Goal: Task Accomplishment & Management: Manage account settings

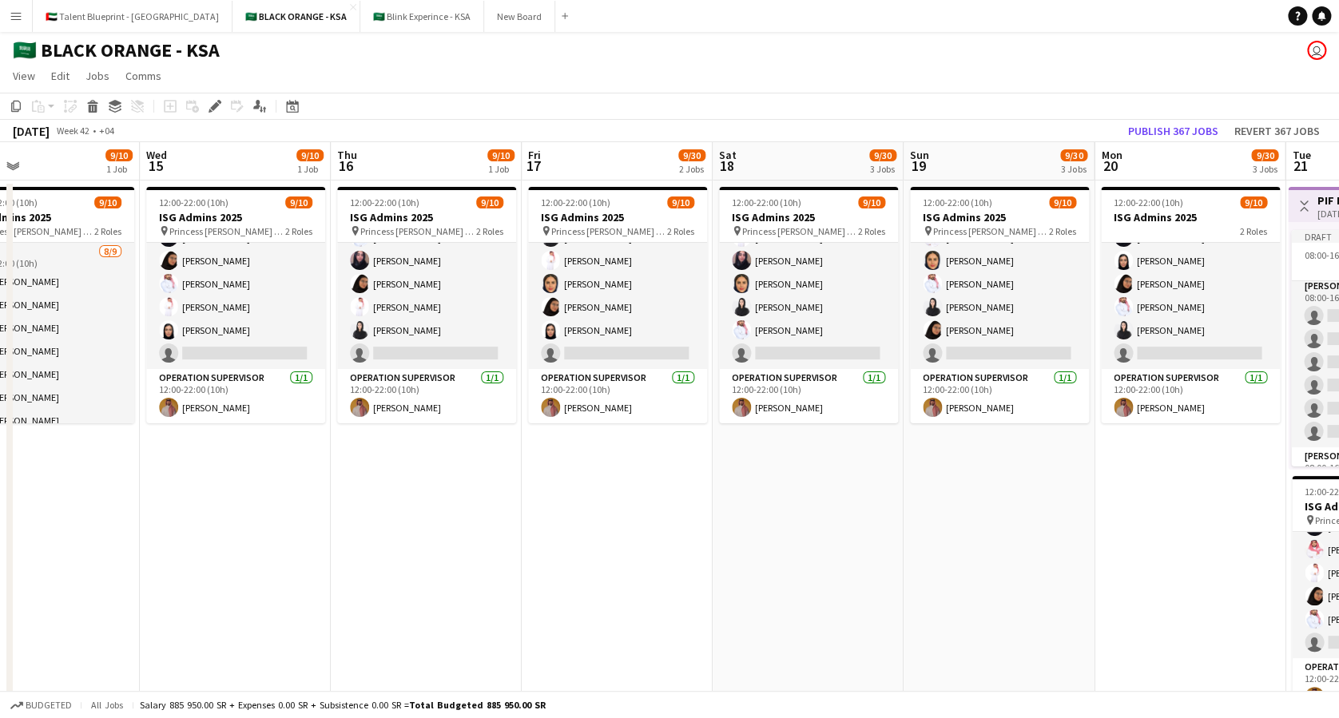
click at [18, 20] on app-icon "Menu" at bounding box center [16, 16] width 13 height 13
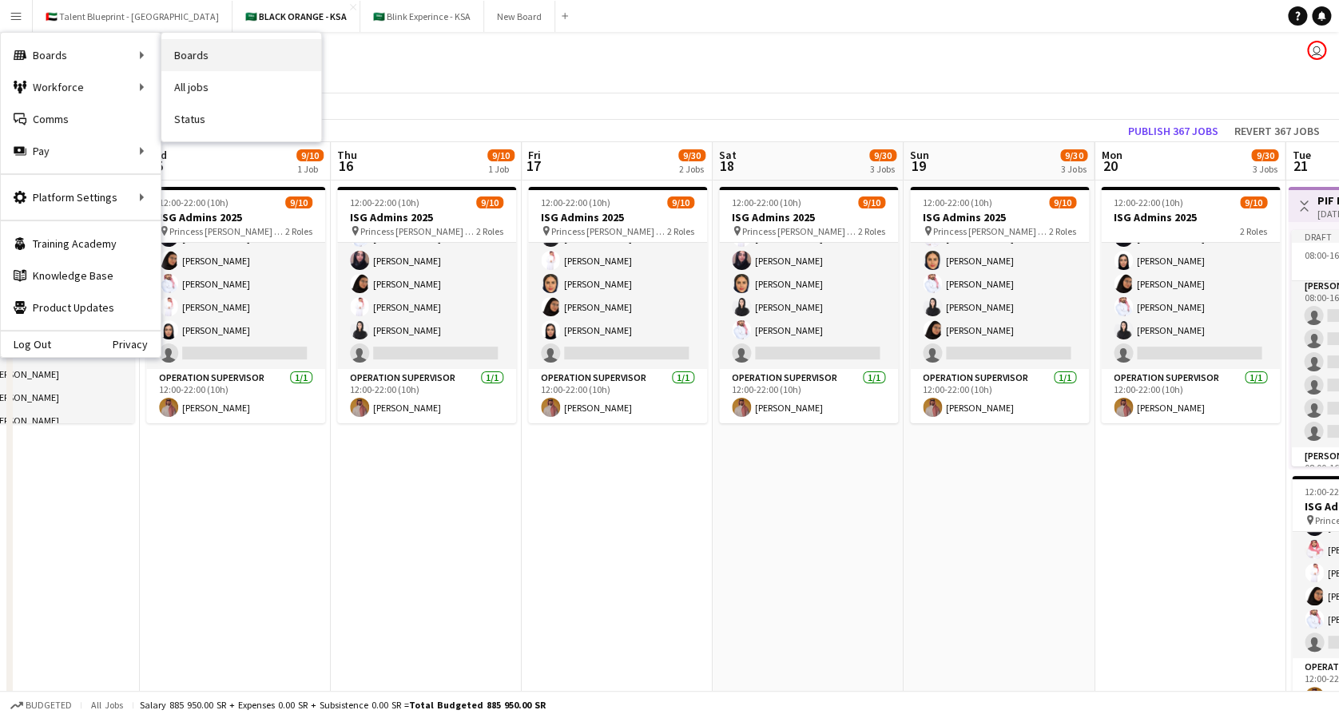
click at [211, 54] on link "Boards" at bounding box center [241, 55] width 160 height 32
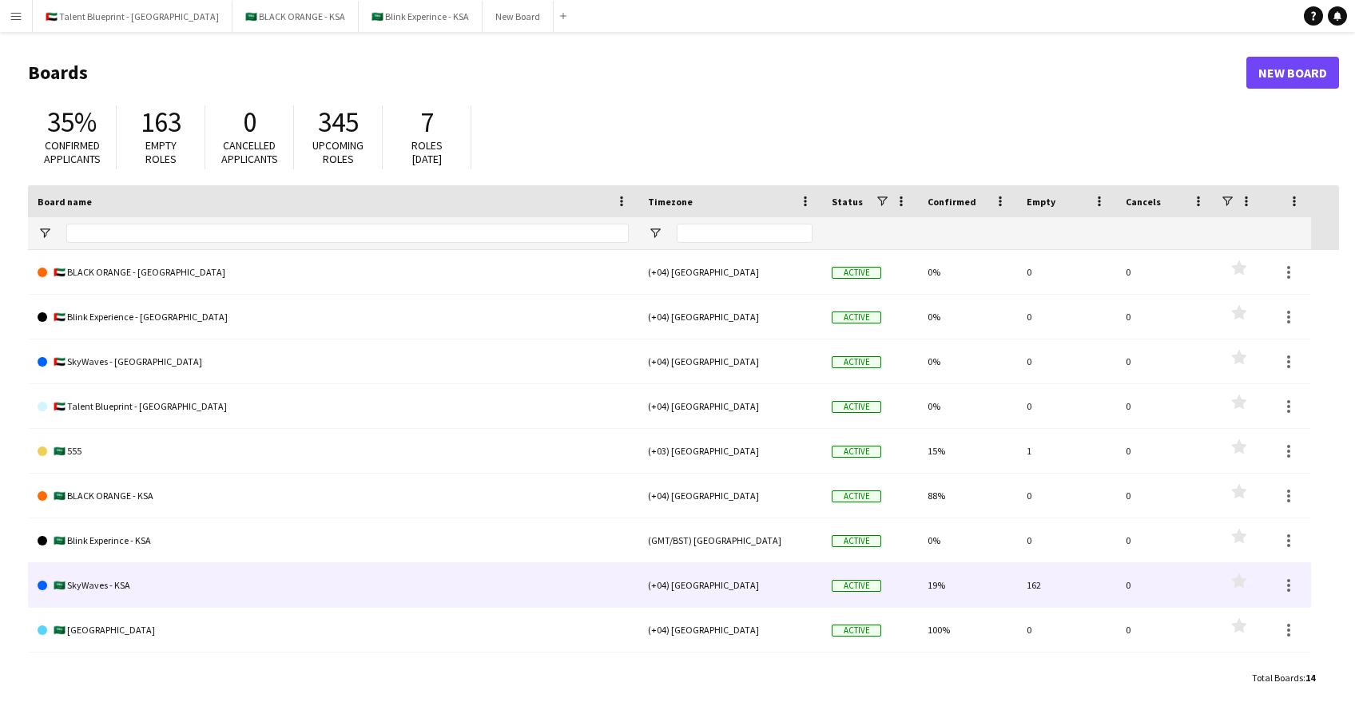
click at [170, 579] on link "🇸🇦 SkyWaves - KSA" at bounding box center [333, 585] width 591 height 45
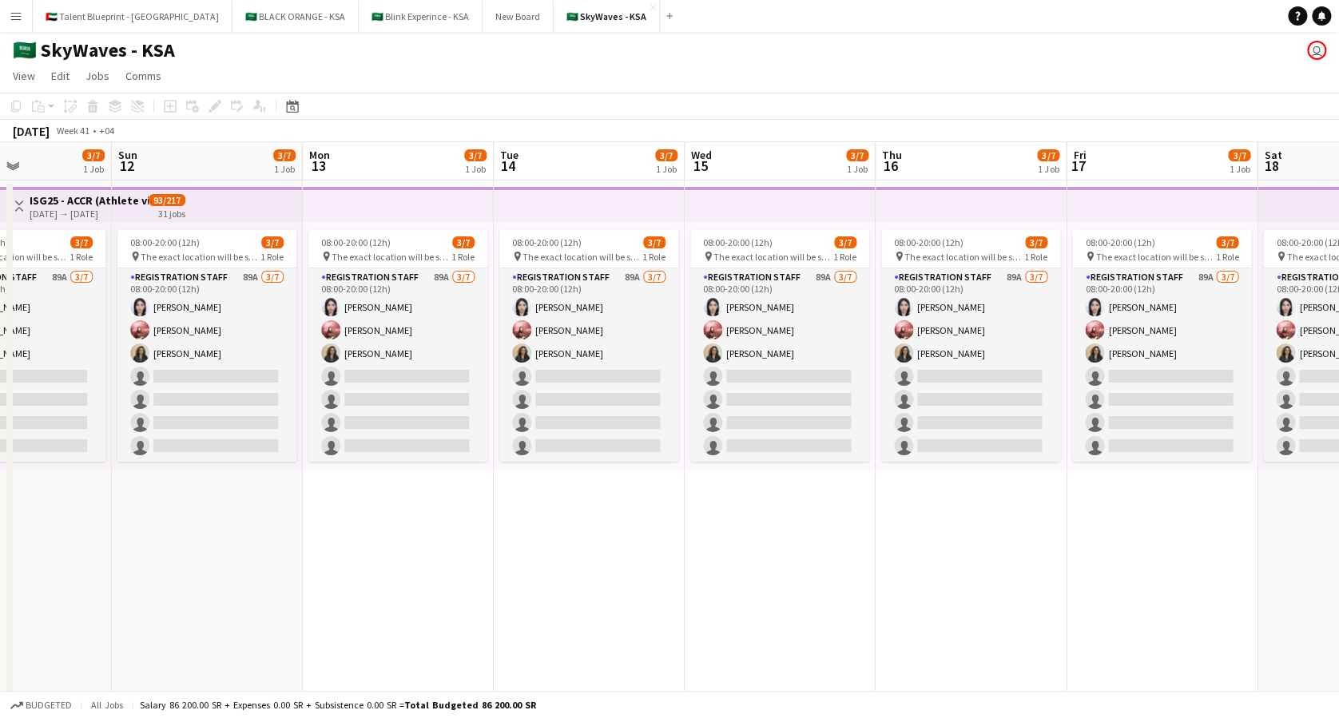
scroll to position [0, 466]
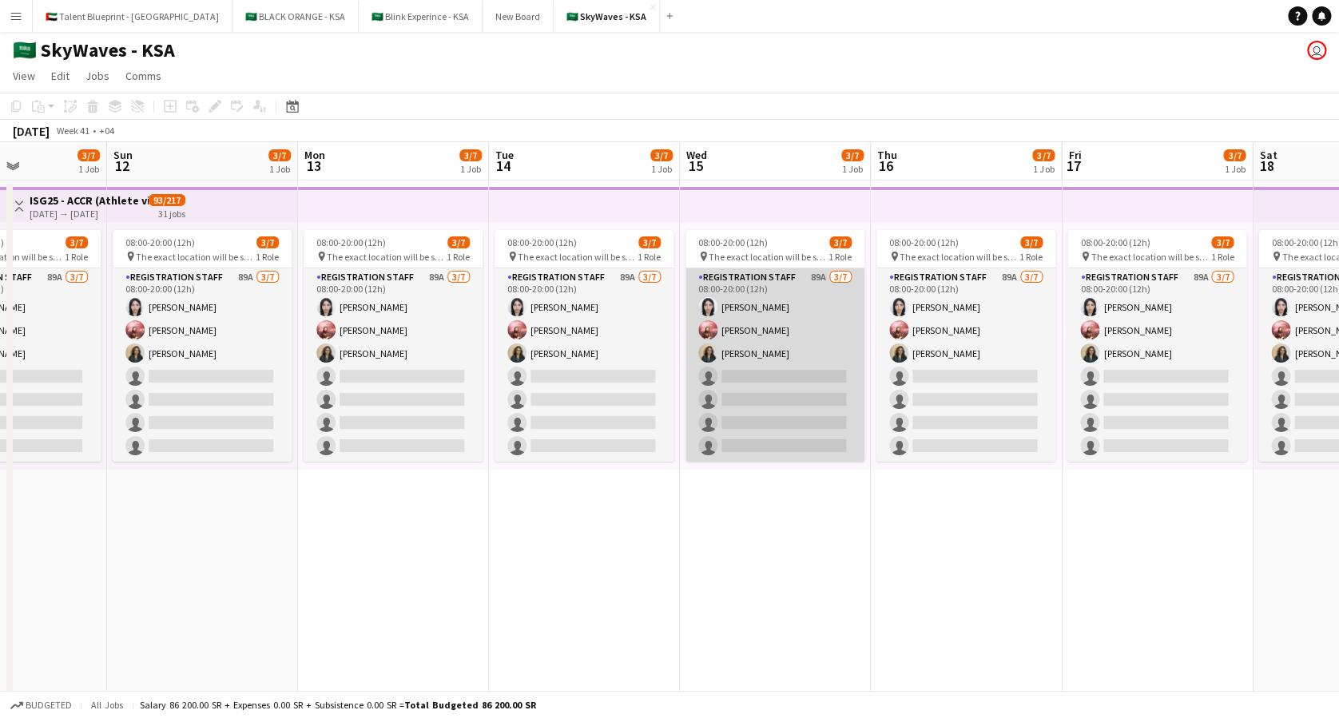
click at [748, 304] on app-card-role "Registration Staff 89A [DATE] 08:00-20:00 (12h) [PERSON_NAME] [PERSON_NAME] [PE…" at bounding box center [774, 364] width 179 height 193
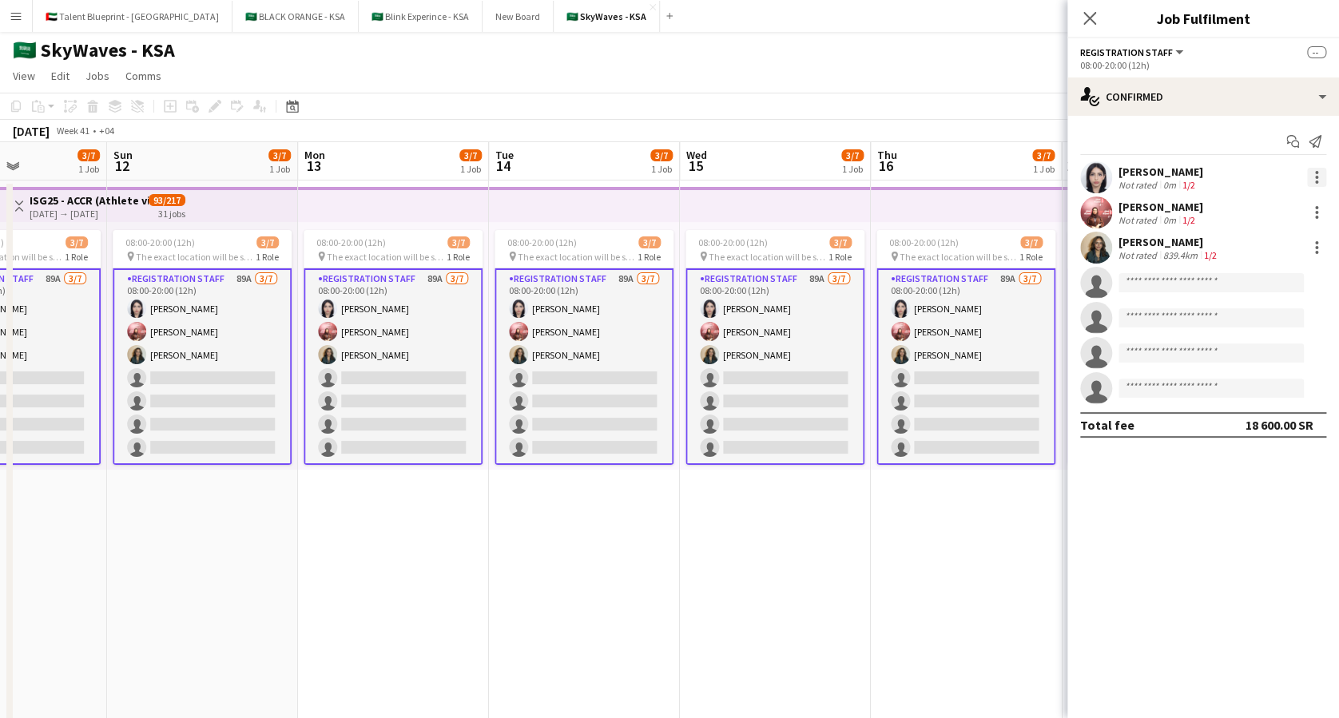
click at [1312, 177] on div at bounding box center [1316, 177] width 19 height 19
click at [1312, 177] on div at bounding box center [669, 359] width 1339 height 718
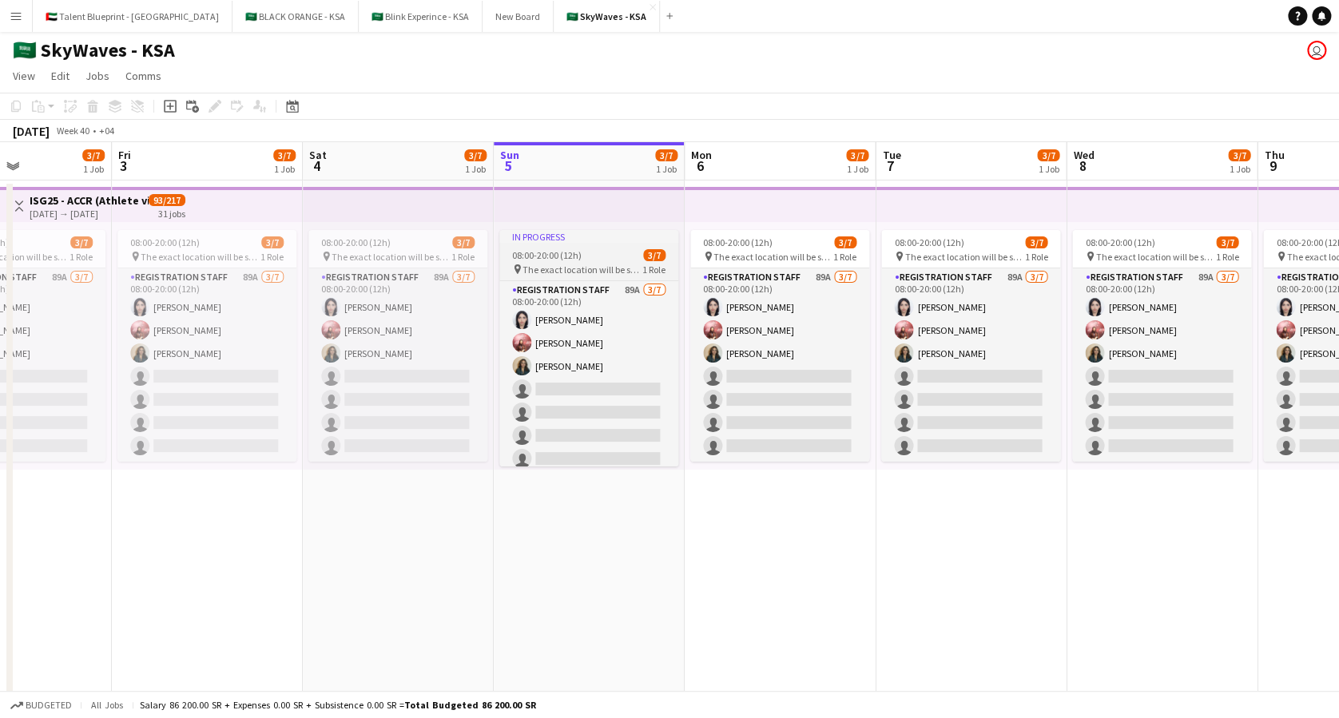
scroll to position [0, 680]
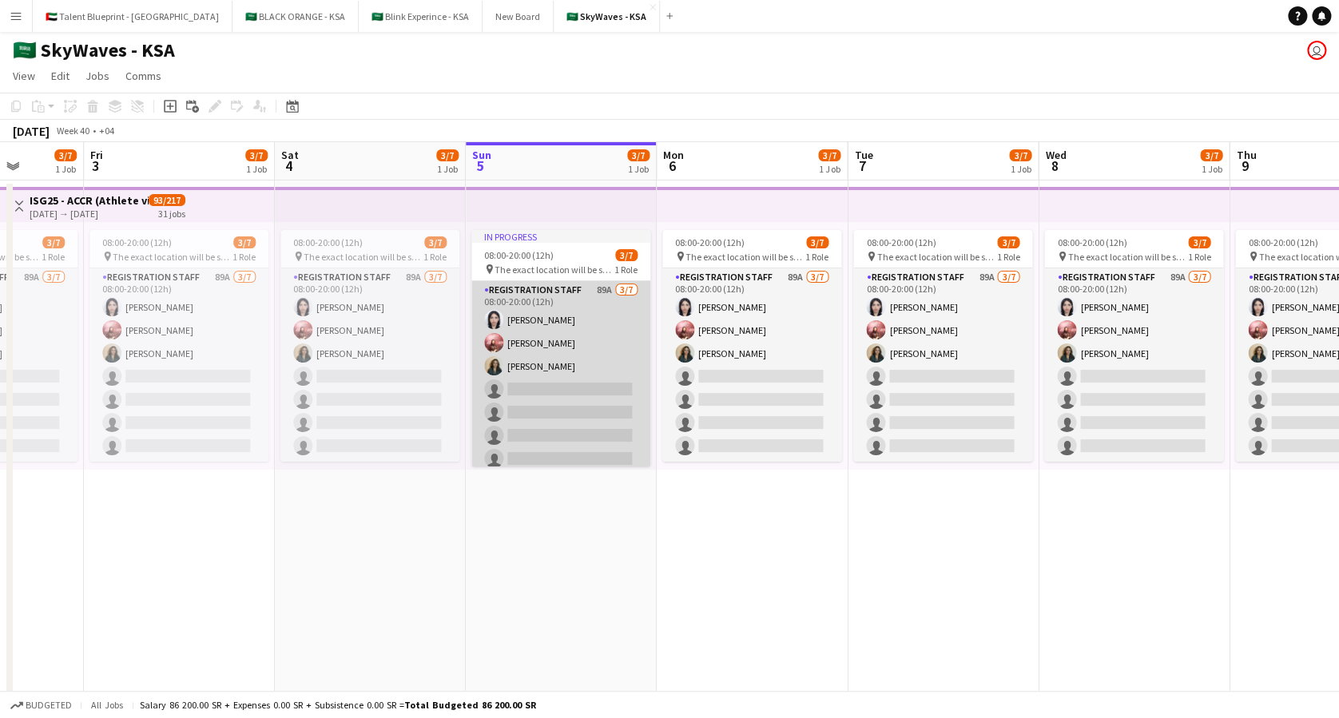
click at [573, 337] on app-card-role "Registration Staff 89A [DATE] 08:00-20:00 (12h) [PERSON_NAME] [PERSON_NAME] [PE…" at bounding box center [560, 377] width 179 height 193
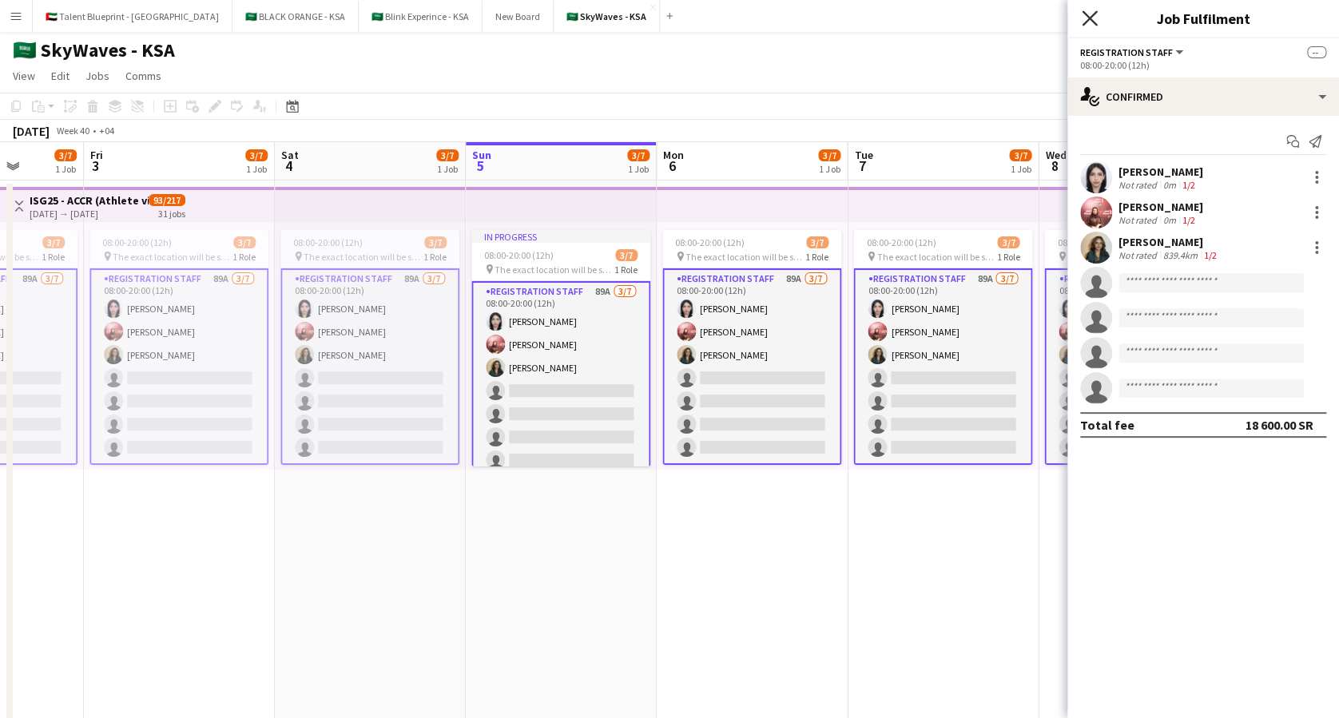
click at [1086, 10] on icon "Close pop-in" at bounding box center [1089, 17] width 15 height 15
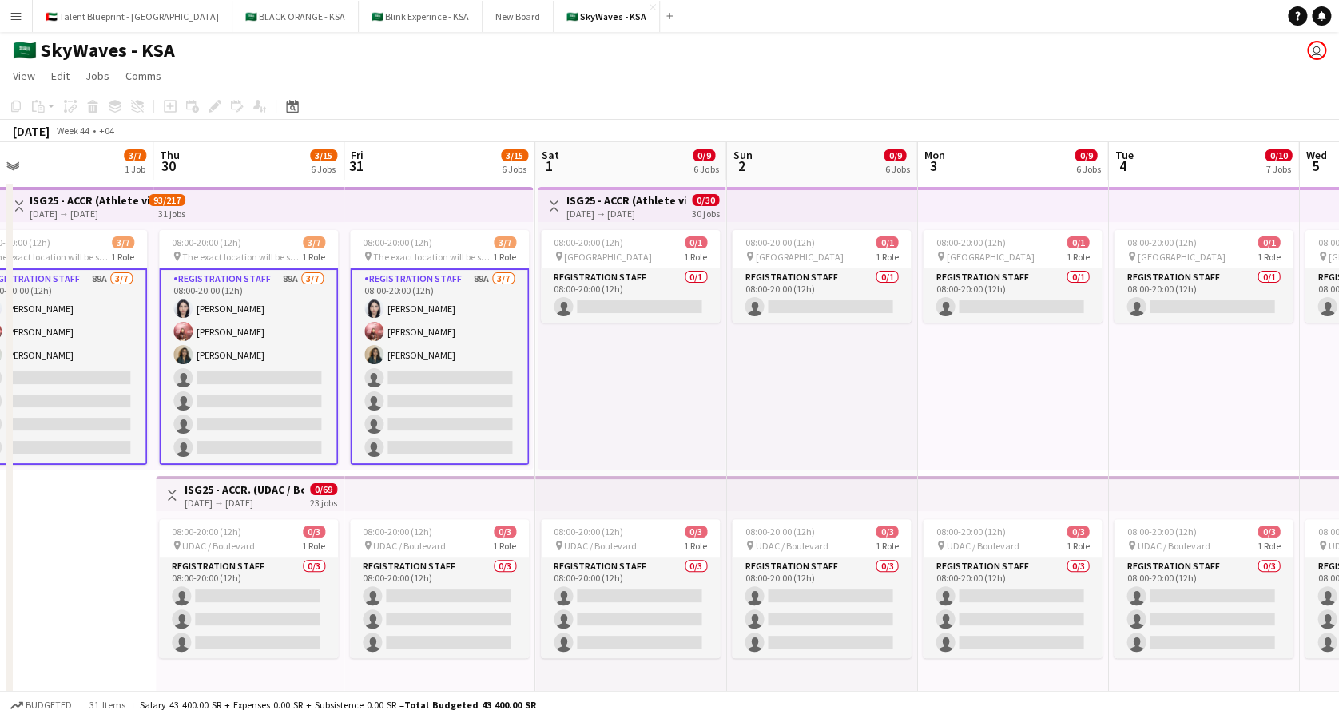
scroll to position [0, 802]
click at [571, 236] on span "08:00-20:00 (12h)" at bounding box center [587, 242] width 69 height 12
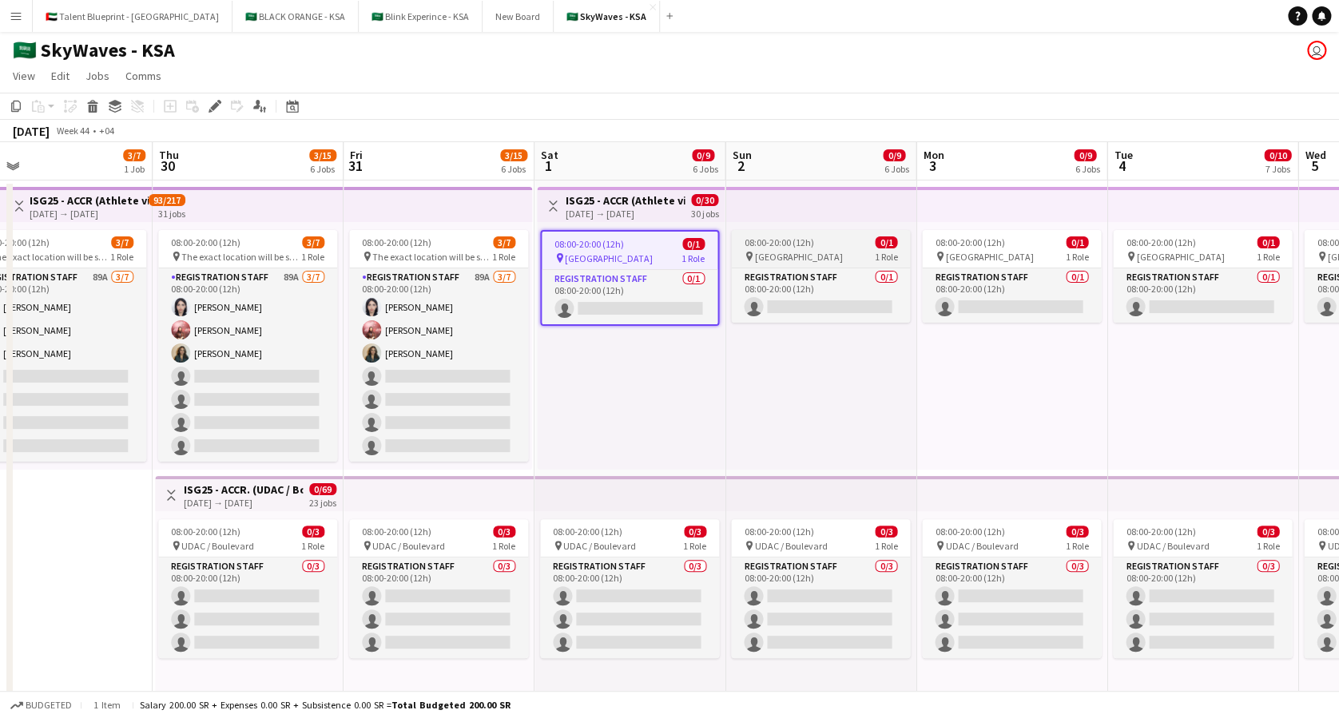
click at [796, 244] on span "08:00-20:00 (12h)" at bounding box center [778, 242] width 69 height 12
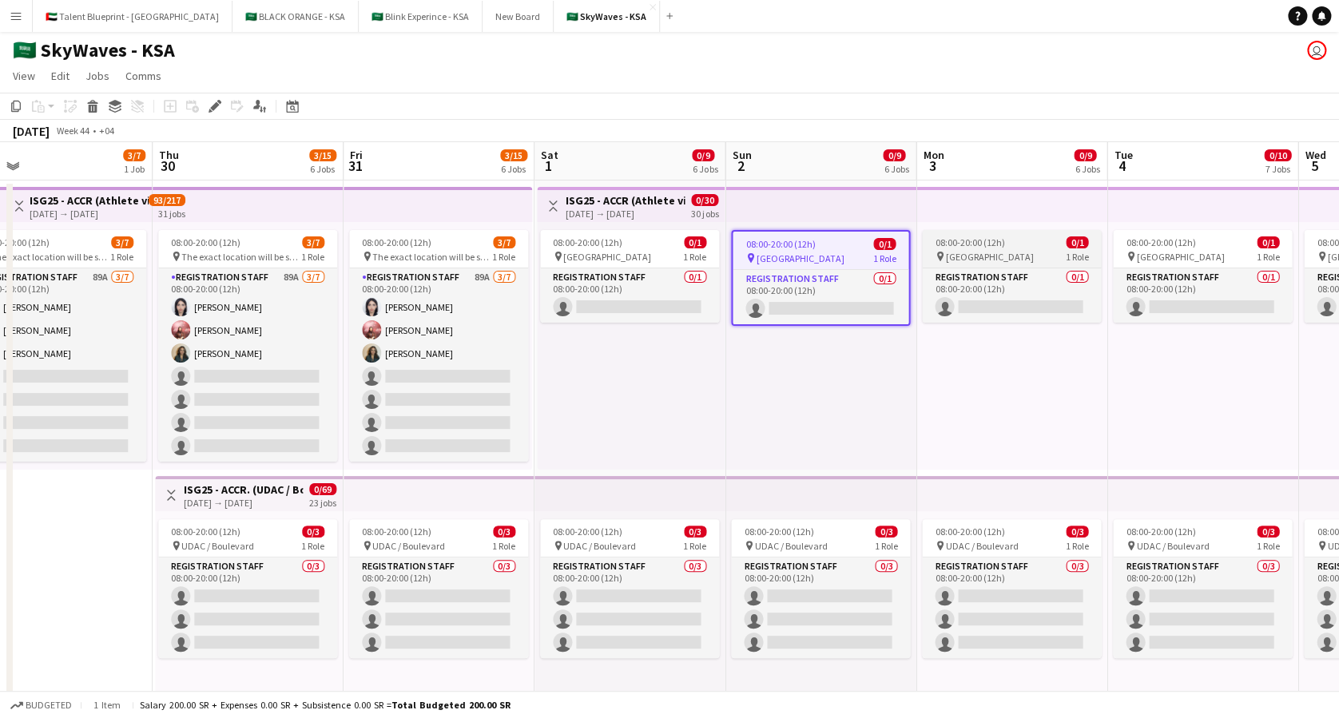
click at [975, 255] on span "[GEOGRAPHIC_DATA]" at bounding box center [989, 257] width 88 height 12
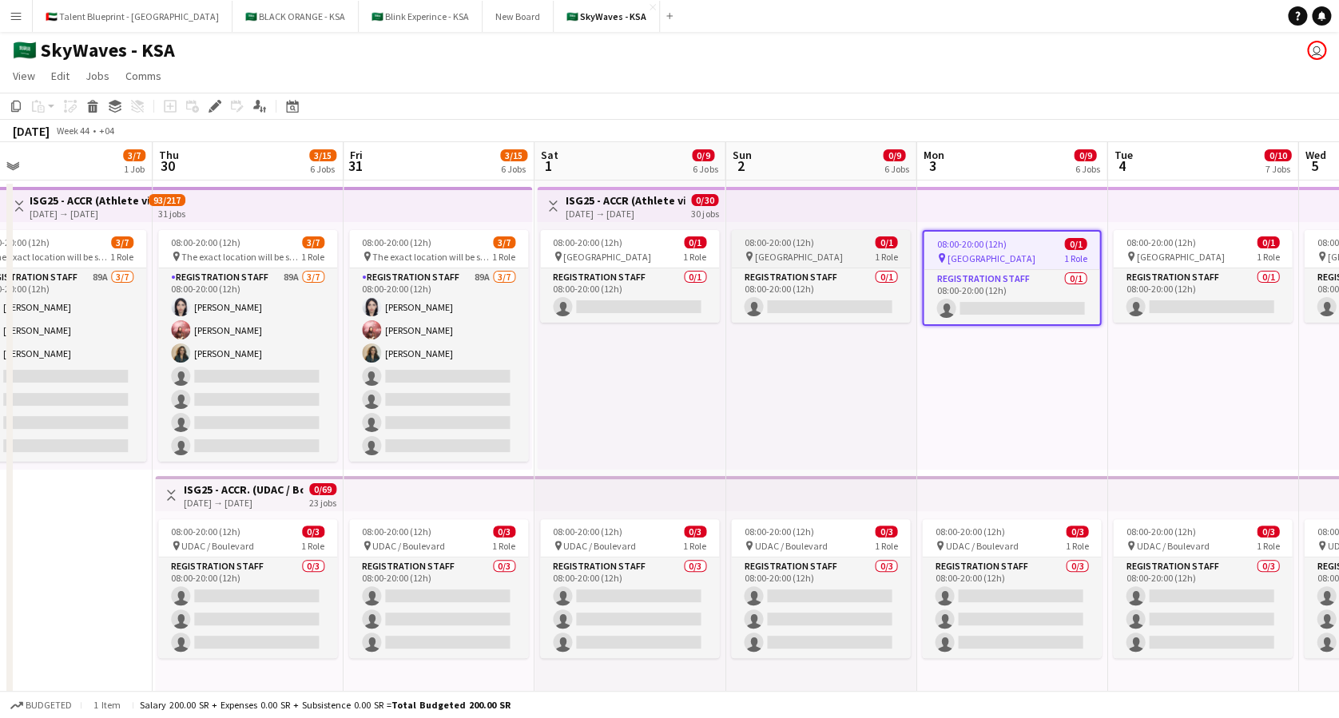
click at [816, 245] on div "08:00-20:00 (12h) 0/1" at bounding box center [820, 242] width 179 height 12
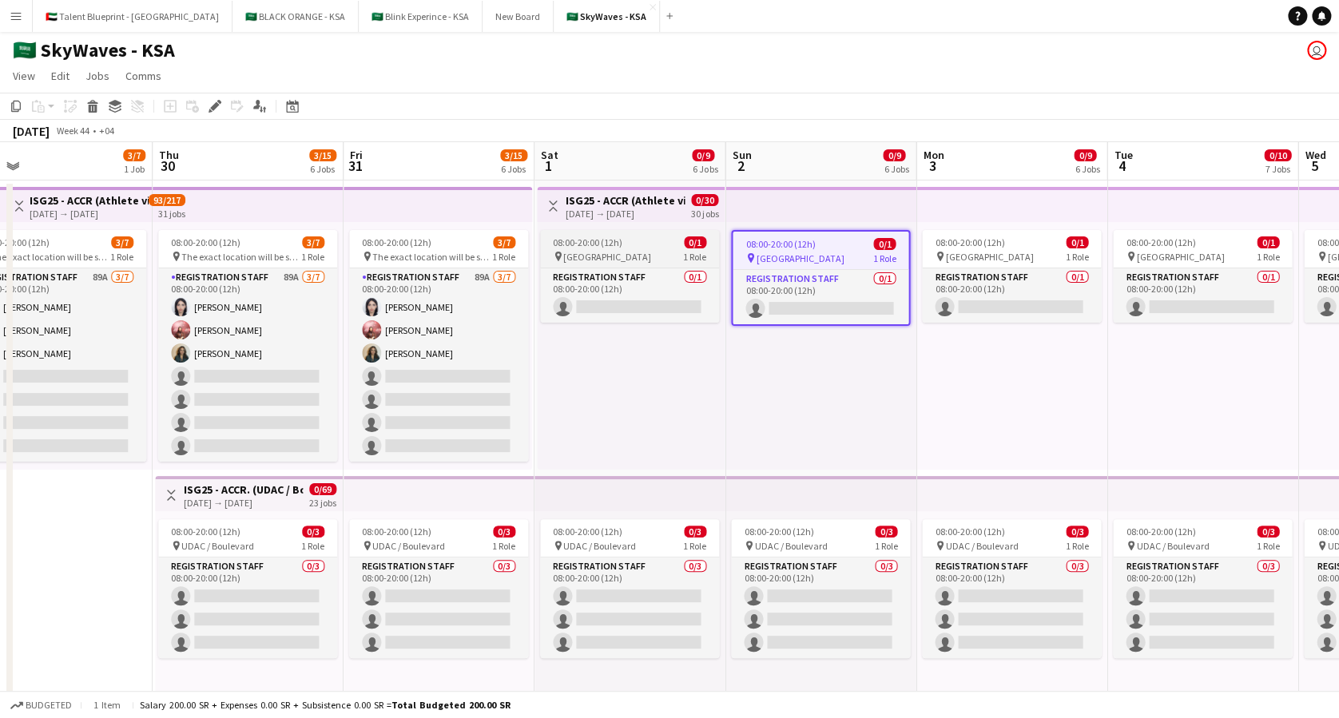
click at [610, 238] on span "08:00-20:00 (12h)" at bounding box center [587, 242] width 69 height 12
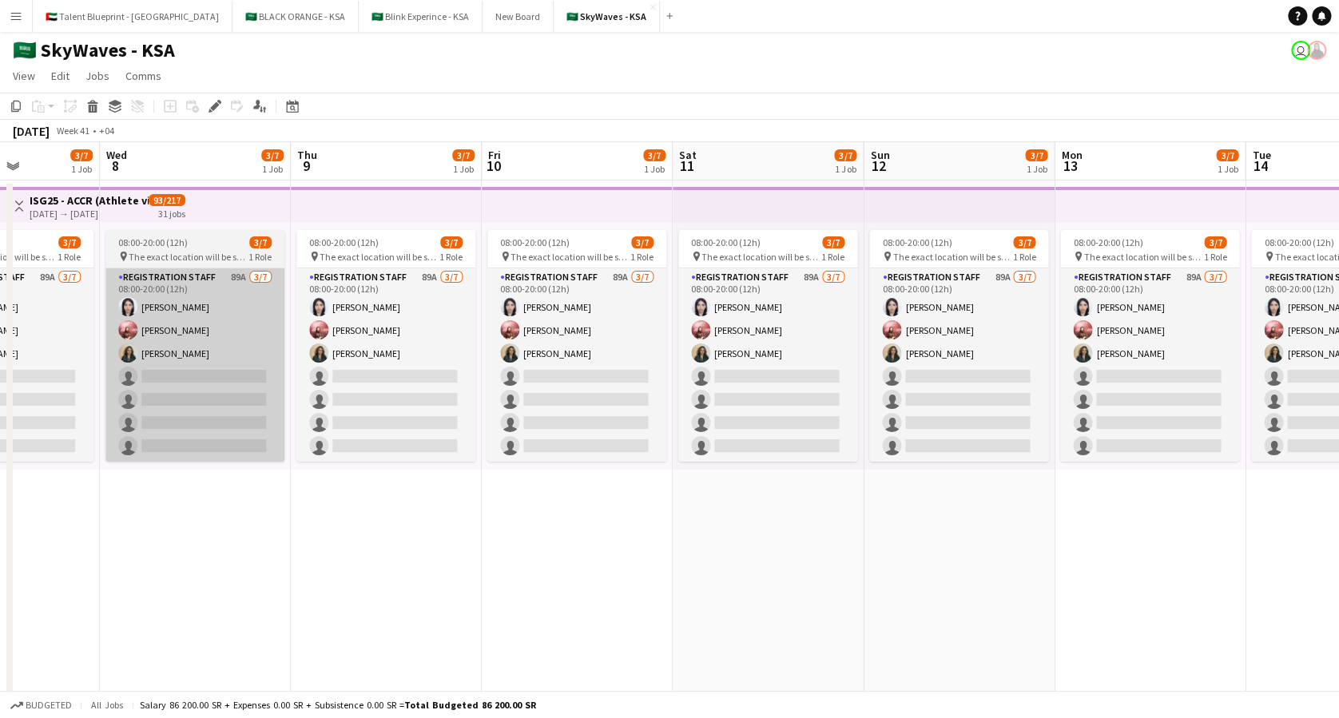
scroll to position [0, 667]
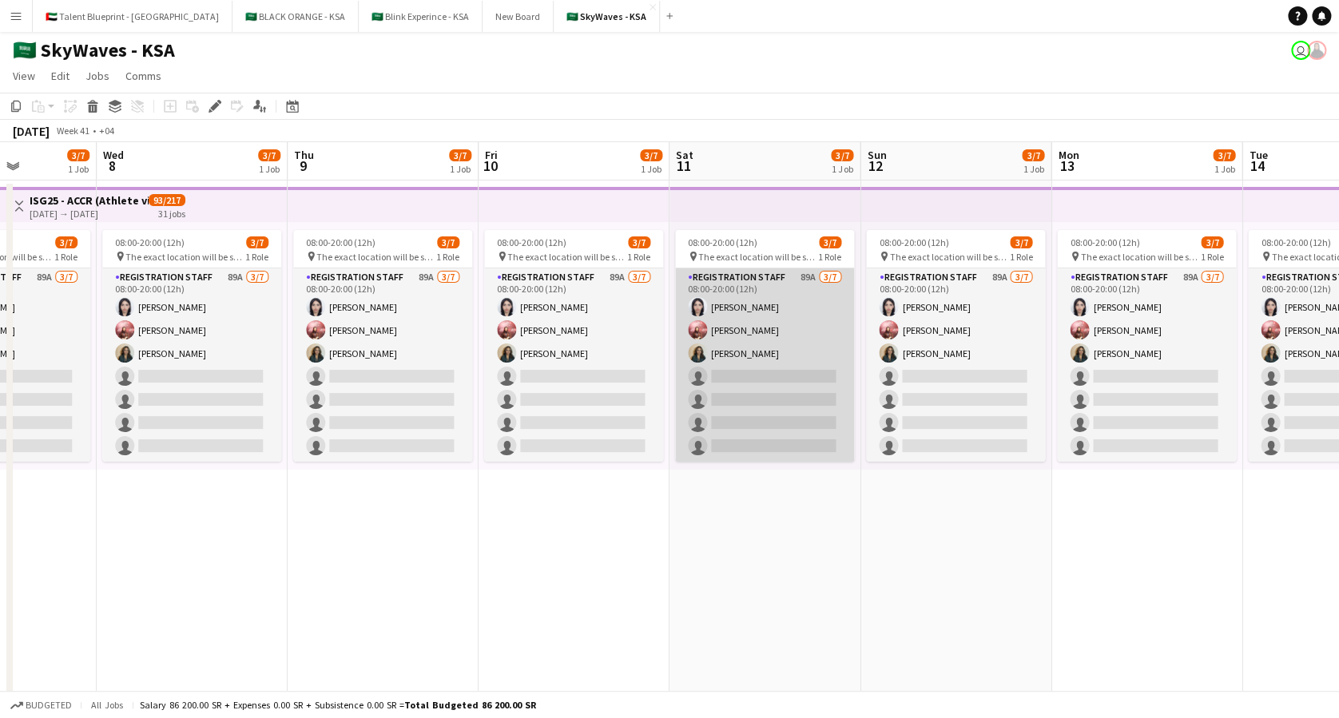
click at [816, 315] on app-card-role "Registration Staff 89A [DATE] 08:00-20:00 (12h) [PERSON_NAME] [PERSON_NAME] [PE…" at bounding box center [764, 364] width 179 height 193
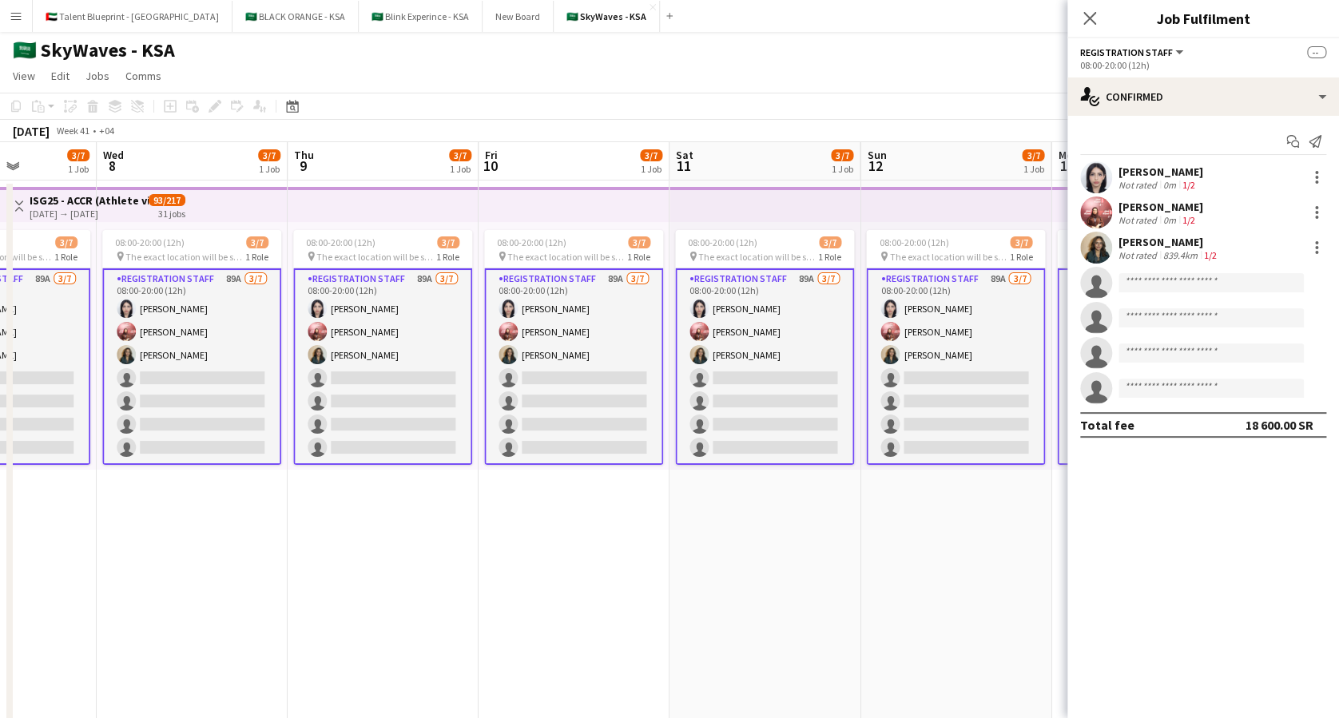
click at [1099, 212] on app-user-avatar at bounding box center [1096, 213] width 32 height 32
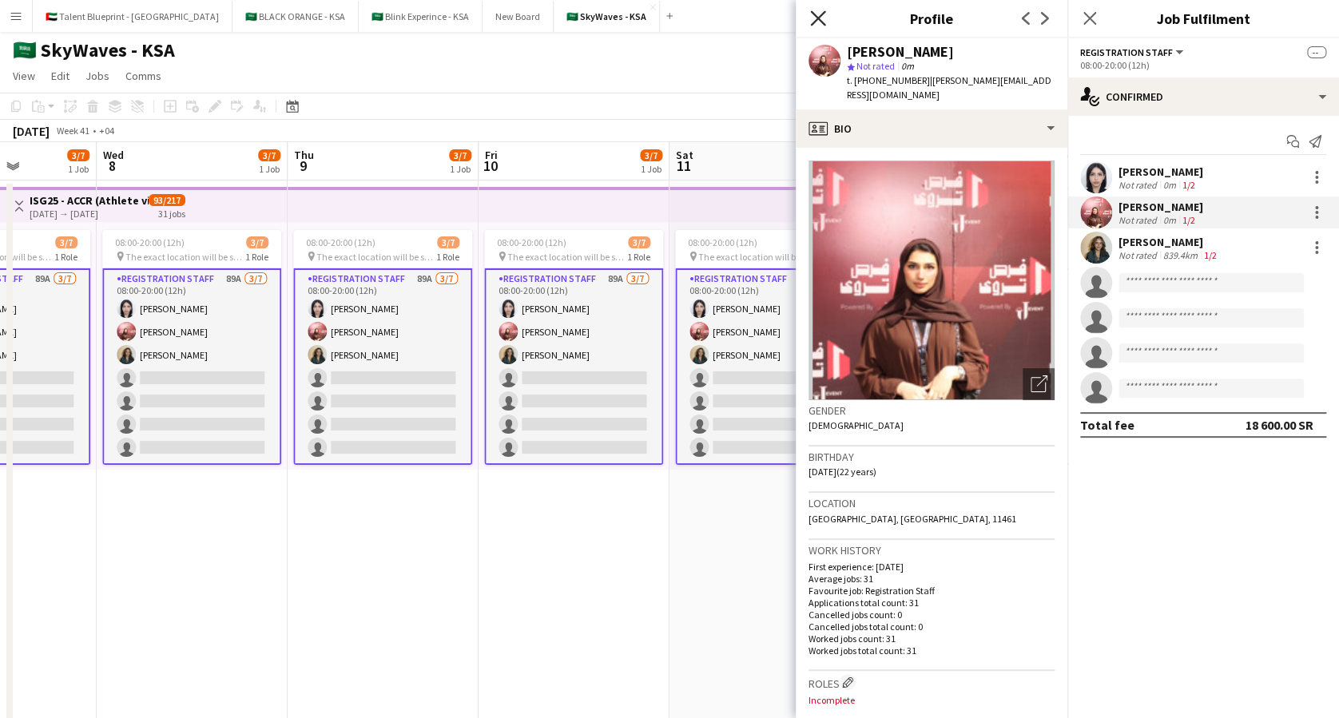
click at [816, 13] on icon "Close pop-in" at bounding box center [817, 17] width 15 height 15
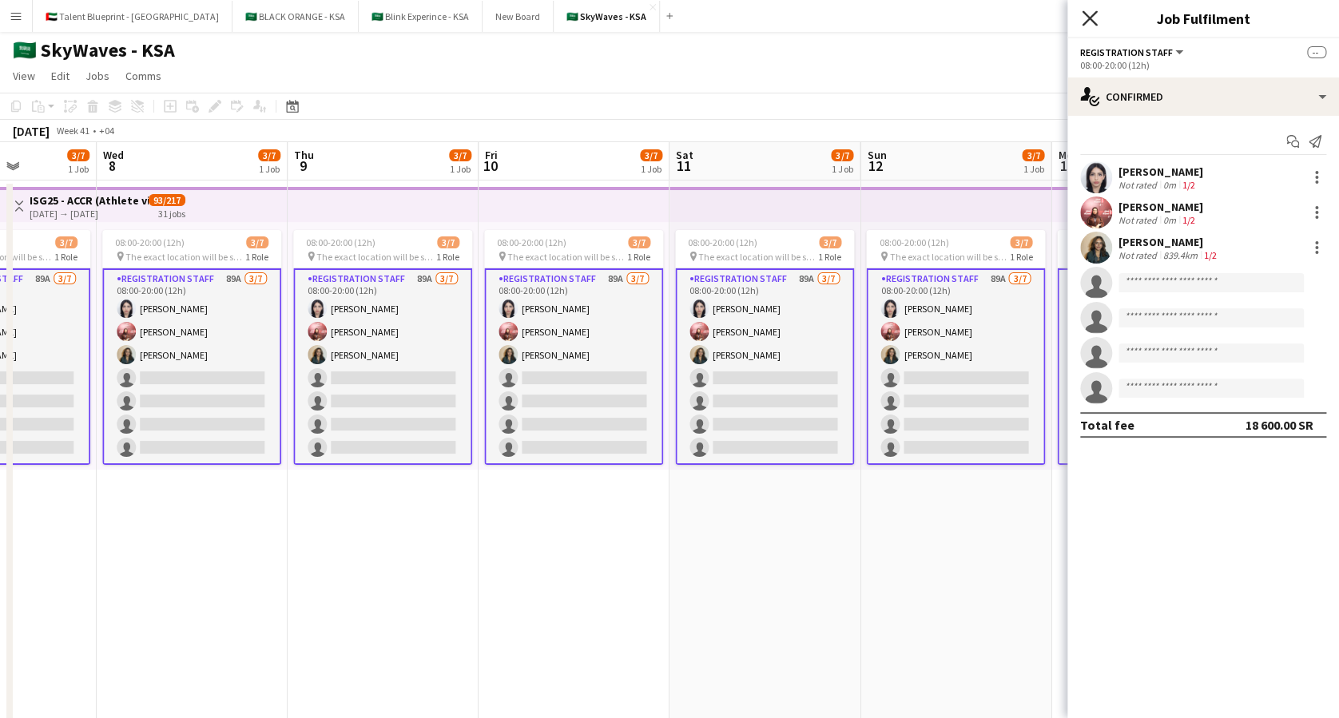
click at [1090, 19] on icon at bounding box center [1089, 17] width 15 height 15
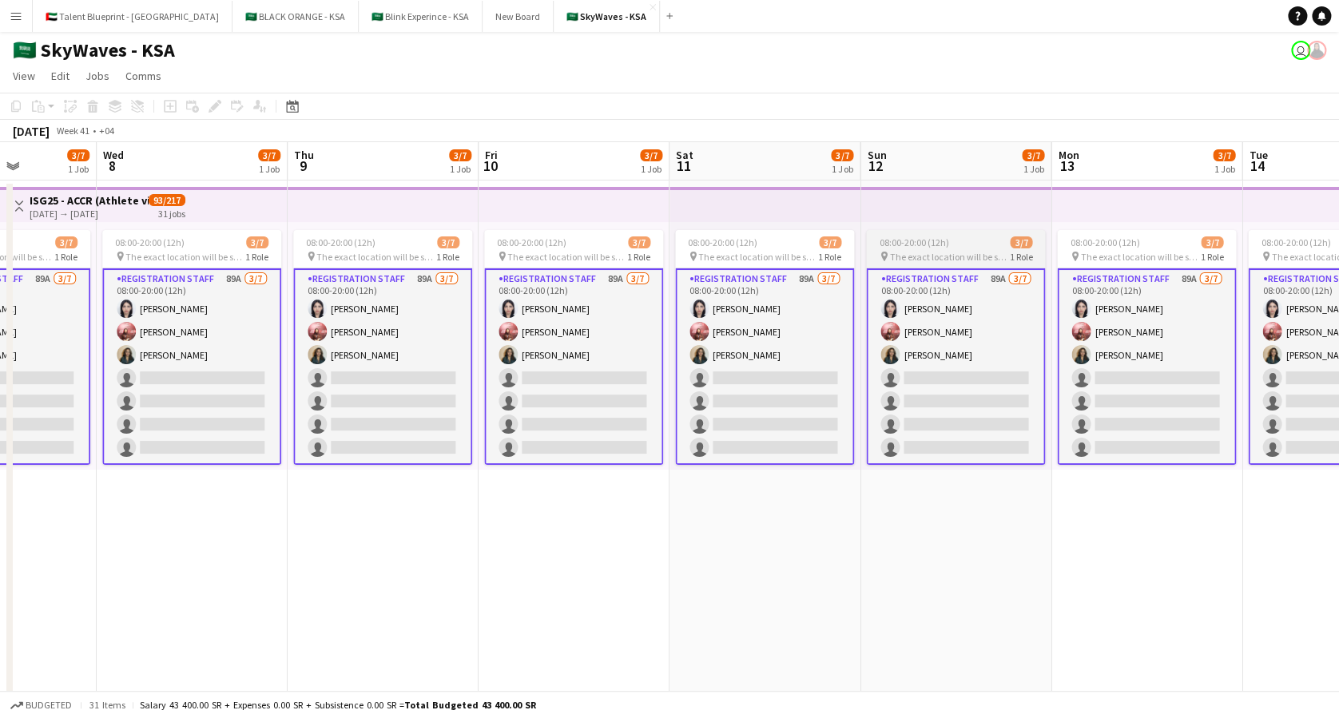
click at [900, 242] on span "08:00-20:00 (12h)" at bounding box center [913, 242] width 69 height 12
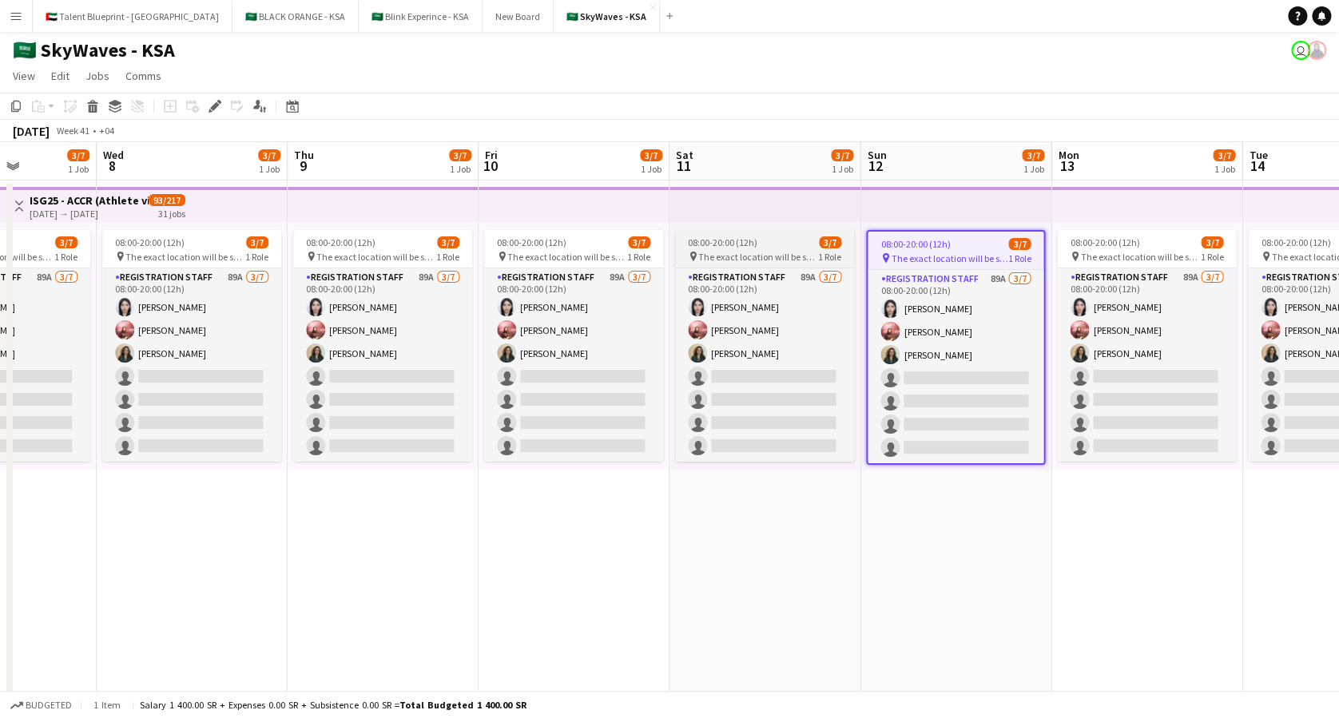
click at [749, 247] on span "08:00-20:00 (12h)" at bounding box center [722, 242] width 69 height 12
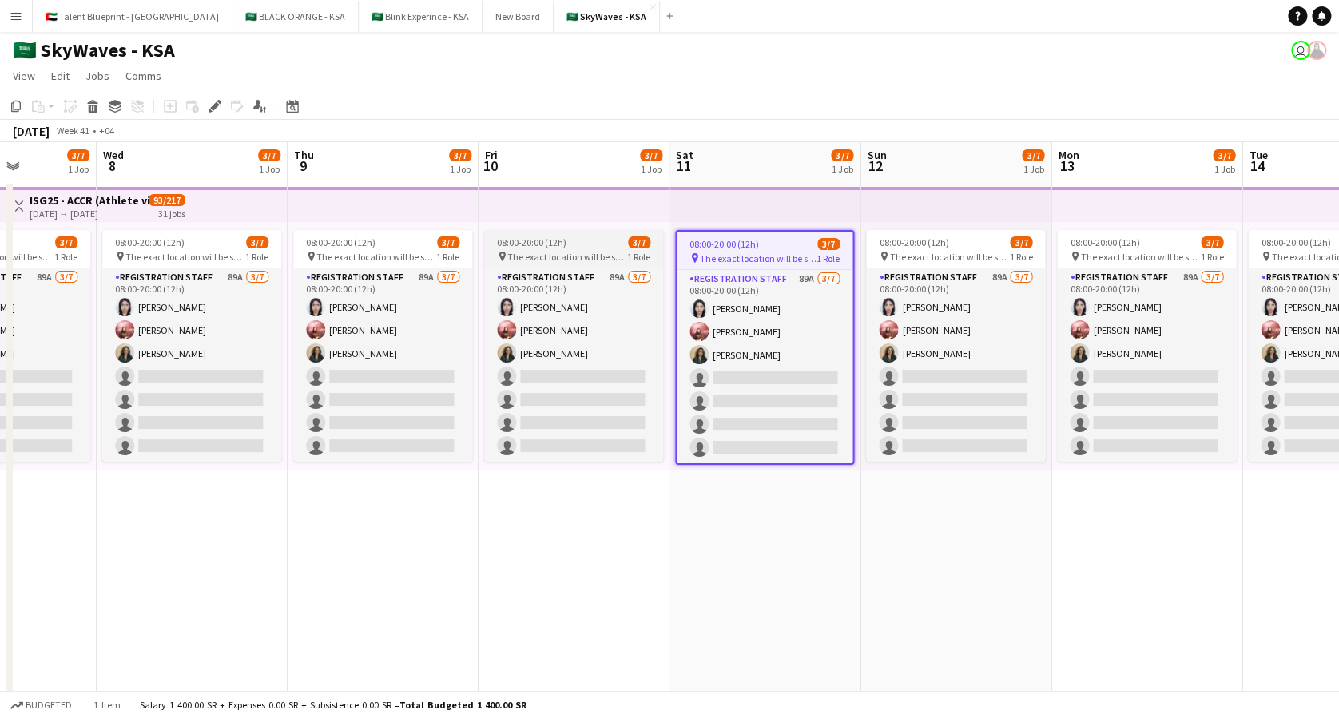
click at [592, 246] on div "08:00-20:00 (12h) 3/7" at bounding box center [573, 242] width 179 height 12
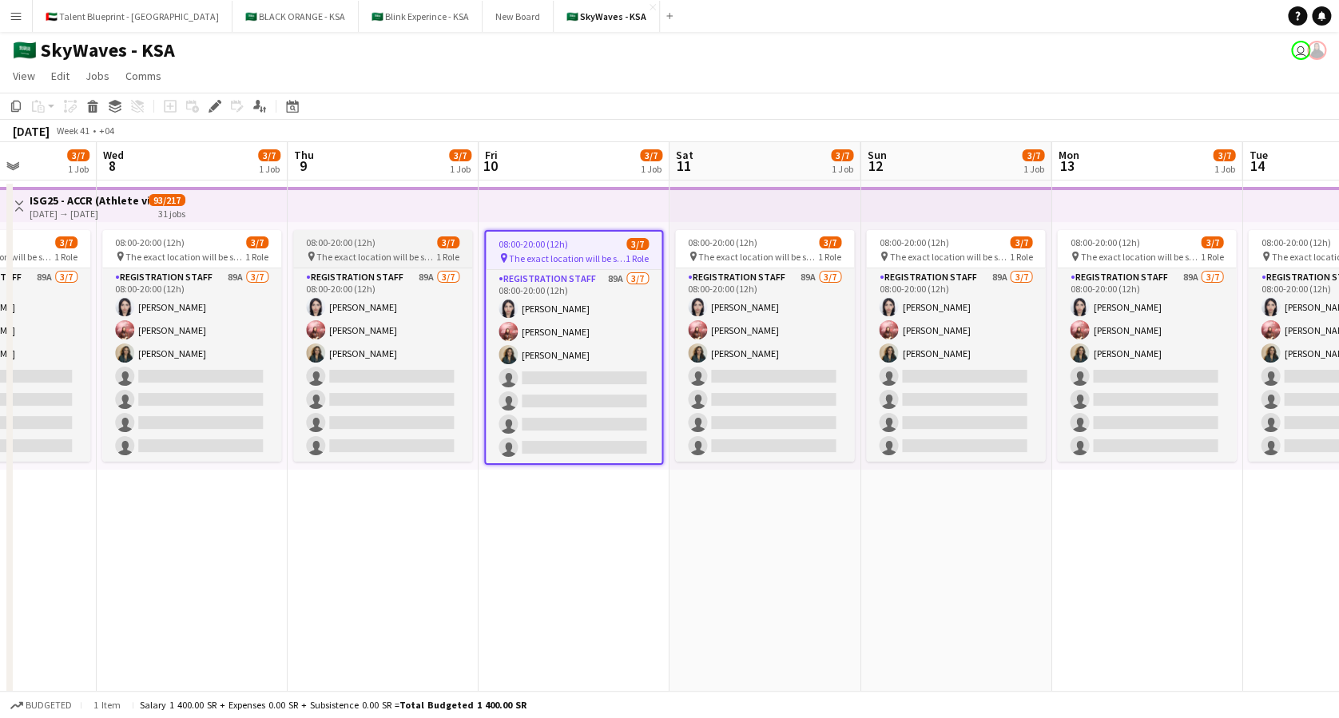
click at [329, 241] on span "08:00-20:00 (12h)" at bounding box center [340, 242] width 69 height 12
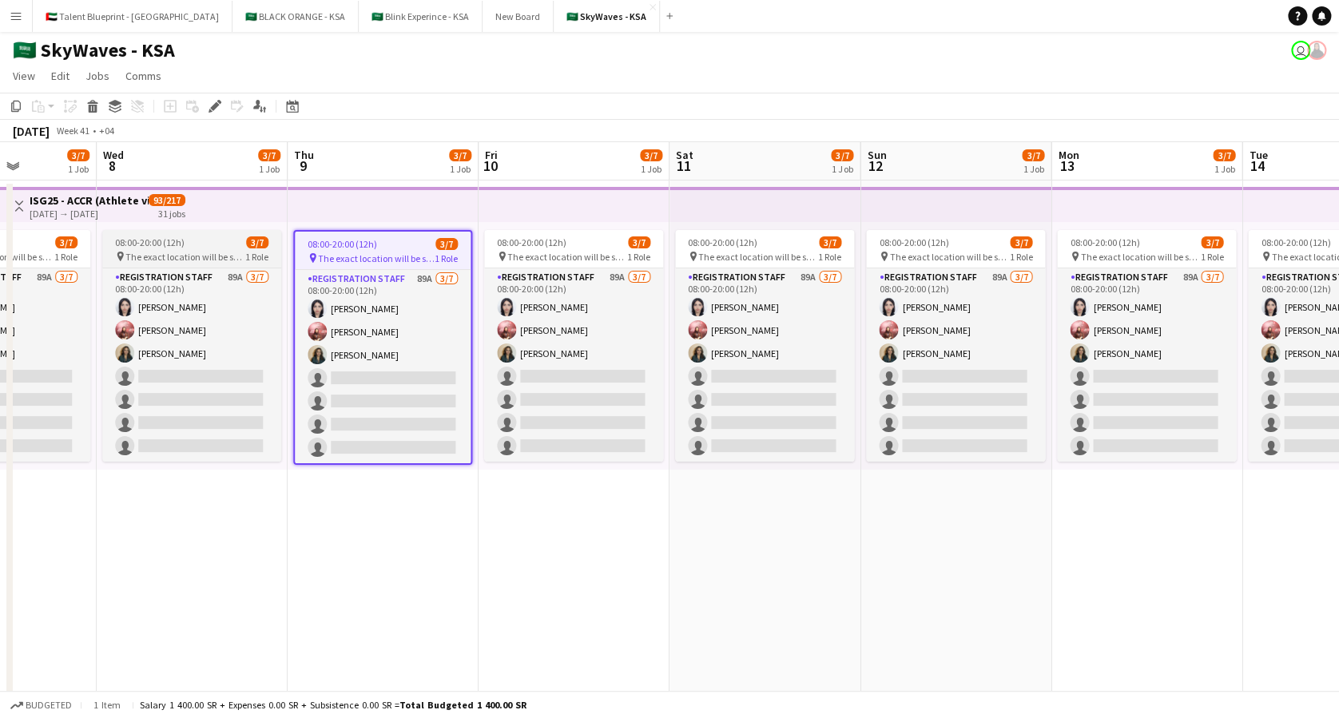
click at [213, 247] on div "08:00-20:00 (12h) 3/7" at bounding box center [191, 242] width 179 height 12
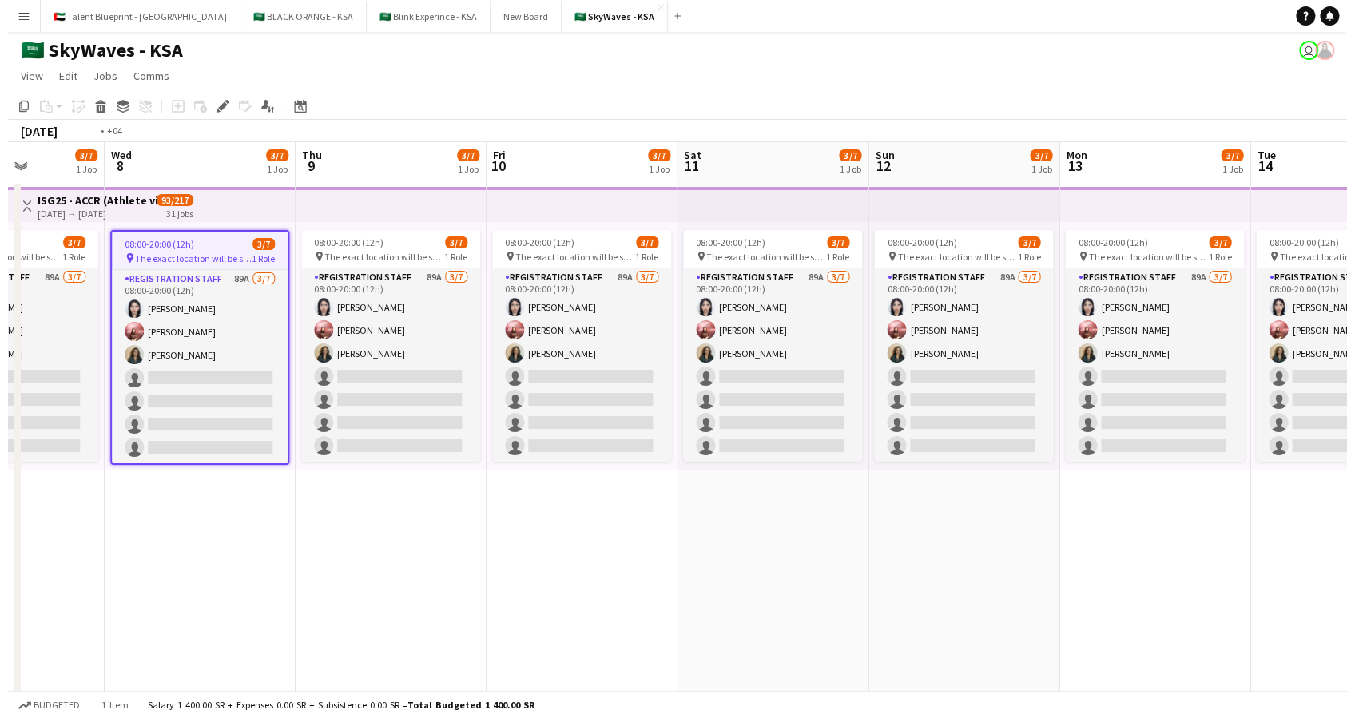
scroll to position [0, 325]
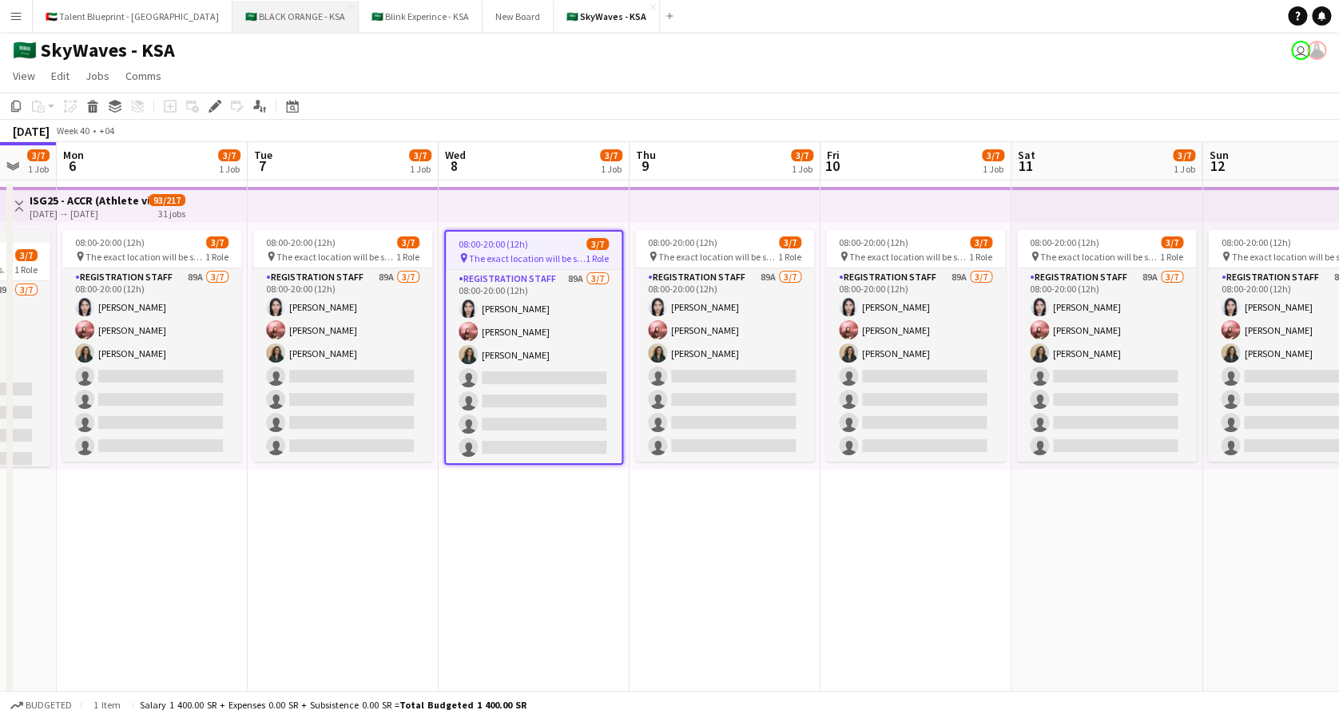
click at [232, 19] on button "🇸🇦 BLACK ORANGE - KSA Close" at bounding box center [295, 16] width 126 height 31
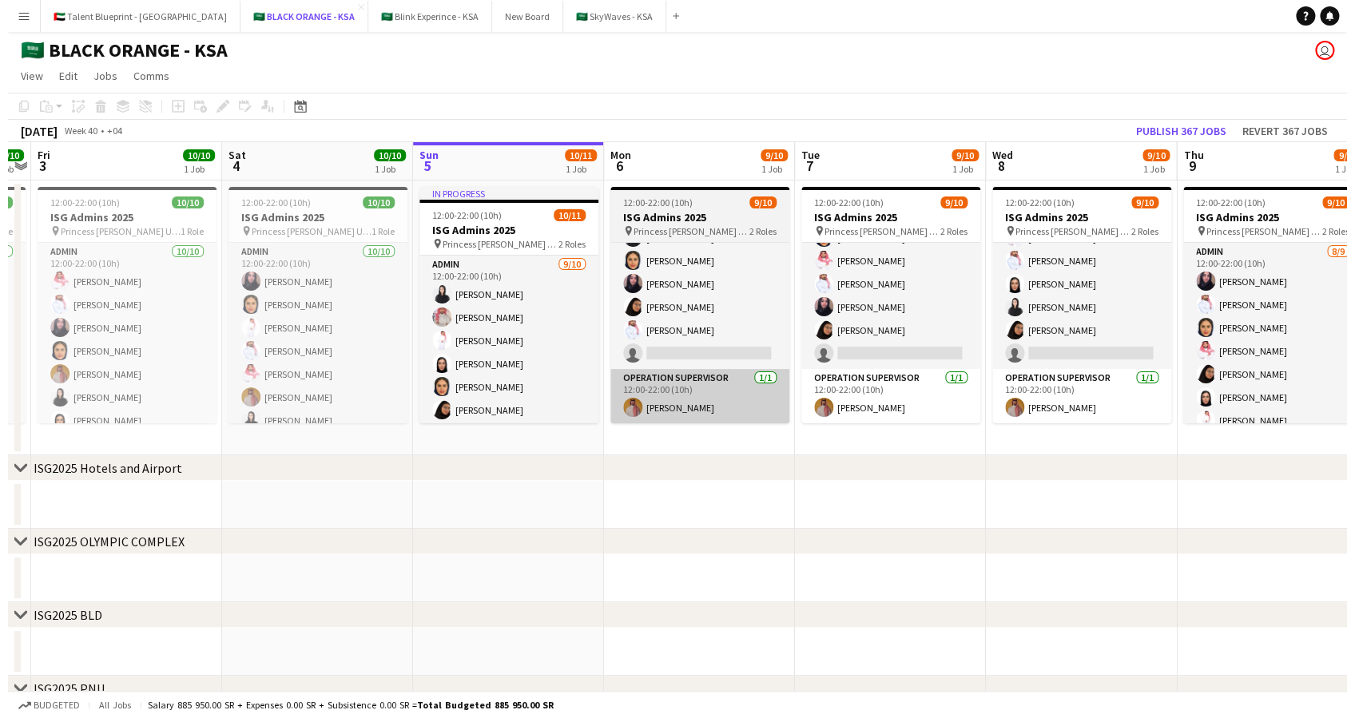
scroll to position [0, 351]
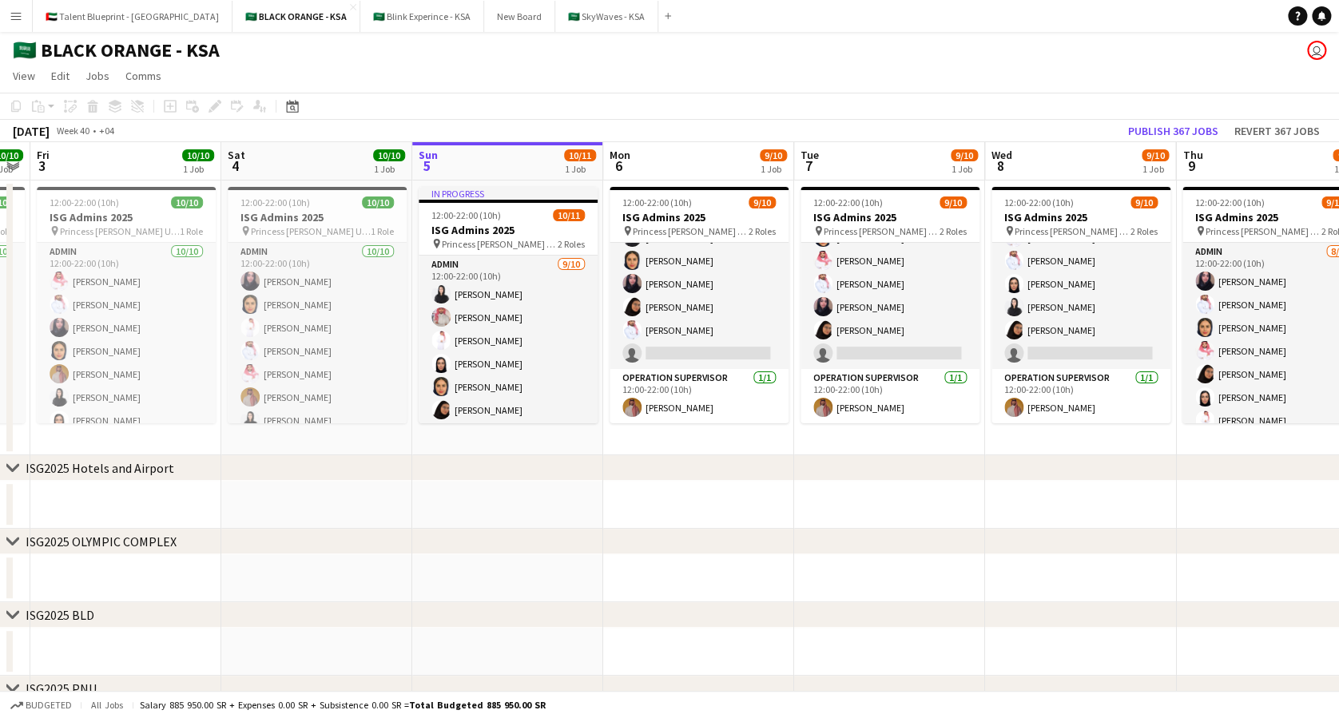
click at [15, 22] on button "Menu" at bounding box center [16, 16] width 32 height 32
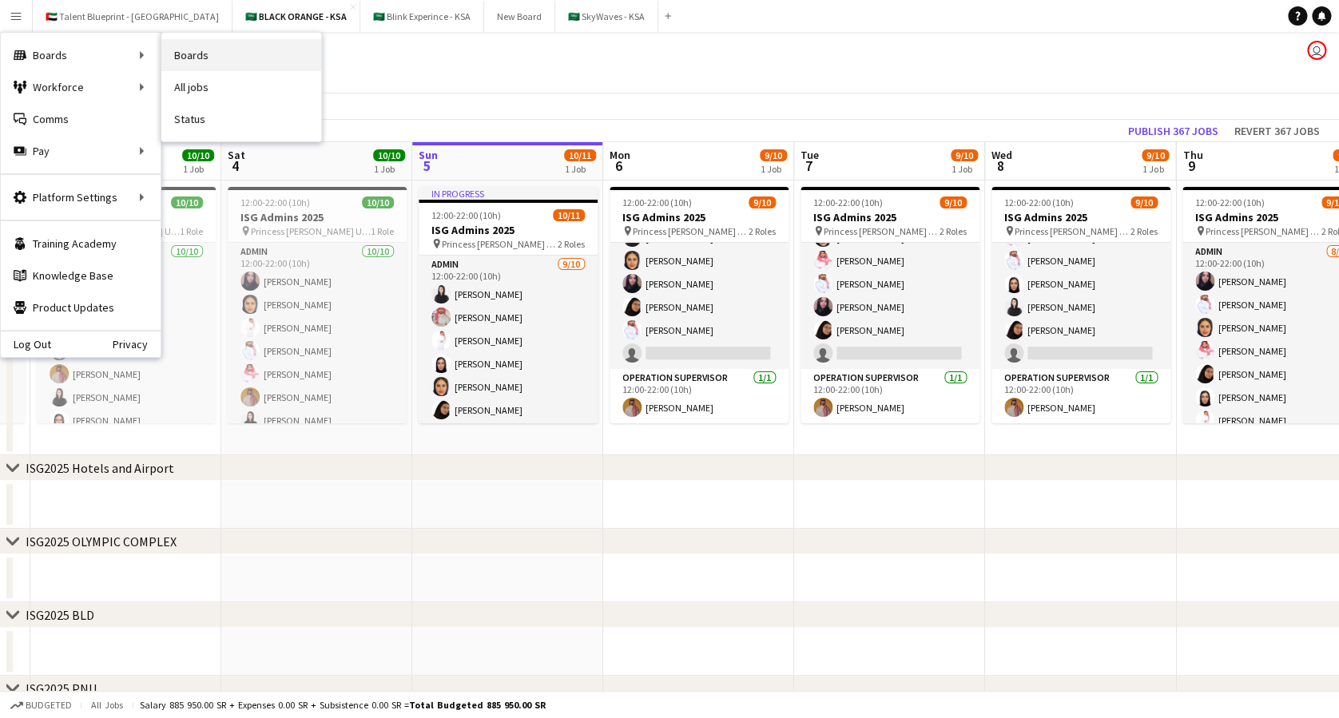
click at [181, 54] on link "Boards" at bounding box center [241, 55] width 160 height 32
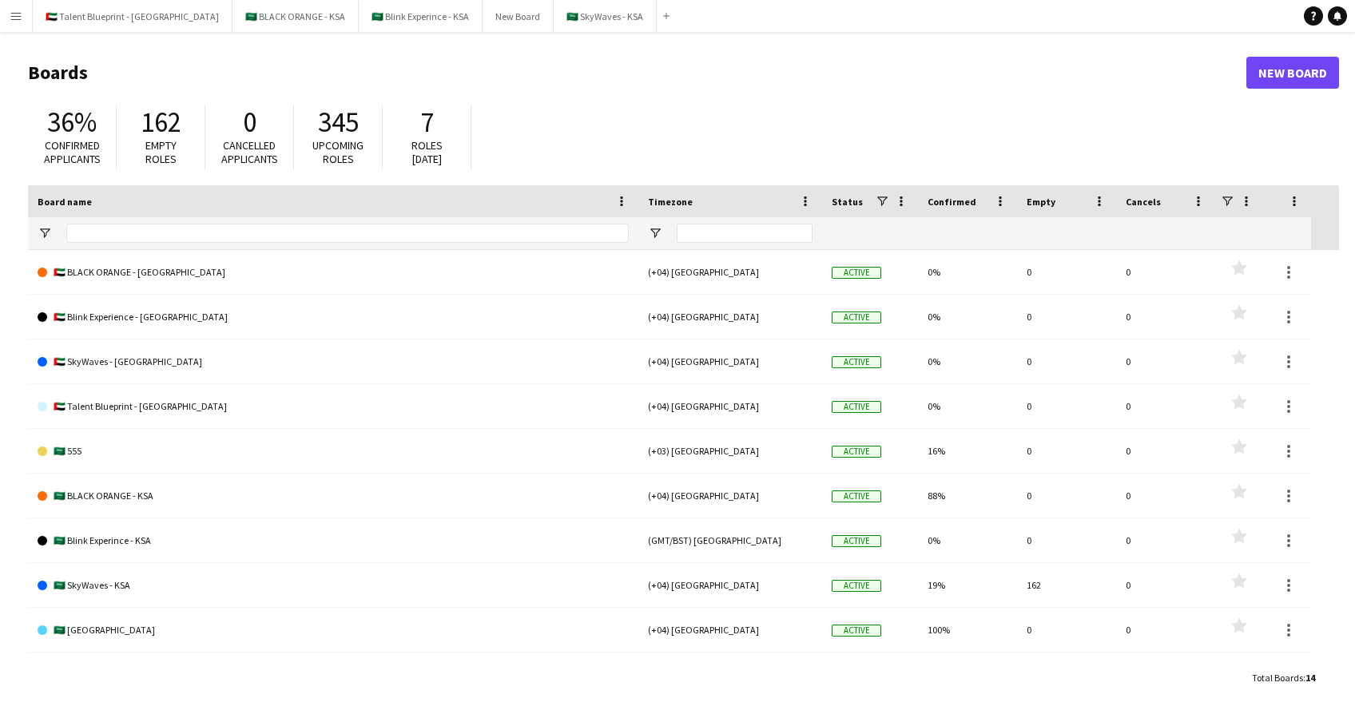
click at [19, 26] on button "Menu" at bounding box center [16, 16] width 32 height 32
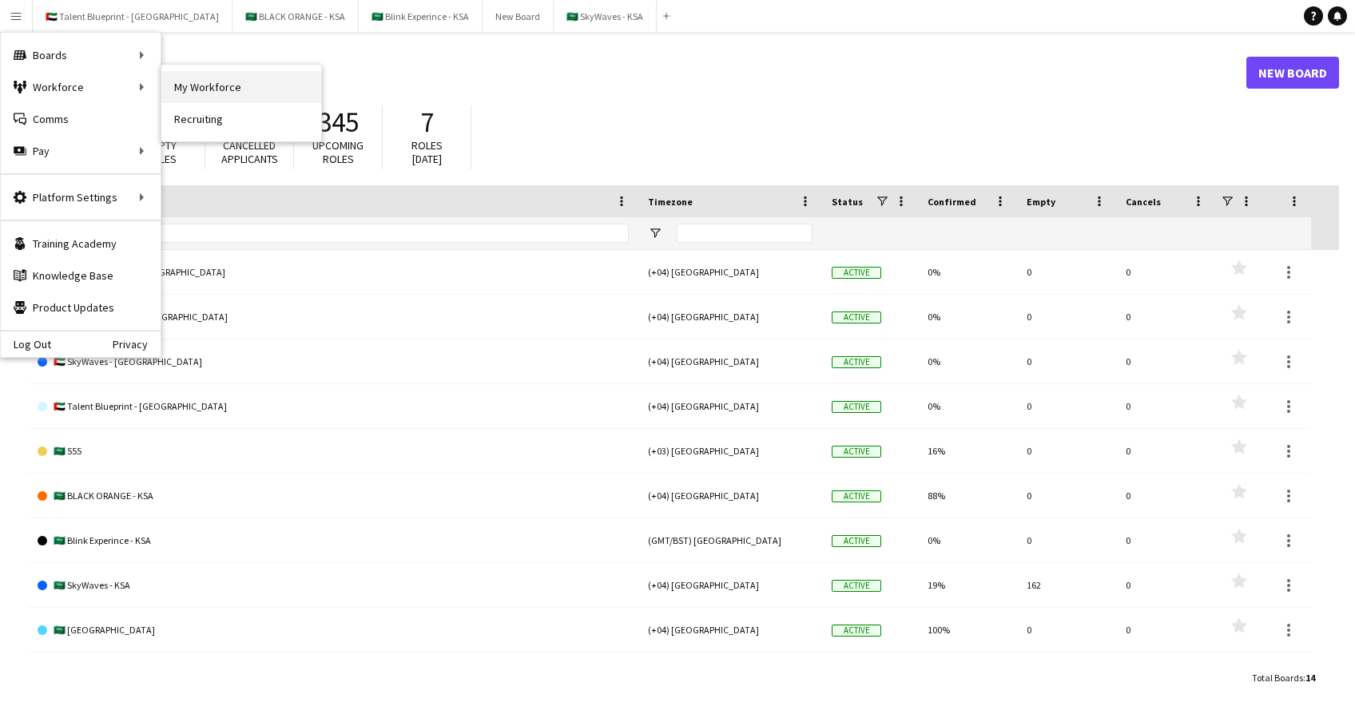
click at [201, 86] on link "My Workforce" at bounding box center [241, 87] width 160 height 32
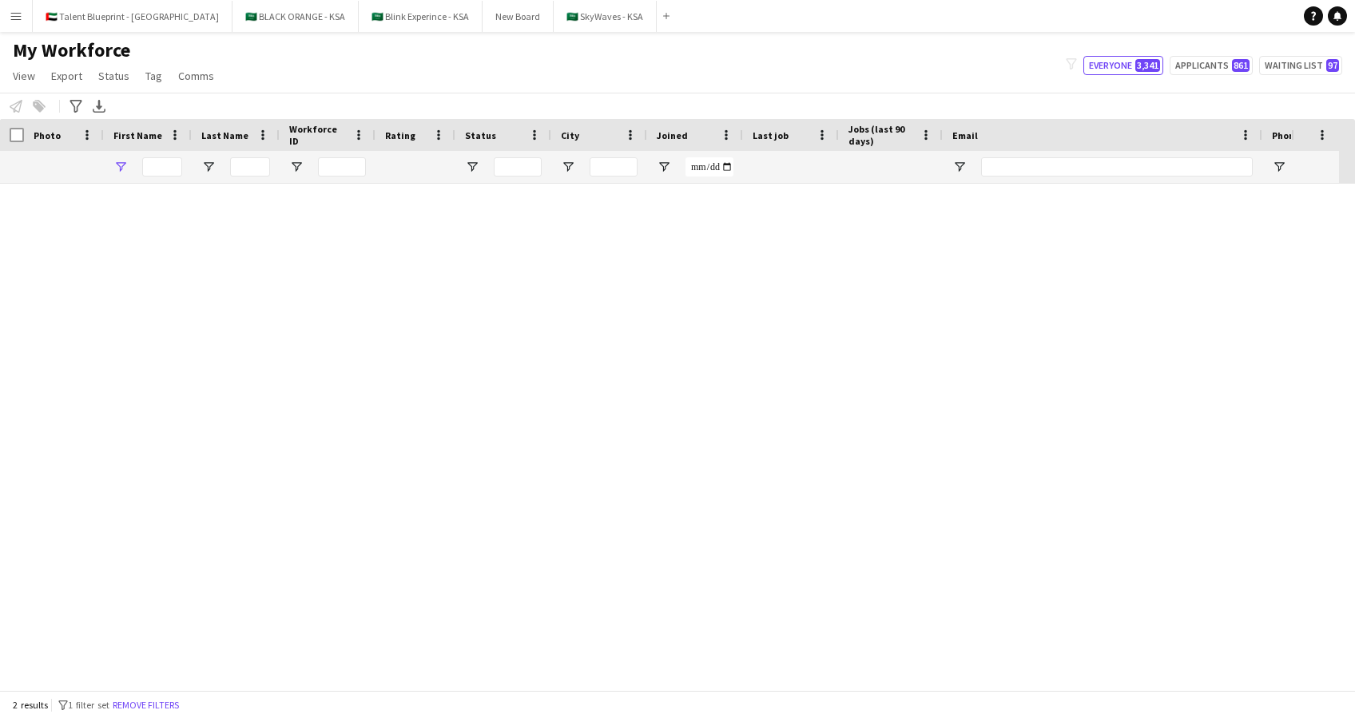
type input "*****"
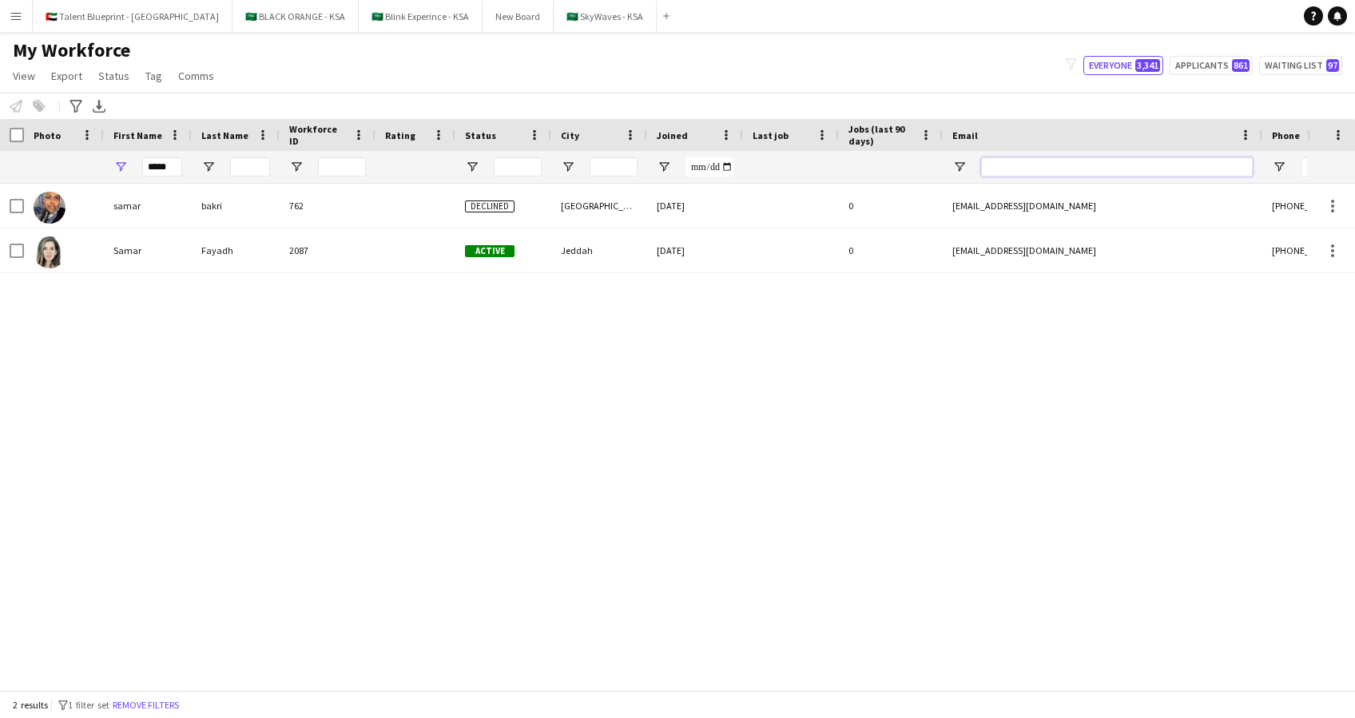
click at [1019, 173] on input "Email Filter Input" at bounding box center [1117, 166] width 272 height 19
paste input "**********"
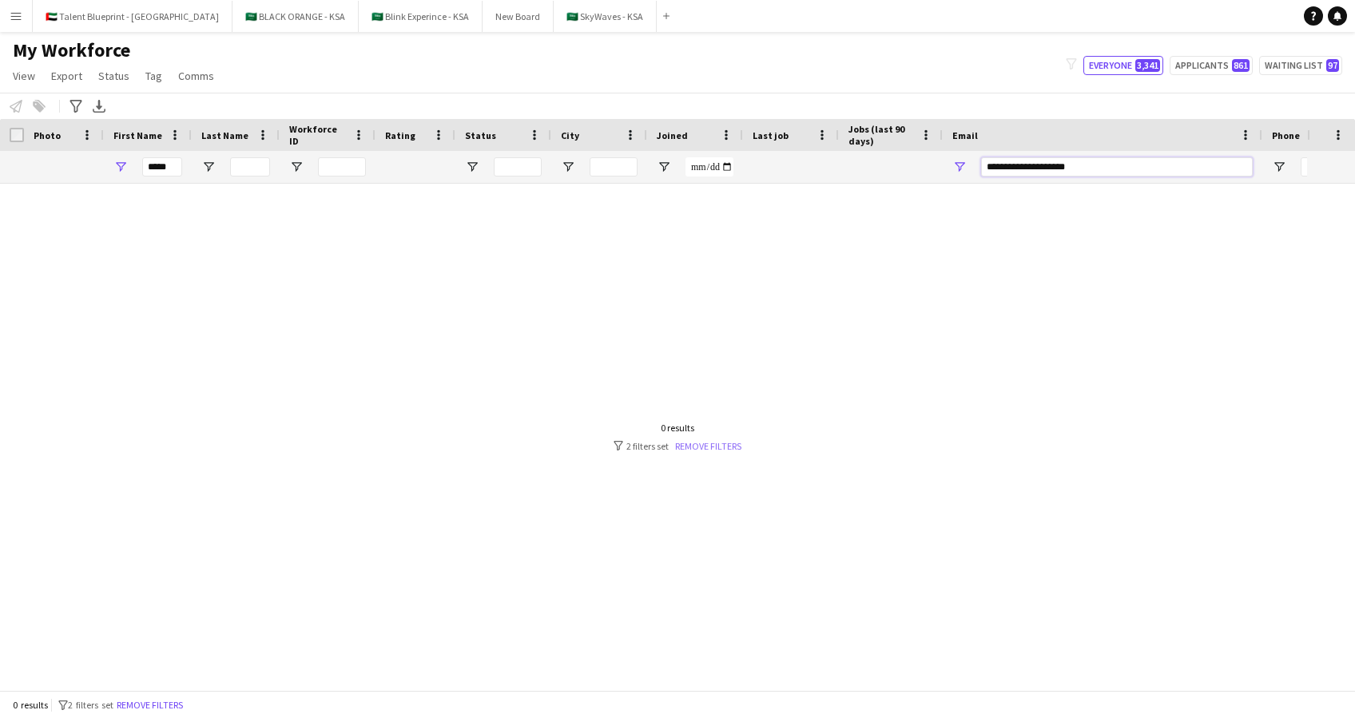
type input "**********"
click at [710, 446] on link "Remove filters" at bounding box center [708, 446] width 66 height 12
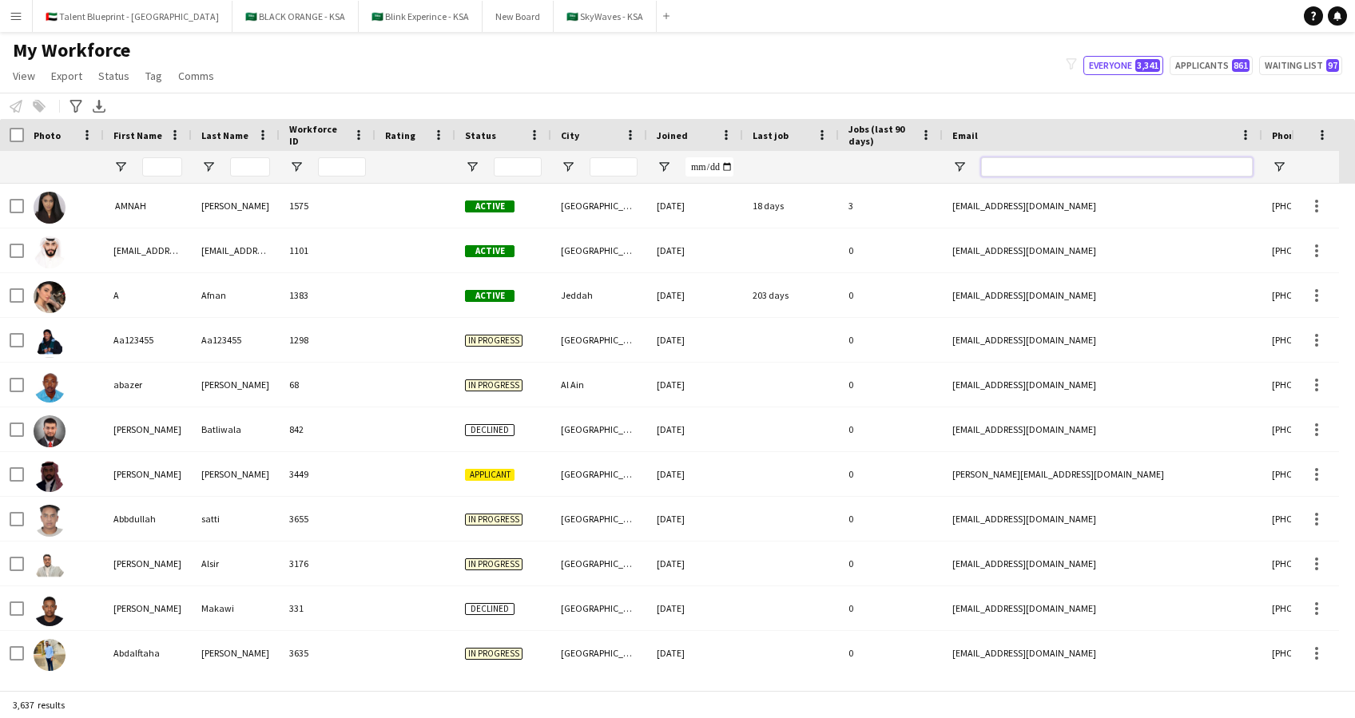
click at [1023, 164] on input "Email Filter Input" at bounding box center [1117, 166] width 272 height 19
paste input "**********"
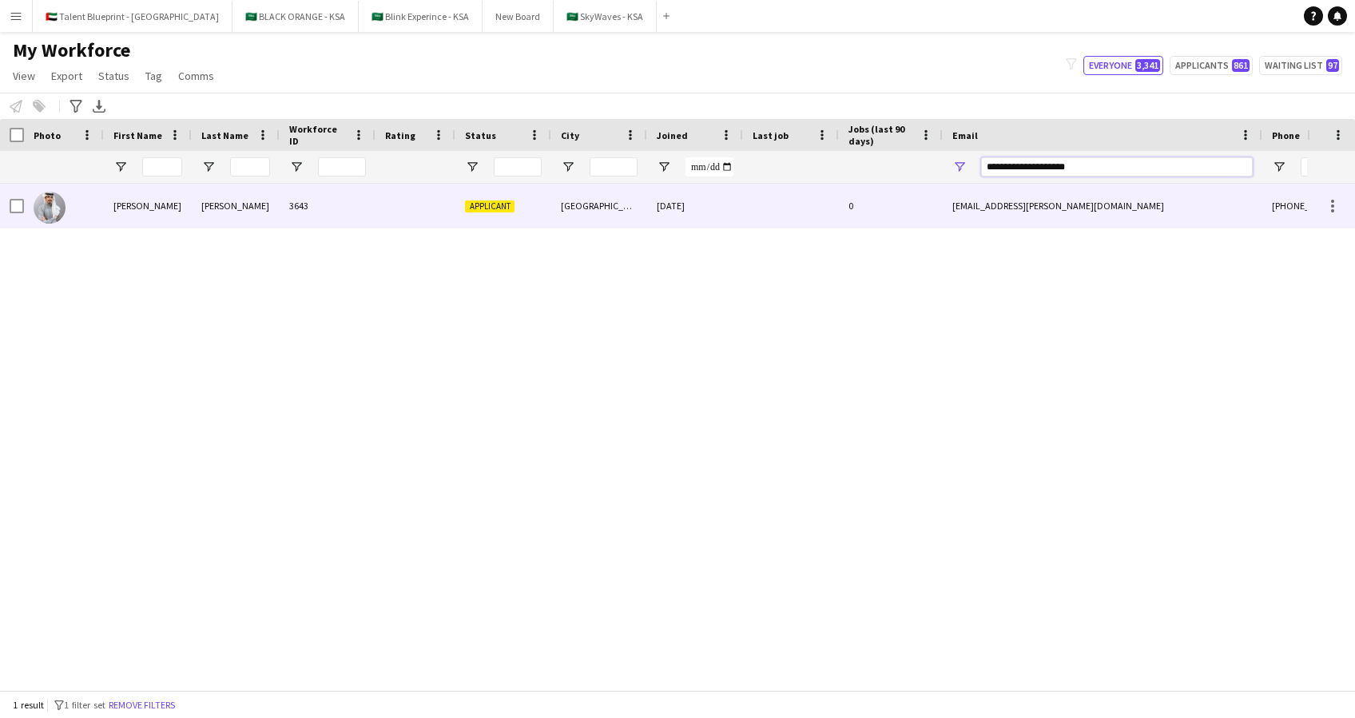
type input "**********"
click at [56, 215] on img at bounding box center [50, 208] width 32 height 32
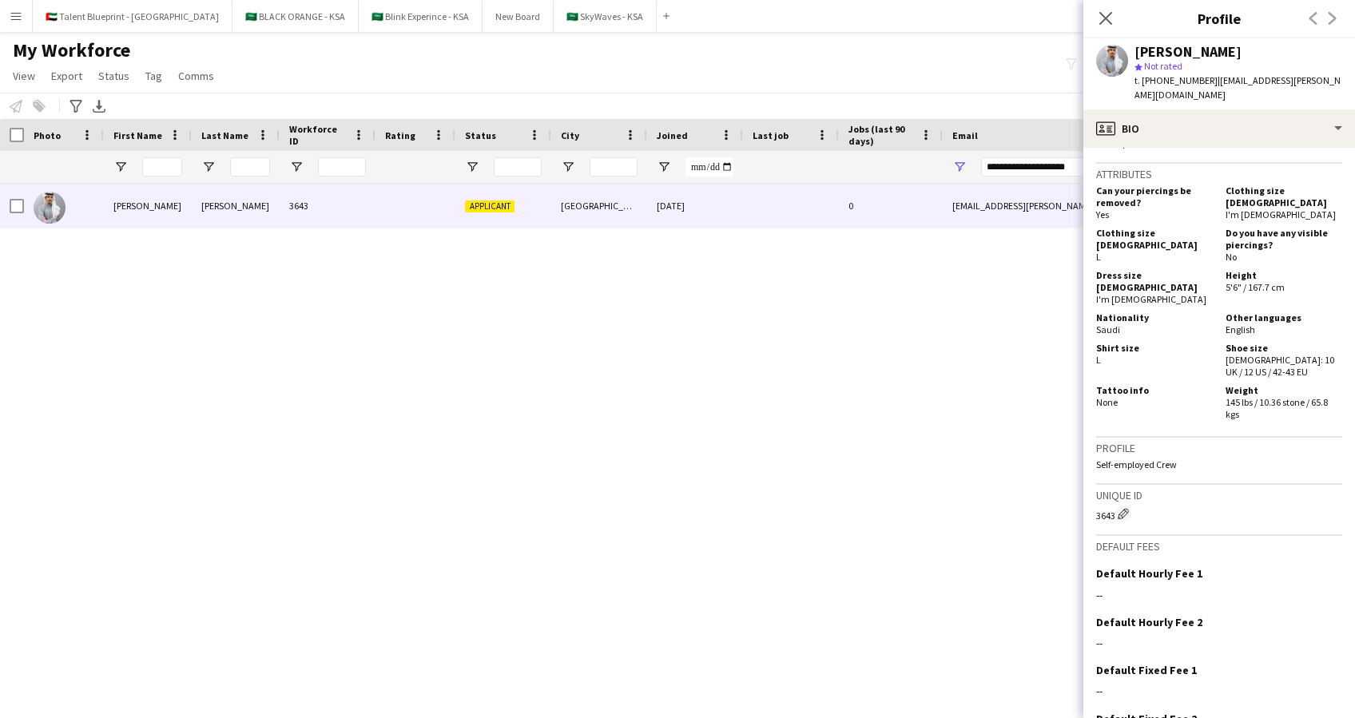
scroll to position [694, 0]
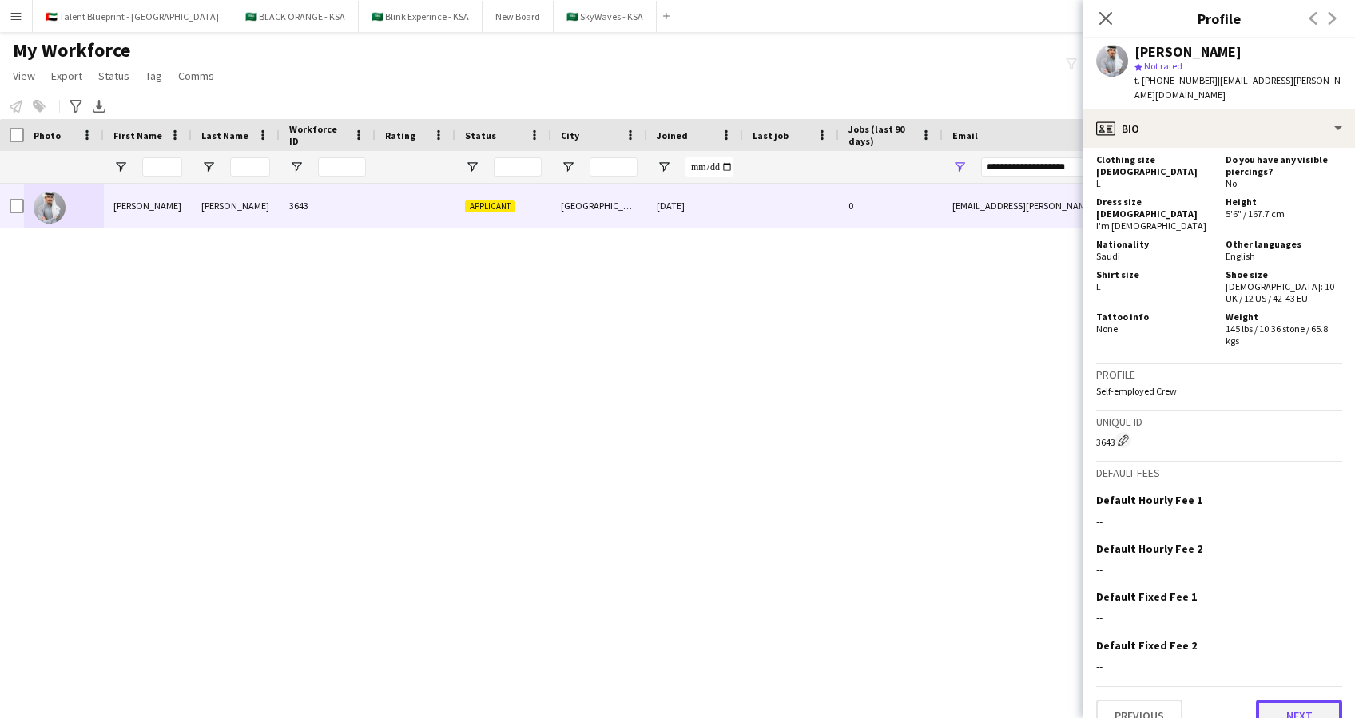
click at [1278, 700] on button "Next" at bounding box center [1299, 716] width 86 height 32
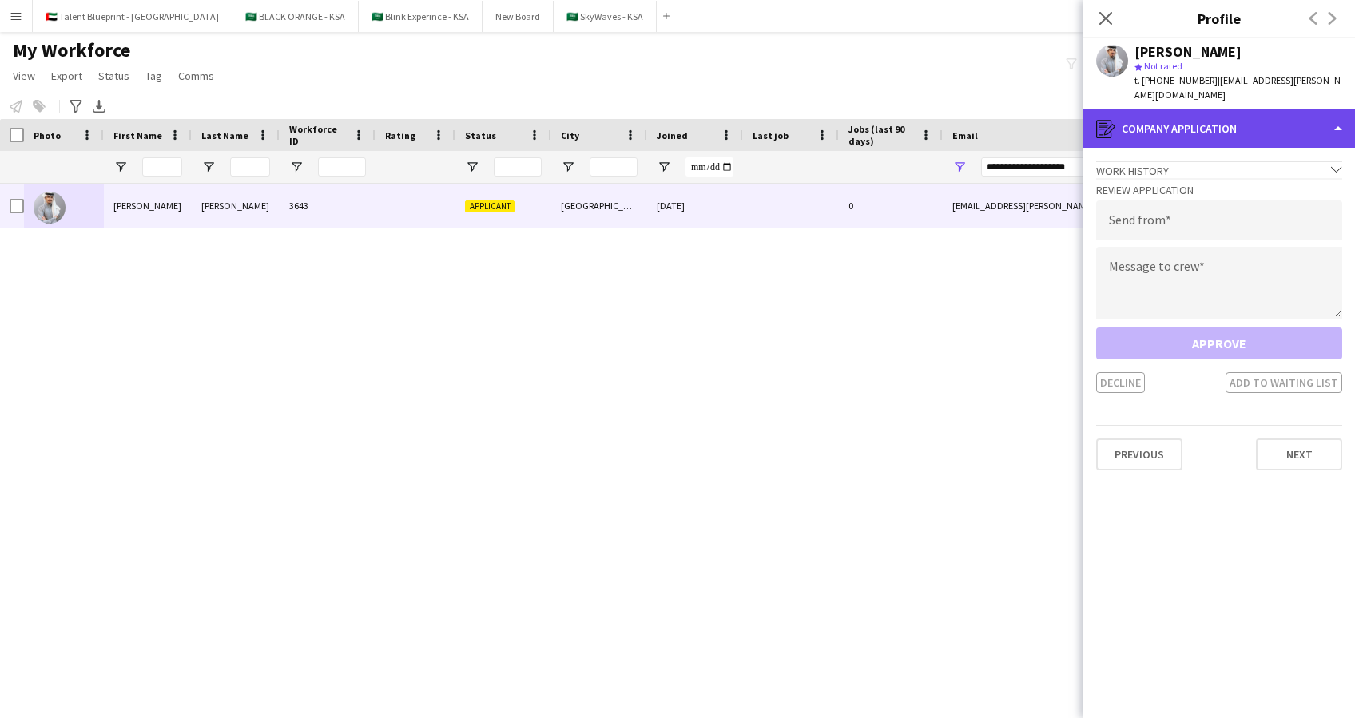
click at [1265, 111] on div "register Company application" at bounding box center [1219, 128] width 272 height 38
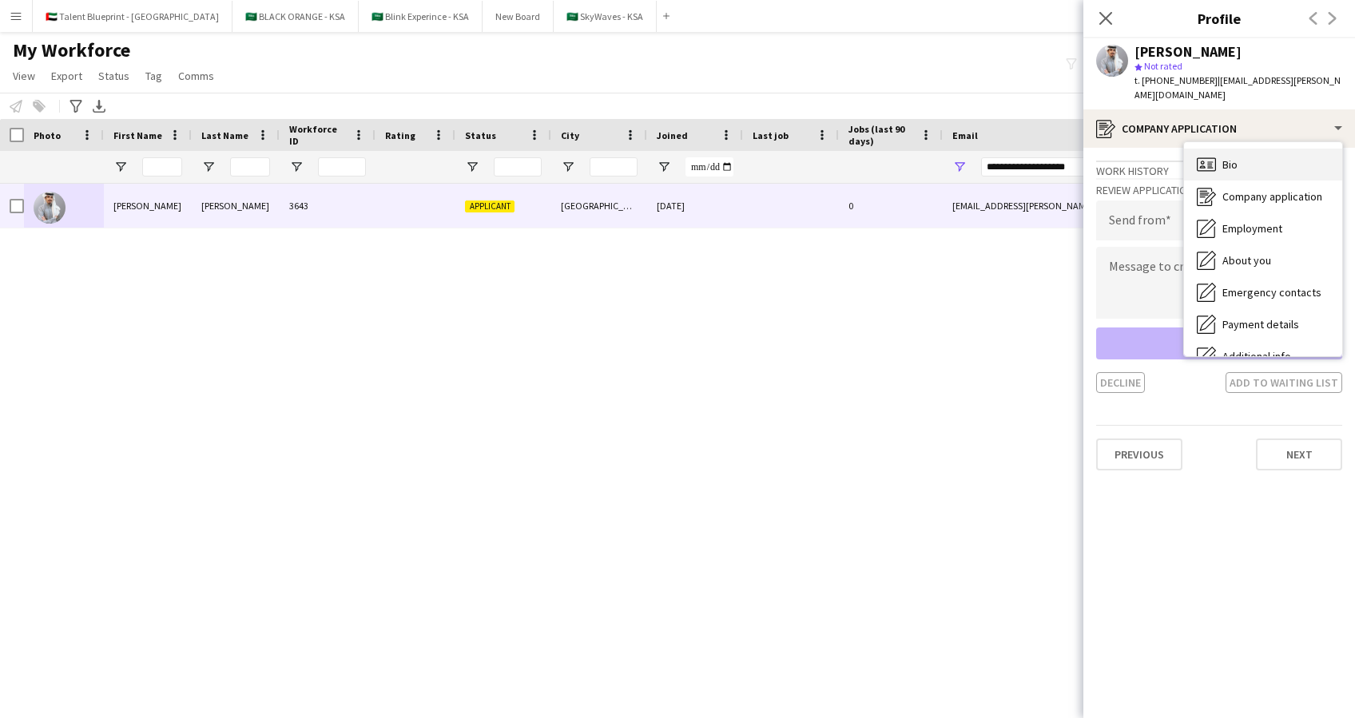
click at [1253, 149] on div "Bio Bio" at bounding box center [1263, 165] width 158 height 32
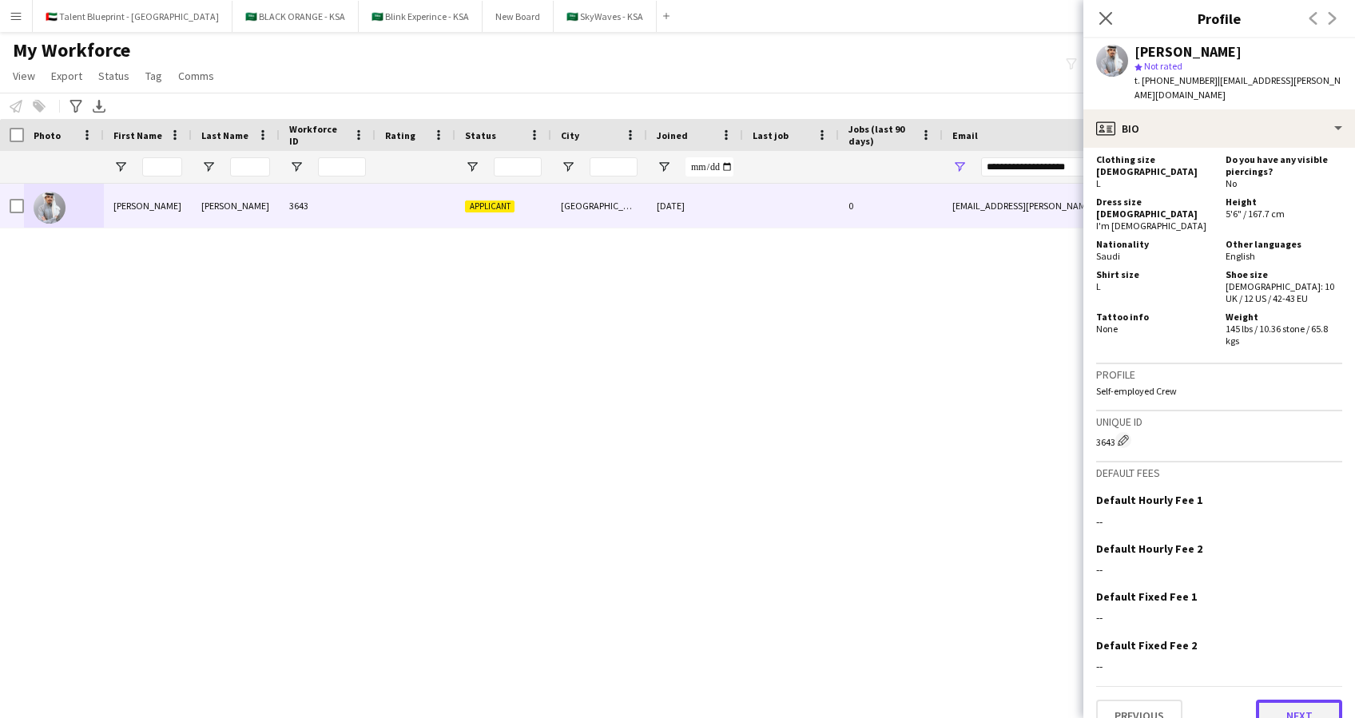
click at [1266, 700] on button "Next" at bounding box center [1299, 716] width 86 height 32
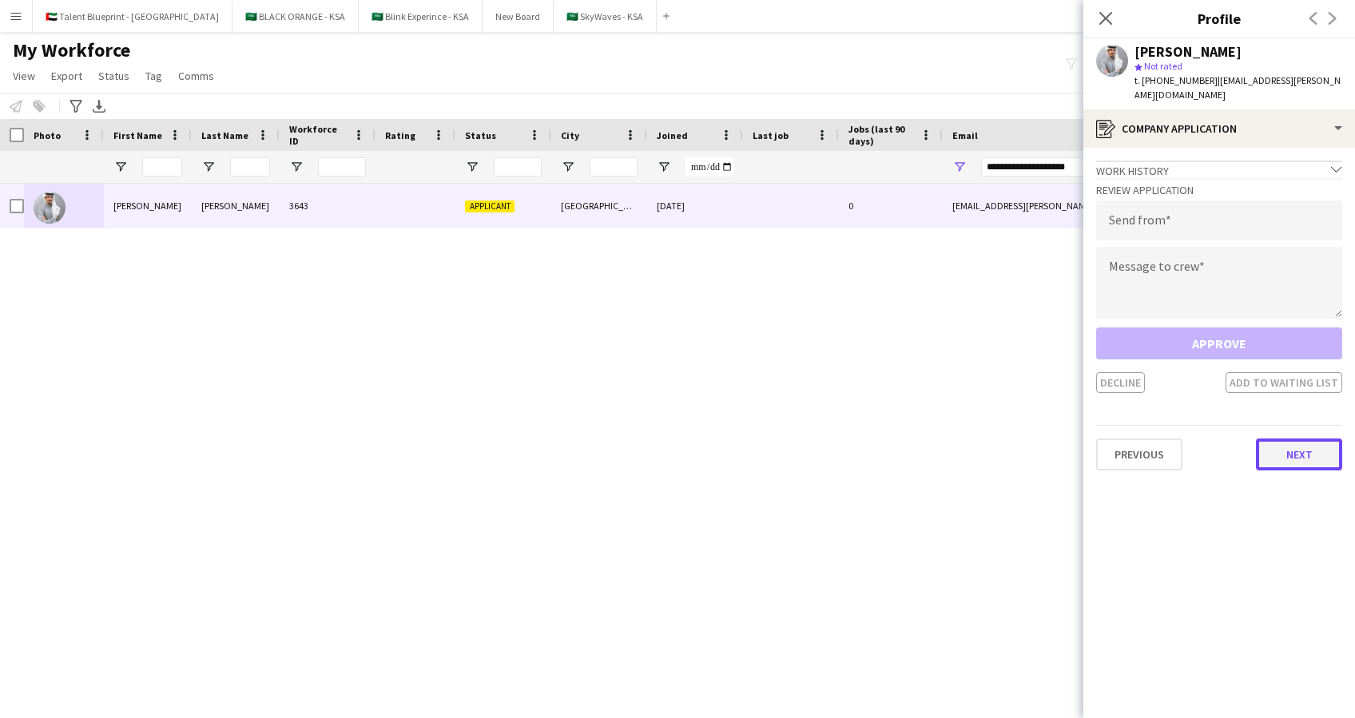
click at [1272, 439] on button "Next" at bounding box center [1299, 455] width 86 height 32
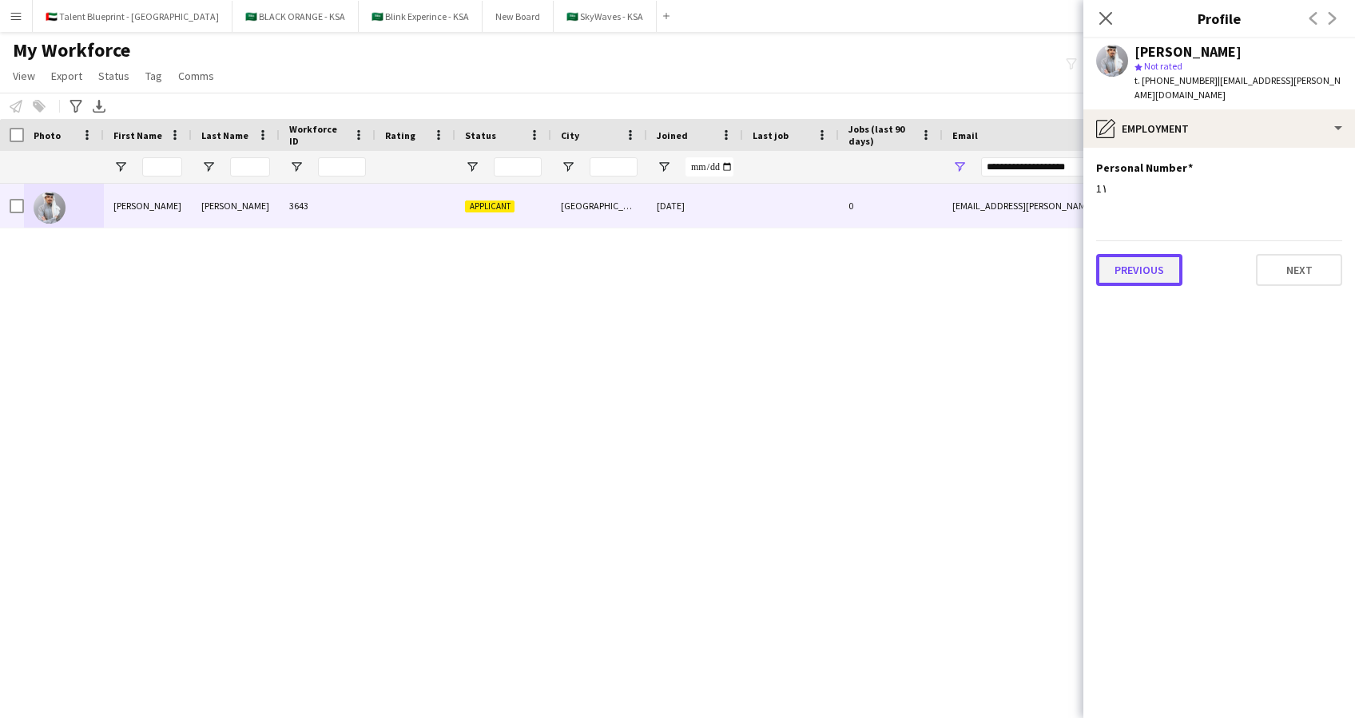
click at [1168, 254] on button "Previous" at bounding box center [1139, 270] width 86 height 32
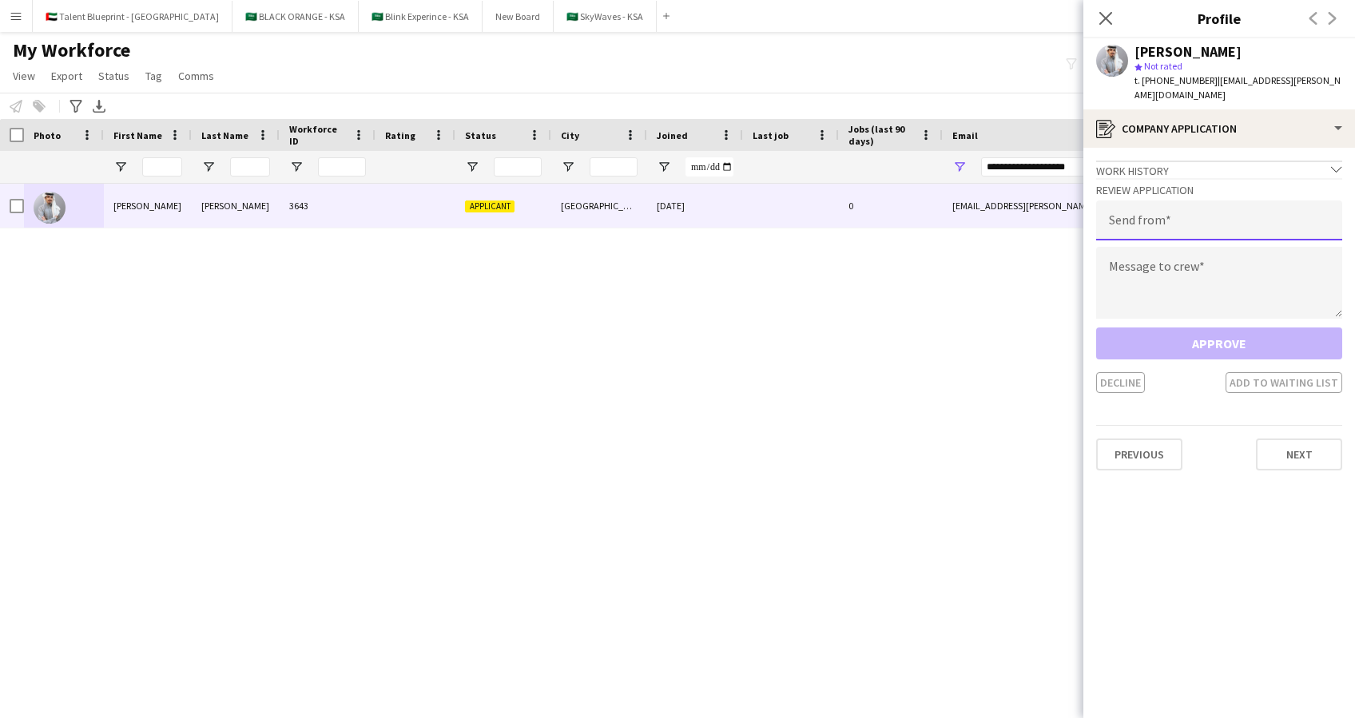
click at [1138, 212] on input "email" at bounding box center [1219, 221] width 246 height 40
type input "**********"
click at [1164, 261] on textarea at bounding box center [1219, 283] width 246 height 72
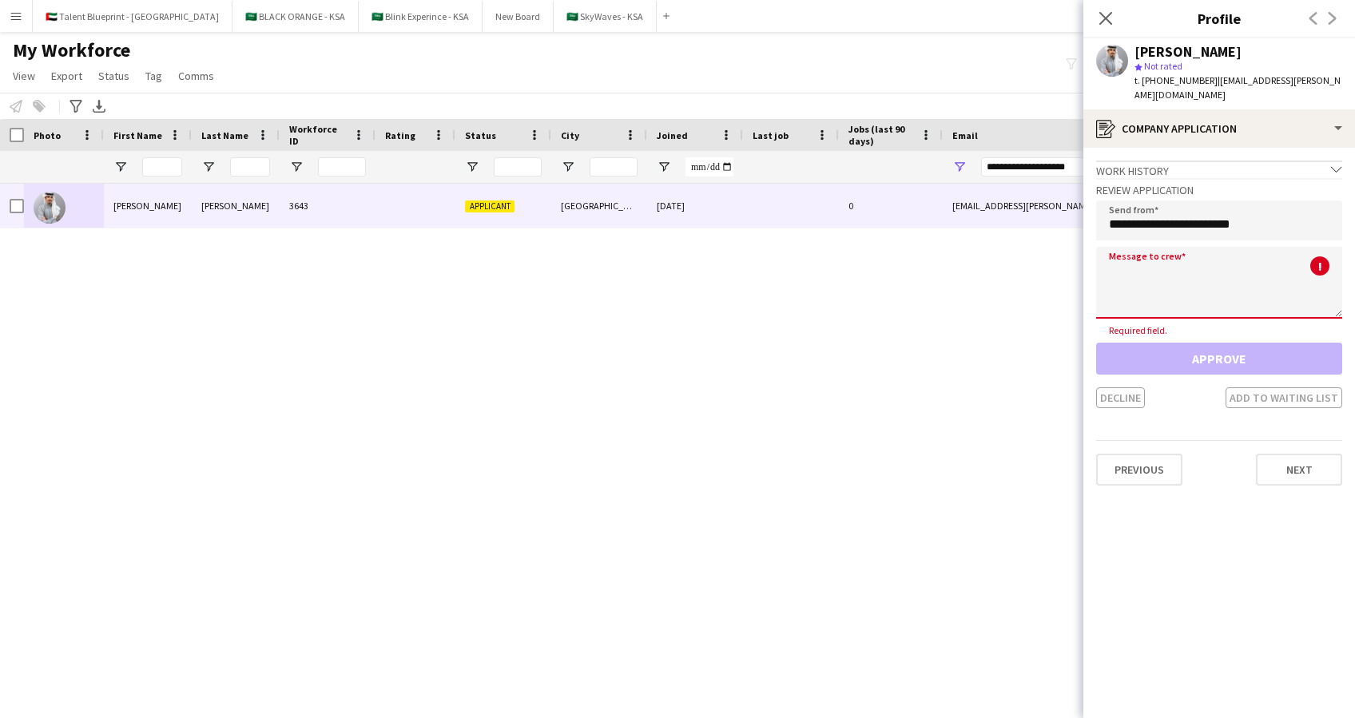
paste textarea "**********"
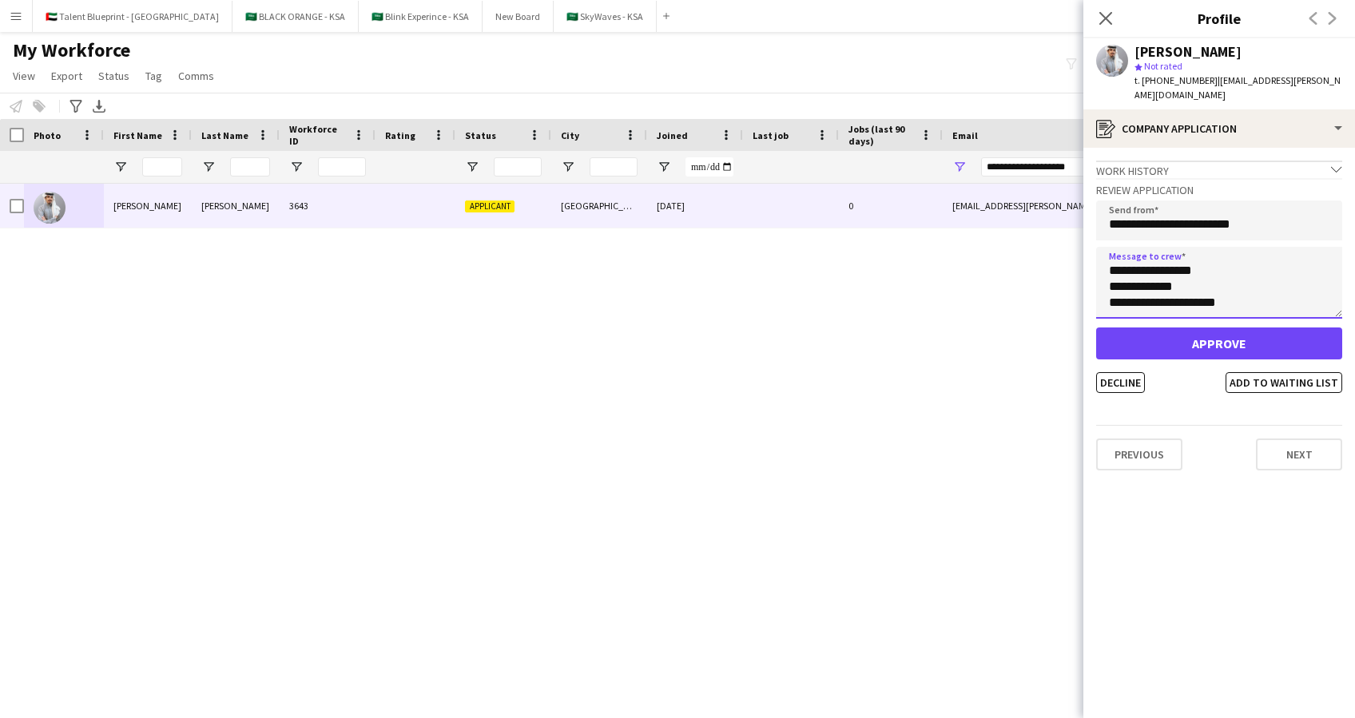
scroll to position [0, 0]
click at [1162, 256] on textarea "**********" at bounding box center [1219, 283] width 246 height 72
type textarea "**********"
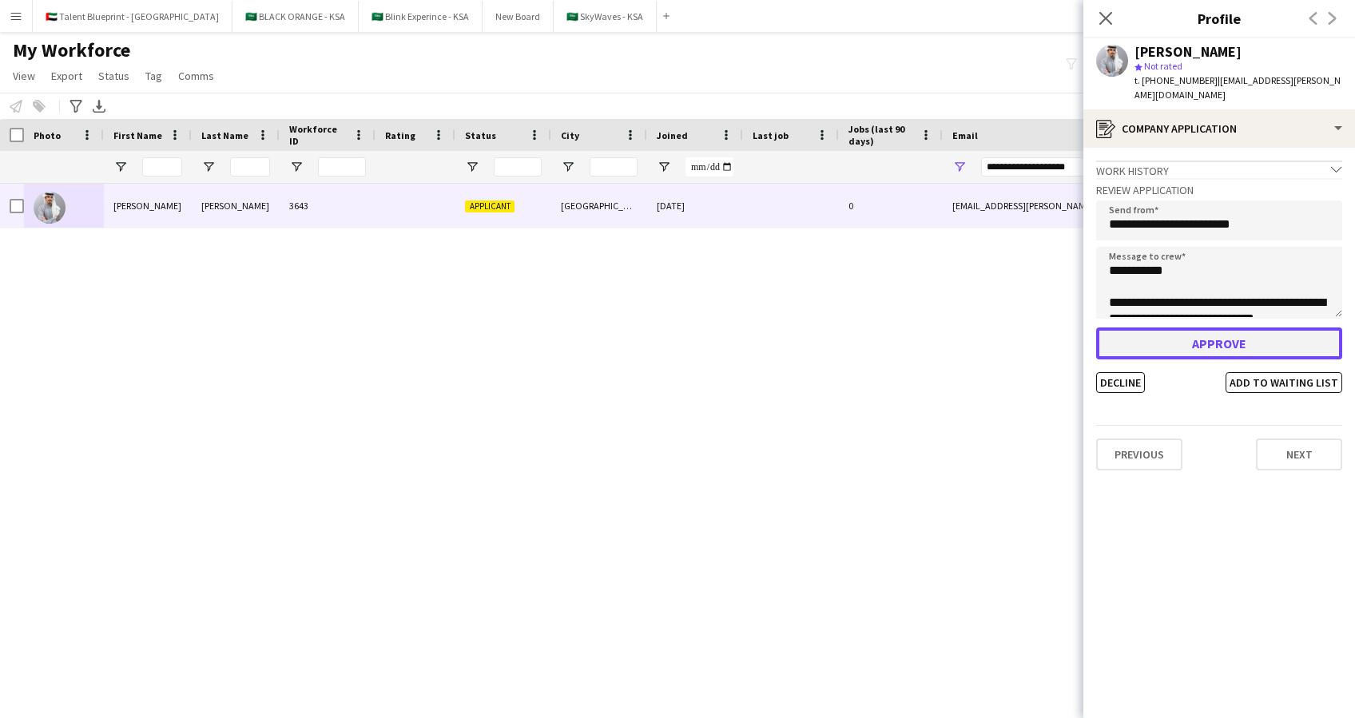
click at [1259, 328] on button "Approve" at bounding box center [1219, 344] width 246 height 32
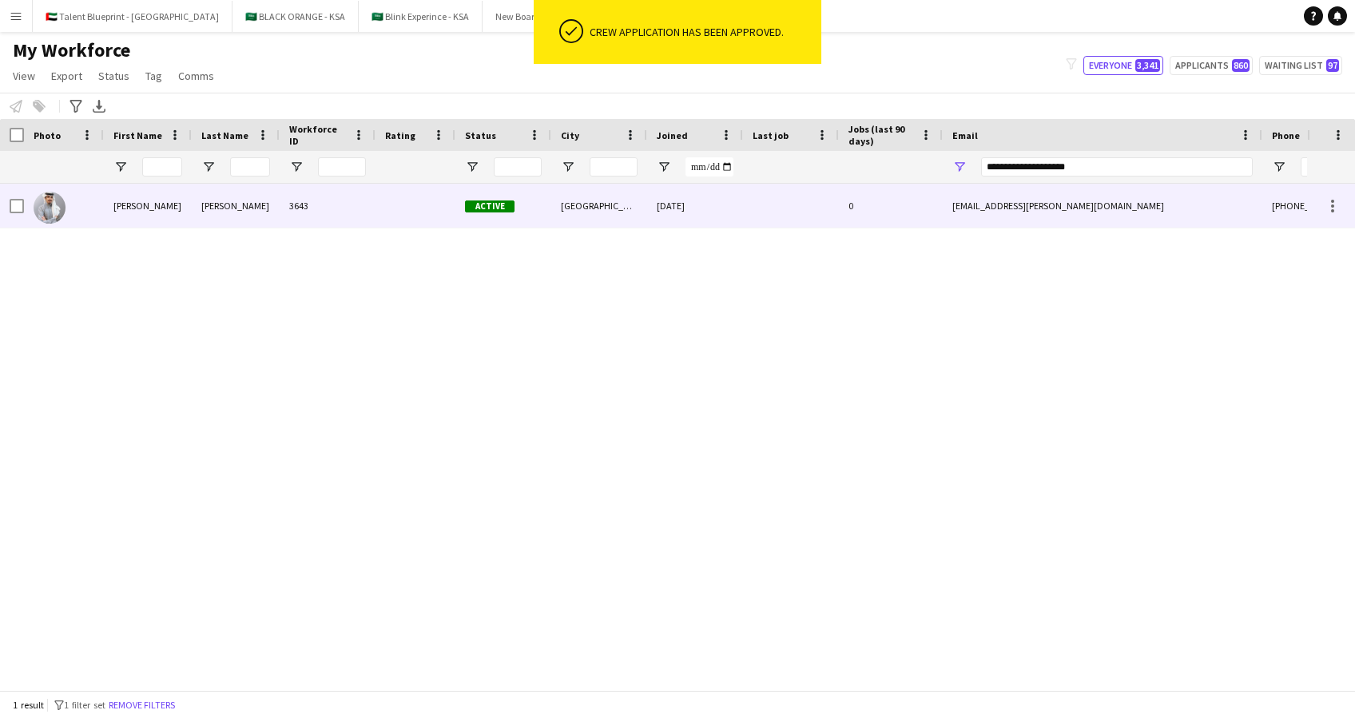
click at [58, 206] on img at bounding box center [50, 208] width 32 height 32
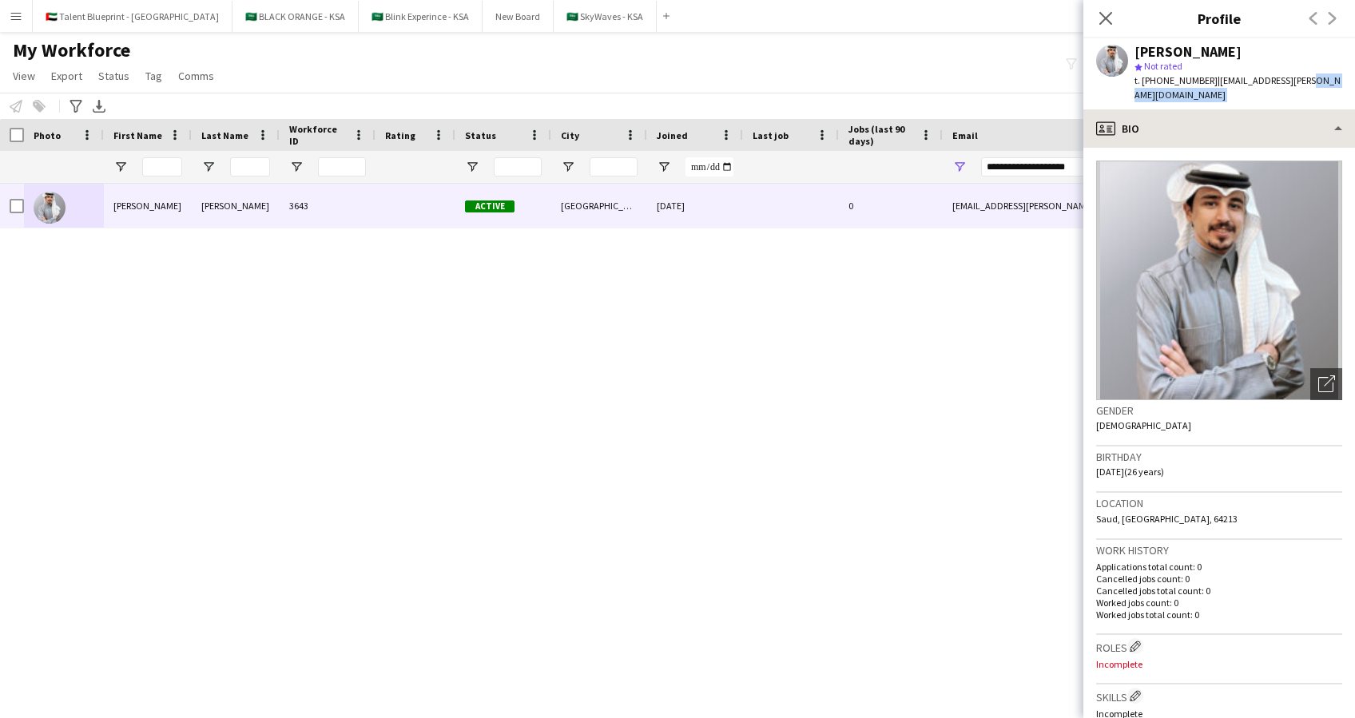
drag, startPoint x: 1317, startPoint y: 76, endPoint x: 1225, endPoint y: 98, distance: 95.3
click at [1225, 98] on app-crew-profile "Close pop-in Profile Previous Next [PERSON_NAME] star Not rated t. [PHONE_NUMBE…" at bounding box center [1219, 359] width 272 height 718
click at [1183, 450] on h3 "Birthday" at bounding box center [1219, 457] width 246 height 14
drag, startPoint x: 1322, startPoint y: 81, endPoint x: 1209, endPoint y: 79, distance: 113.5
click at [1209, 79] on div "[PERSON_NAME] star Not rated t. [PHONE_NUMBER] | [EMAIL_ADDRESS][PERSON_NAME][D…" at bounding box center [1219, 73] width 272 height 71
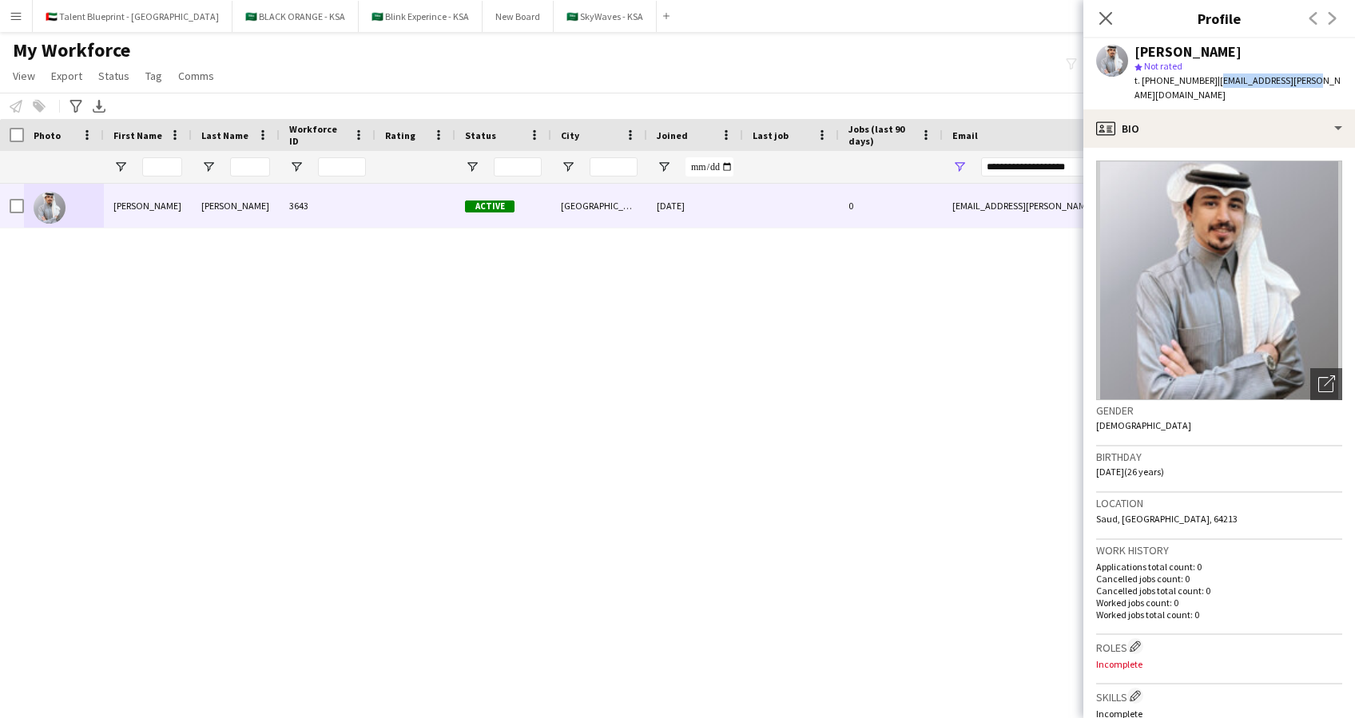
copy span "[EMAIL_ADDRESS][PERSON_NAME][DOMAIN_NAME]"
click at [26, 16] on button "Menu" at bounding box center [16, 16] width 32 height 32
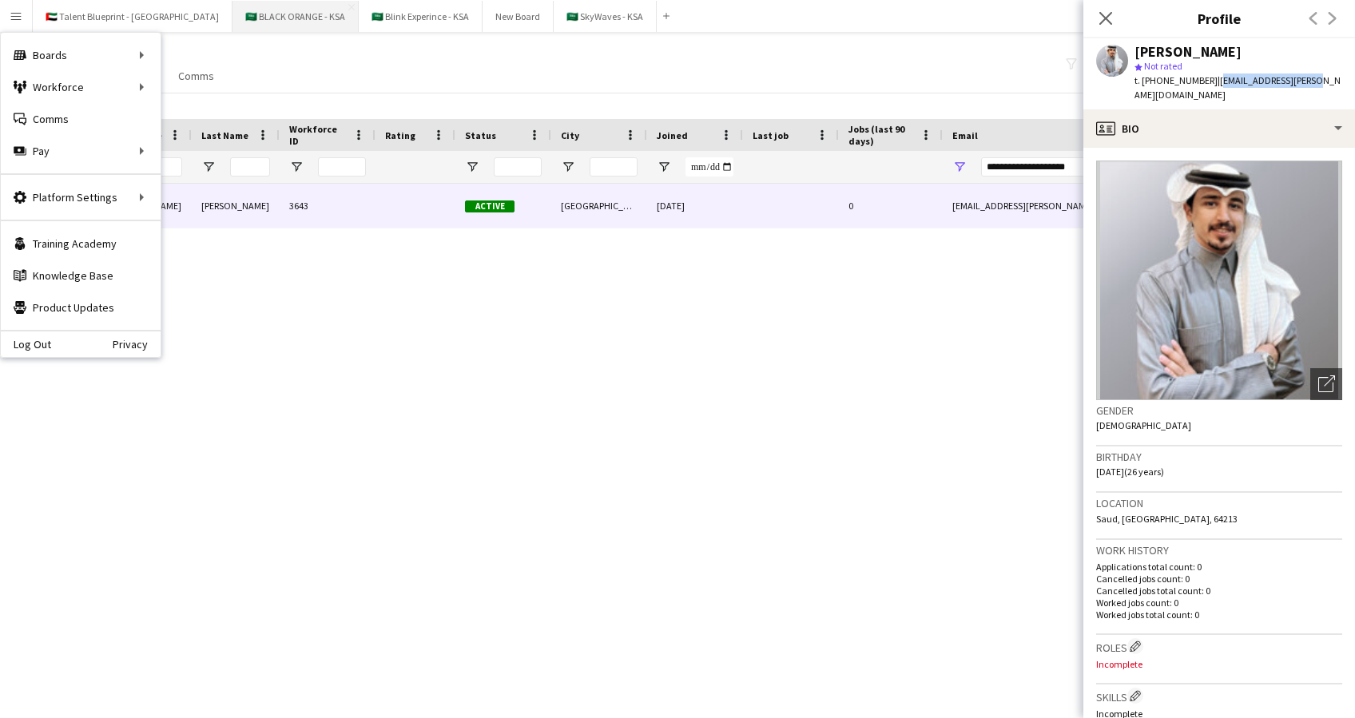
click at [232, 23] on button "🇸🇦 BLACK ORANGE - KSA Close" at bounding box center [295, 16] width 126 height 31
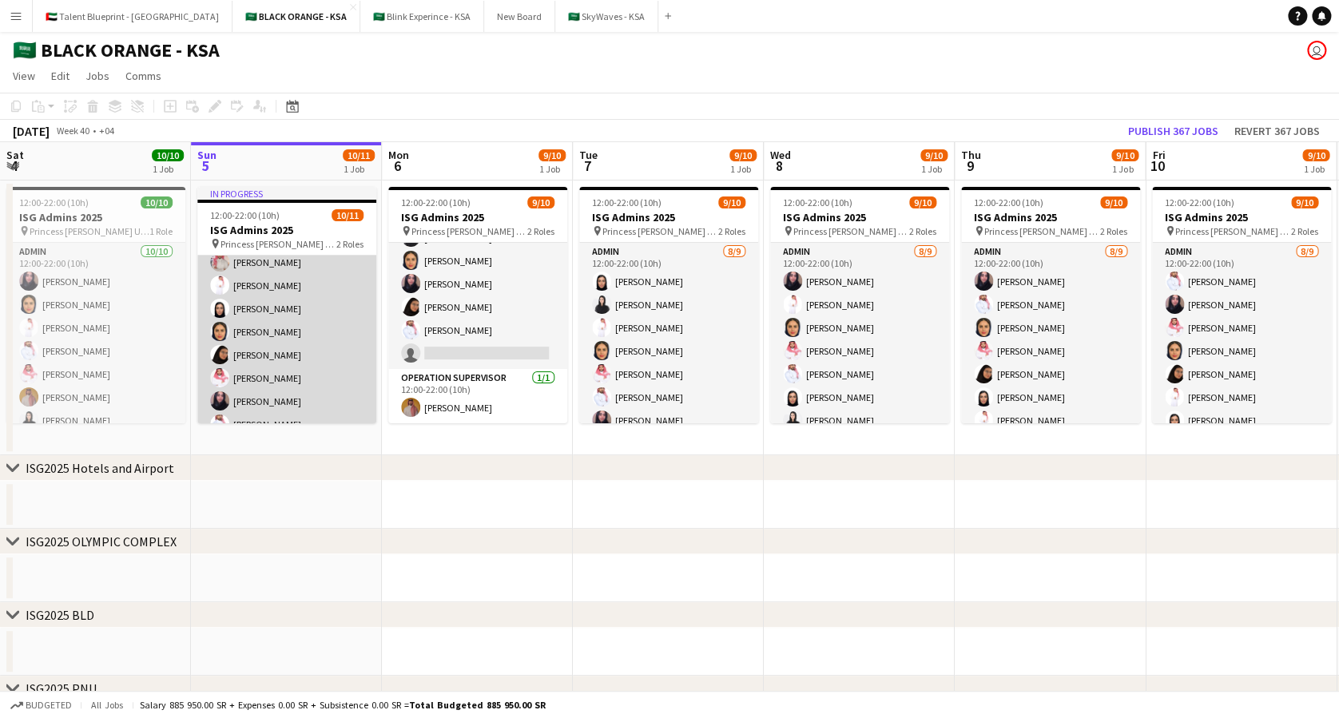
click at [306, 349] on app-card-role "Admin [DATE] 12:00-22:00 (10h) Elaf [PERSON_NAME] Alolayan [PERSON_NAME] [PERSO…" at bounding box center [286, 332] width 179 height 263
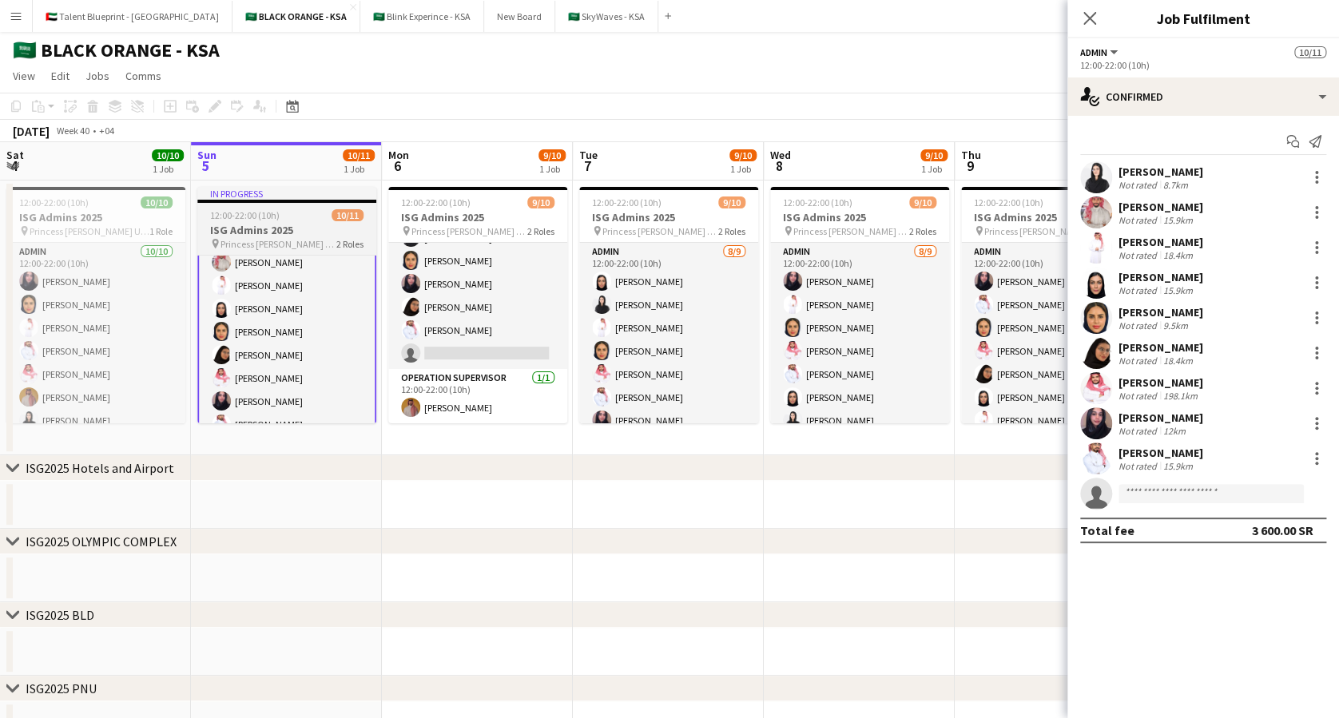
click at [275, 230] on h3 "ISG Admins 2025" at bounding box center [286, 230] width 179 height 14
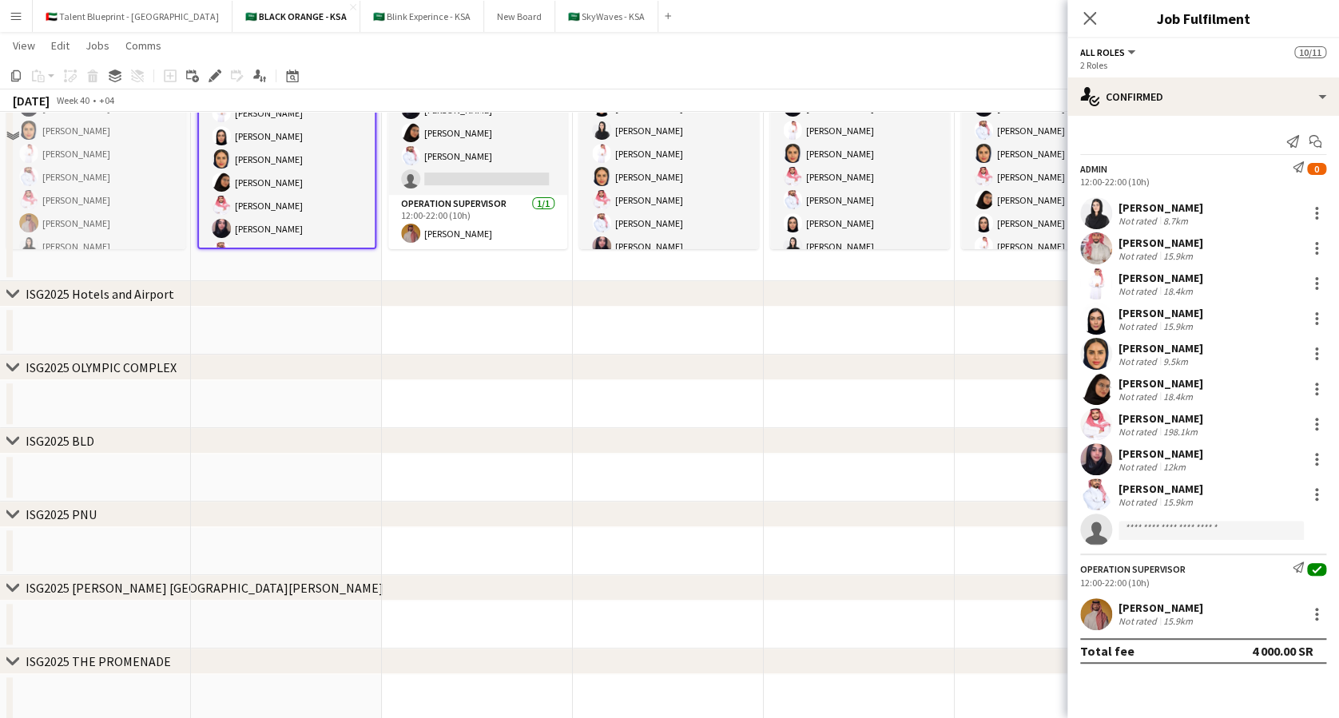
scroll to position [0, 0]
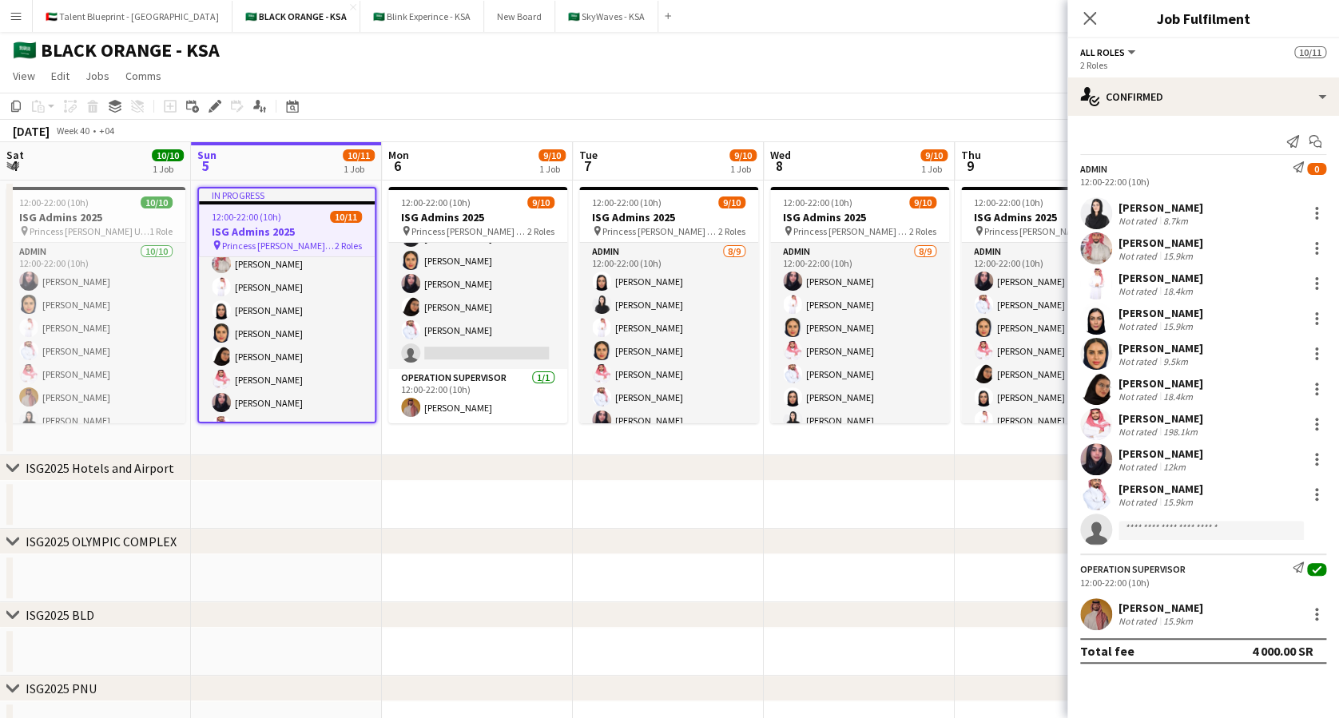
click at [1319, 167] on span "0" at bounding box center [1316, 169] width 19 height 12
click at [1320, 213] on div at bounding box center [1316, 213] width 19 height 19
click at [1308, 522] on div at bounding box center [669, 359] width 1339 height 718
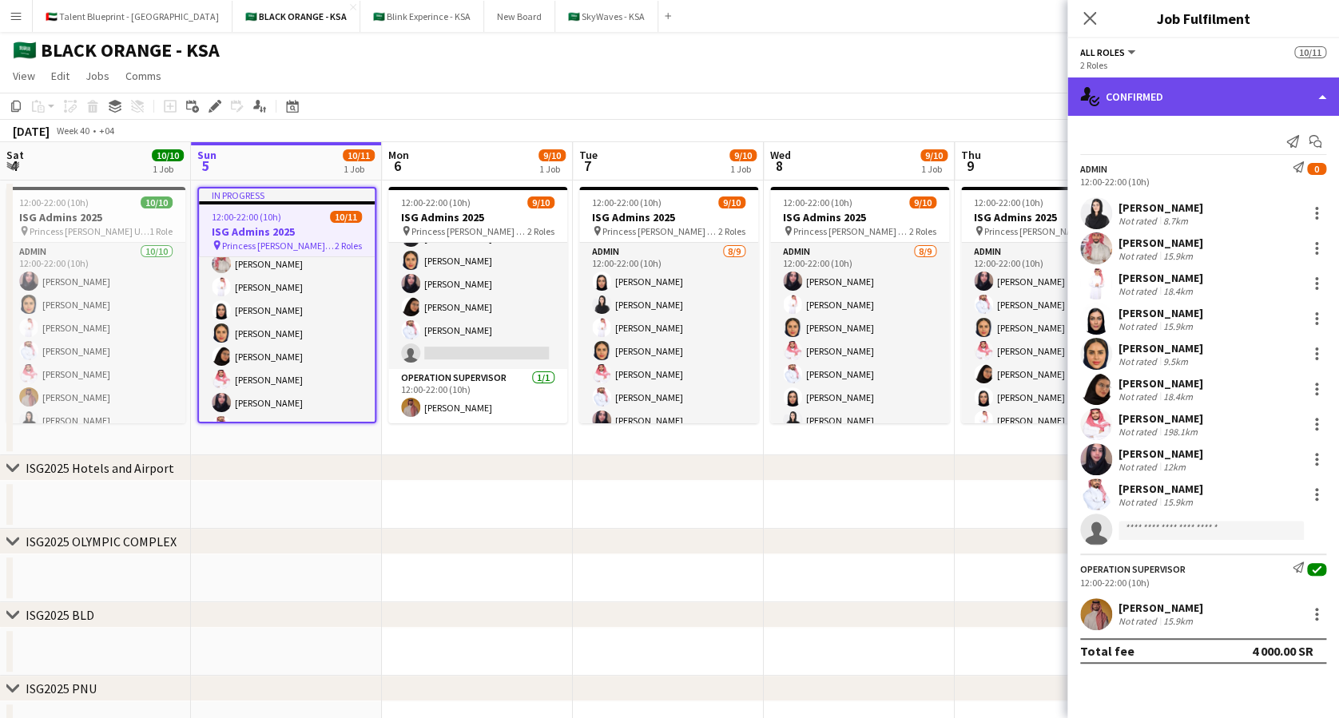
click at [1146, 96] on div "single-neutral-actions-check-2 Confirmed" at bounding box center [1203, 96] width 272 height 38
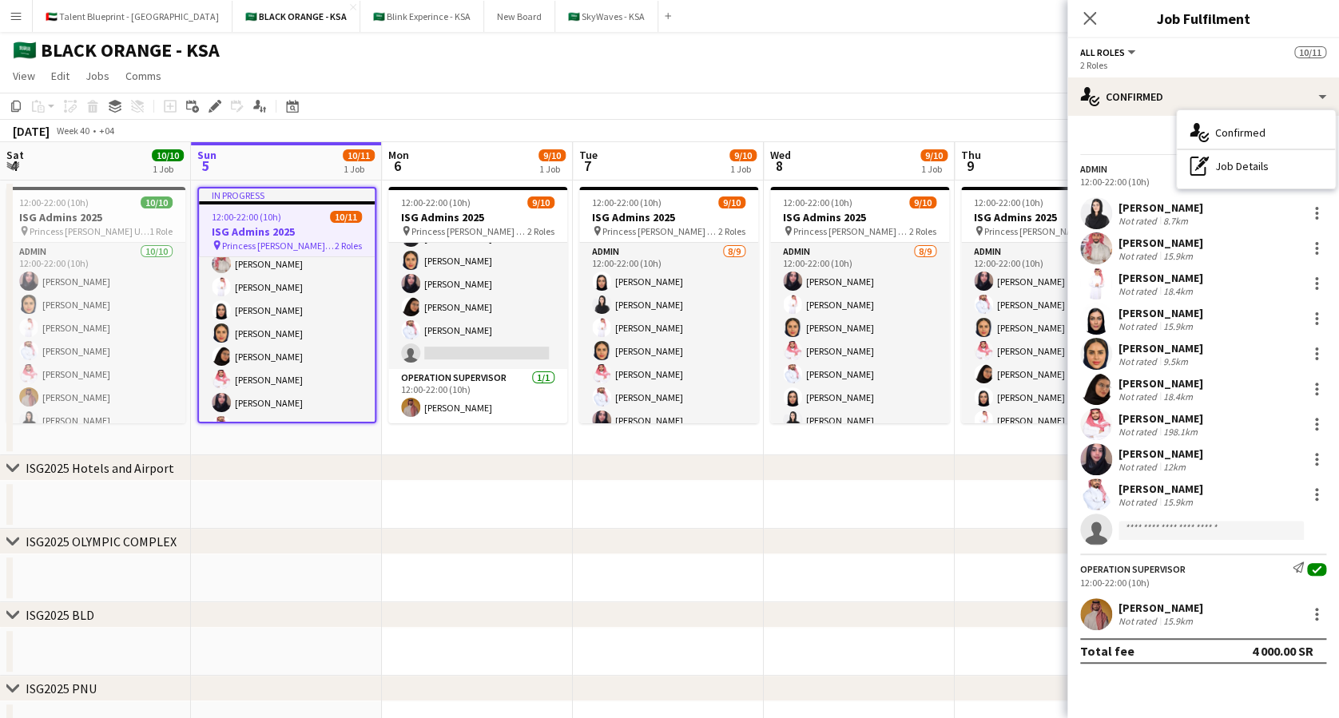
click at [1115, 65] on div "2 Roles" at bounding box center [1203, 65] width 246 height 12
click at [1092, 19] on icon "Close pop-in" at bounding box center [1089, 17] width 15 height 15
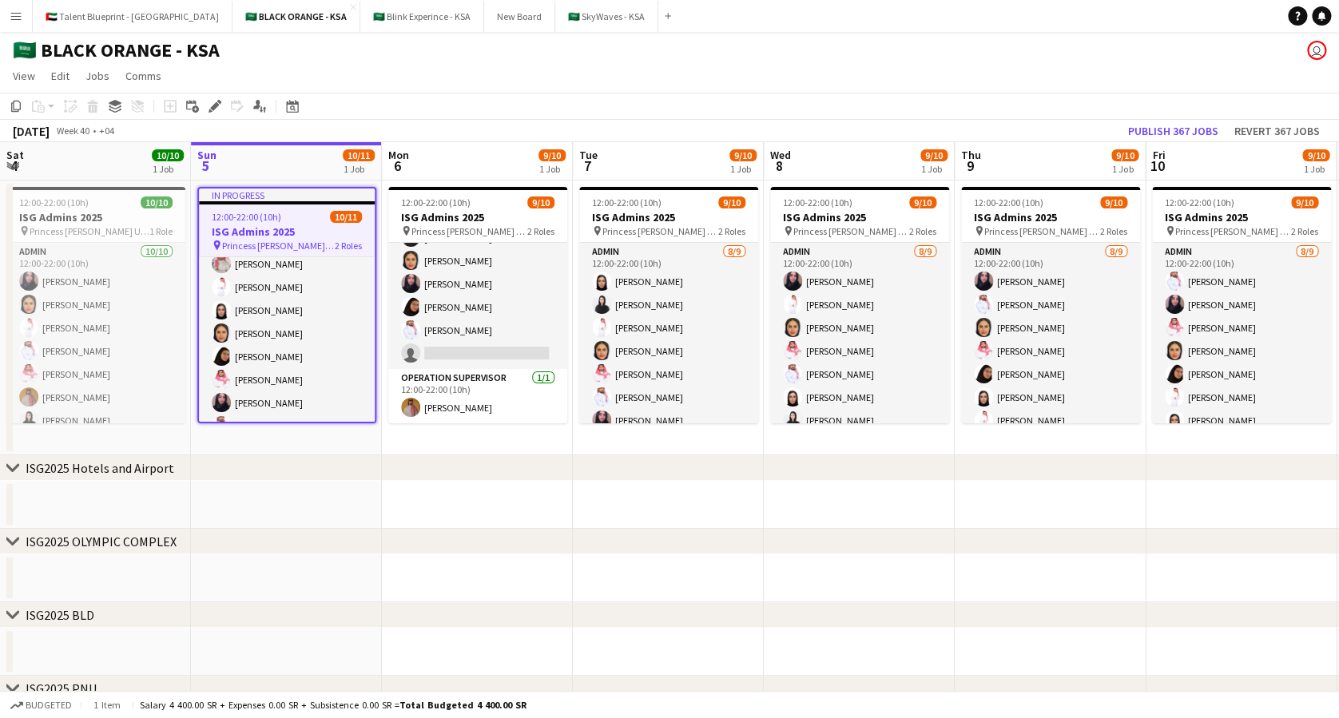
click at [327, 215] on div "12:00-22:00 (10h) 10/11" at bounding box center [287, 217] width 176 height 12
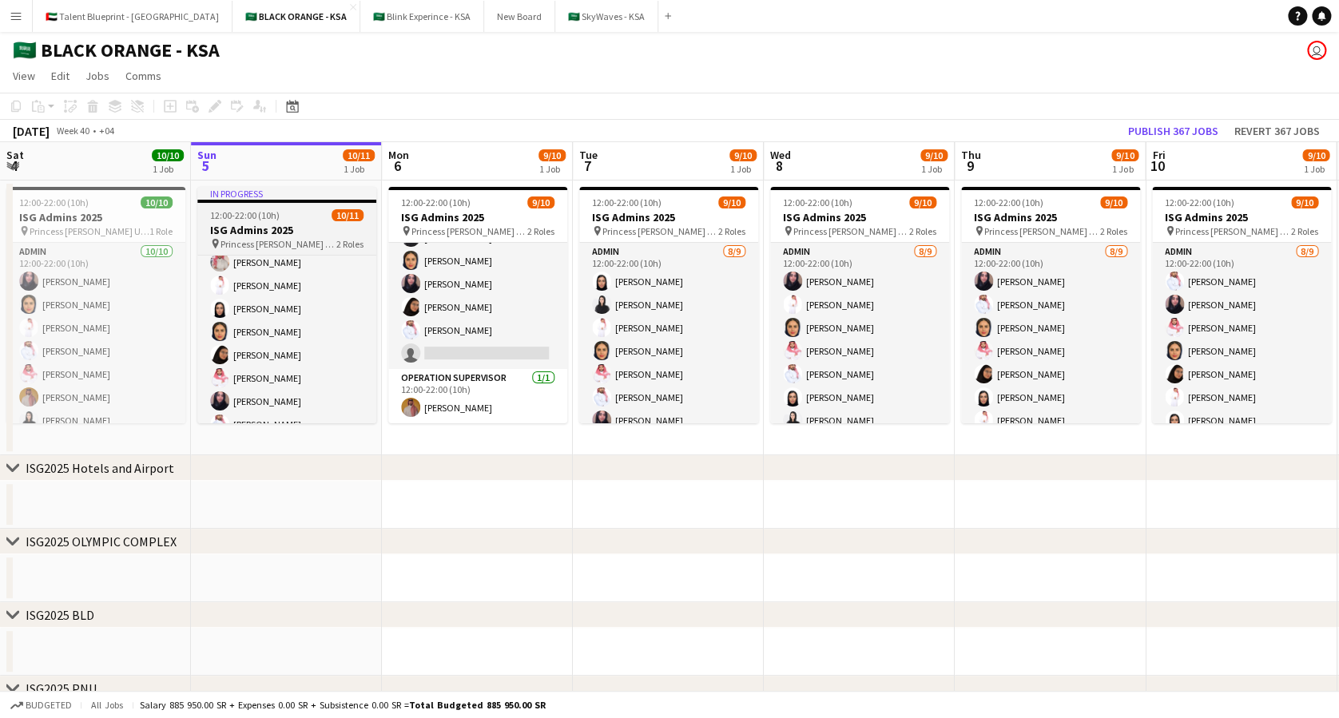
click at [282, 220] on div "12:00-22:00 (10h) 10/11" at bounding box center [286, 215] width 179 height 12
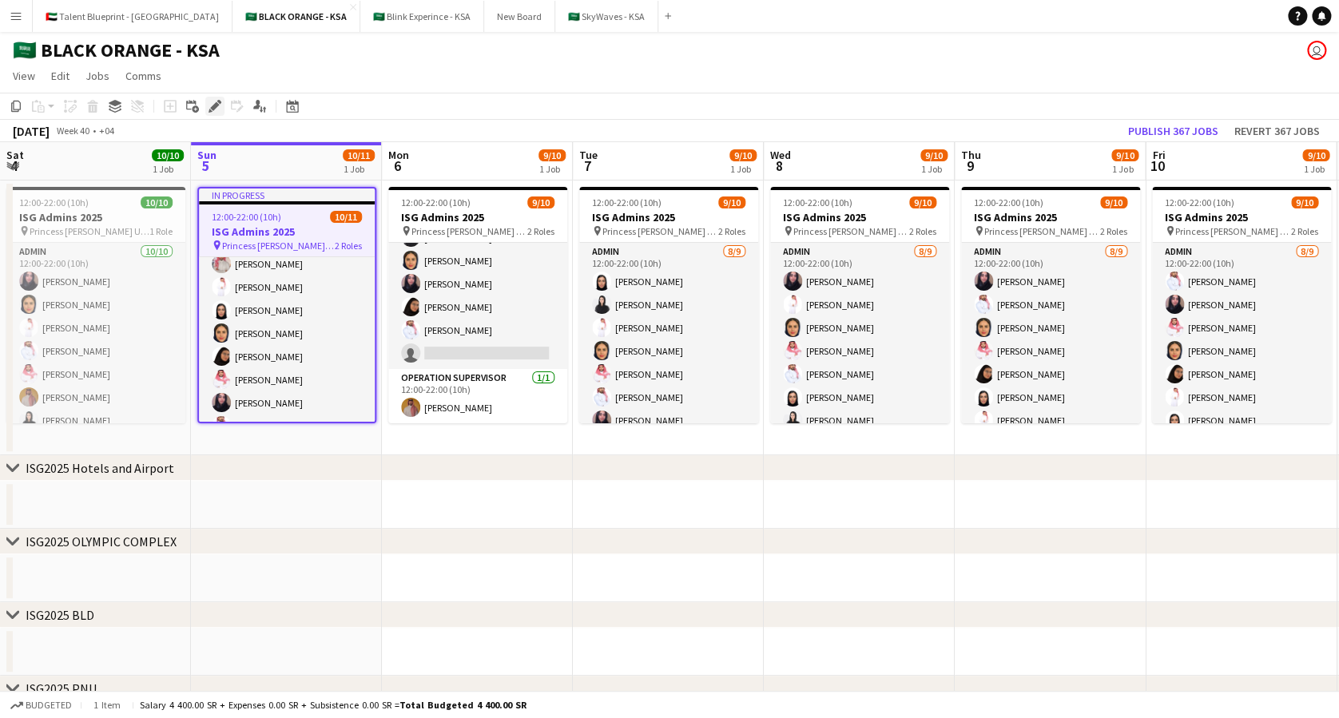
click at [210, 100] on icon "Edit" at bounding box center [214, 106] width 13 height 13
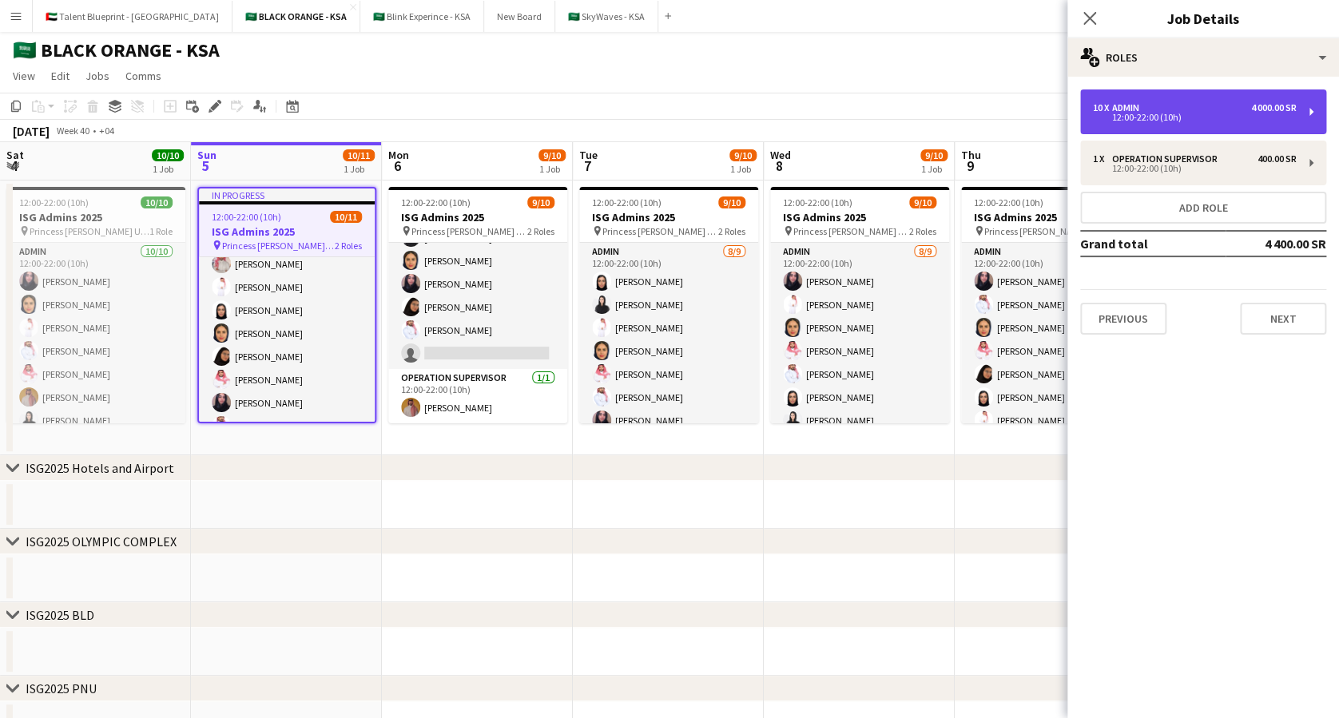
click at [1281, 109] on div "4 000.00 SR" at bounding box center [1274, 107] width 46 height 11
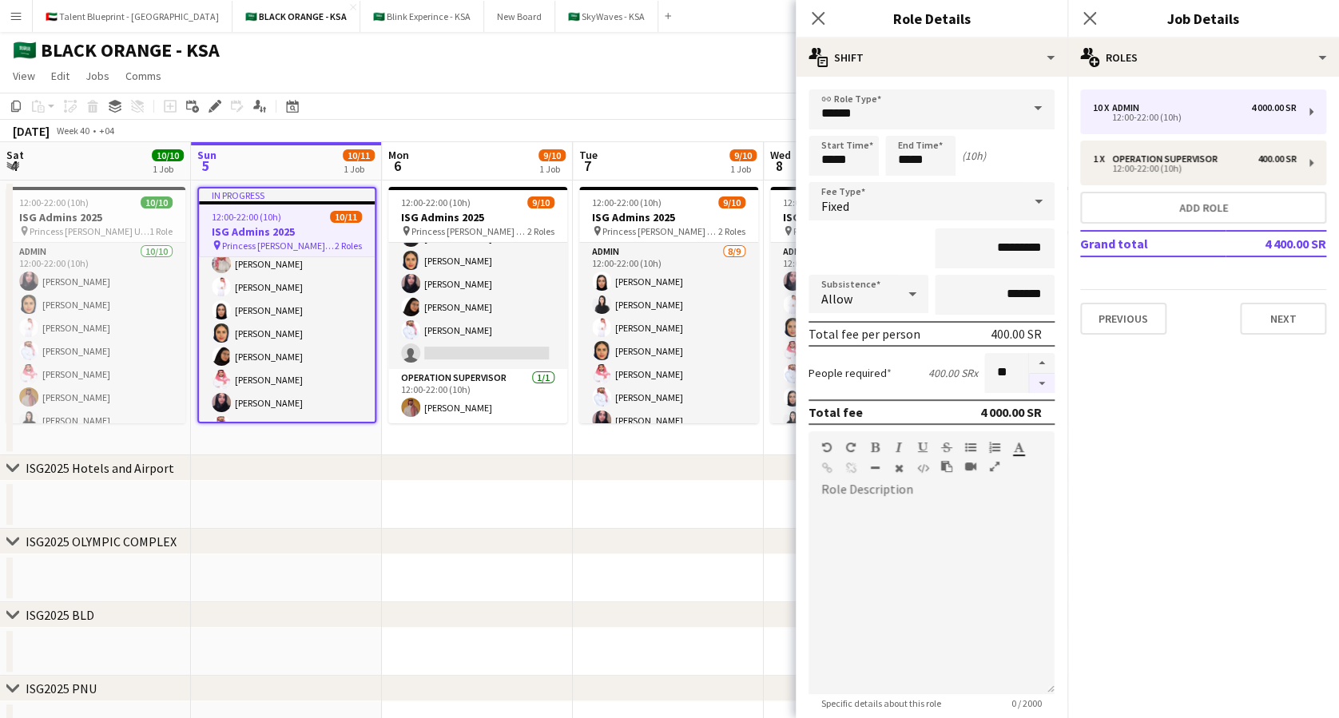
click at [1029, 383] on button "button" at bounding box center [1042, 384] width 26 height 20
type input "*"
click at [1279, 317] on button "Next" at bounding box center [1283, 319] width 86 height 32
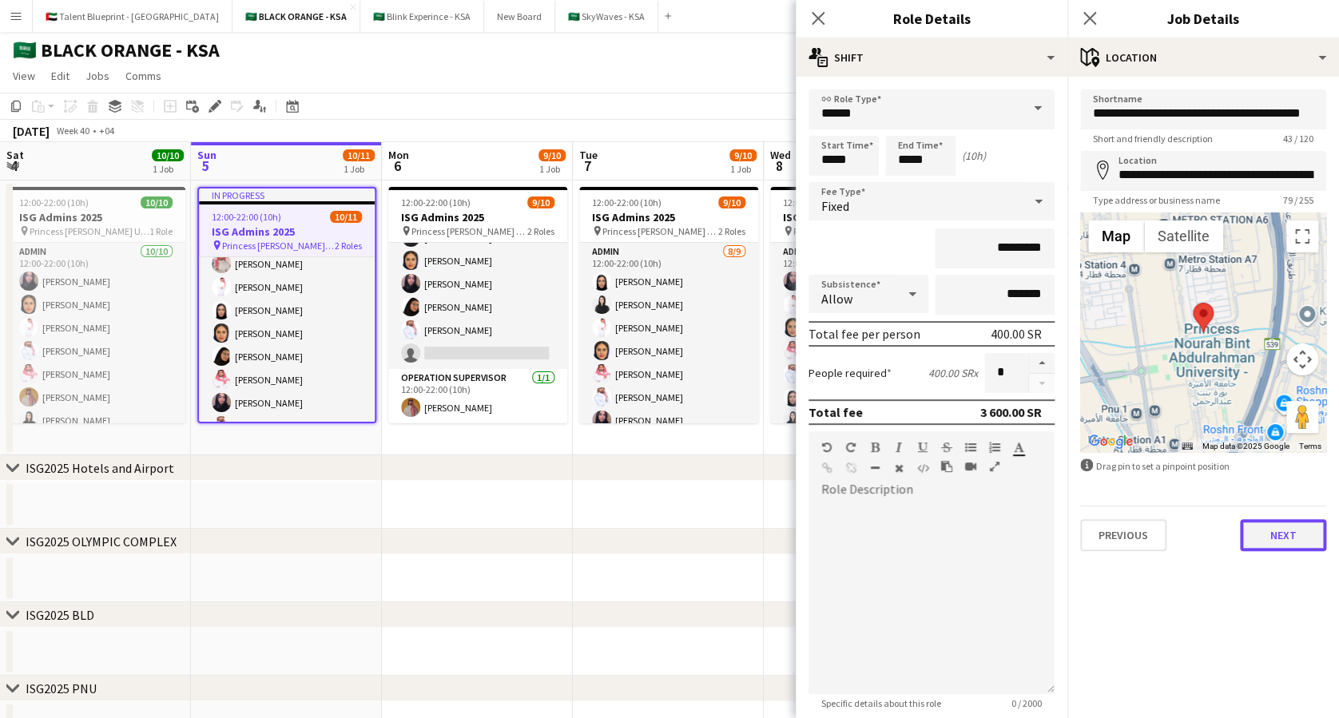
click at [1291, 546] on button "Next" at bounding box center [1283, 535] width 86 height 32
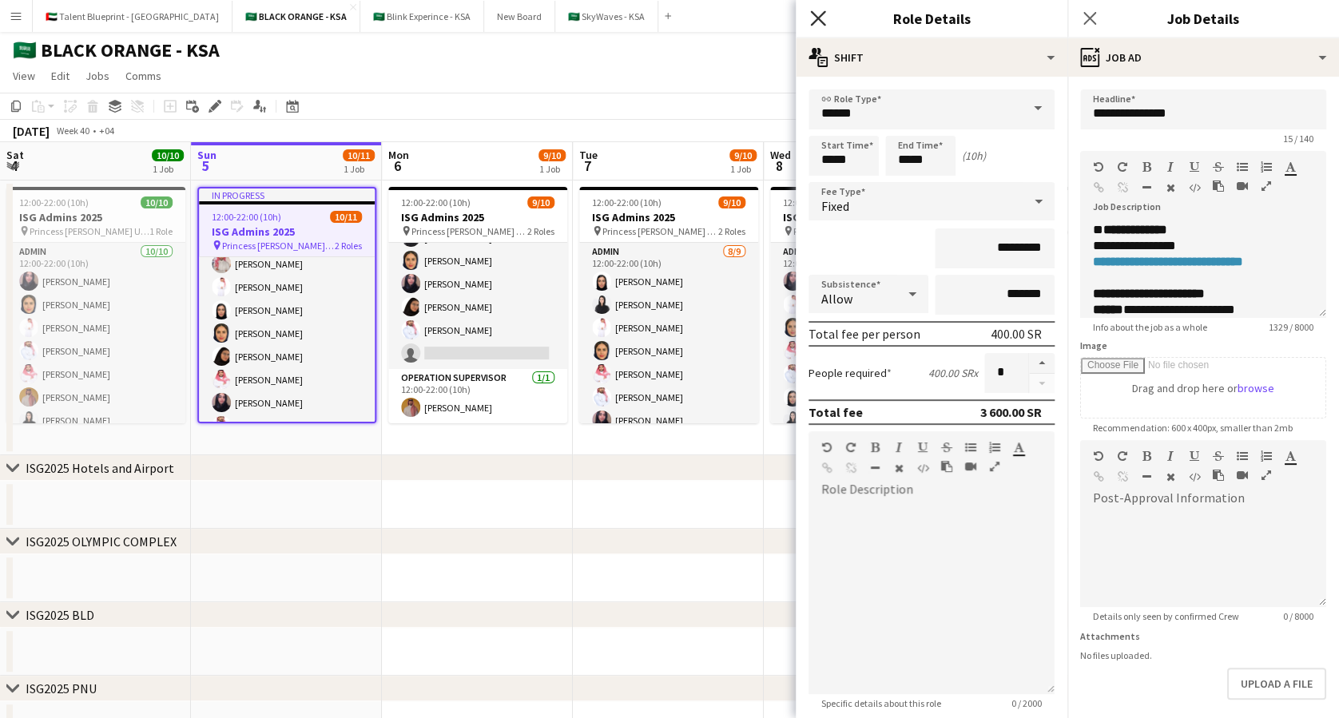
click at [823, 13] on icon at bounding box center [817, 17] width 15 height 15
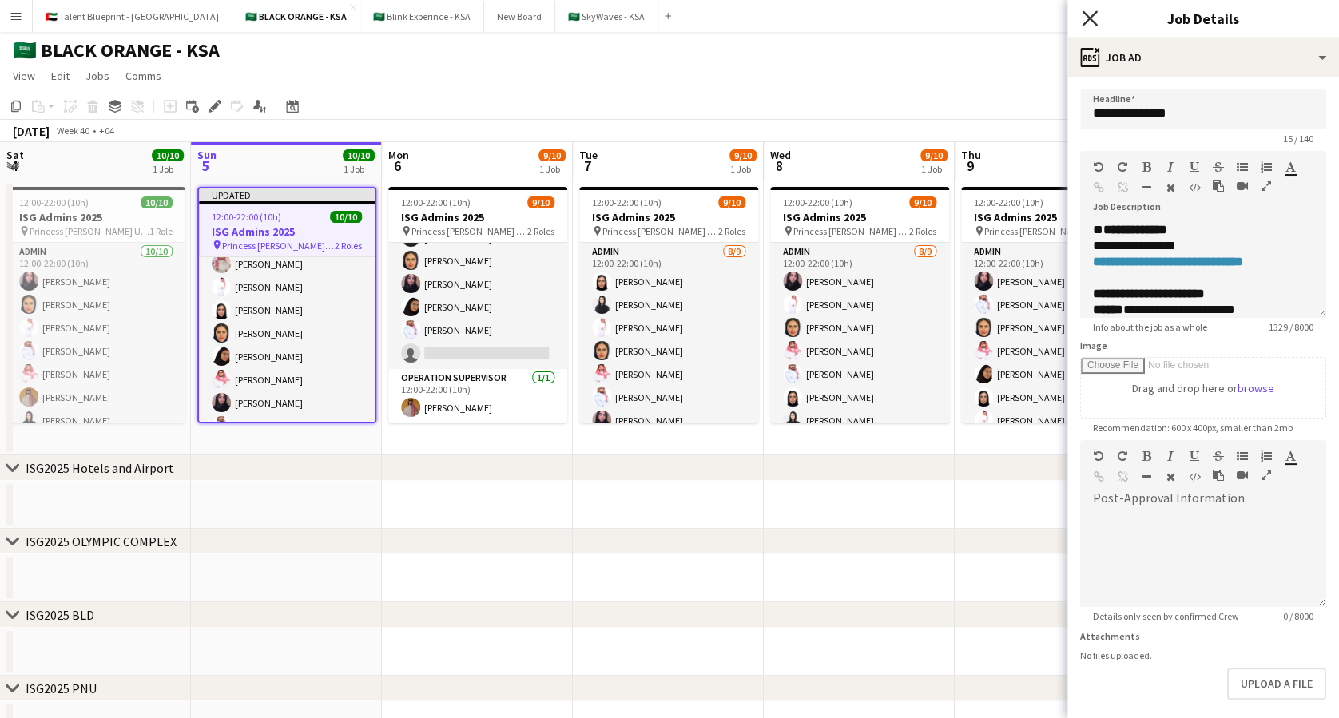
click at [1096, 22] on icon "Close pop-in" at bounding box center [1089, 17] width 15 height 15
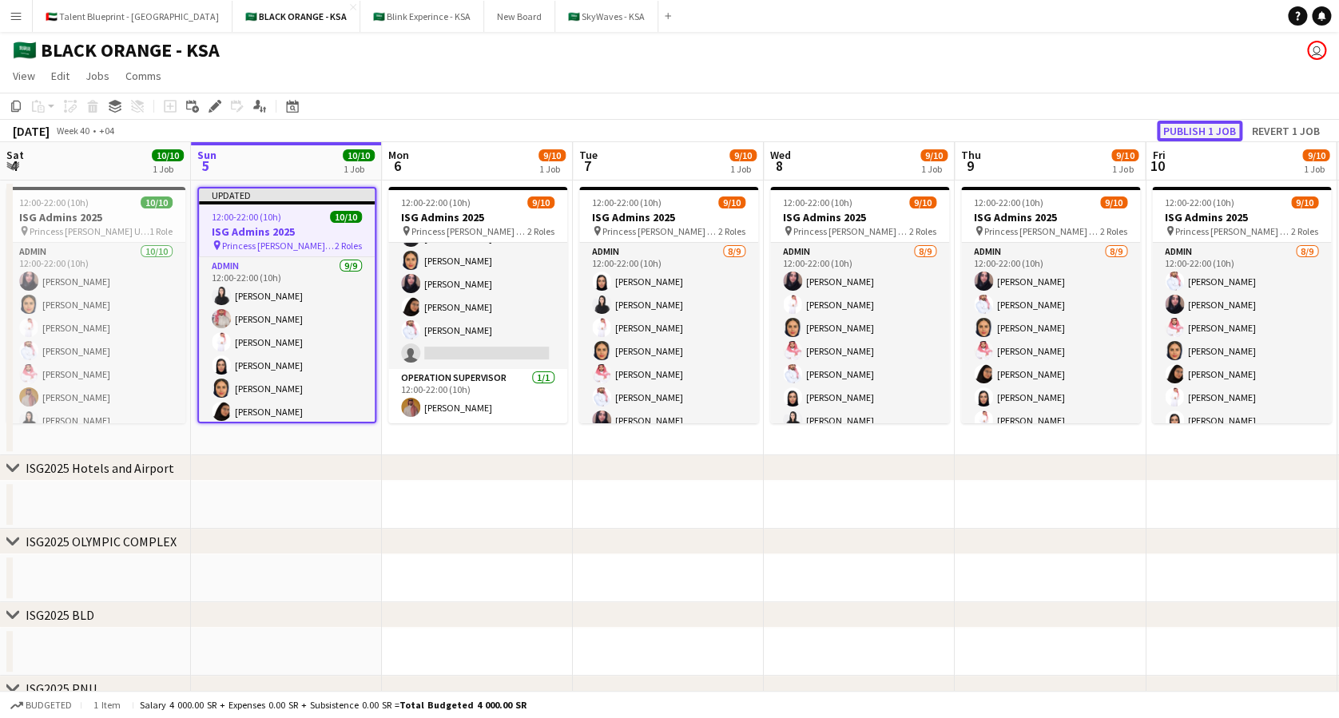
click at [1217, 129] on button "Publish 1 job" at bounding box center [1199, 131] width 85 height 21
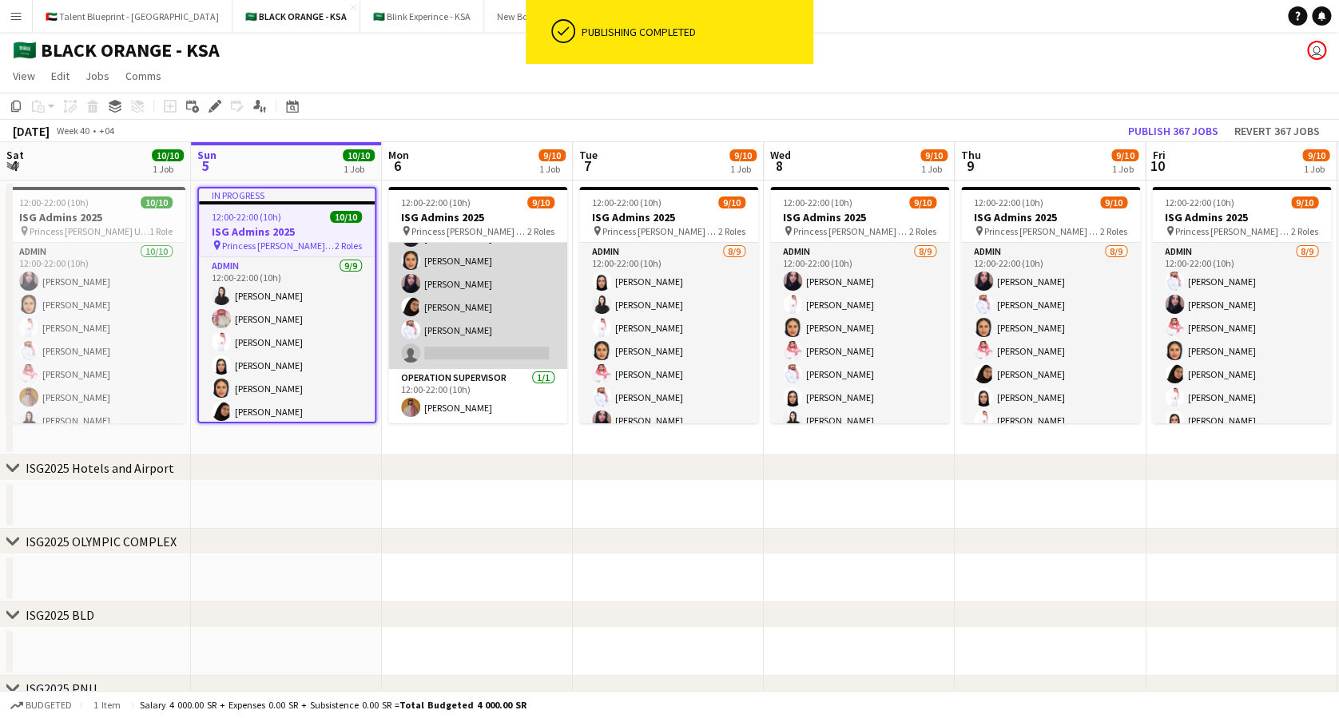
click at [460, 290] on app-card-role "Admin [DATE] 12:00-22:00 (10h) [PERSON_NAME] [PERSON_NAME] [PERSON_NAME] Elaf […" at bounding box center [477, 249] width 179 height 240
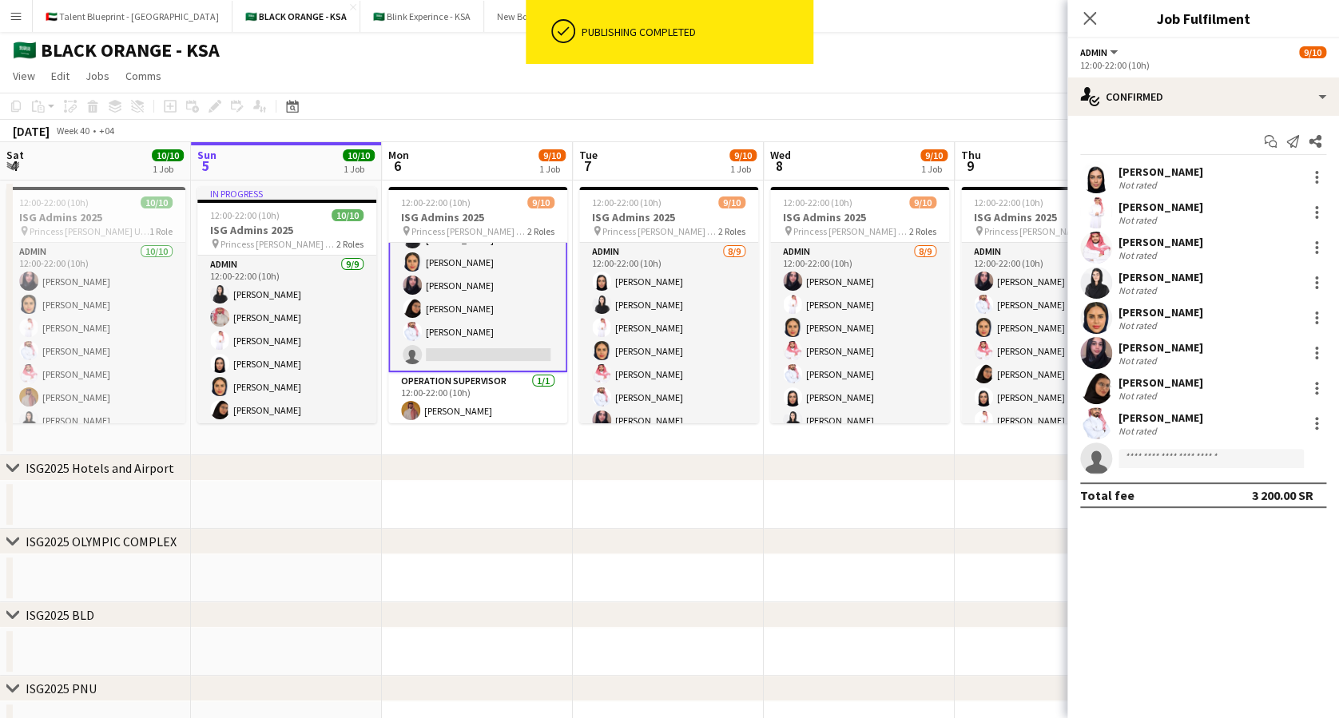
scroll to position [115, 0]
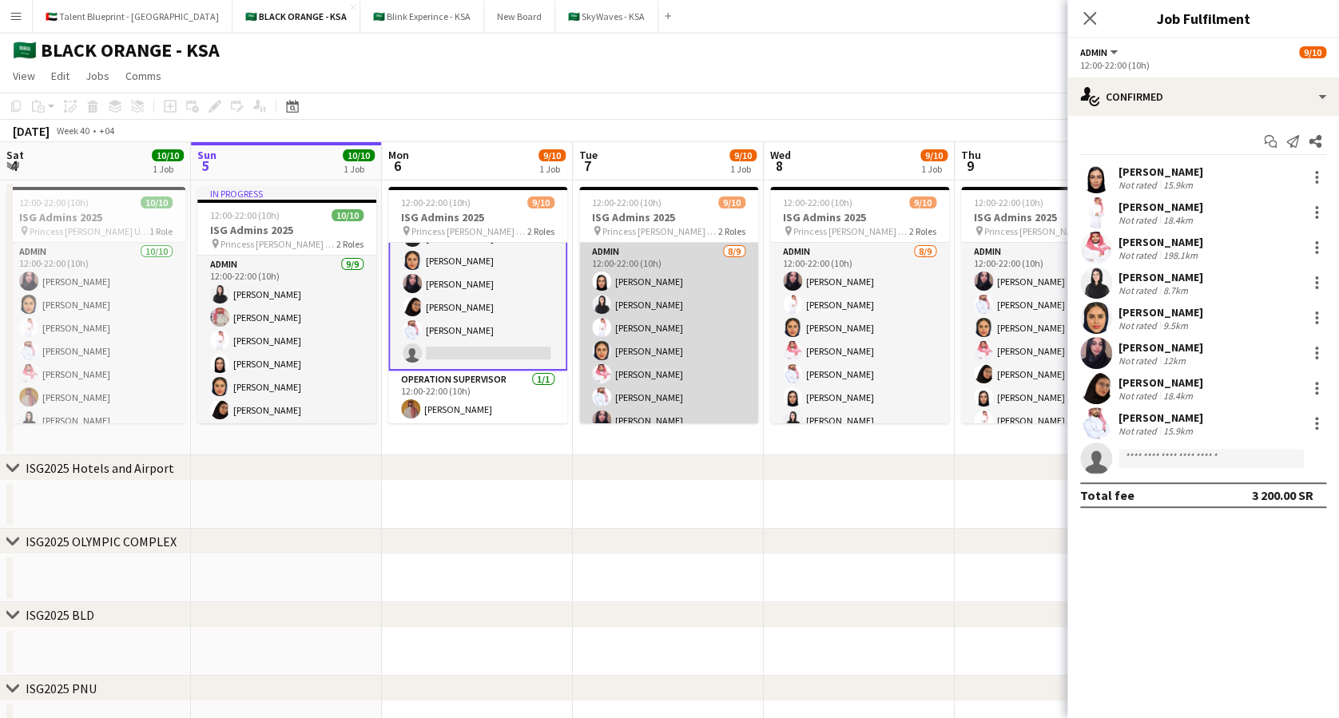
click at [637, 292] on app-card-role "Admin [DATE] 12:00-22:00 (10h) [PERSON_NAME] Elaf [PERSON_NAME] [PERSON_NAME] […" at bounding box center [668, 363] width 179 height 240
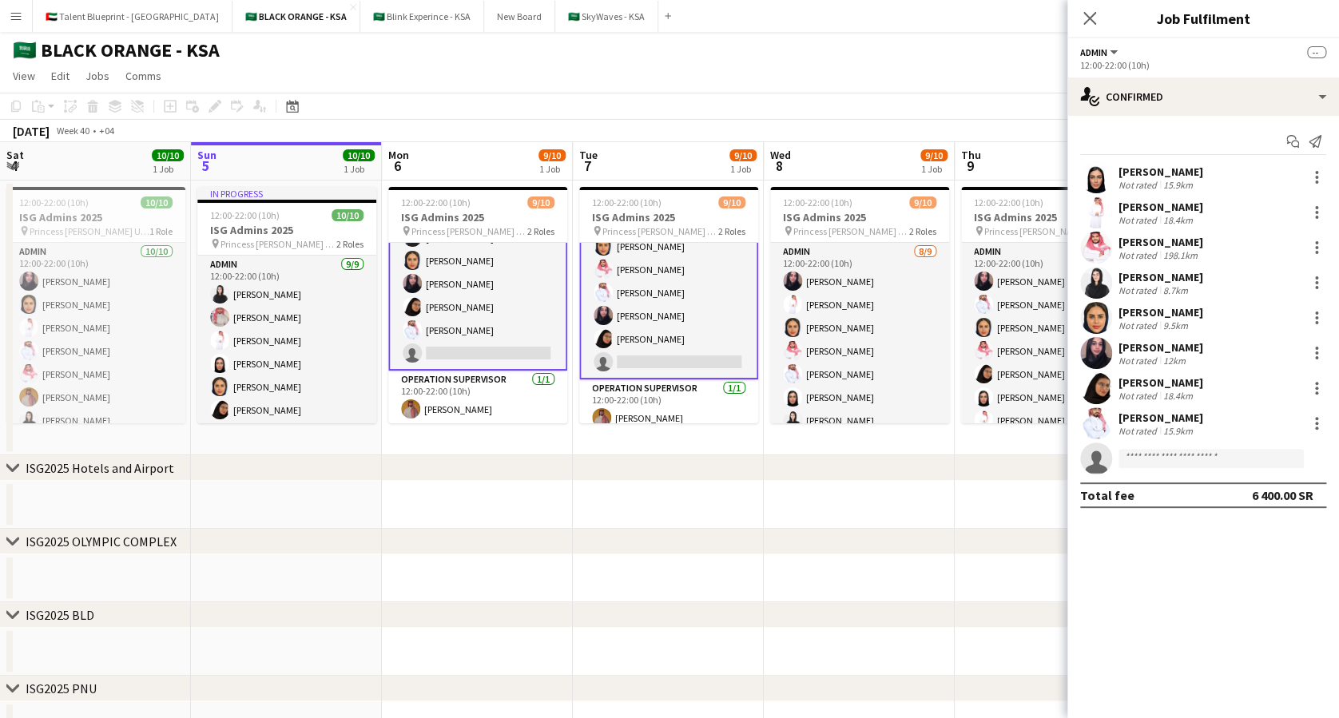
scroll to position [116, 0]
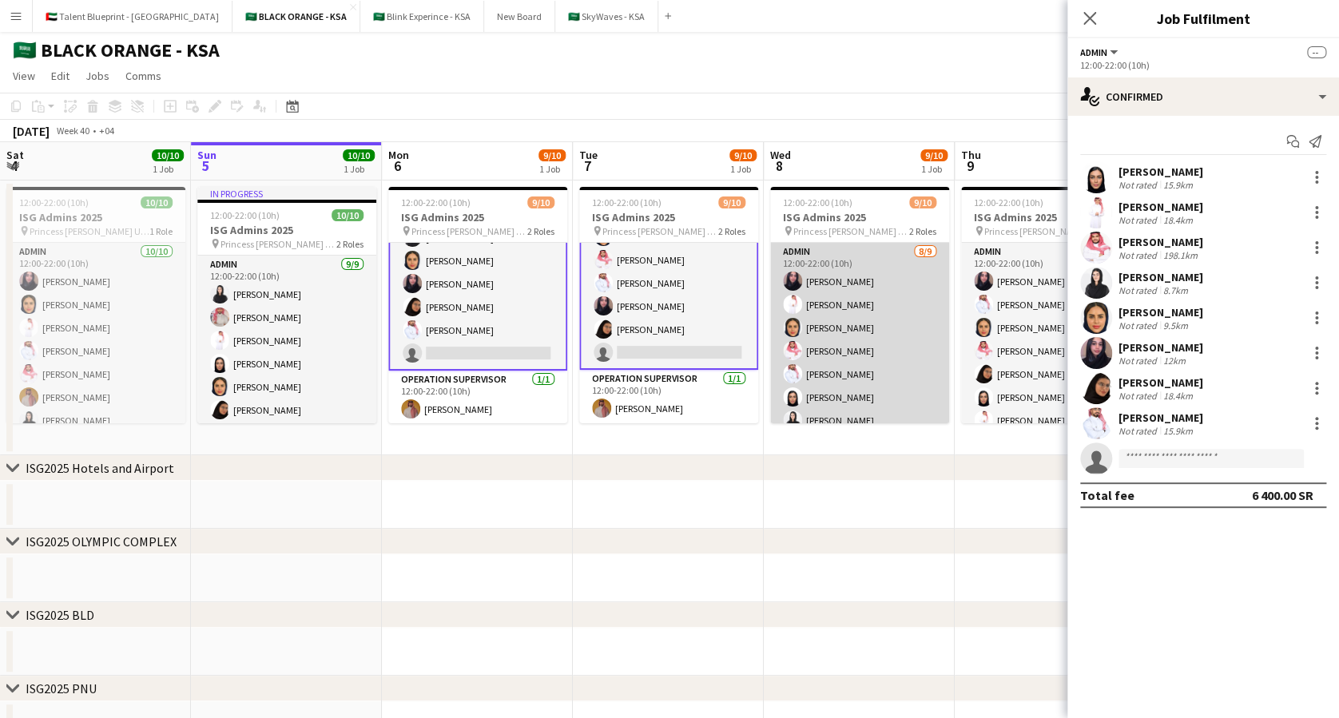
click at [800, 310] on app-card-role "Admin [DATE] 12:00-22:00 (10h) [PERSON_NAME] [PERSON_NAME] [PERSON_NAME] [PERSO…" at bounding box center [859, 363] width 179 height 240
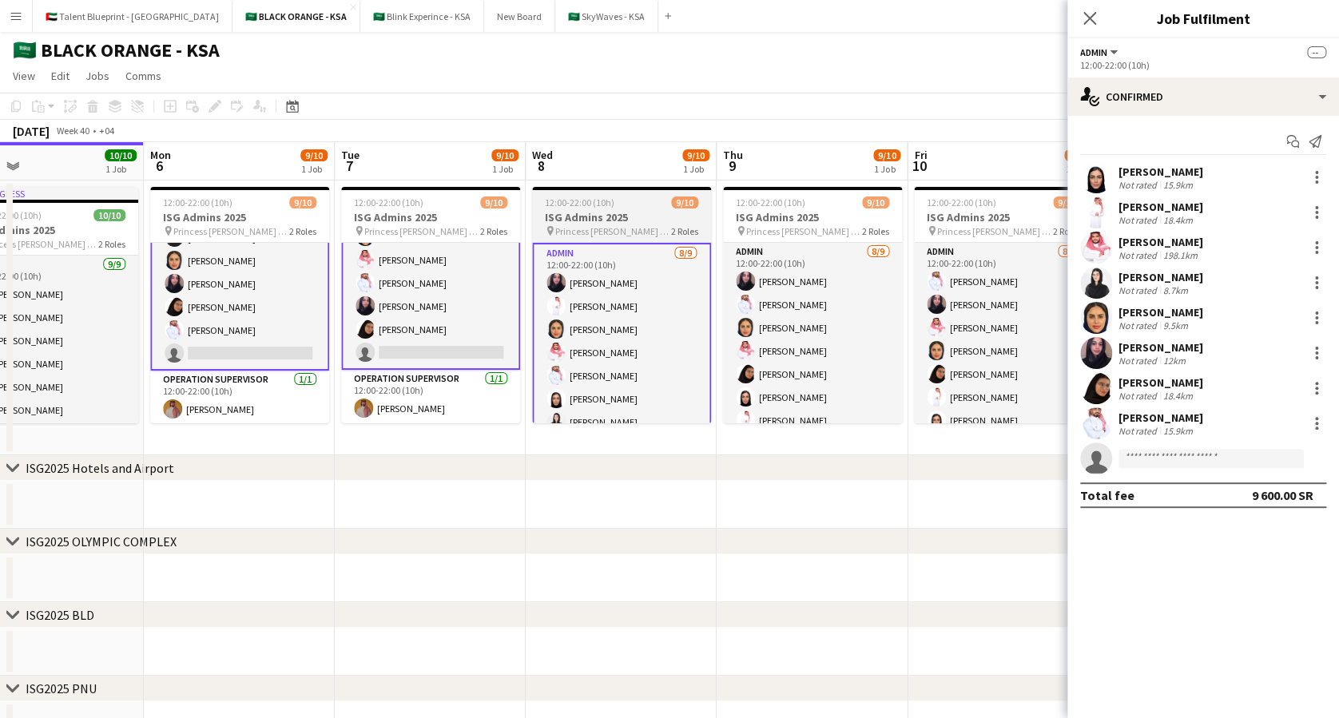
click at [800, 310] on app-card-role "Admin [DATE] 12:00-22:00 (10h) [PERSON_NAME] [PERSON_NAME] [PERSON_NAME] [PERSO…" at bounding box center [812, 363] width 179 height 240
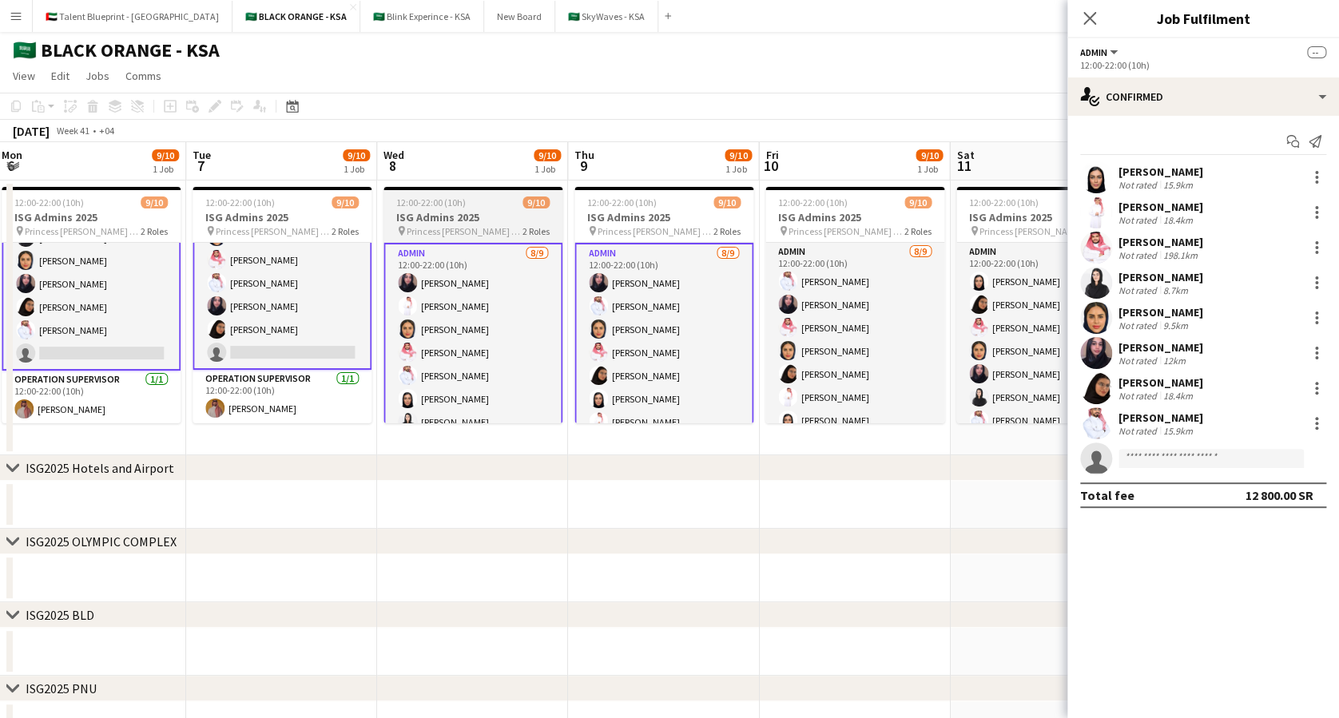
click at [800, 310] on app-card-role "Admin [DATE] 12:00-22:00 (10h) [PERSON_NAME] [PERSON_NAME] [PERSON_NAME] [PERSO…" at bounding box center [854, 363] width 179 height 240
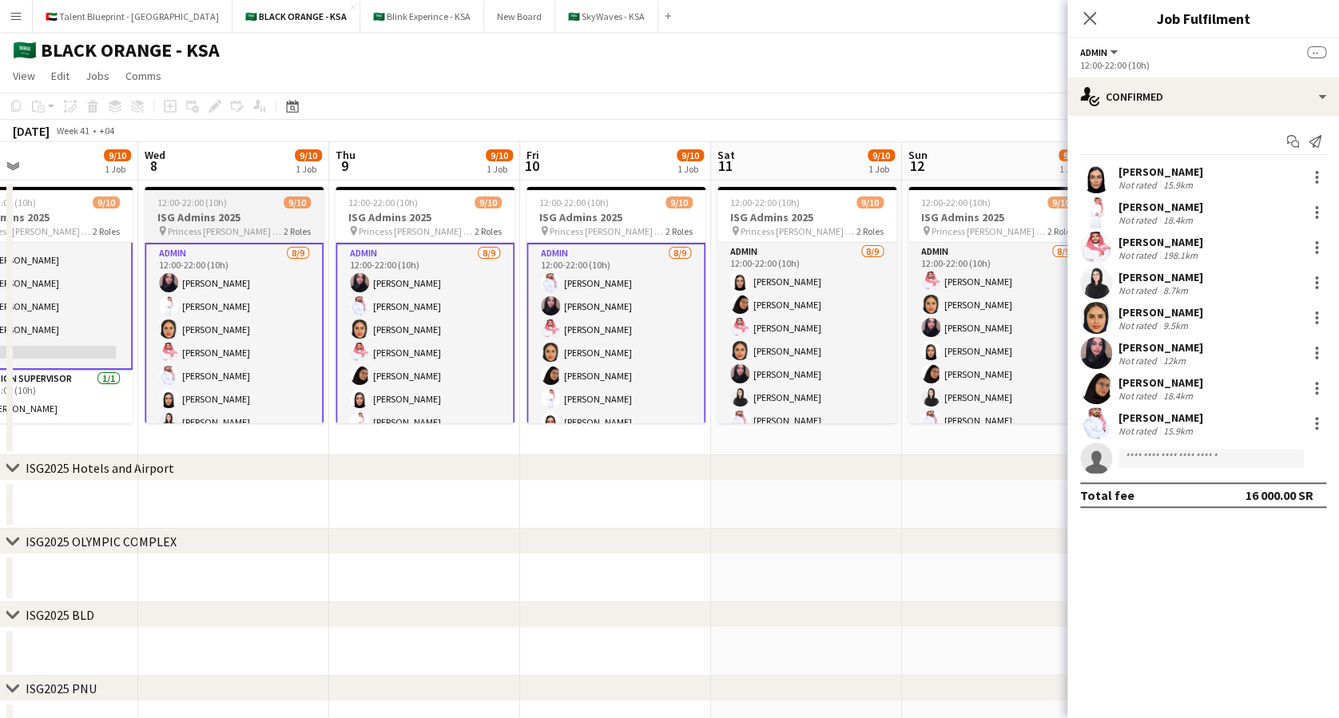
click at [800, 310] on app-card-role "Admin [DATE] 12:00-22:00 (10h) [PERSON_NAME] [PERSON_NAME] [PERSON_NAME] [PERSO…" at bounding box center [806, 363] width 179 height 240
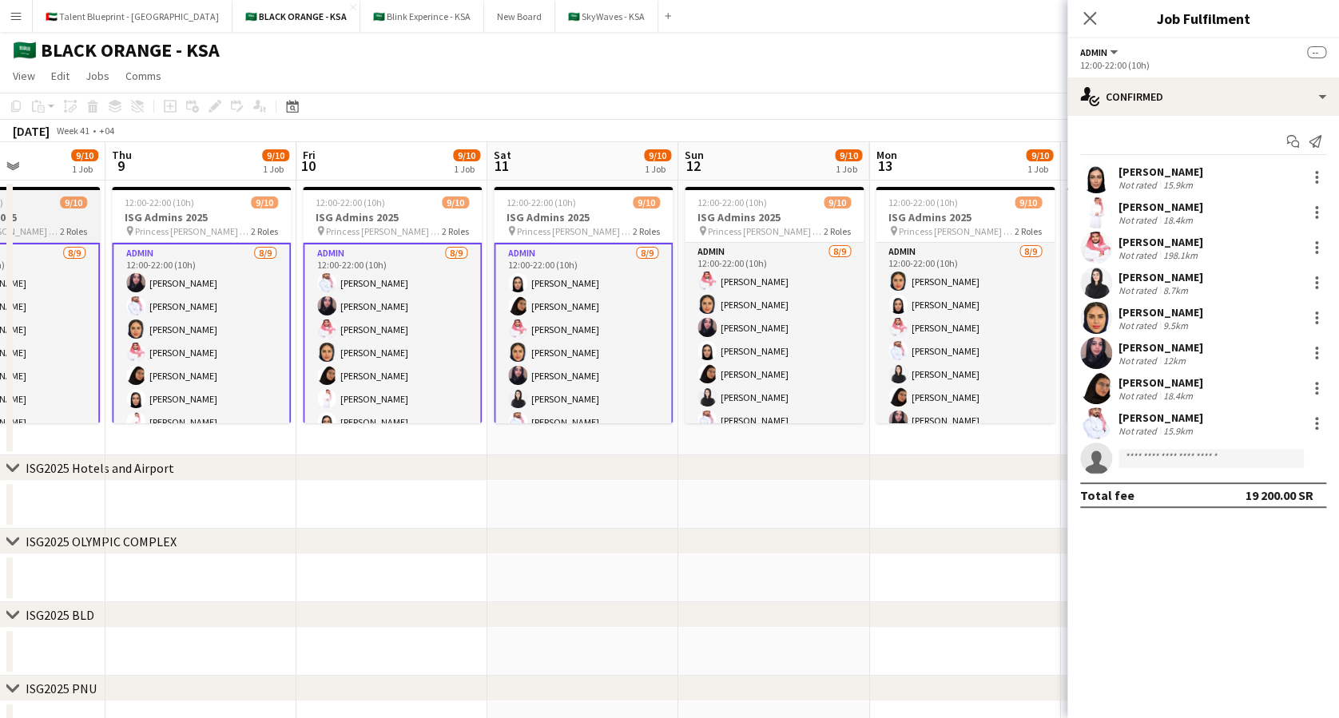
click at [800, 310] on app-card-role "Admin [DATE] 12:00-22:00 (10h) [PERSON_NAME] [PERSON_NAME] [PERSON_NAME] [PERSO…" at bounding box center [774, 363] width 179 height 240
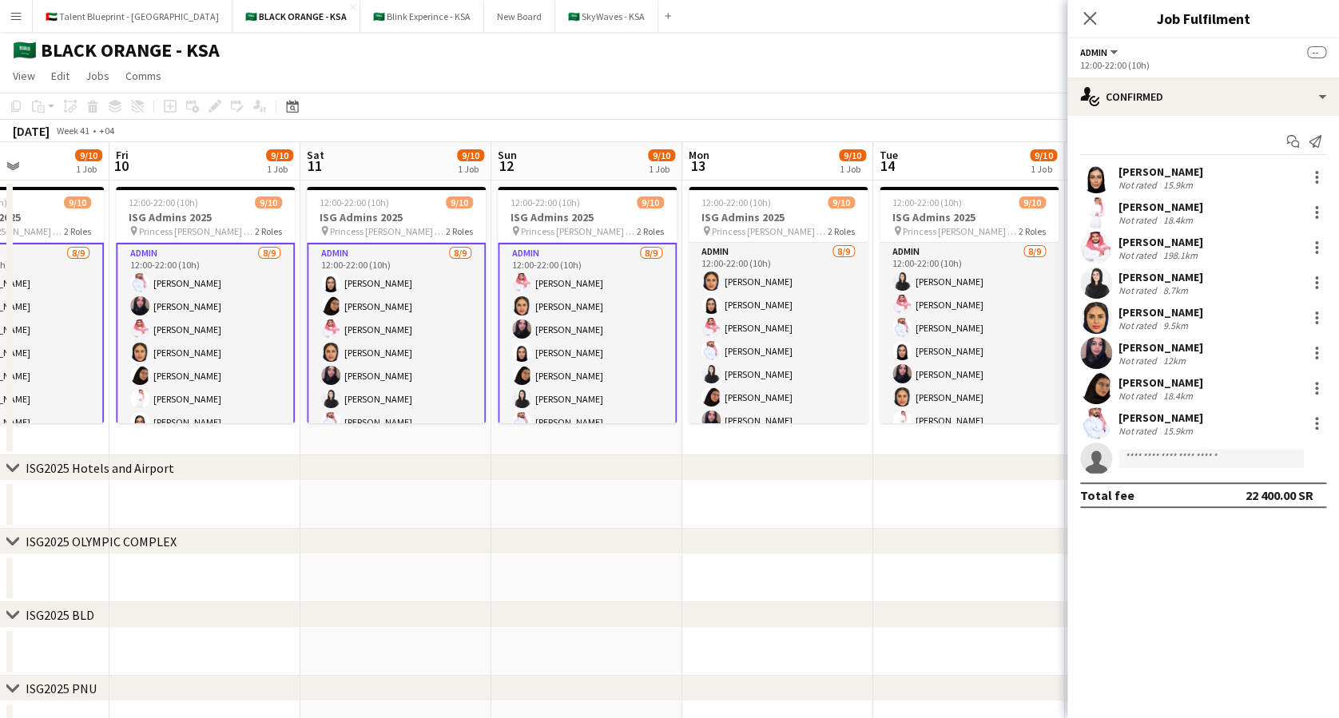
click at [800, 310] on app-card-role "Admin [DATE] 12:00-22:00 (10h) [PERSON_NAME] [PERSON_NAME] [PERSON_NAME] [PERSO…" at bounding box center [778, 363] width 179 height 240
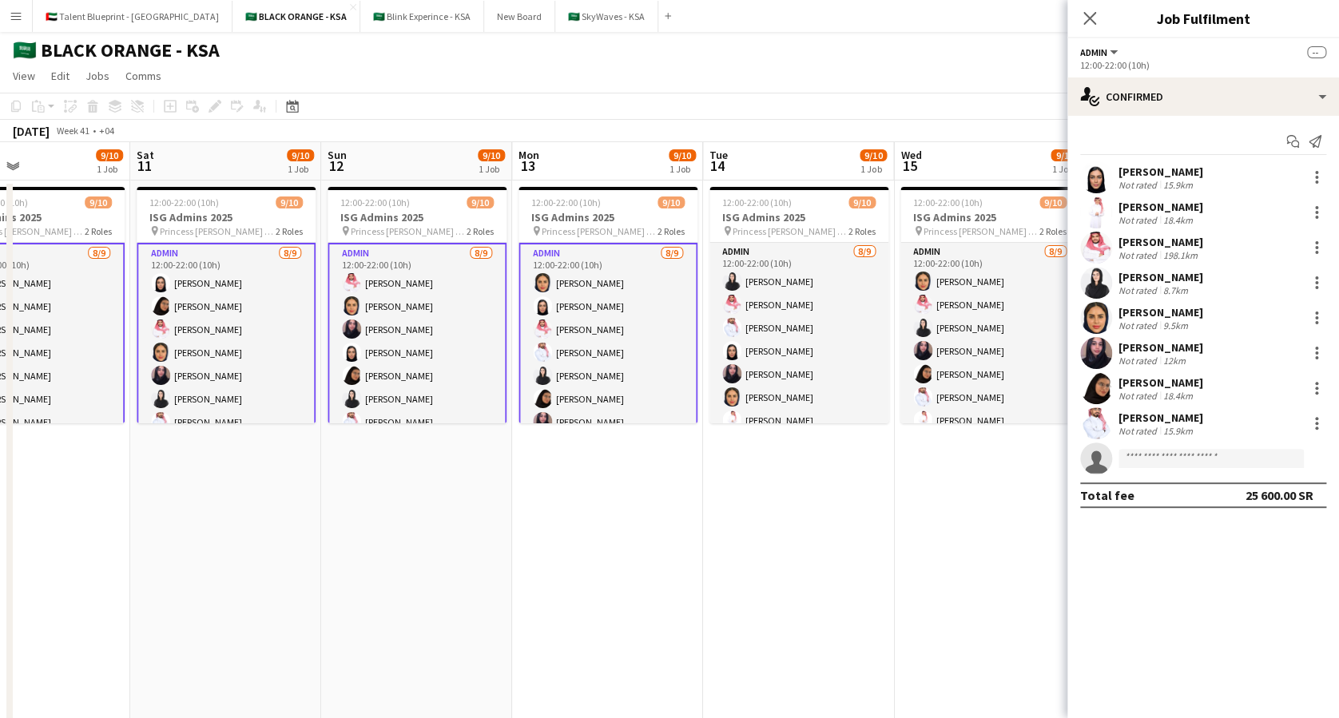
click at [800, 310] on app-card-role "Admin [DATE] 12:00-22:00 (10h) Elaf [PERSON_NAME] [PERSON_NAME] [PERSON_NAME] […" at bounding box center [798, 363] width 179 height 240
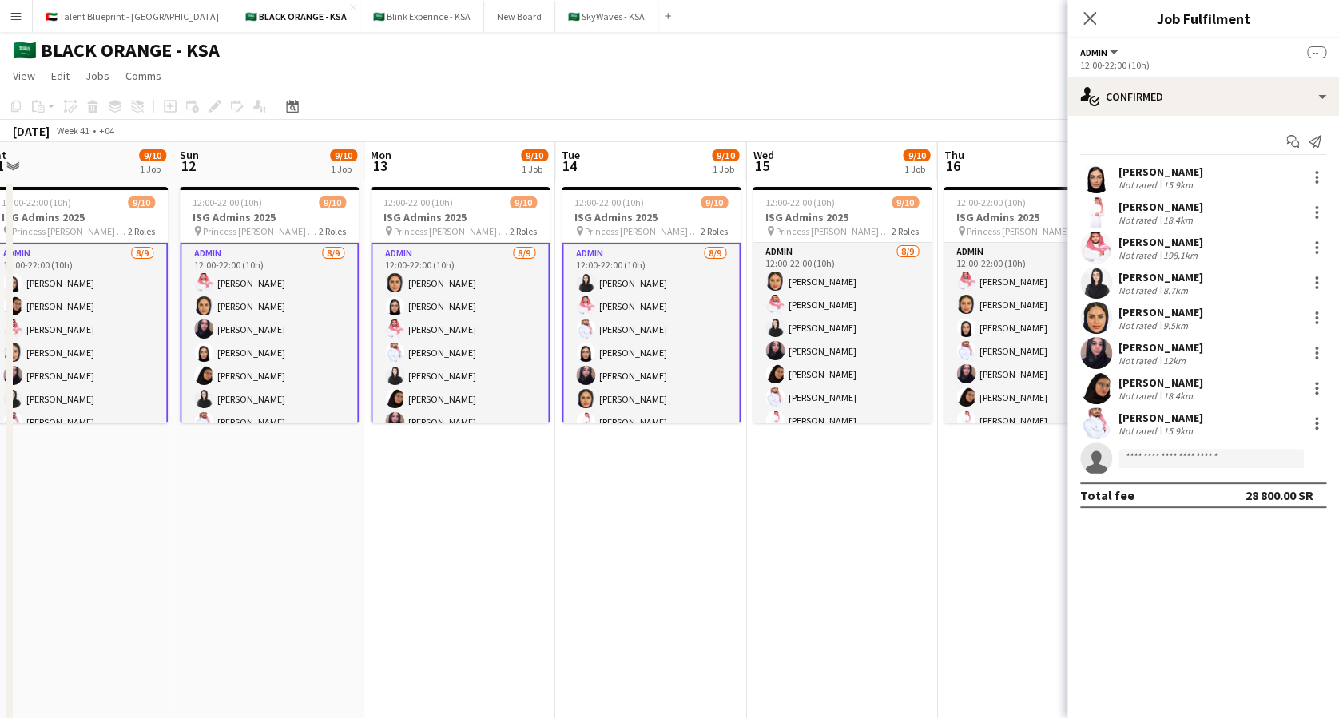
click at [800, 310] on app-card-role "Admin [DATE] 12:00-22:00 (10h) [PERSON_NAME] [PERSON_NAME] Elaf [PERSON_NAME] […" at bounding box center [841, 363] width 179 height 240
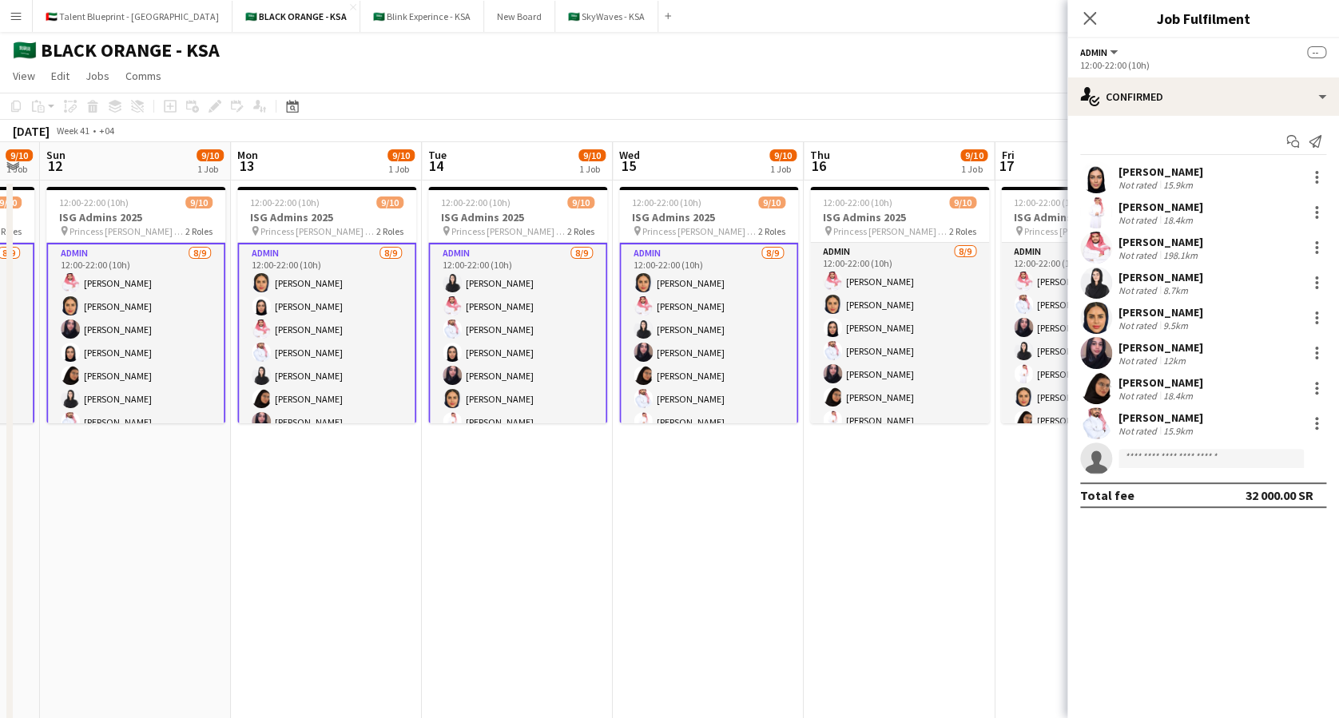
scroll to position [0, 534]
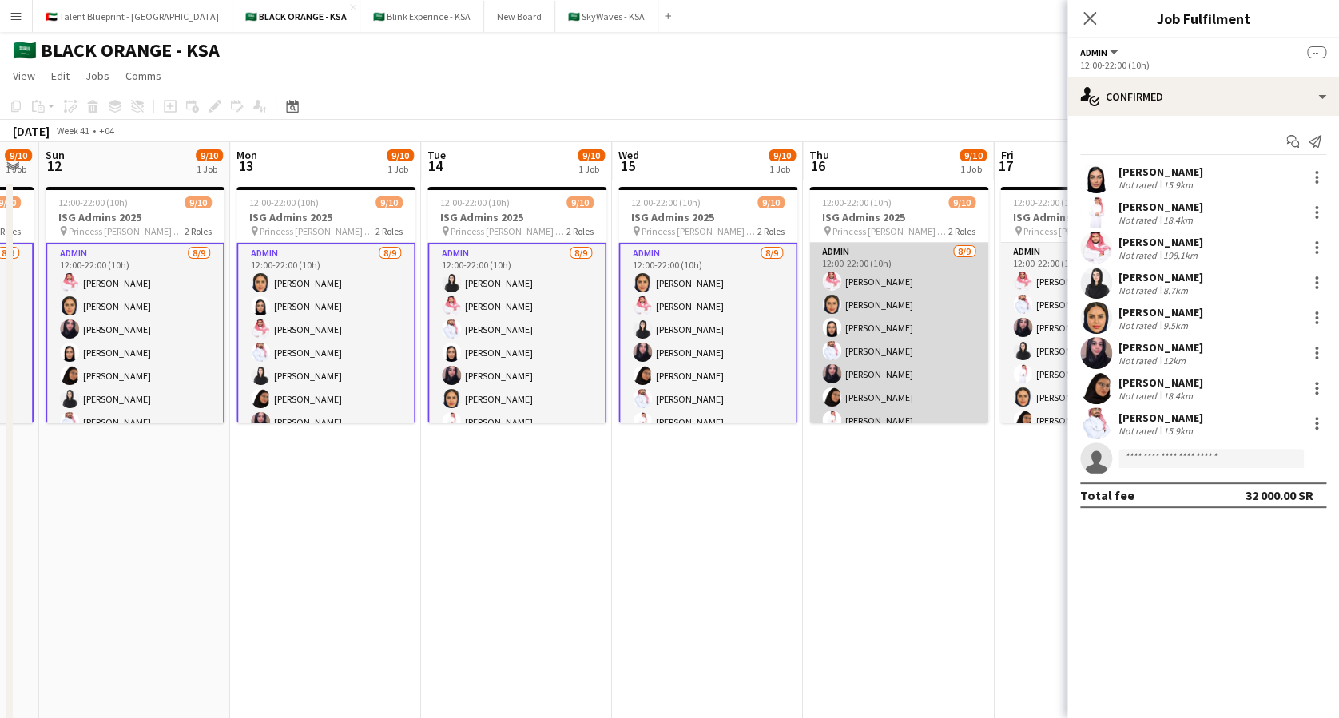
click at [890, 300] on app-card-role "Admin [DATE] 12:00-22:00 (10h) [PERSON_NAME] [PERSON_NAME] [PERSON_NAME] [PERSO…" at bounding box center [898, 363] width 179 height 240
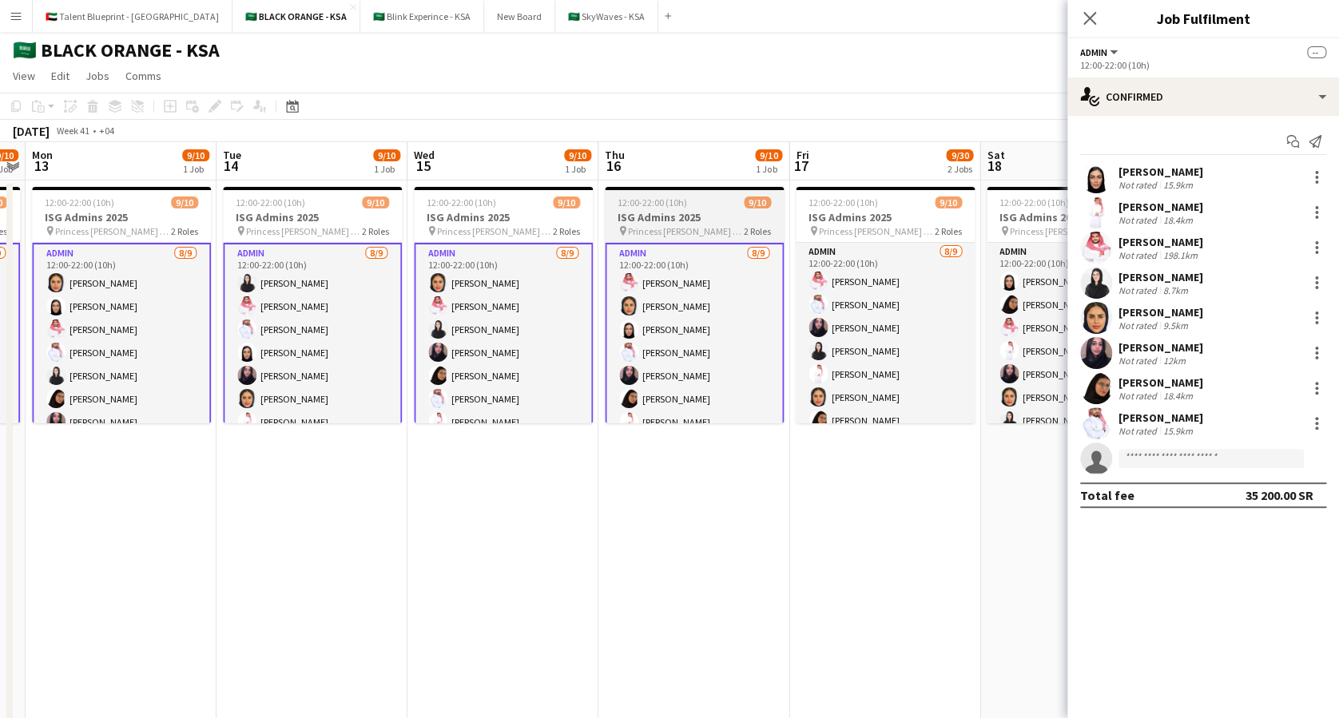
click at [890, 300] on app-card-role "Admin [DATE] 12:00-22:00 (10h) [PERSON_NAME] [PERSON_NAME] [PERSON_NAME] Elaf A…" at bounding box center [885, 363] width 179 height 240
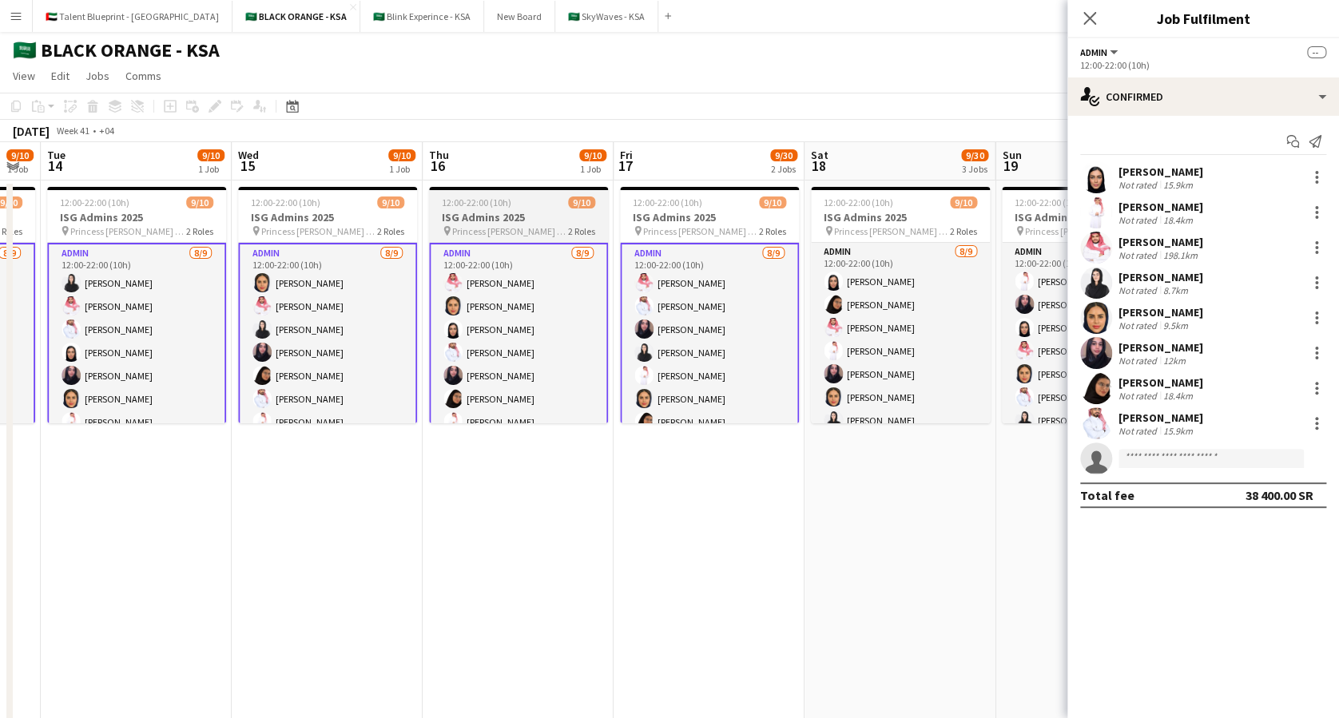
click at [890, 300] on app-card-role "Admin [DATE] 12:00-22:00 (10h) [PERSON_NAME] [PERSON_NAME] [PERSON_NAME] [PERSO…" at bounding box center [900, 363] width 179 height 240
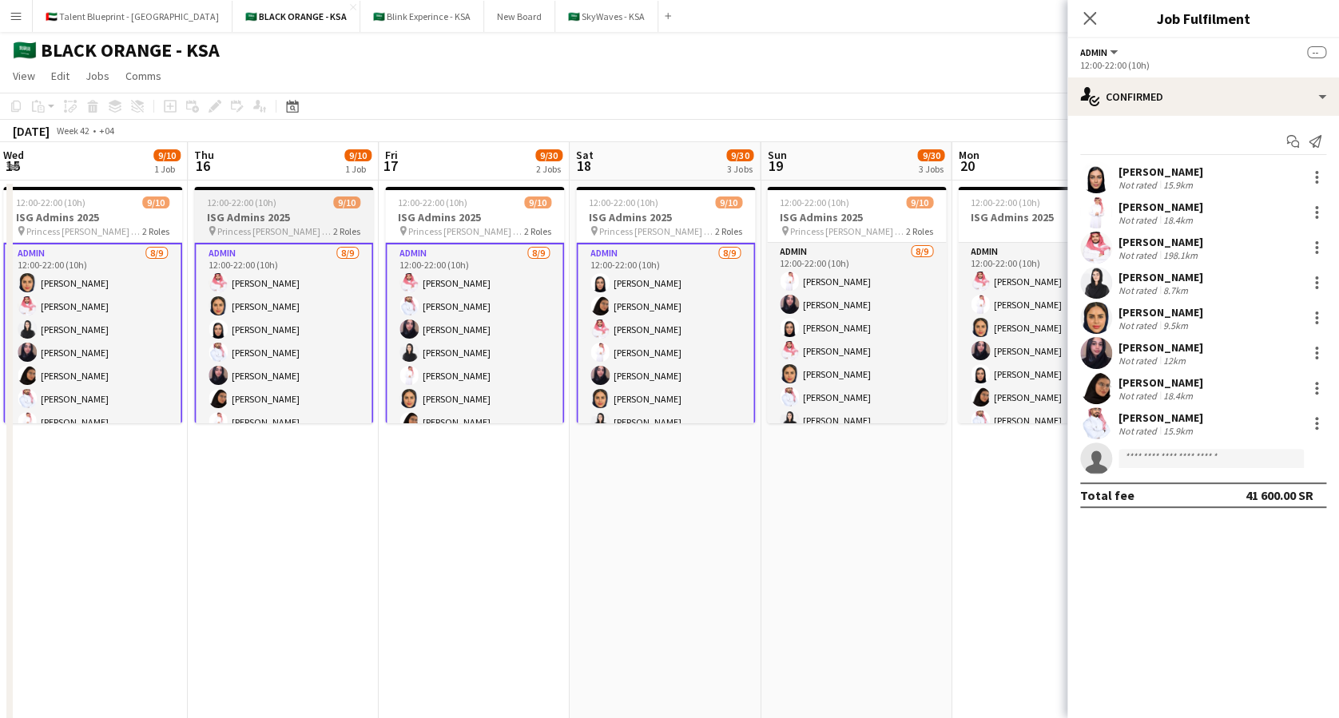
scroll to position [0, 768]
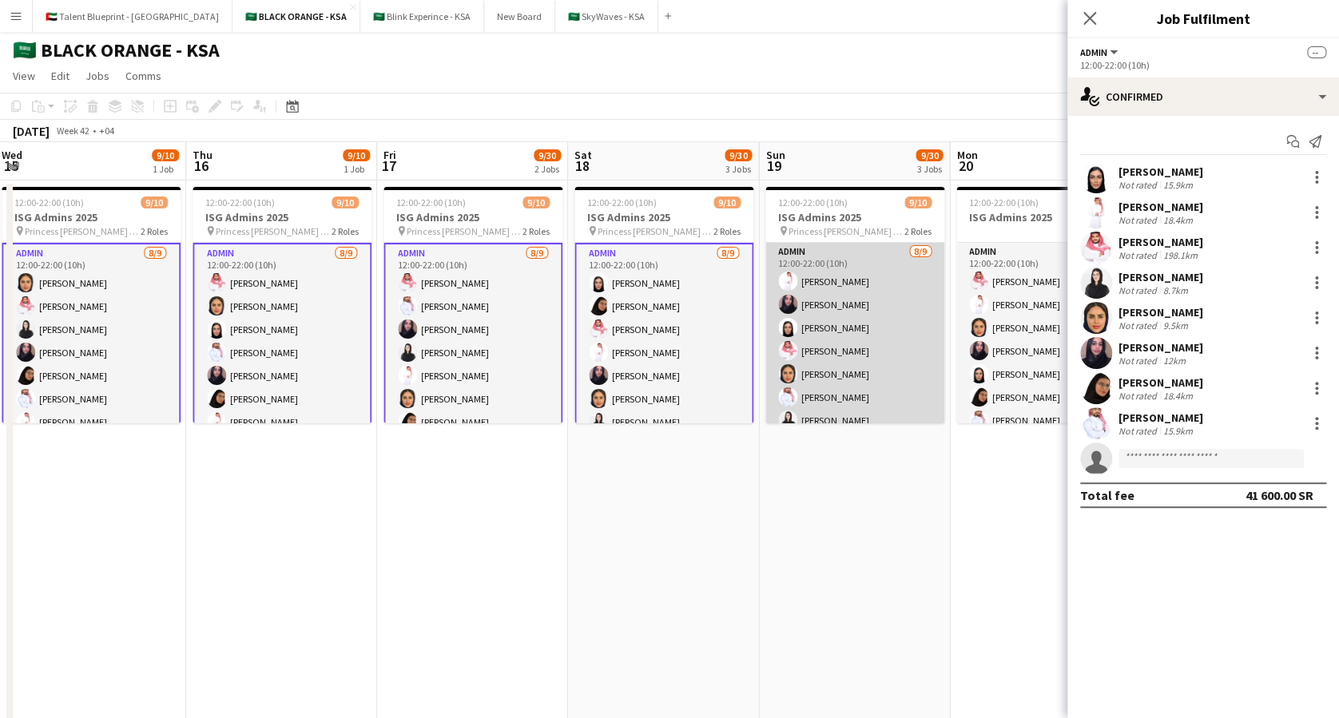
click at [791, 307] on app-user-avatar at bounding box center [787, 304] width 19 height 19
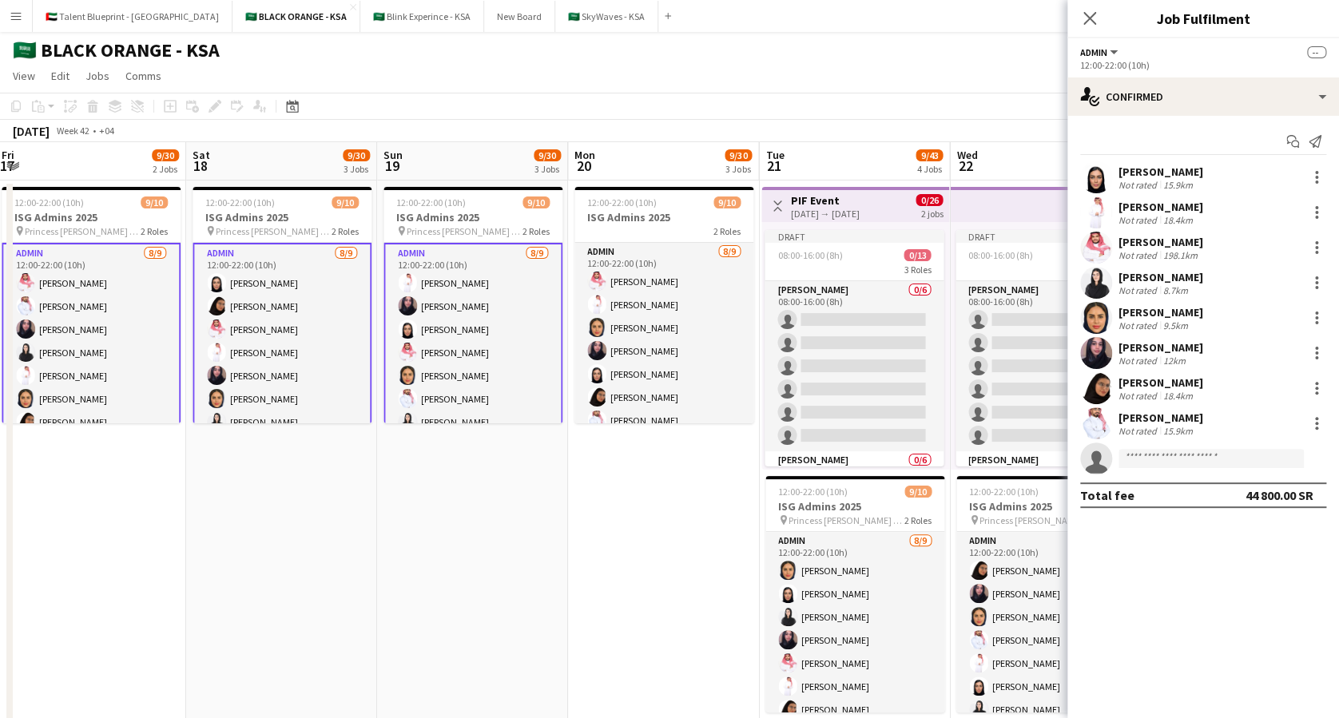
scroll to position [0, 585]
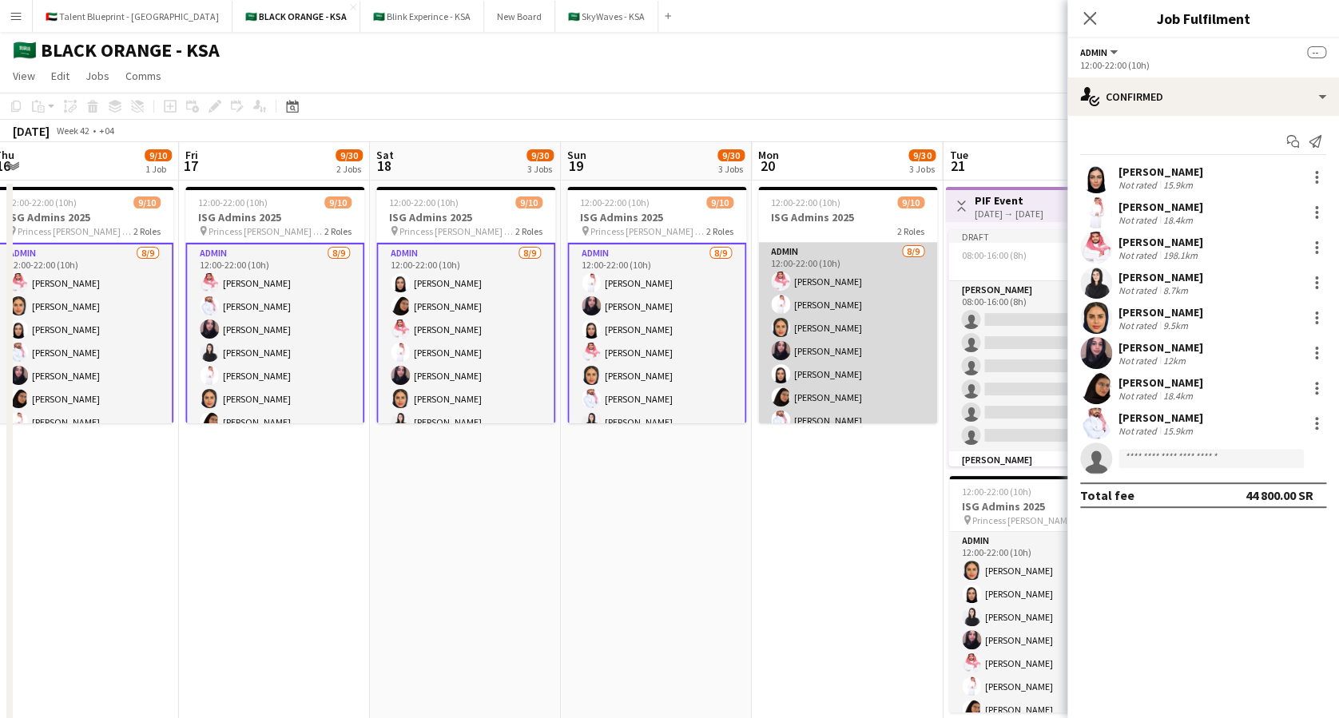
click at [813, 311] on app-card-role "Admin [DATE] 12:00-22:00 (10h) [PERSON_NAME] [PERSON_NAME] [PERSON_NAME] [PERSO…" at bounding box center [847, 363] width 179 height 240
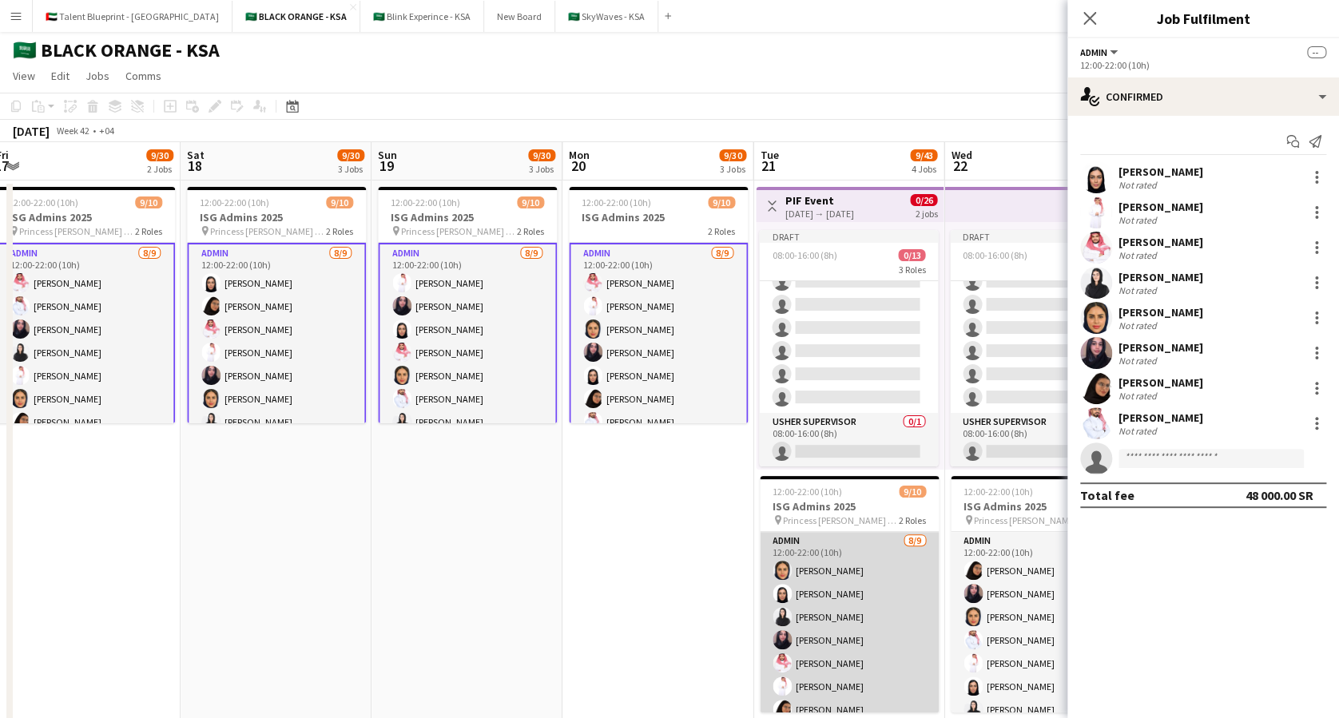
scroll to position [113, 0]
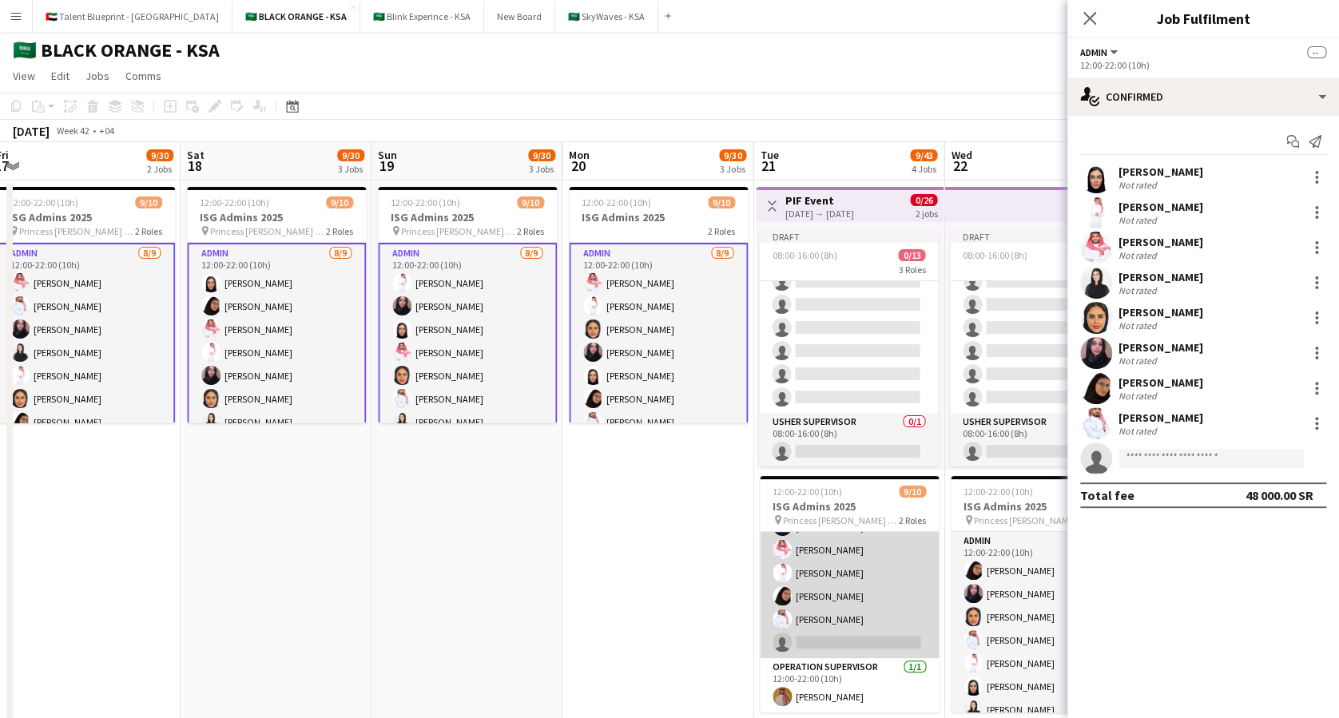
click at [840, 591] on app-card-role "Admin [DATE] 12:00-22:00 (10h) [PERSON_NAME] [PERSON_NAME] Elaf [PERSON_NAME] […" at bounding box center [849, 539] width 179 height 240
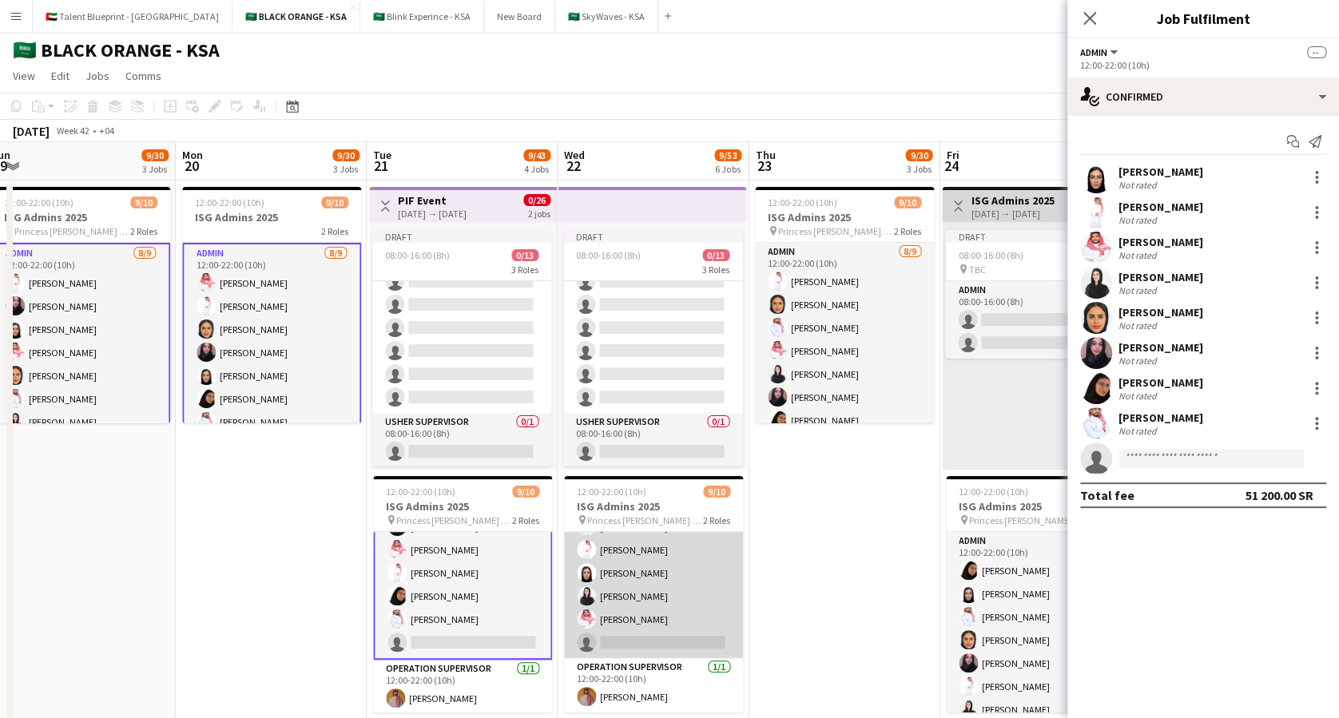
click at [646, 594] on app-card-role "Admin [DATE] 12:00-22:00 (10h) [PERSON_NAME] Arwa [PERSON_NAME] [PERSON_NAME] […" at bounding box center [653, 539] width 179 height 240
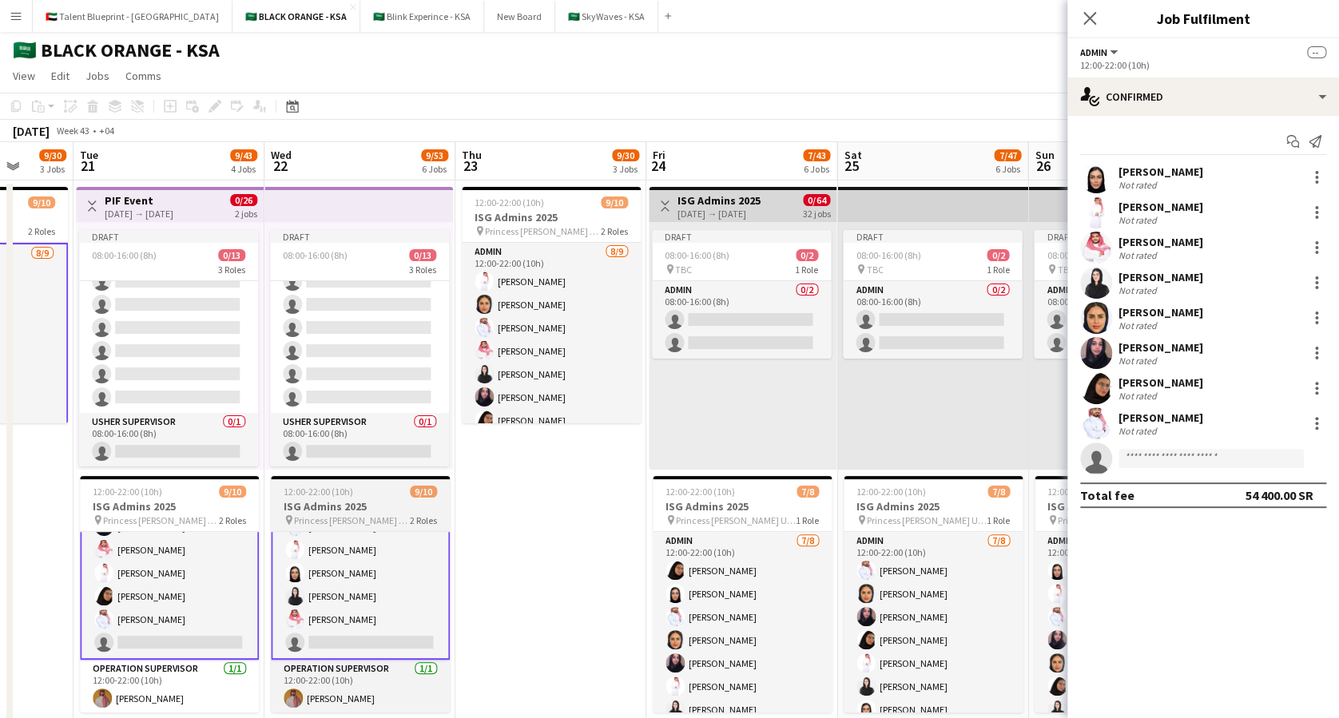
scroll to position [0, 690]
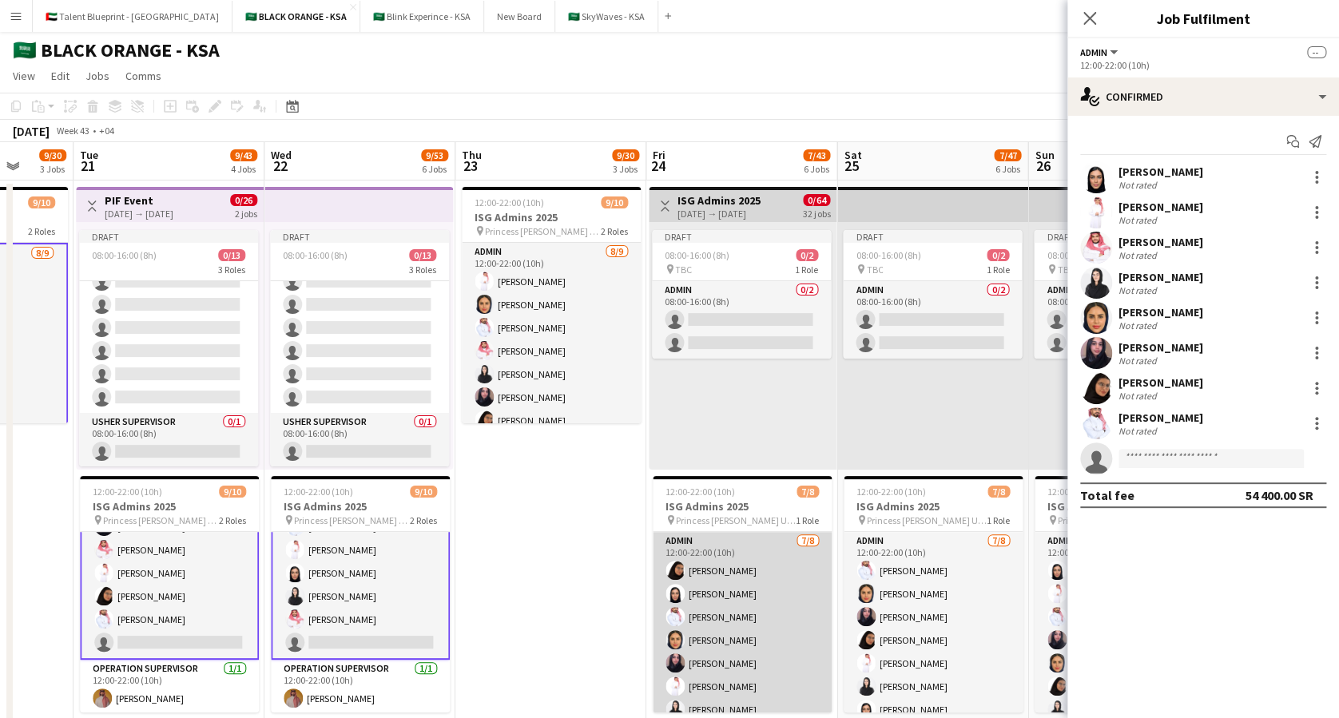
click at [708, 587] on app-card-role "Admin [DATE] 12:00-22:00 (10h) [PERSON_NAME] [PERSON_NAME] Asiri [PERSON_NAME] …" at bounding box center [742, 640] width 179 height 216
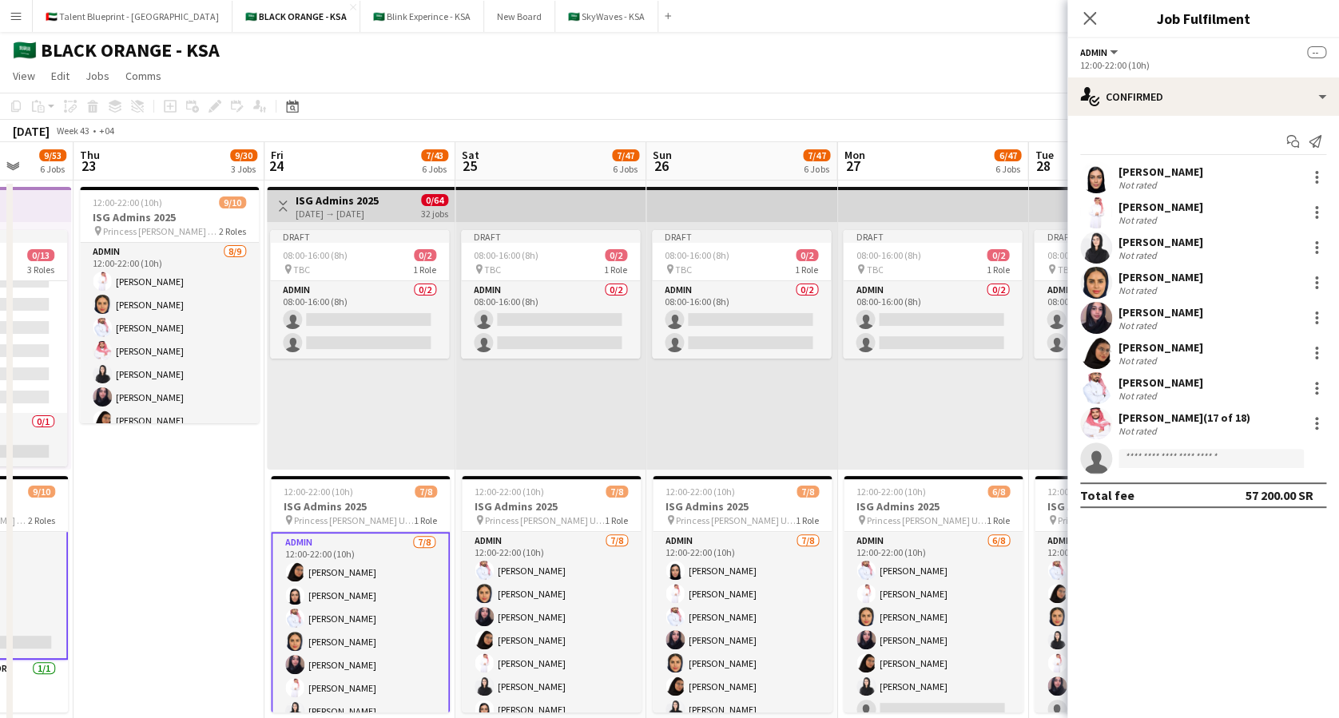
scroll to position [0, 554]
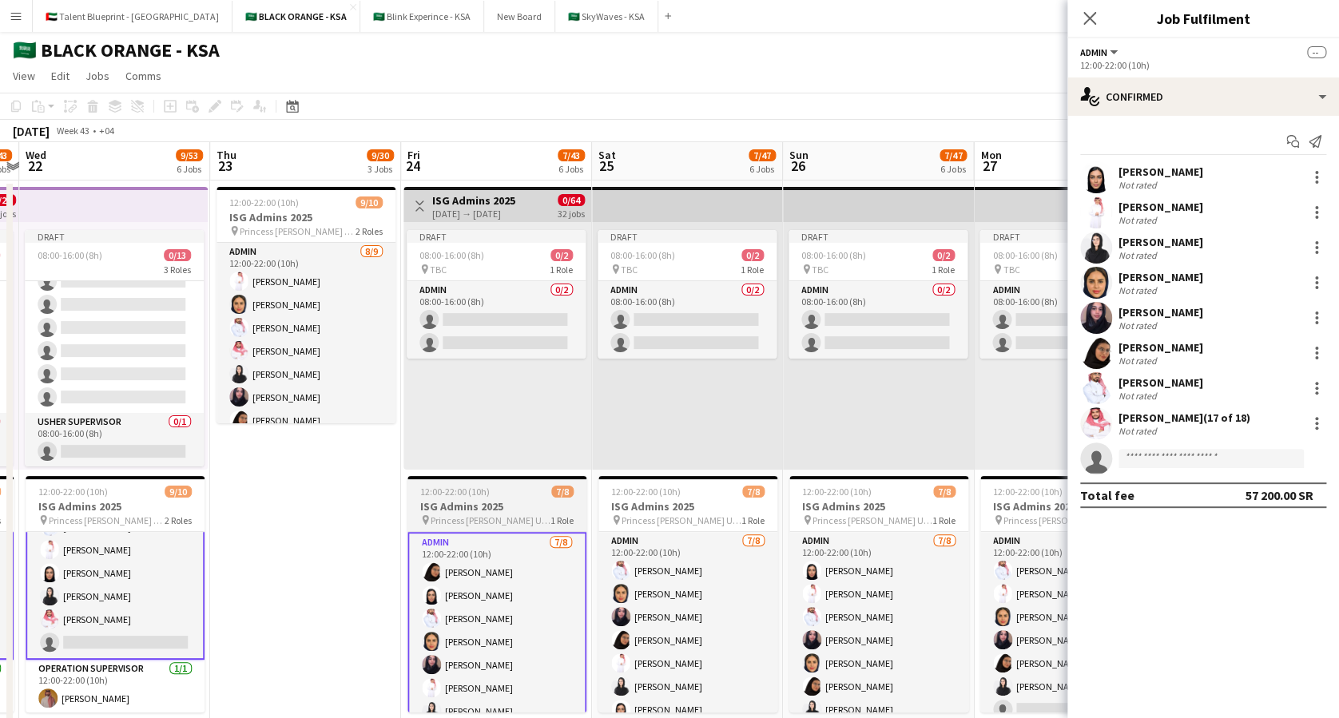
click at [708, 587] on app-card-role "Admin [DATE] 12:00-22:00 (10h) [PERSON_NAME] [PERSON_NAME] [PERSON_NAME] [PERSO…" at bounding box center [687, 640] width 179 height 216
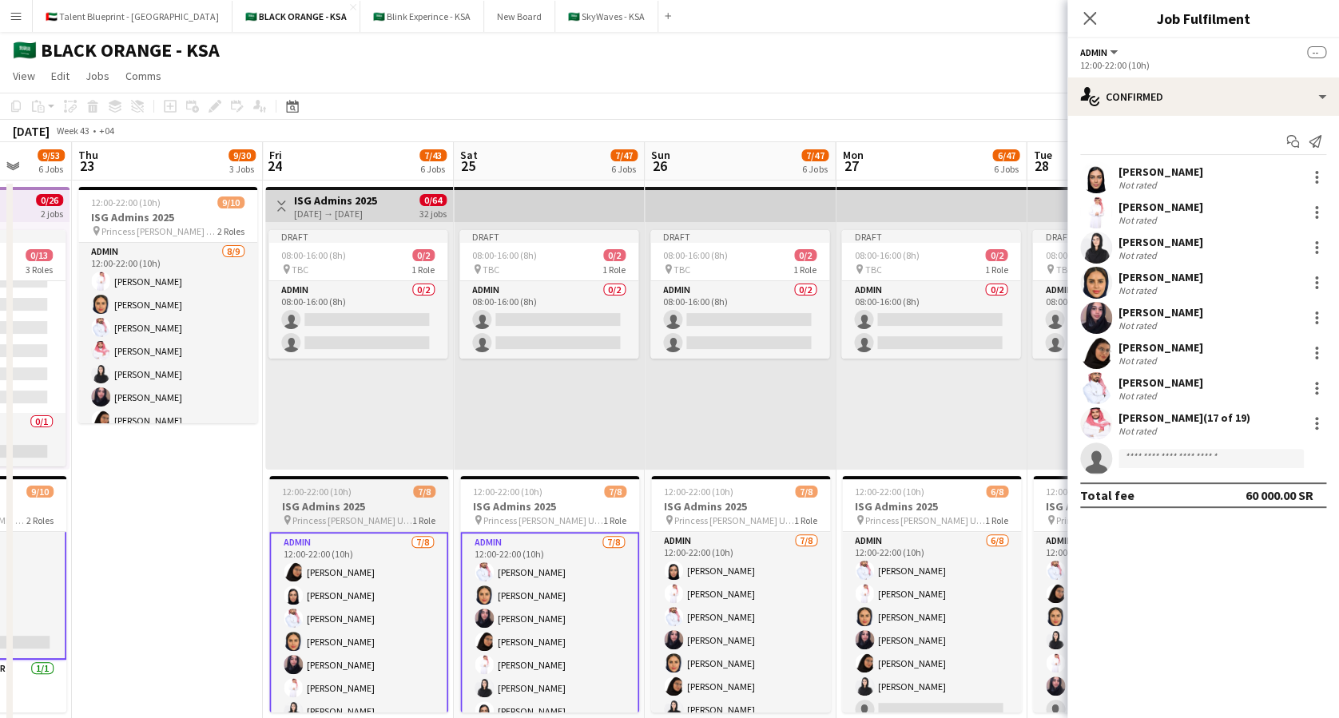
click at [708, 587] on app-card-role "Admin [DATE] 12:00-22:00 (10h) [PERSON_NAME] [PERSON_NAME] [PERSON_NAME] [PERSO…" at bounding box center [740, 640] width 179 height 216
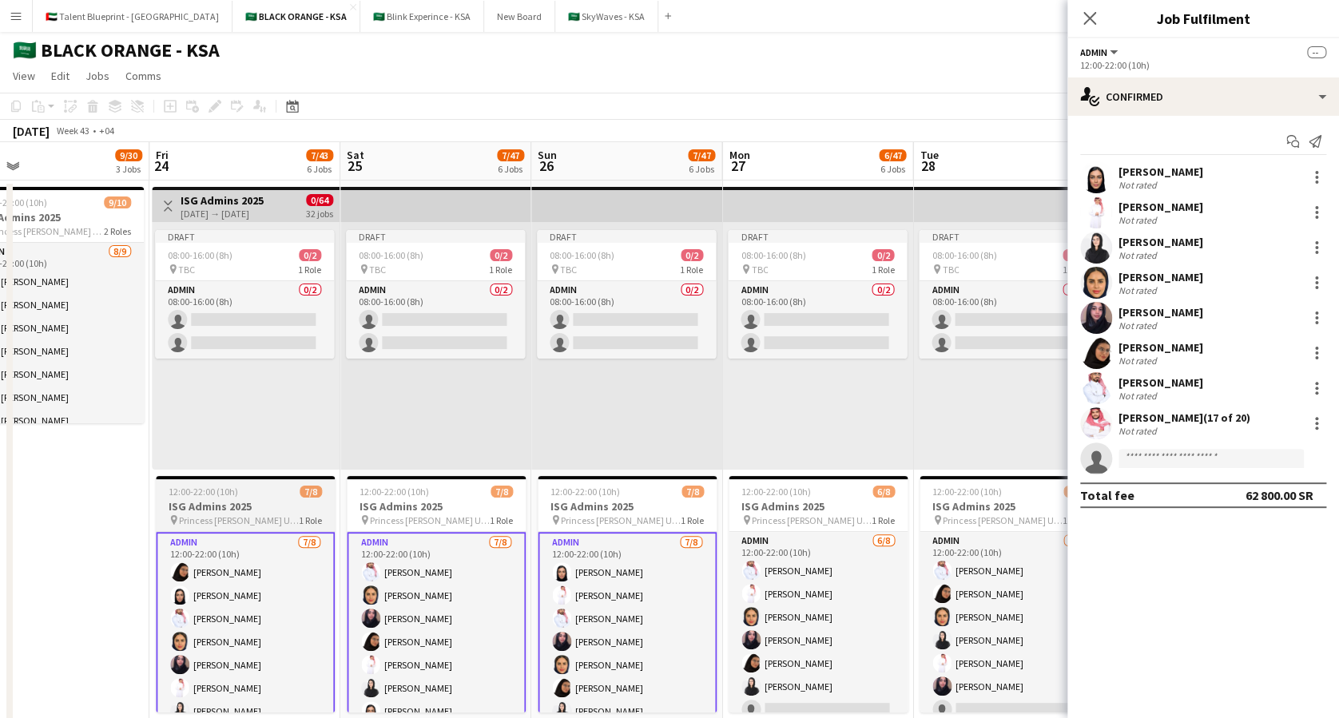
scroll to position [0, 808]
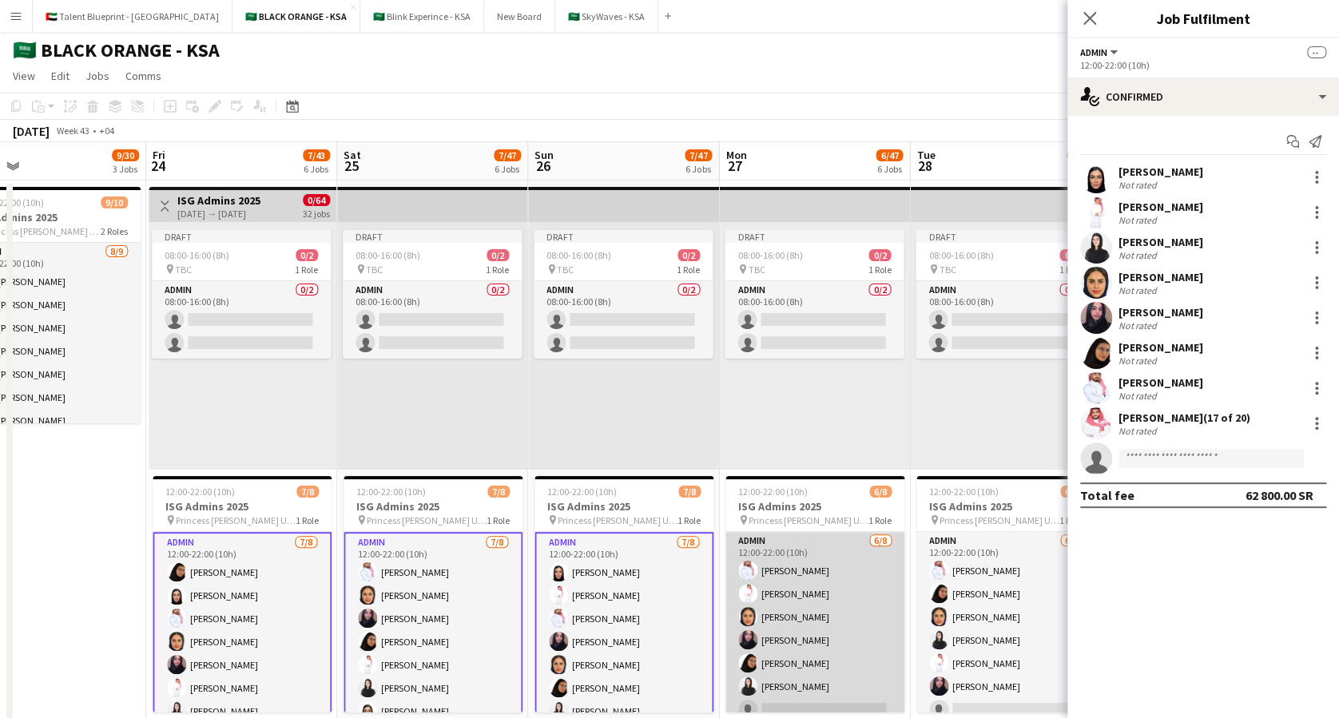
click at [773, 582] on app-card-role "Admin [DATE] 12:00-22:00 (10h) Yazeed Albassri [PERSON_NAME] [PERSON_NAME] [PER…" at bounding box center [814, 640] width 179 height 216
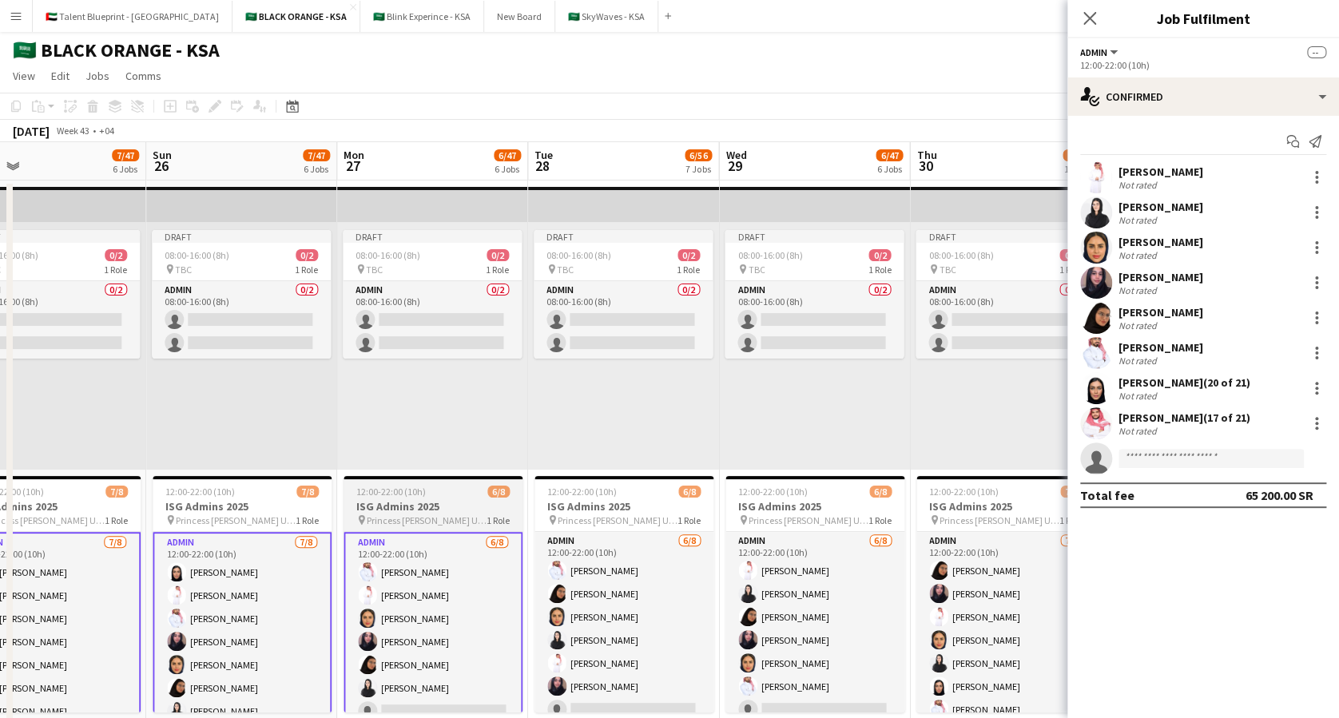
click at [713, 582] on app-card-role "Admin [DATE] 12:00-22:00 (10h) [PERSON_NAME] [PERSON_NAME] Arwa [PERSON_NAME] E…" at bounding box center [623, 640] width 179 height 216
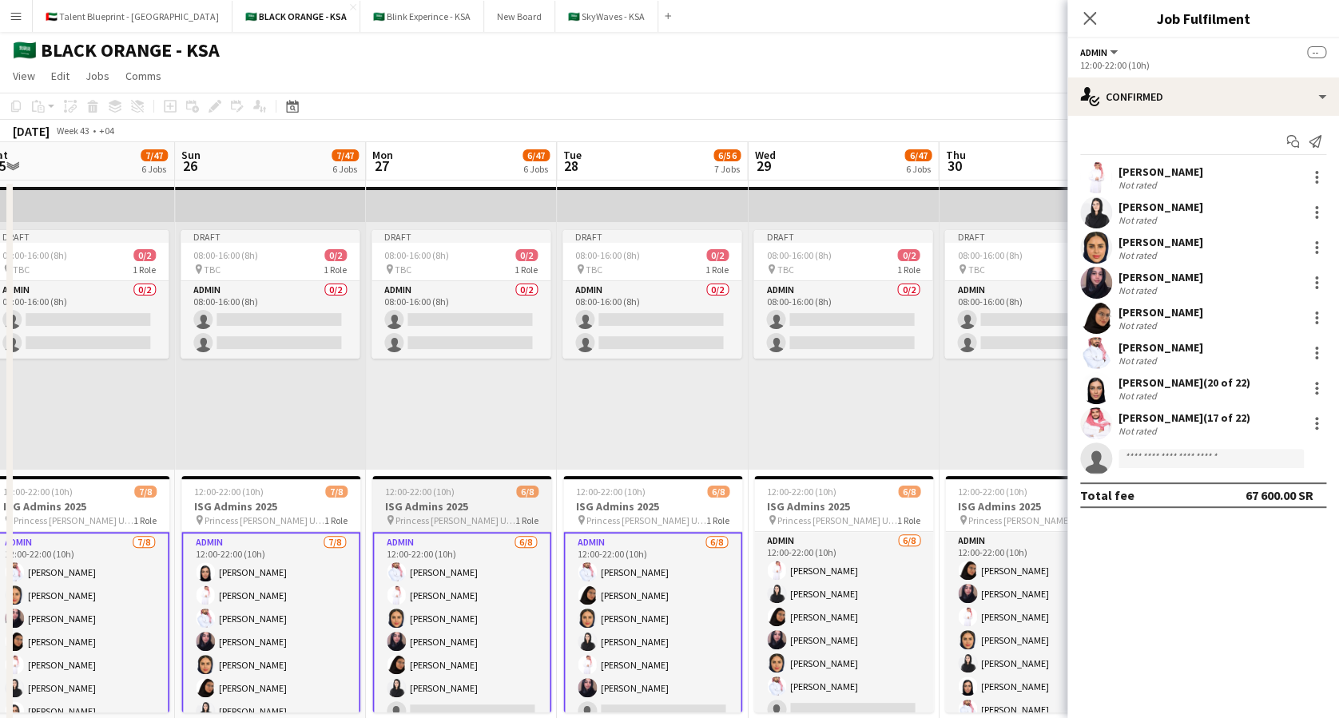
click at [773, 582] on app-card-role "Admin [DATE] 12:00-22:00 (10h) [PERSON_NAME] Elaf [PERSON_NAME] [PERSON_NAME] […" at bounding box center [843, 640] width 179 height 216
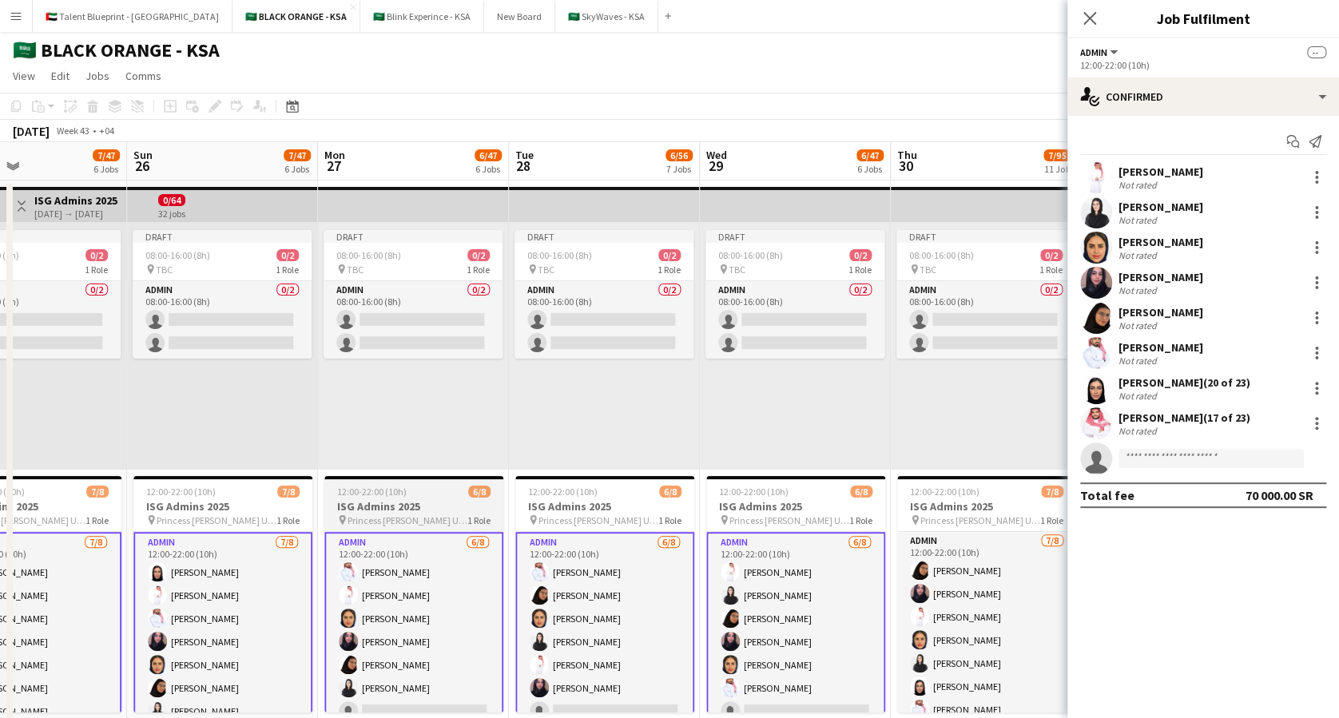
scroll to position [0, 645]
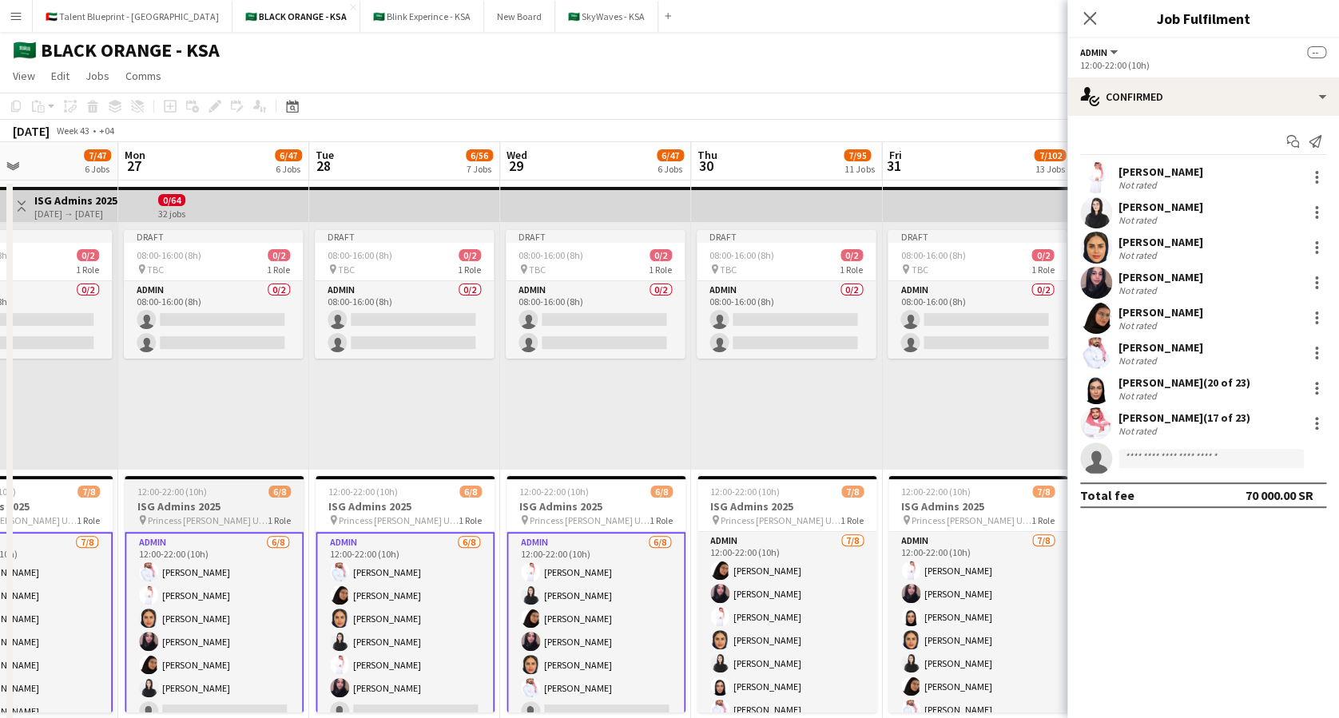
click at [773, 582] on app-card-role "Admin [DATE] 12:00-22:00 (10h) [PERSON_NAME] Arwa [PERSON_NAME] [PERSON_NAME] […" at bounding box center [786, 640] width 179 height 216
click at [888, 582] on app-card-role "Admin [DATE] 12:00-22:00 (10h) [PERSON_NAME] [PERSON_NAME] [PERSON_NAME] [PERSO…" at bounding box center [977, 640] width 179 height 216
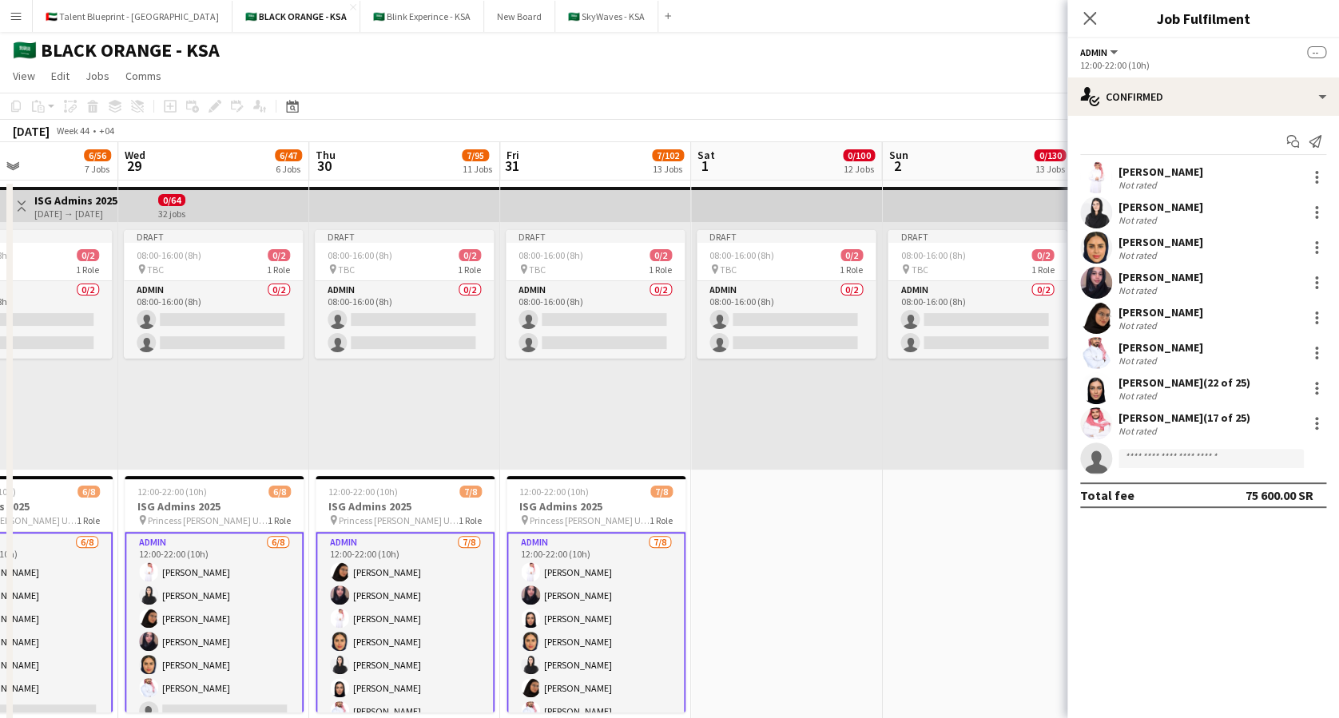
scroll to position [0, 504]
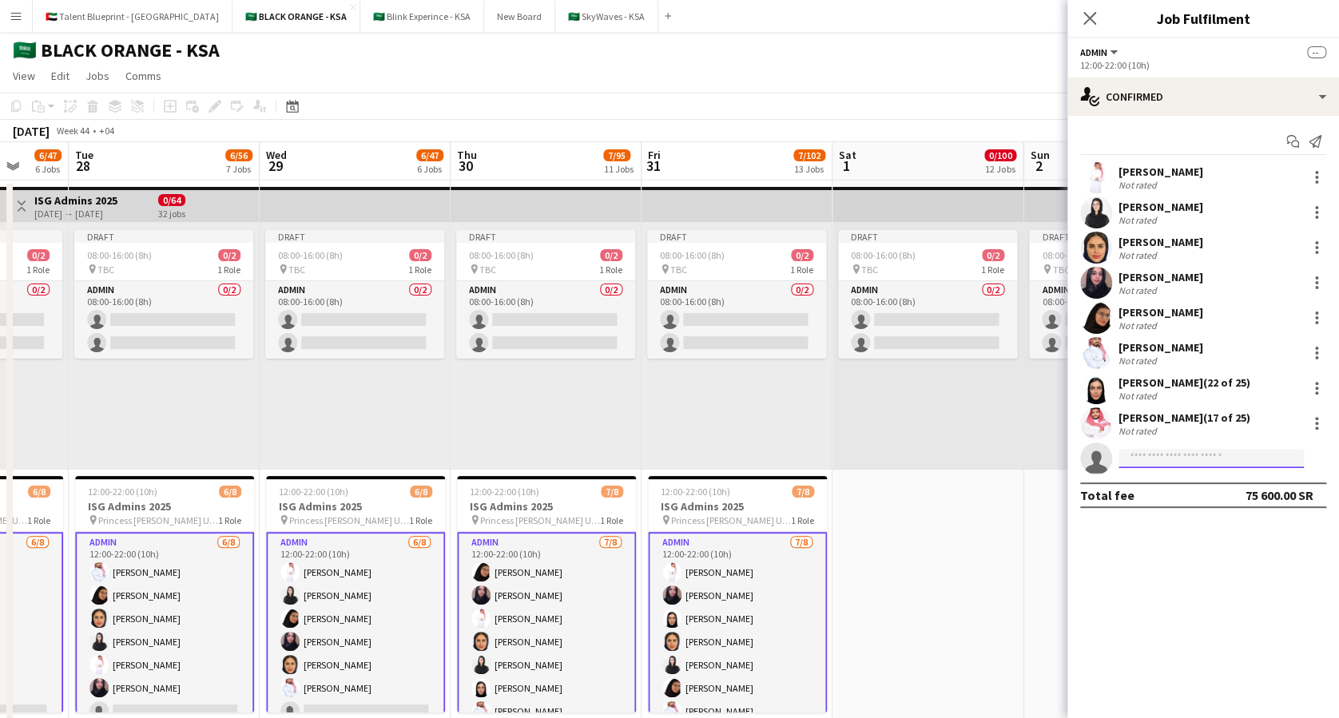
click at [1174, 457] on input at bounding box center [1210, 458] width 185 height 19
paste input "**********"
type input "**********"
click at [1216, 502] on span "[PHONE_NUMBER]" at bounding box center [1211, 507] width 160 height 13
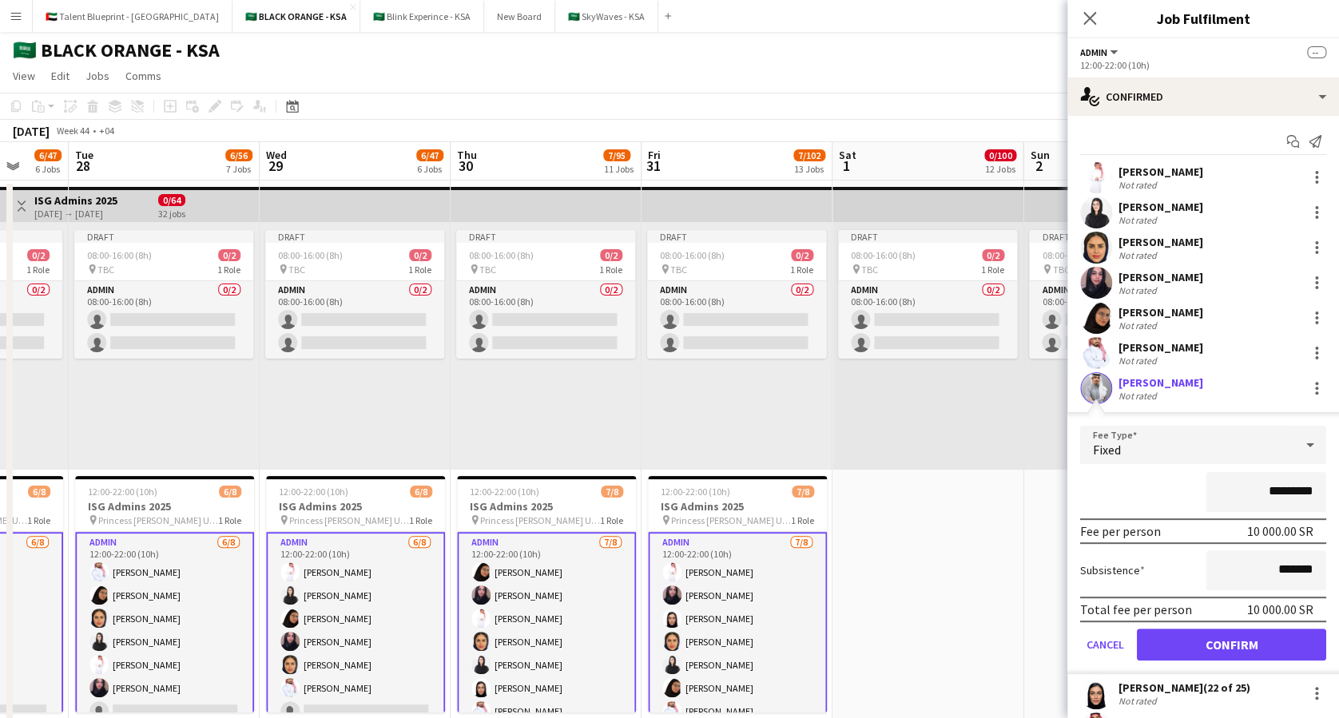
scroll to position [71, 0]
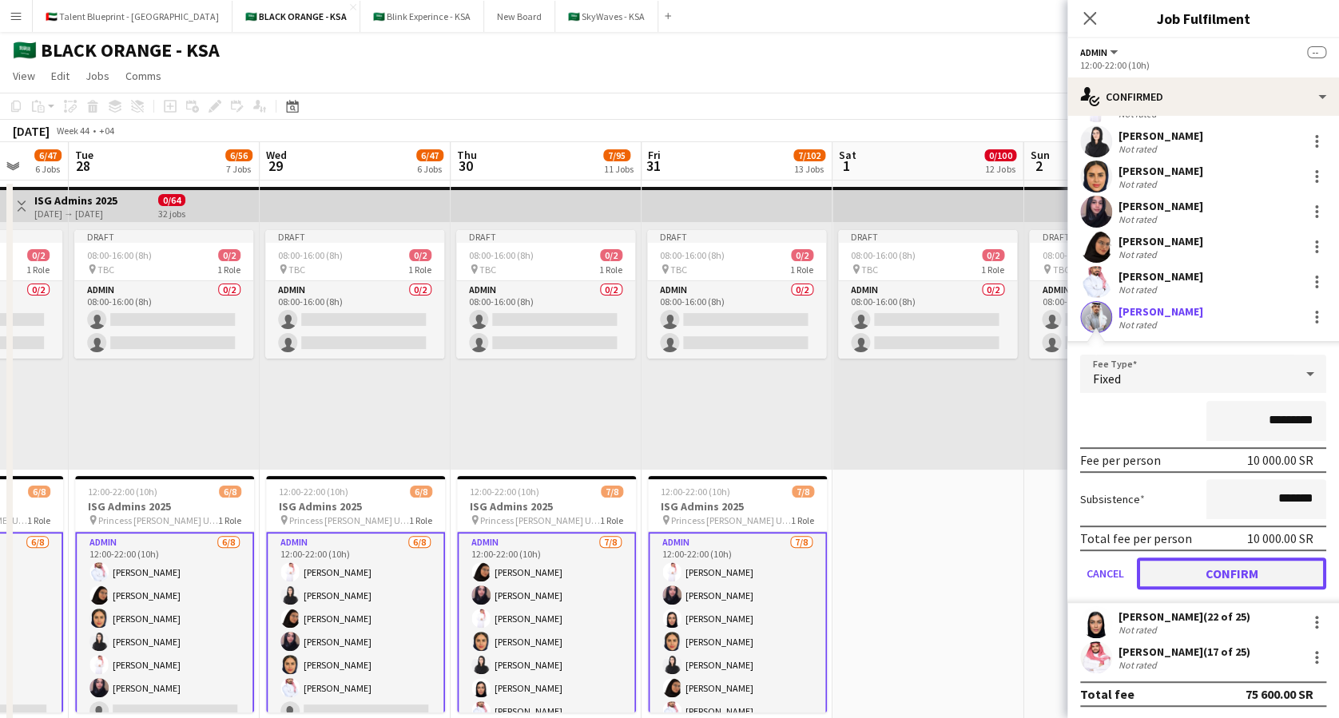
click at [1246, 564] on button "Confirm" at bounding box center [1231, 574] width 189 height 32
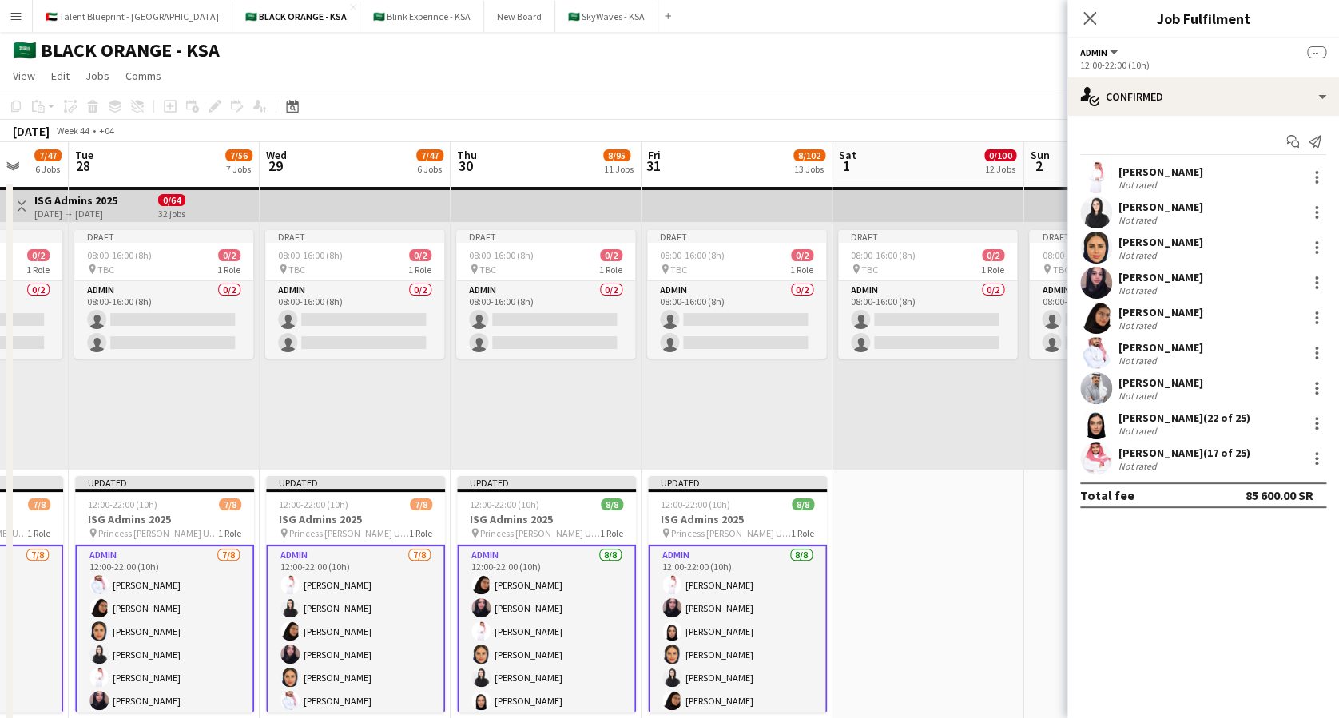
scroll to position [0, 0]
click at [1088, 16] on icon "Close pop-in" at bounding box center [1089, 17] width 15 height 15
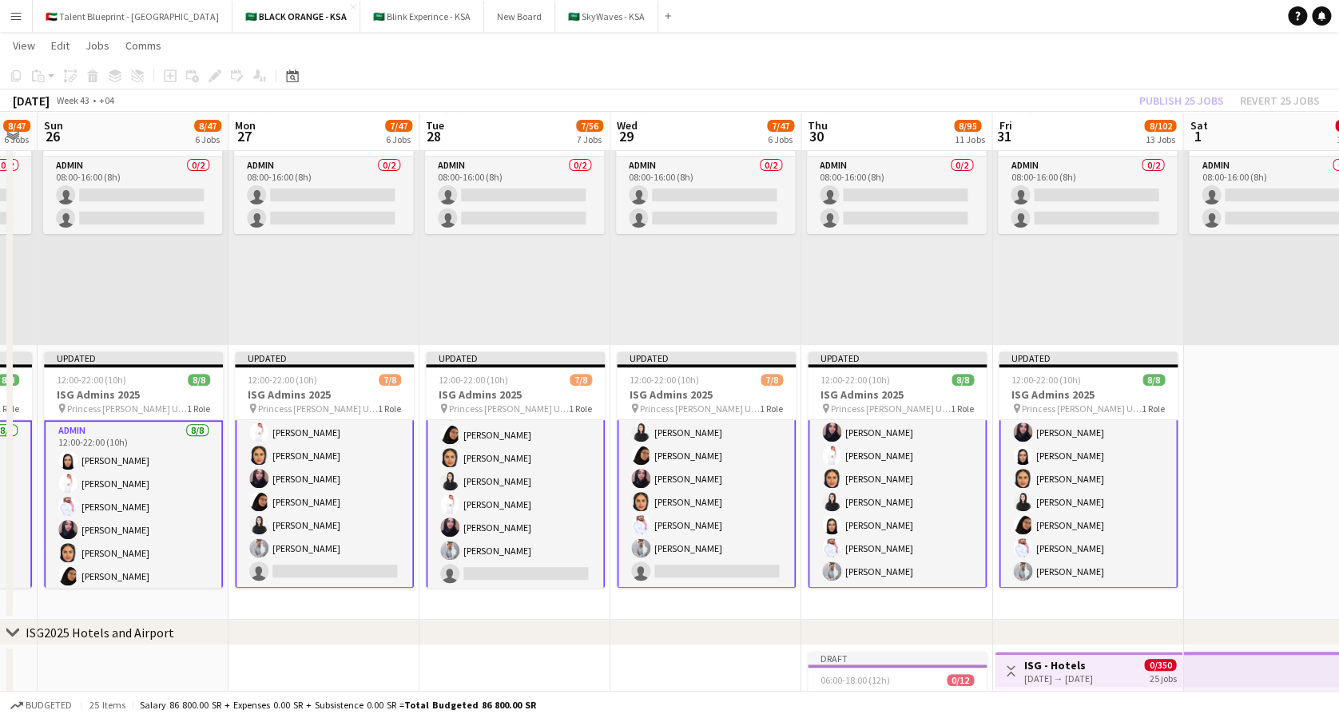
scroll to position [51, 0]
click at [336, 534] on app-card-role "Admin [DATE] 12:00-22:00 (10h) [PERSON_NAME] [PERSON_NAME] [PERSON_NAME] [PERSO…" at bounding box center [324, 479] width 179 height 220
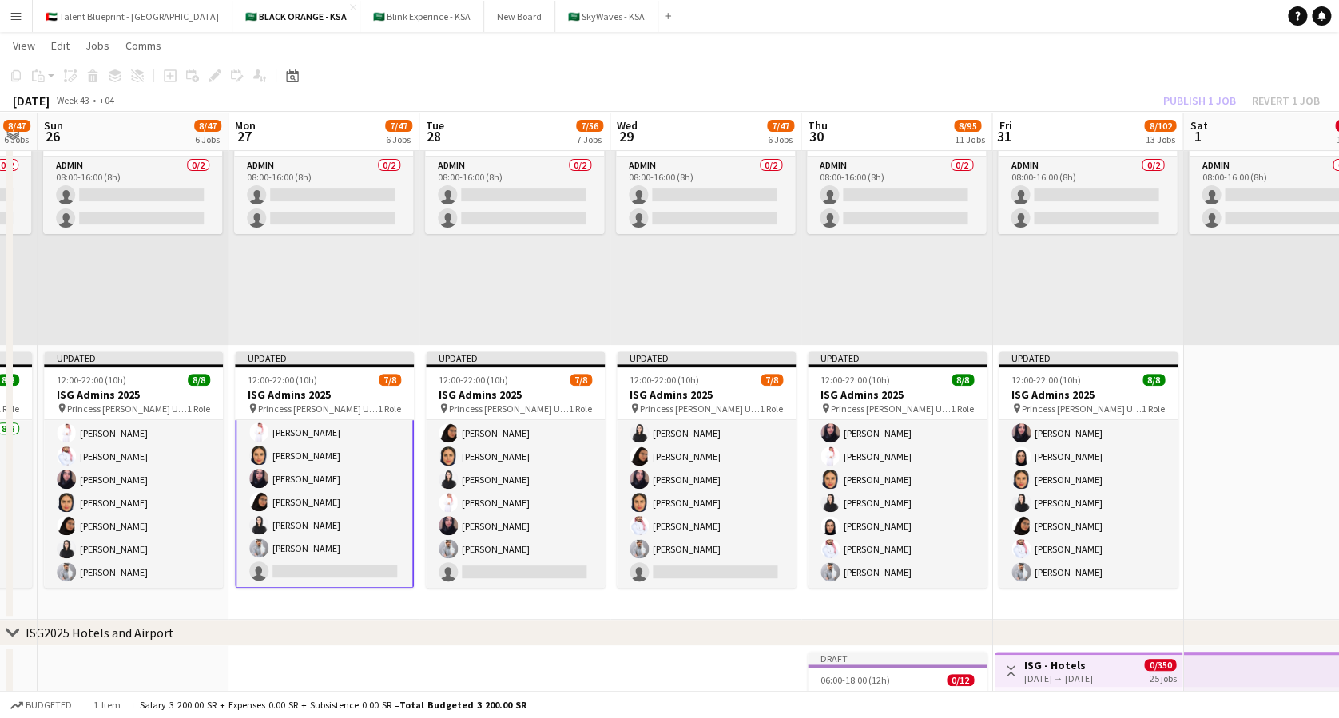
scroll to position [47, 0]
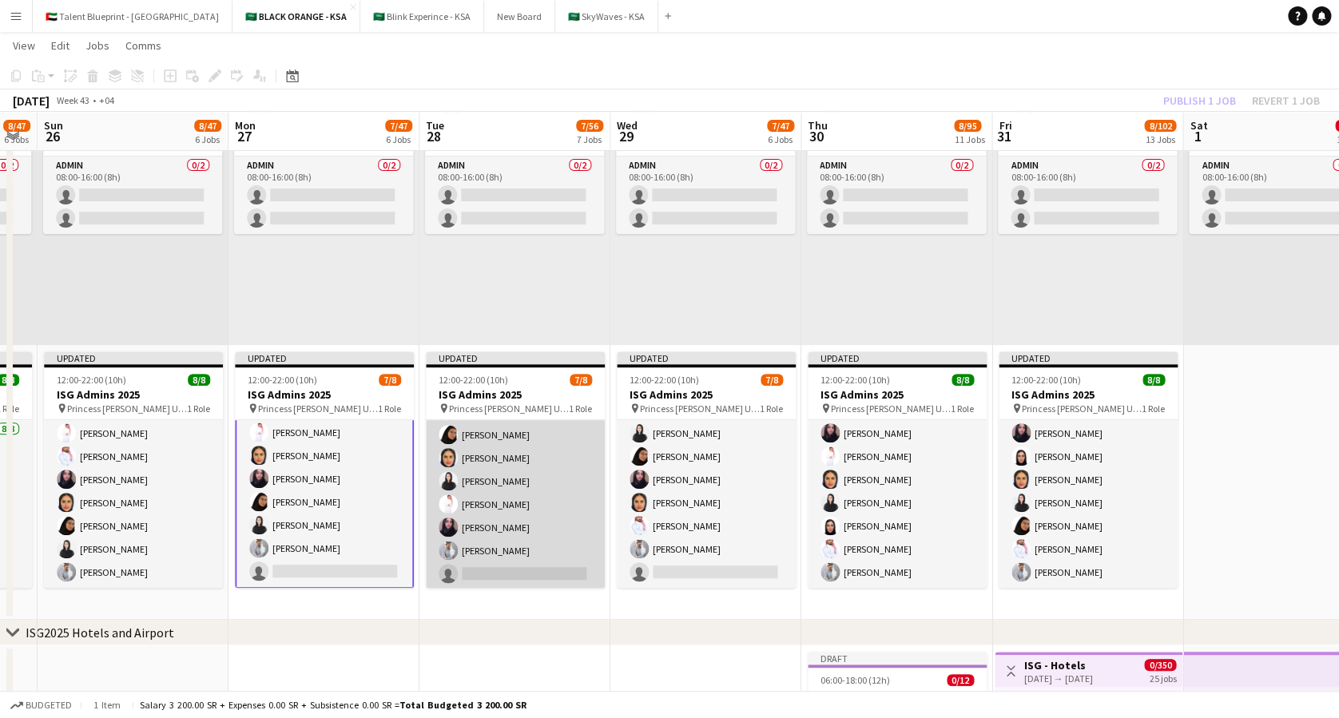
click at [524, 529] on app-card-role "Admin [DATE] 12:00-22:00 (10h) [PERSON_NAME] [PERSON_NAME] Arwa [PERSON_NAME] […" at bounding box center [515, 481] width 179 height 216
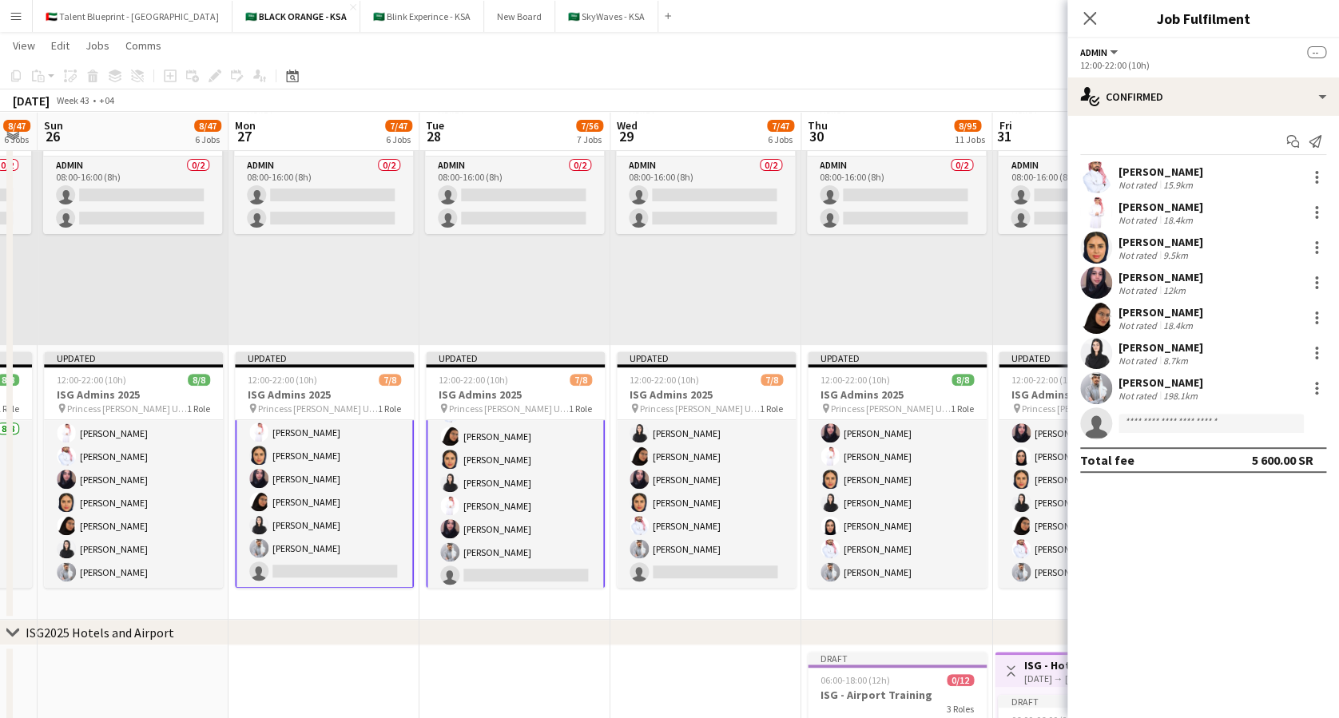
scroll to position [49, 0]
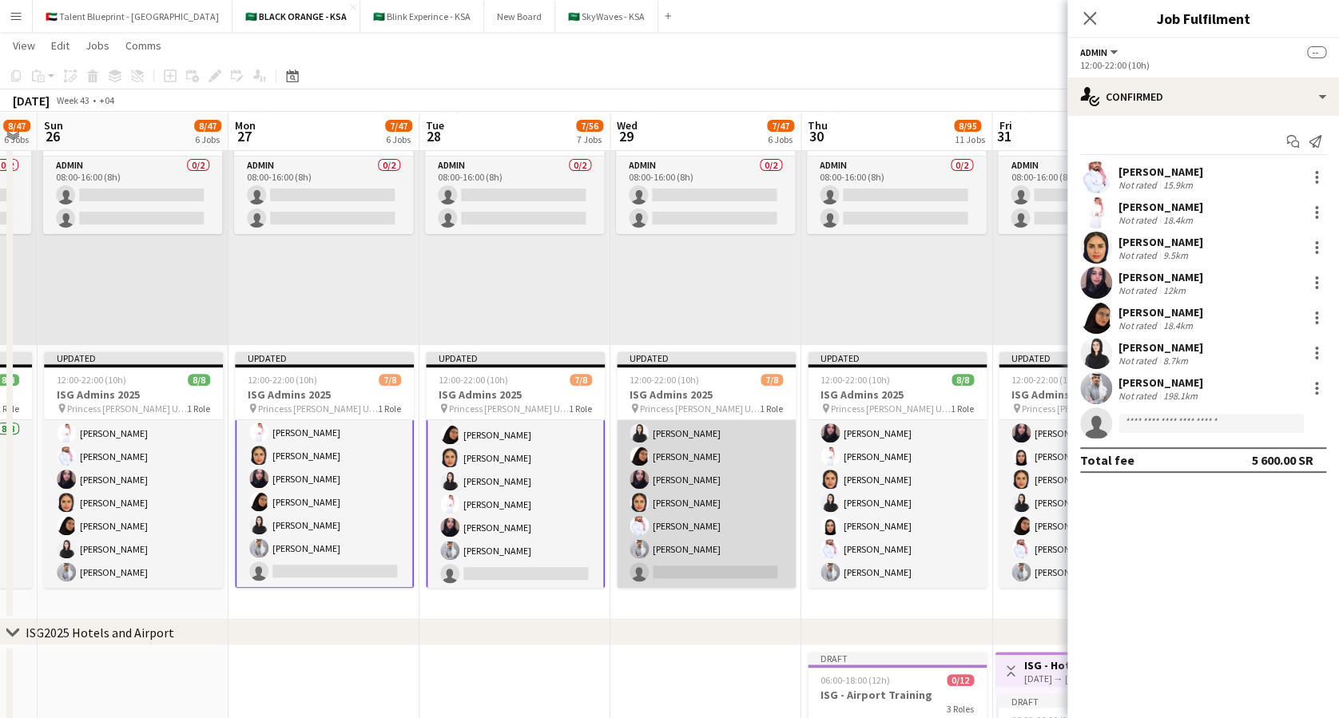
click at [676, 514] on app-card-role "Admin [DATE] 12:00-22:00 (10h) [PERSON_NAME] Elaf [PERSON_NAME] [PERSON_NAME] […" at bounding box center [706, 479] width 179 height 216
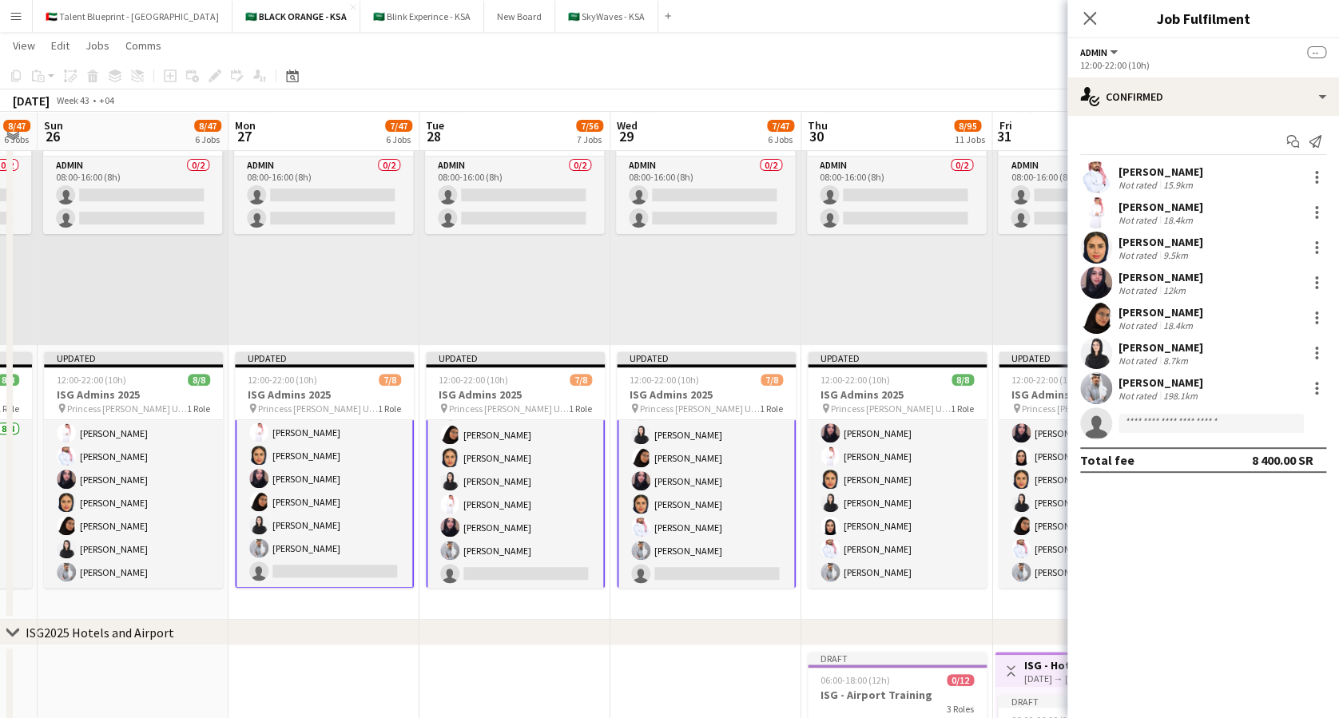
scroll to position [50, 0]
click at [1138, 423] on input at bounding box center [1210, 423] width 185 height 19
type input "*"
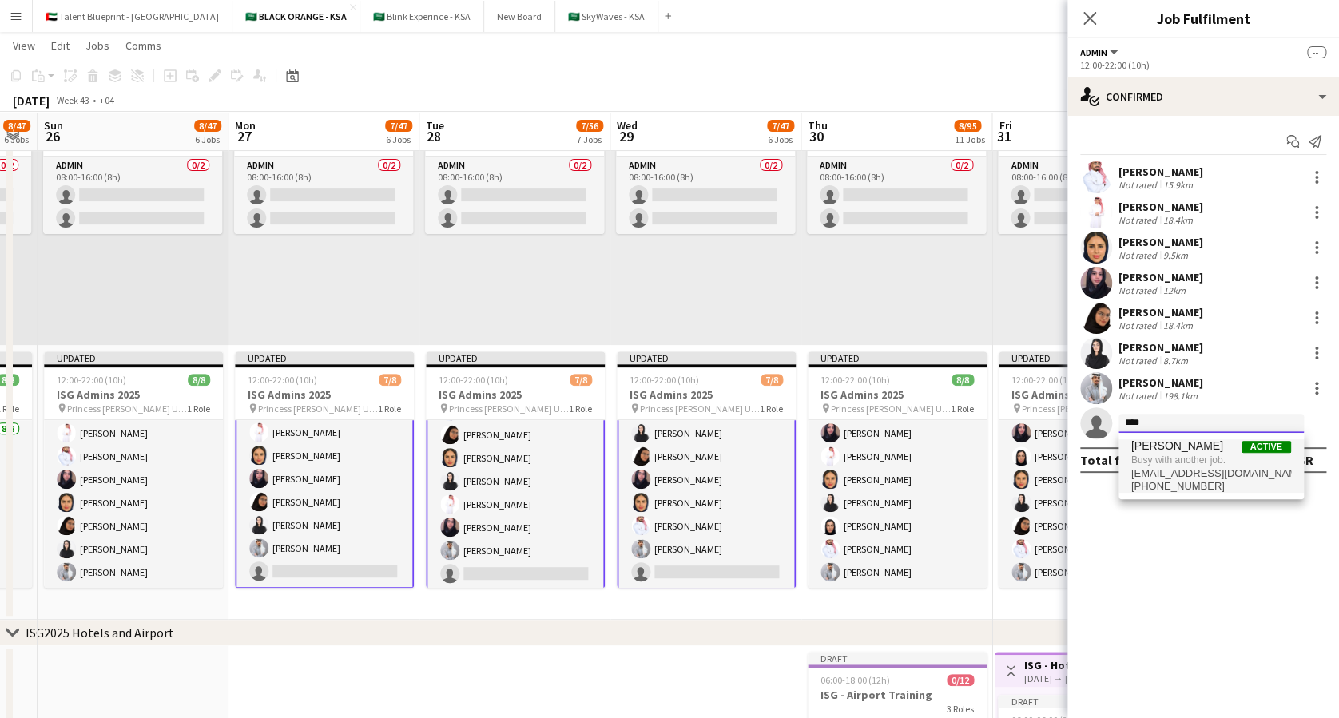
type input "****"
click at [1197, 467] on span "[EMAIL_ADDRESS][DOMAIN_NAME]" at bounding box center [1211, 473] width 160 height 13
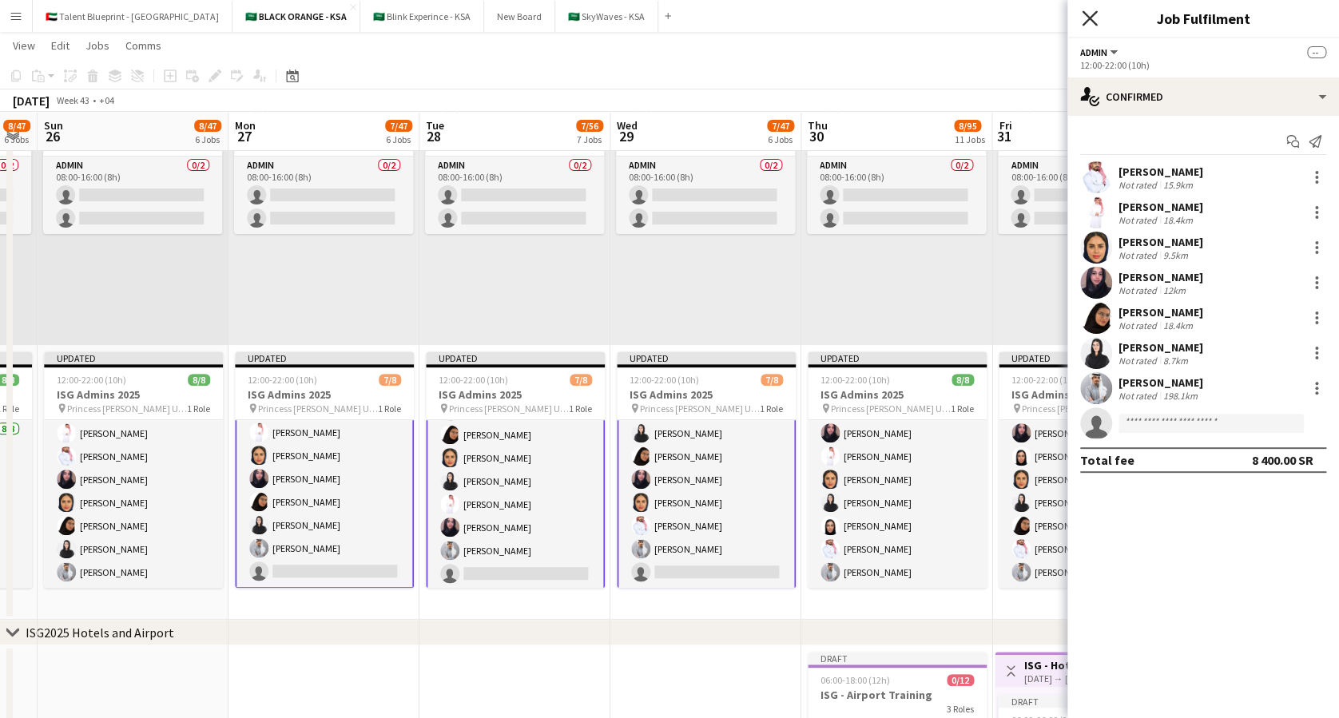
click at [1091, 17] on icon at bounding box center [1089, 17] width 15 height 15
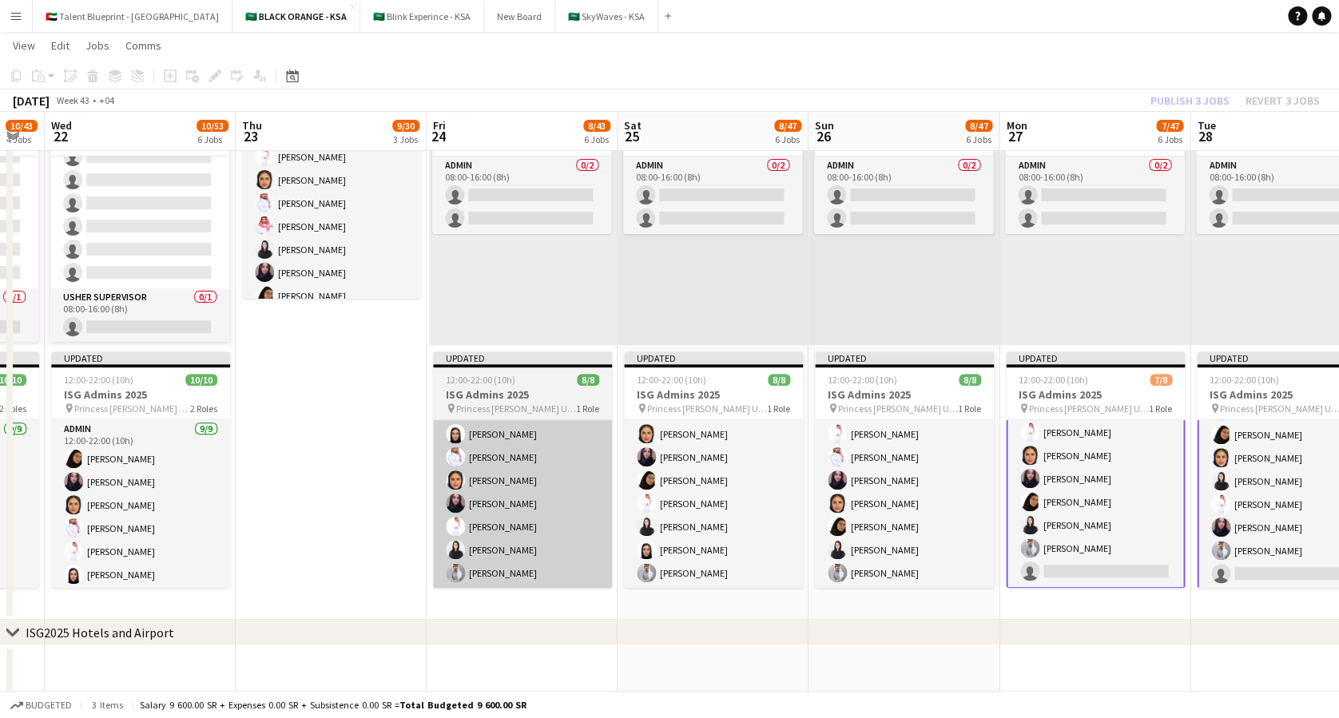
scroll to position [0, 0]
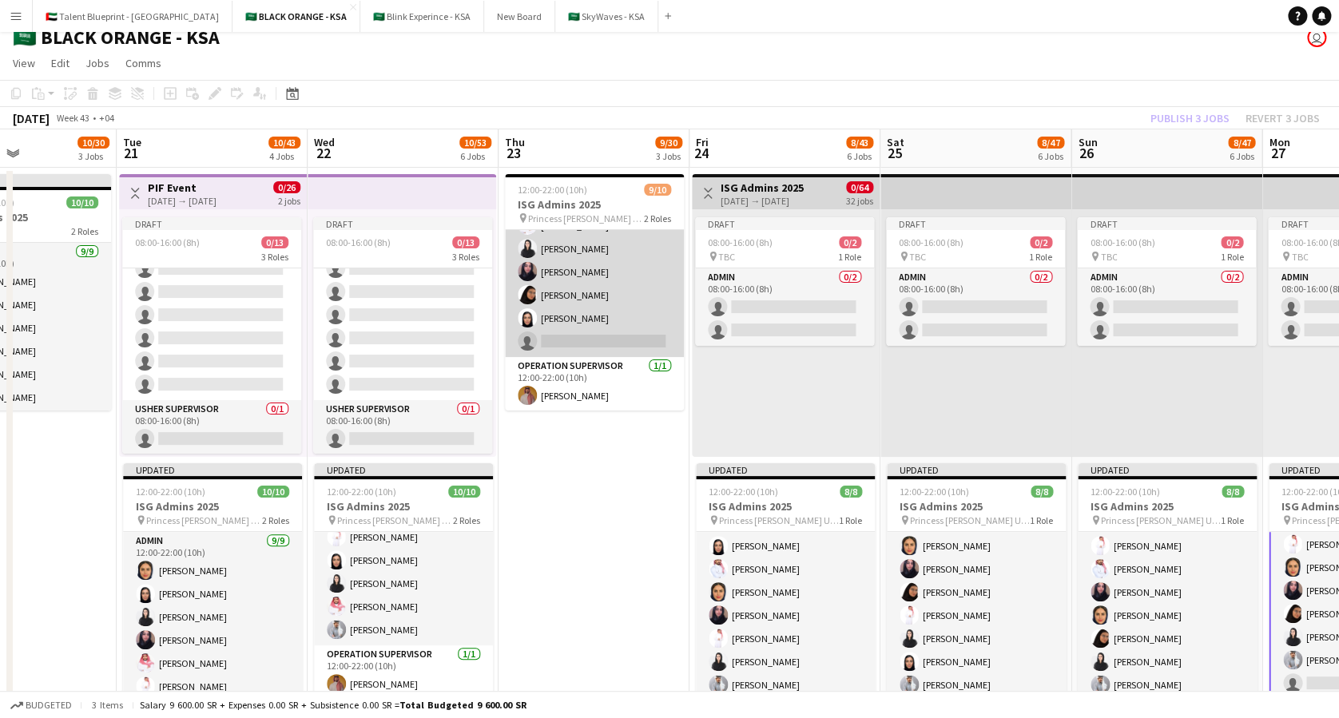
click at [572, 341] on app-card-role "Admin [DATE] 12:00-22:00 (10h) [PERSON_NAME] [PERSON_NAME] [PERSON_NAME] [PERSO…" at bounding box center [594, 237] width 179 height 240
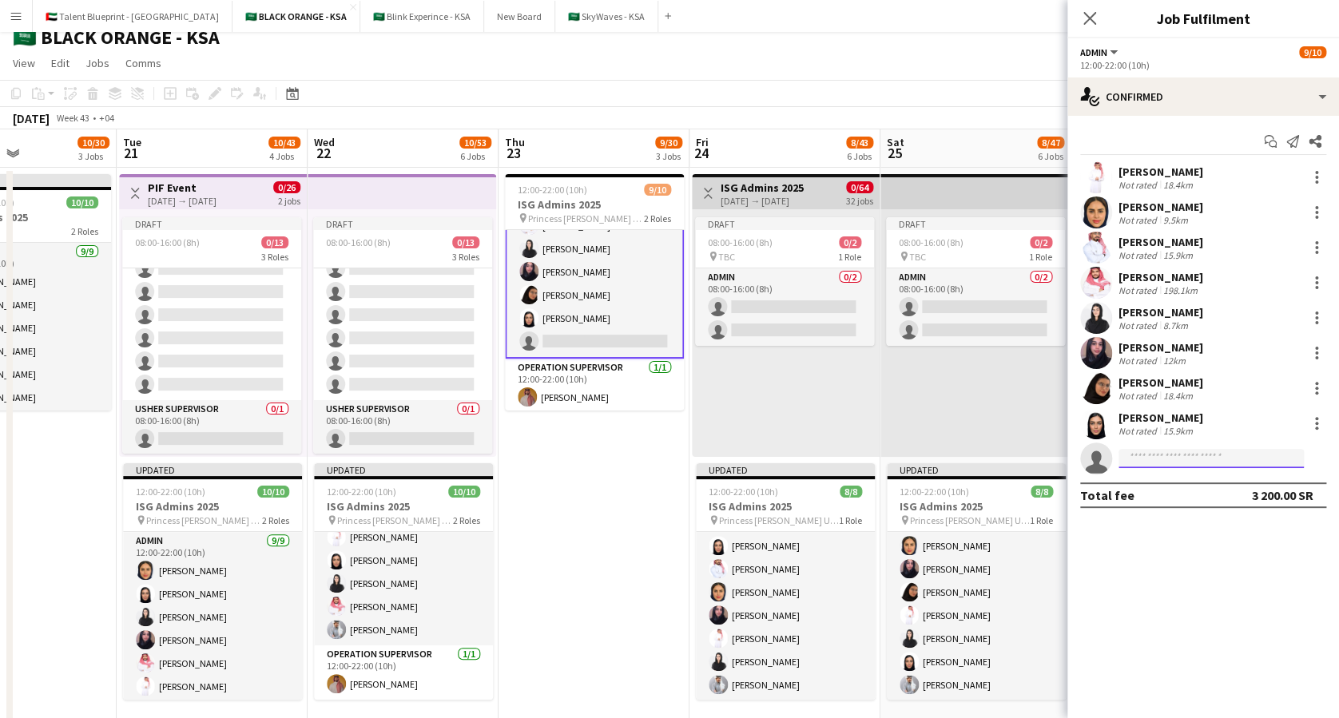
click at [1163, 451] on input at bounding box center [1210, 458] width 185 height 19
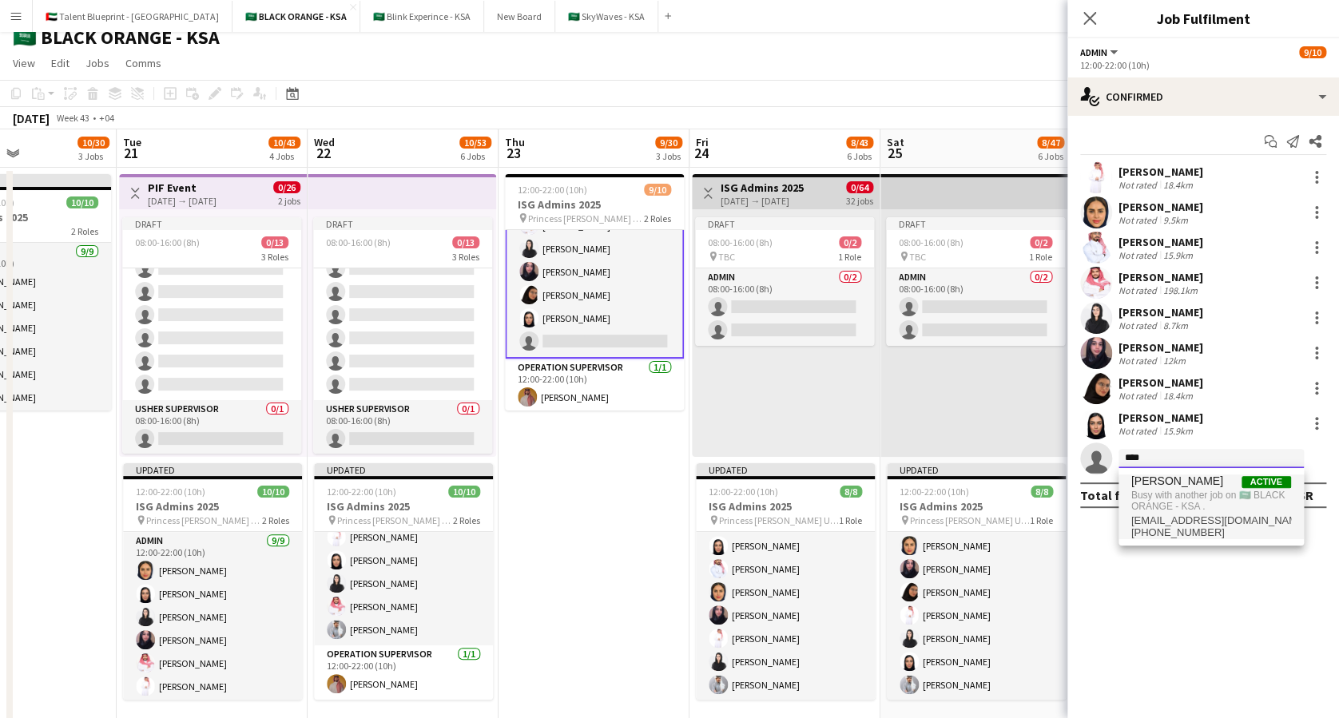
type input "****"
click at [1181, 490] on span "Busy with another job on 🇸🇦 BLACK ORANGE - KSA ." at bounding box center [1211, 501] width 160 height 26
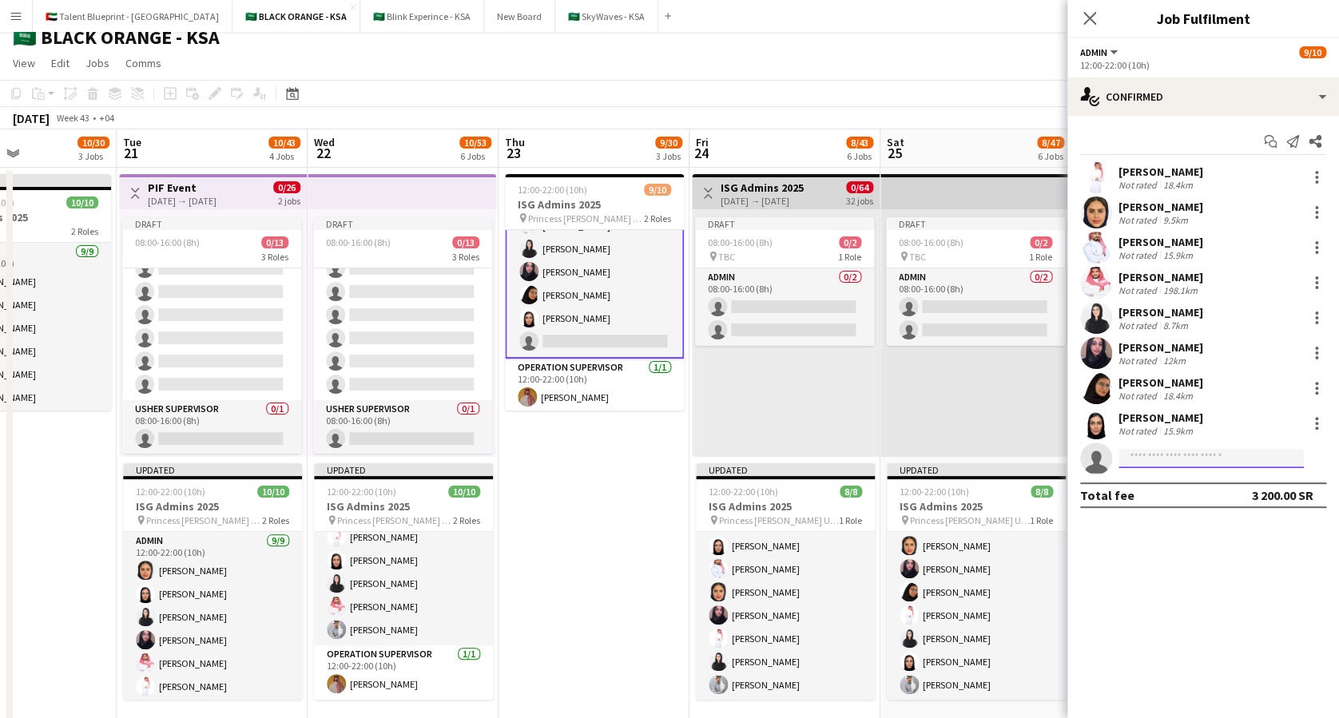
click at [1195, 457] on input at bounding box center [1210, 458] width 185 height 19
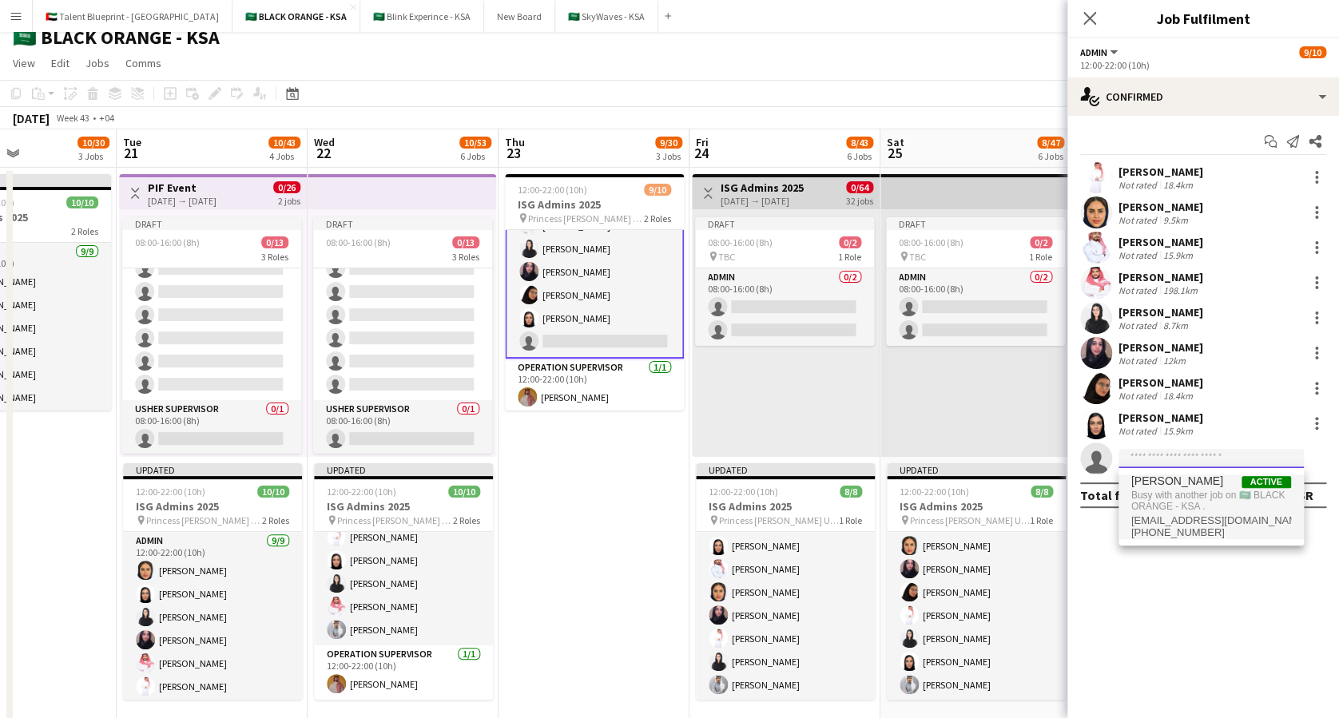
paste input "**********"
type input "**********"
click at [1192, 488] on span "[EMAIL_ADDRESS][PERSON_NAME][DOMAIN_NAME]" at bounding box center [1211, 494] width 160 height 13
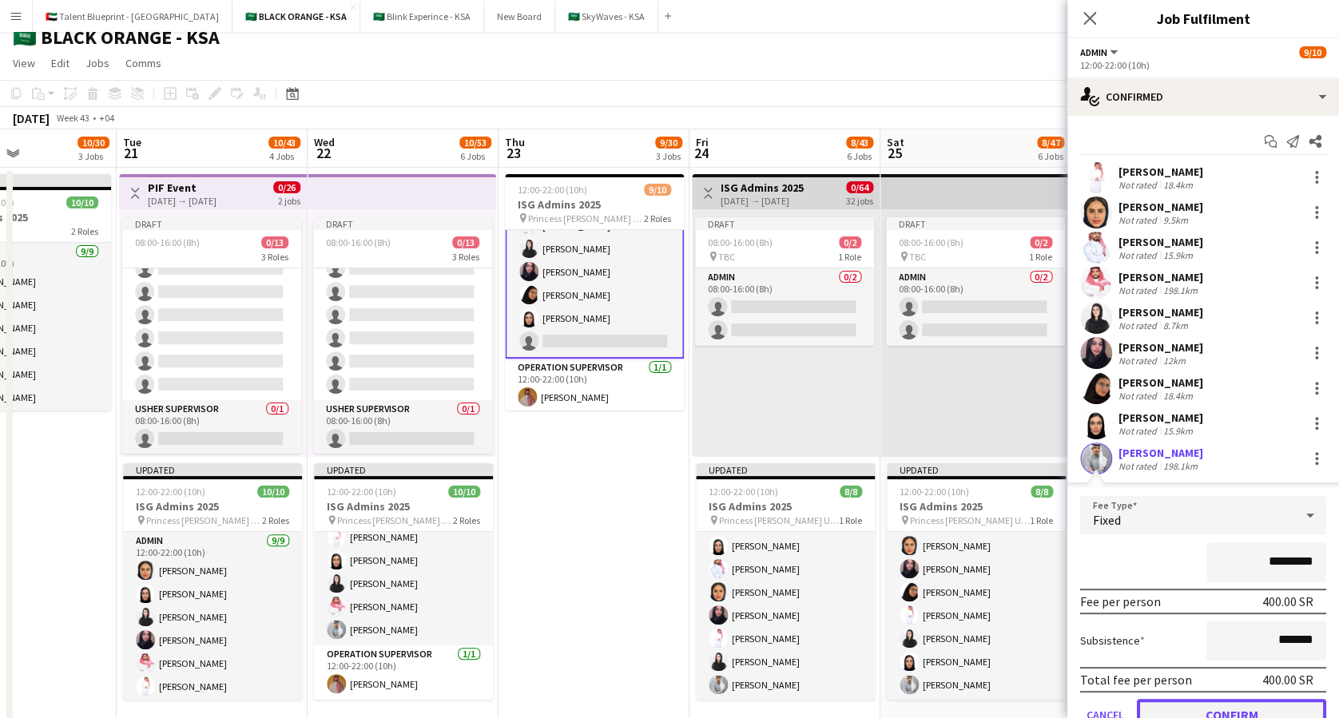
click at [1193, 705] on button "Confirm" at bounding box center [1231, 715] width 189 height 32
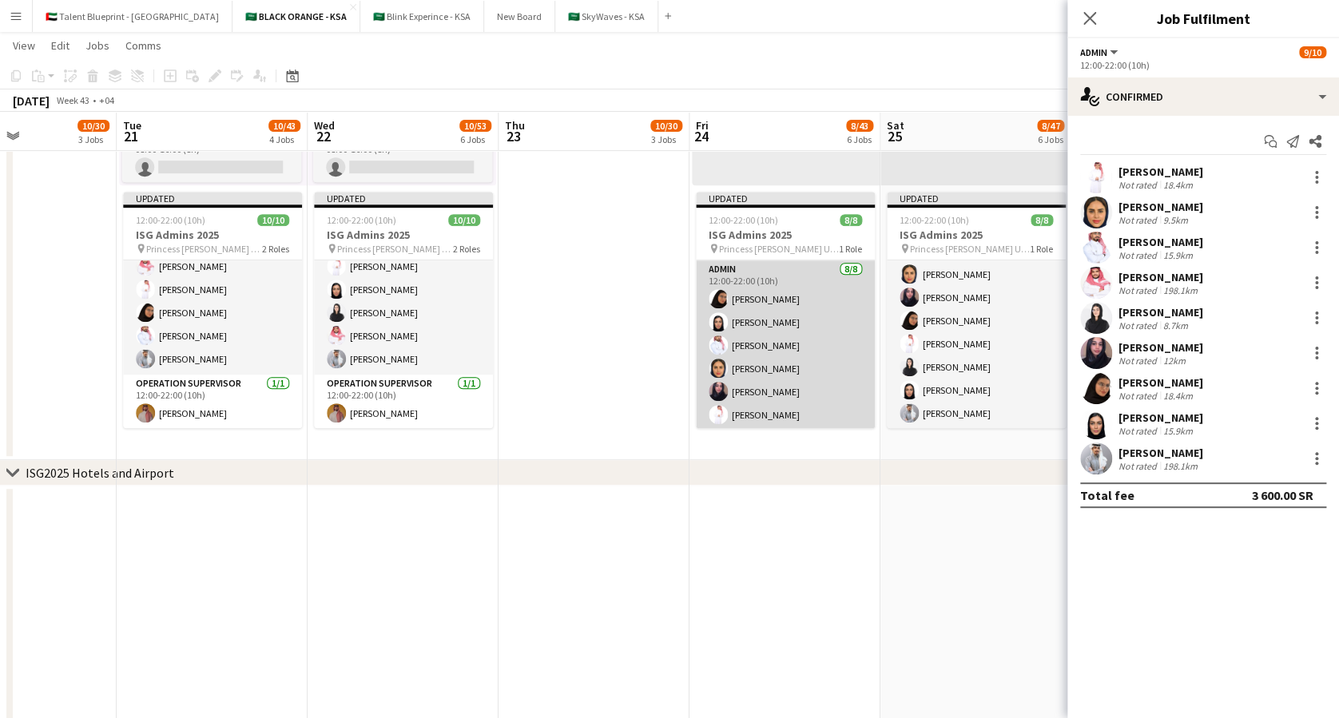
scroll to position [48, 0]
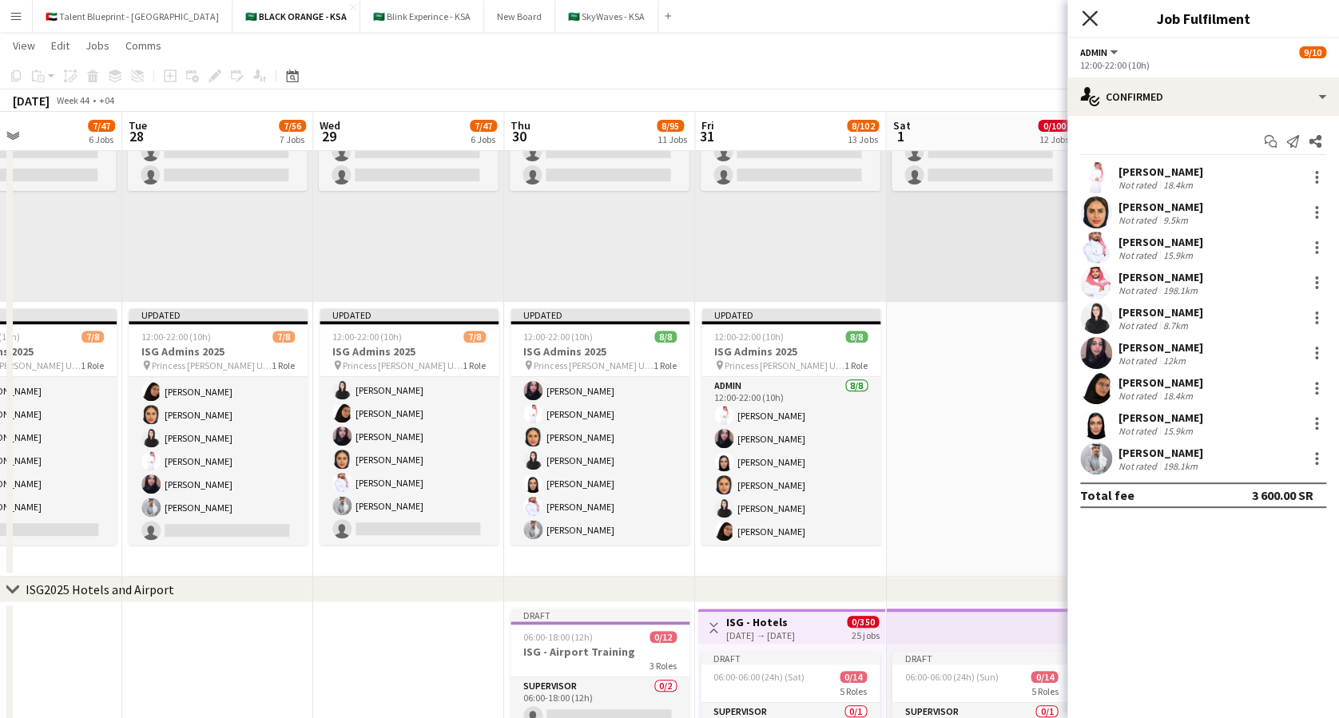
click at [1086, 13] on icon "Close pop-in" at bounding box center [1089, 17] width 15 height 15
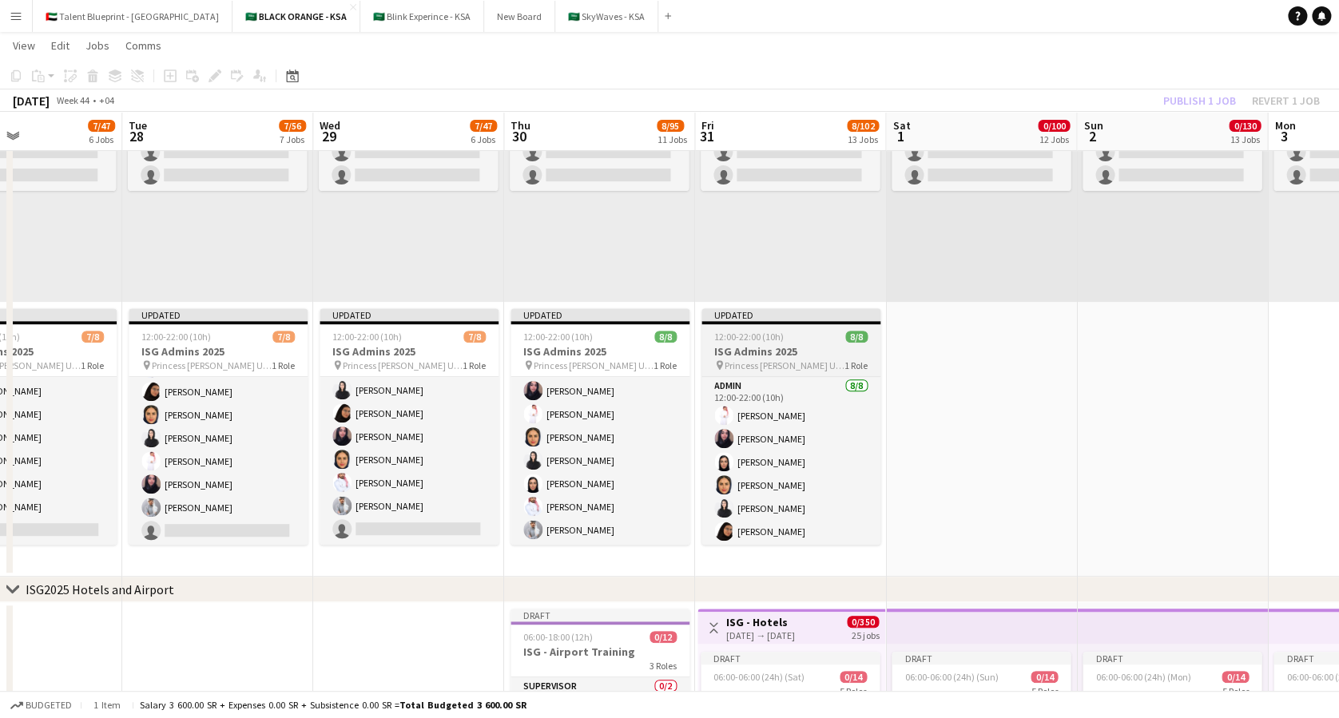
click at [752, 336] on span "12:00-22:00 (10h)" at bounding box center [748, 337] width 69 height 12
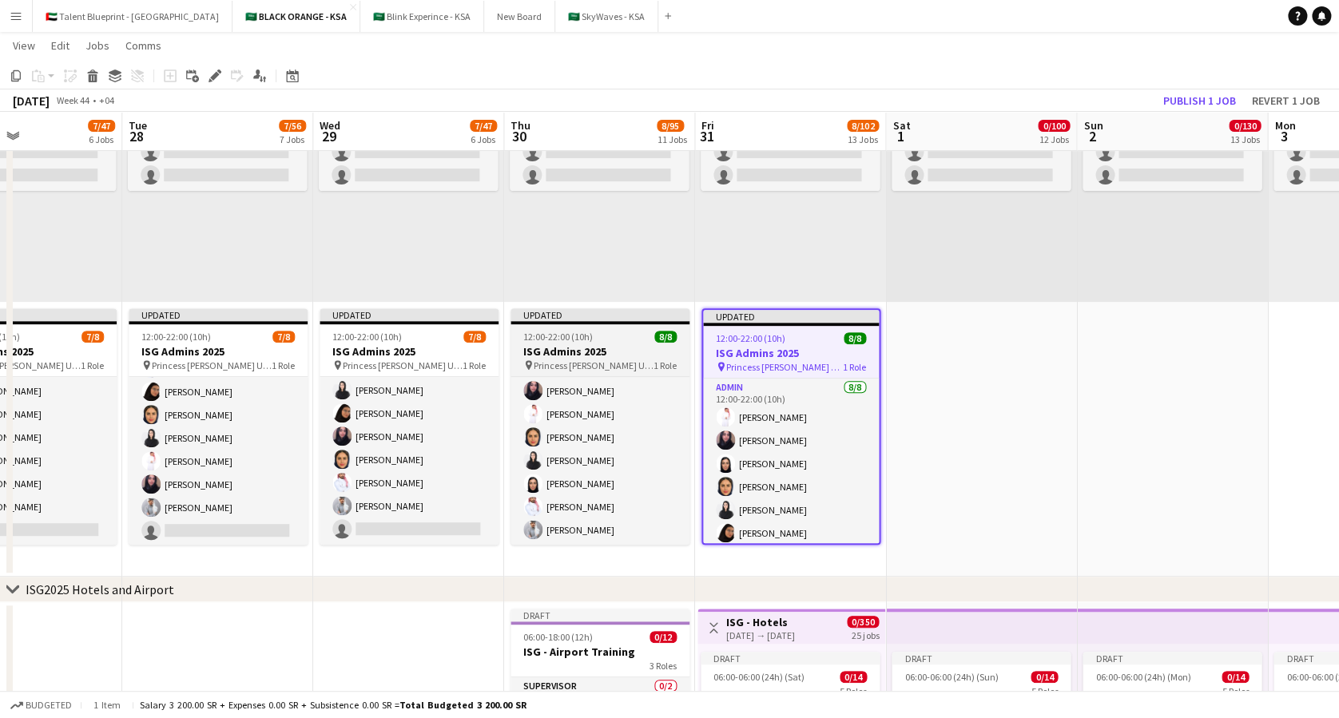
click at [646, 342] on app-job-card "Updated 12:00-22:00 (10h) 8/8 ISG Admins 2025 pin Princess [PERSON_NAME] Univer…" at bounding box center [599, 426] width 179 height 236
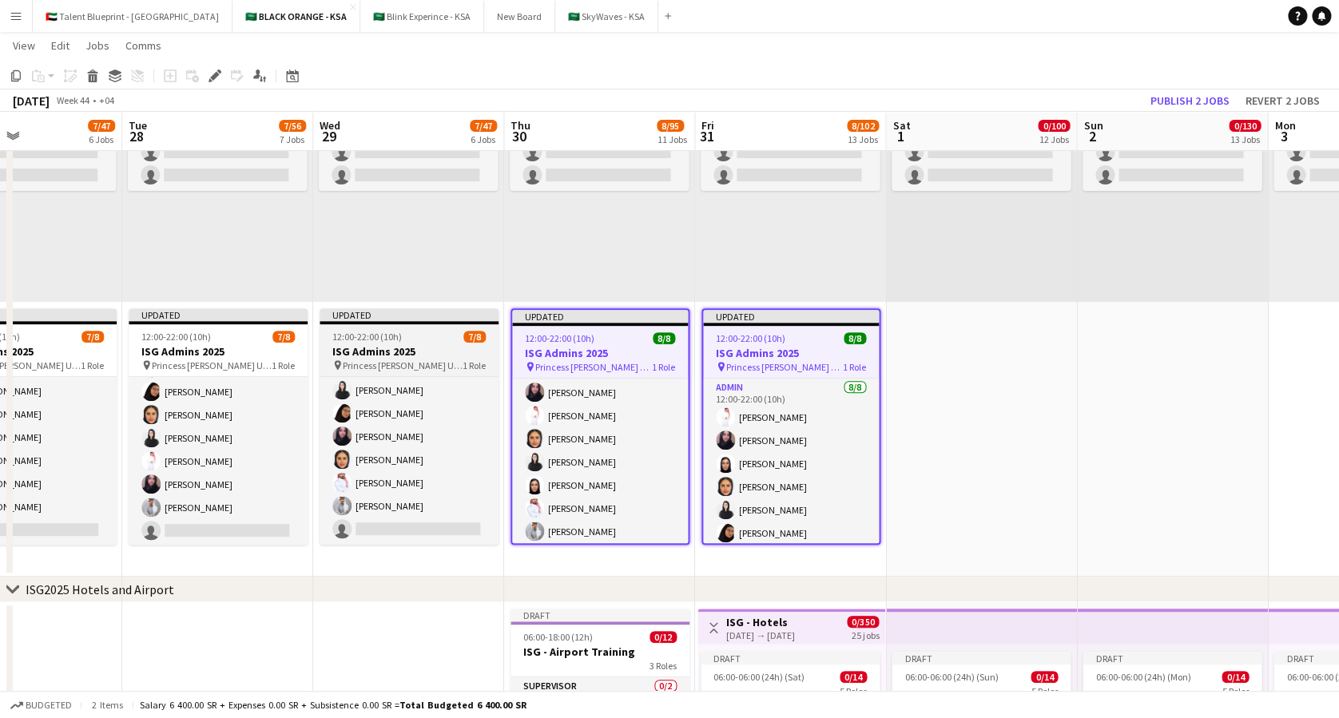
click at [420, 321] on div at bounding box center [409, 322] width 179 height 3
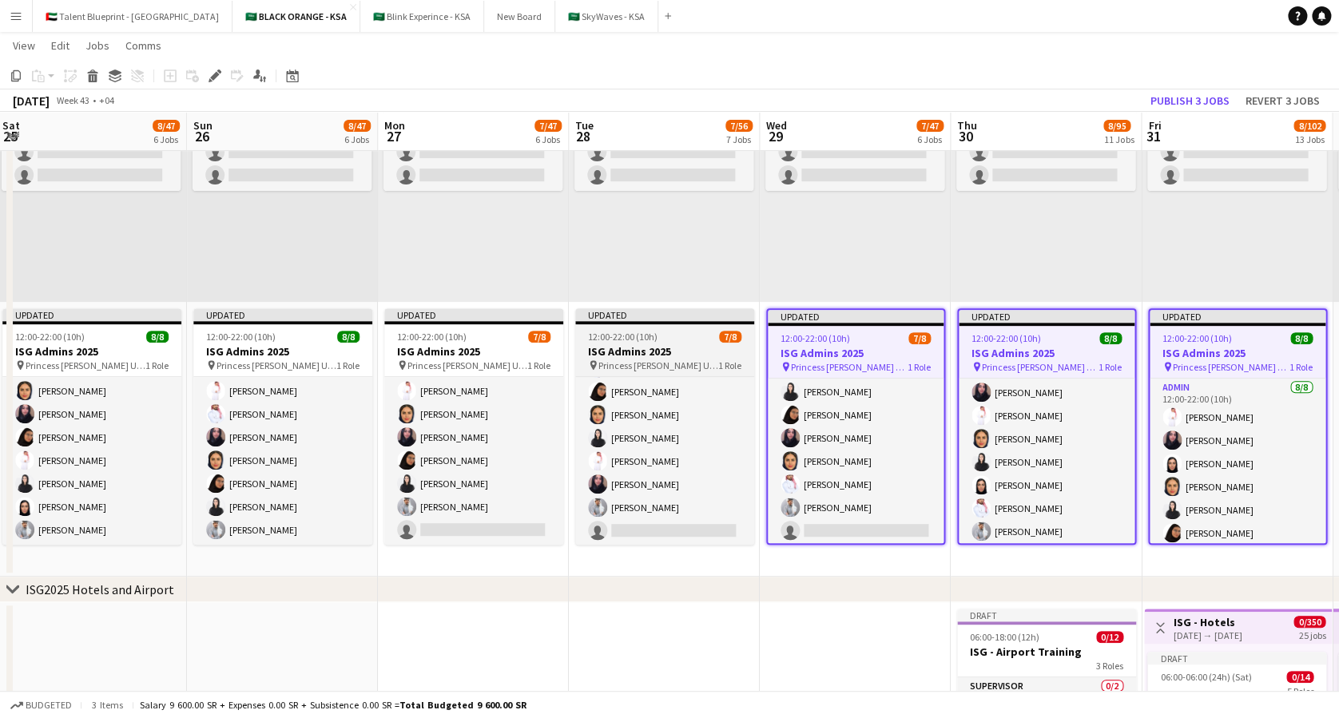
click at [681, 329] on app-job-card "Updated 12:00-22:00 (10h) 7/8 ISG Admins 2025 pin Princess [PERSON_NAME] Univer…" at bounding box center [664, 426] width 179 height 236
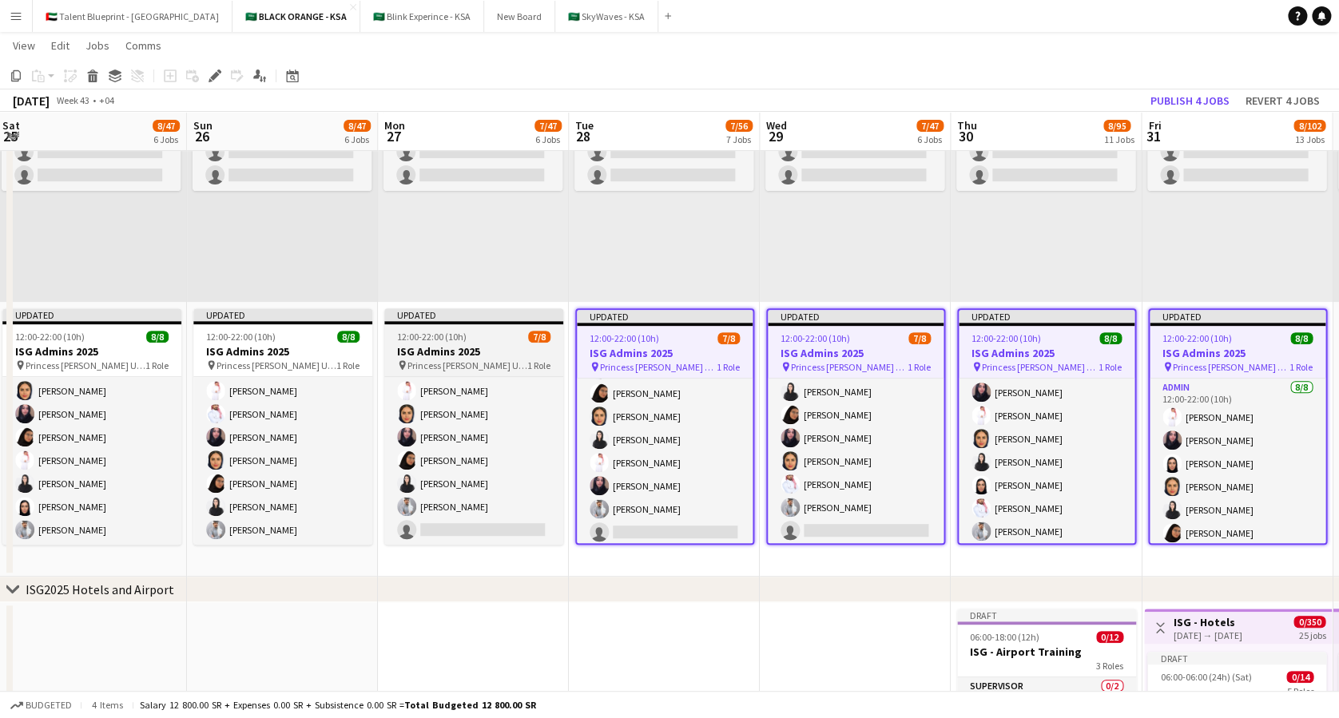
click at [489, 327] on app-job-card "Updated 12:00-22:00 (10h) 7/8 ISG Admins 2025 pin Princess [PERSON_NAME] Univer…" at bounding box center [473, 426] width 179 height 236
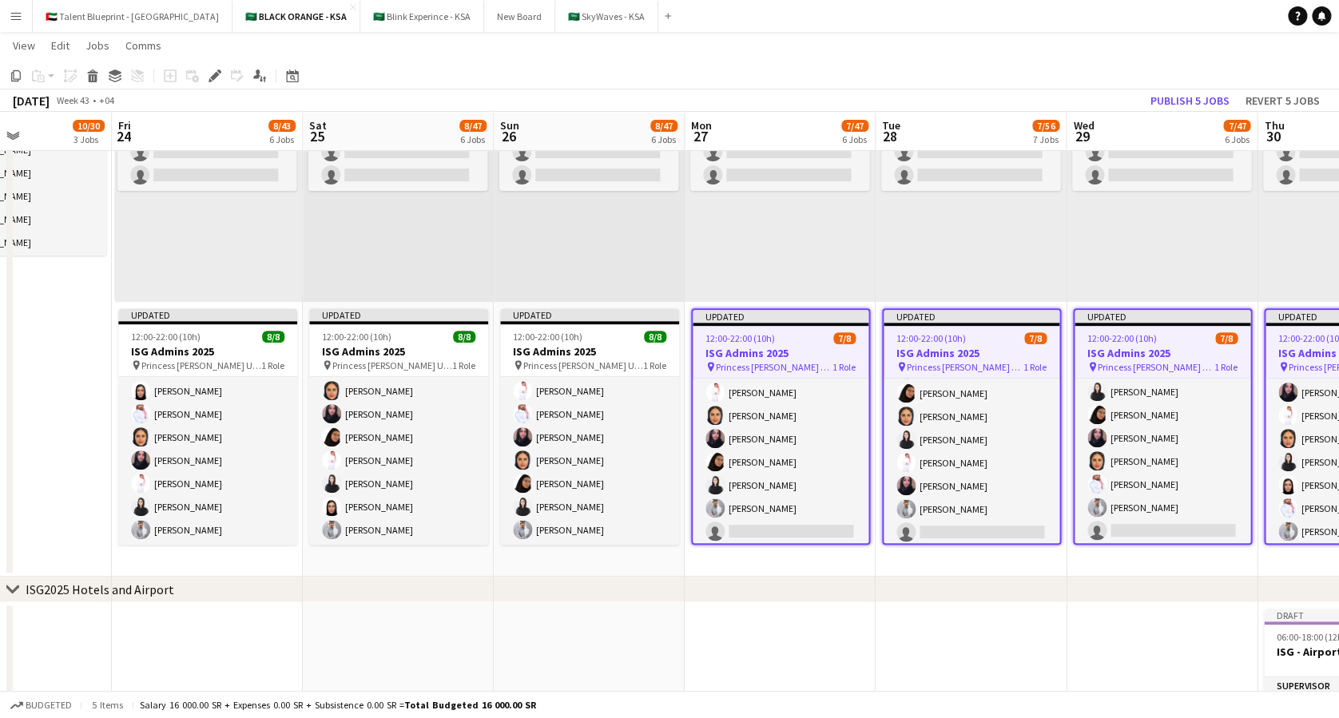
scroll to position [208, 0]
click at [546, 339] on span "12:00-22:00 (10h)" at bounding box center [547, 337] width 69 height 12
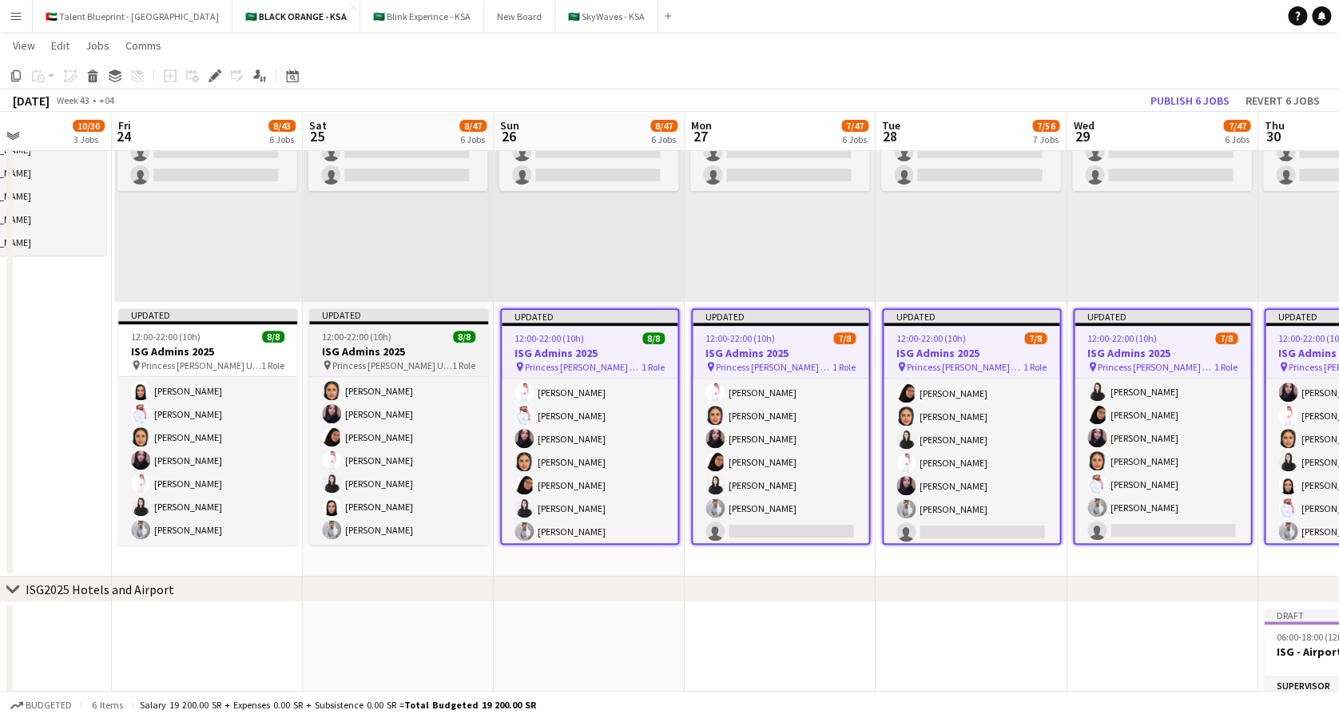
click at [439, 347] on h3 "ISG Admins 2025" at bounding box center [398, 351] width 179 height 14
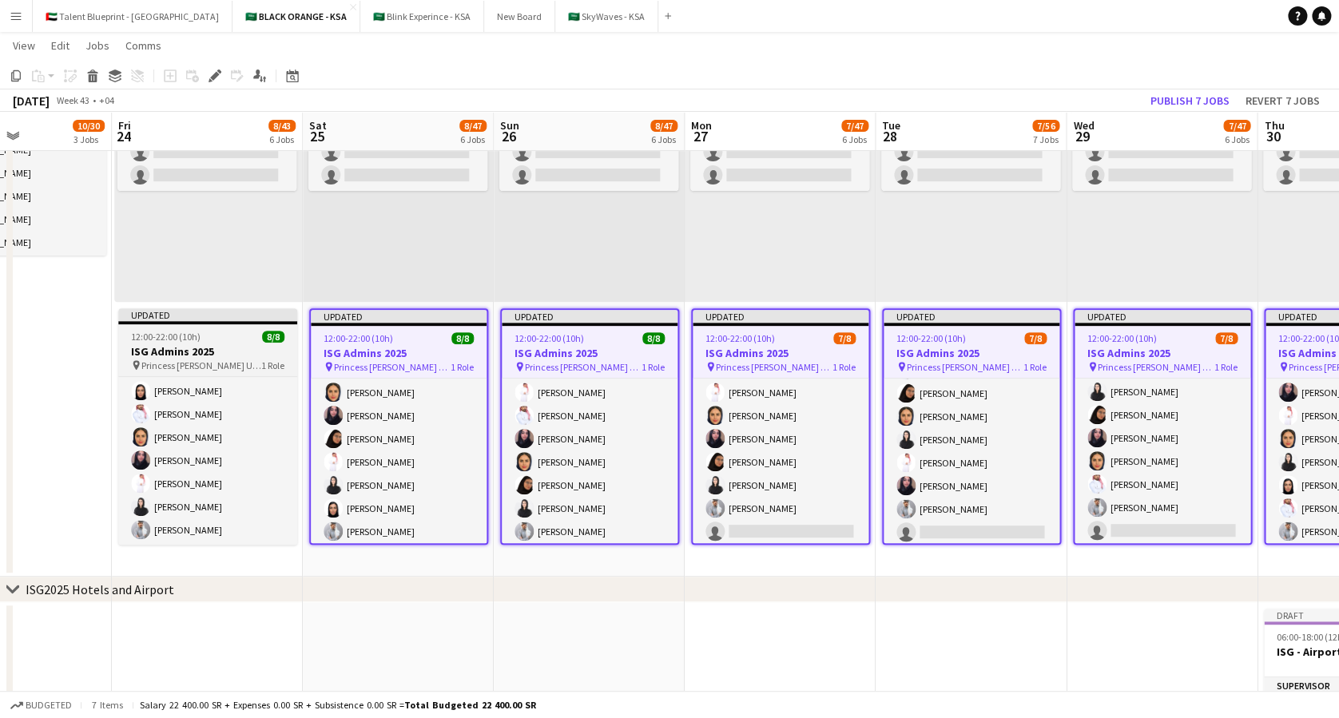
click at [185, 335] on span "12:00-22:00 (10h)" at bounding box center [165, 337] width 69 height 12
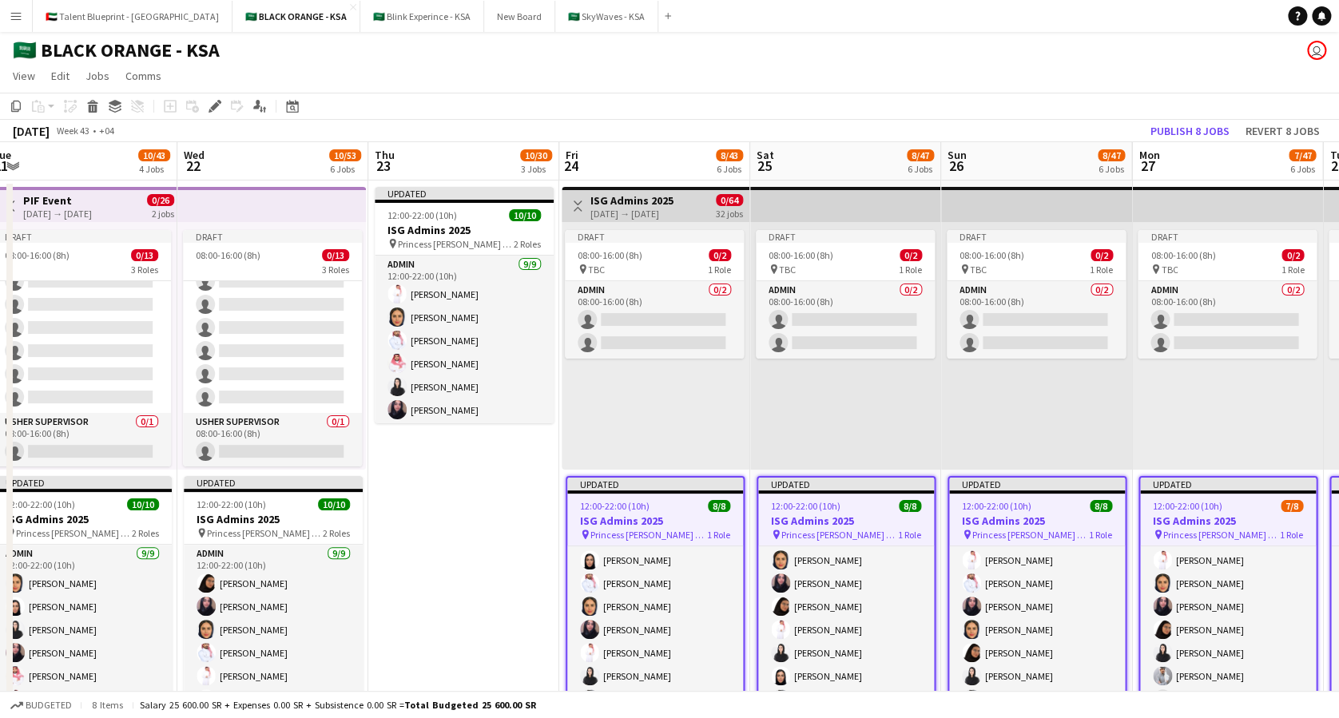
scroll to position [0, 530]
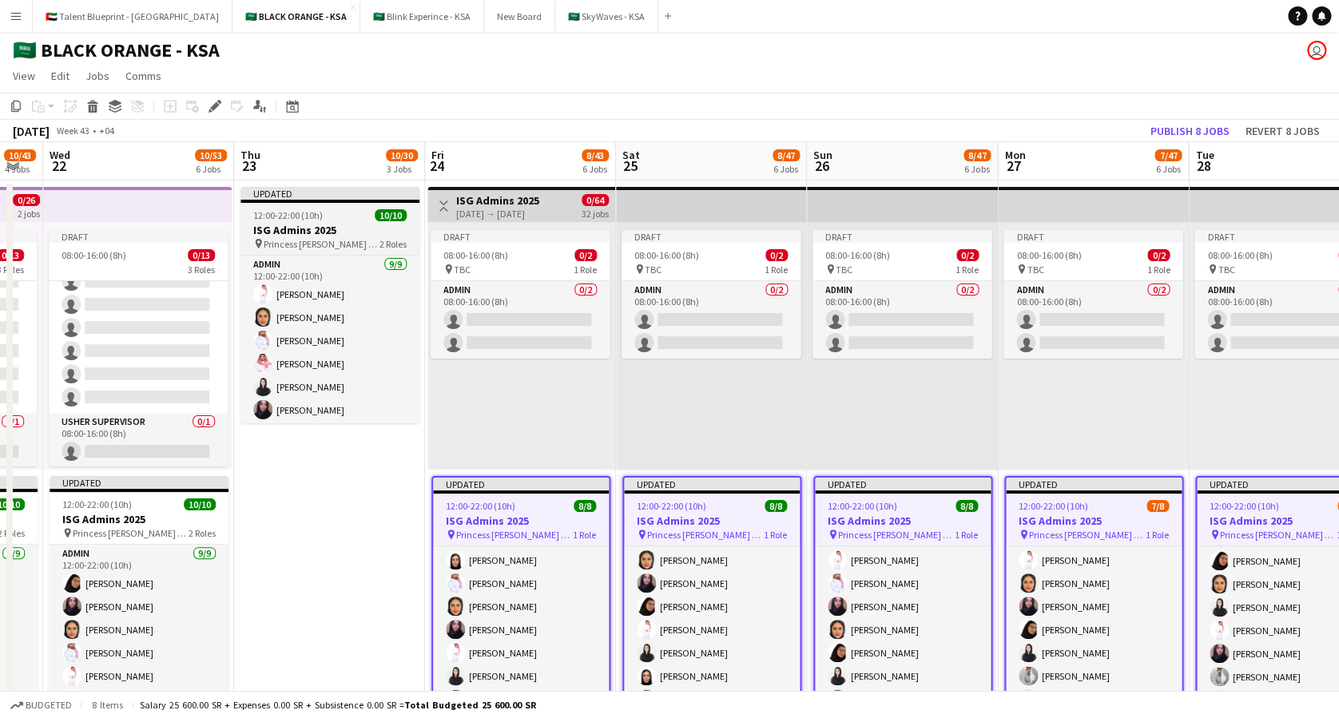
click at [313, 215] on span "12:00-22:00 (10h)" at bounding box center [287, 215] width 69 height 12
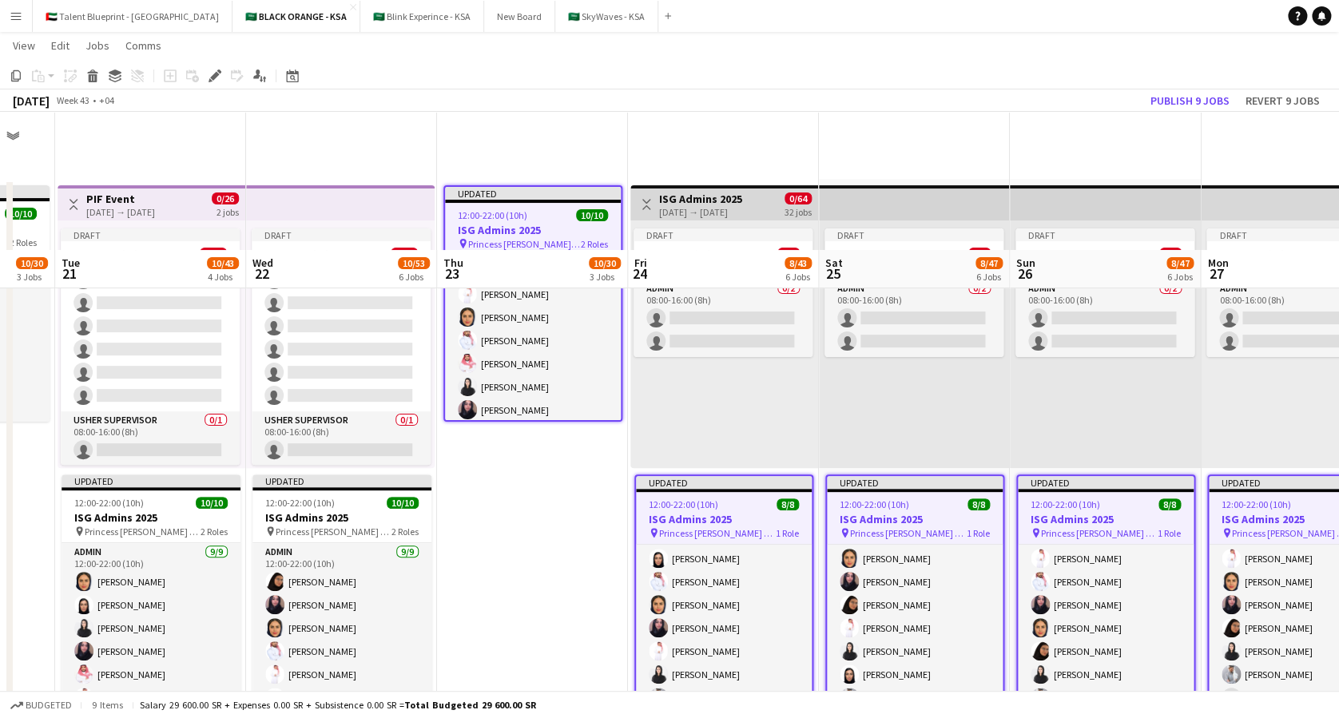
scroll to position [138, 0]
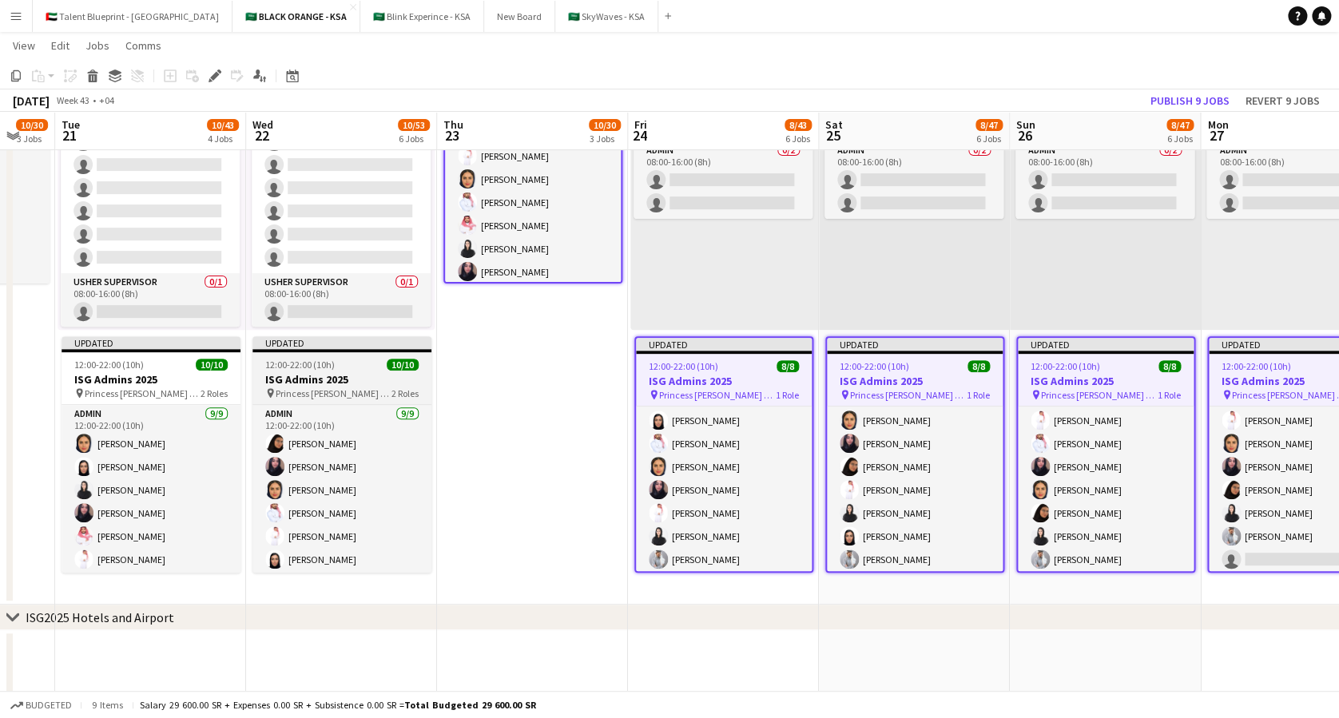
click at [304, 368] on span "12:00-22:00 (10h)" at bounding box center [299, 365] width 69 height 12
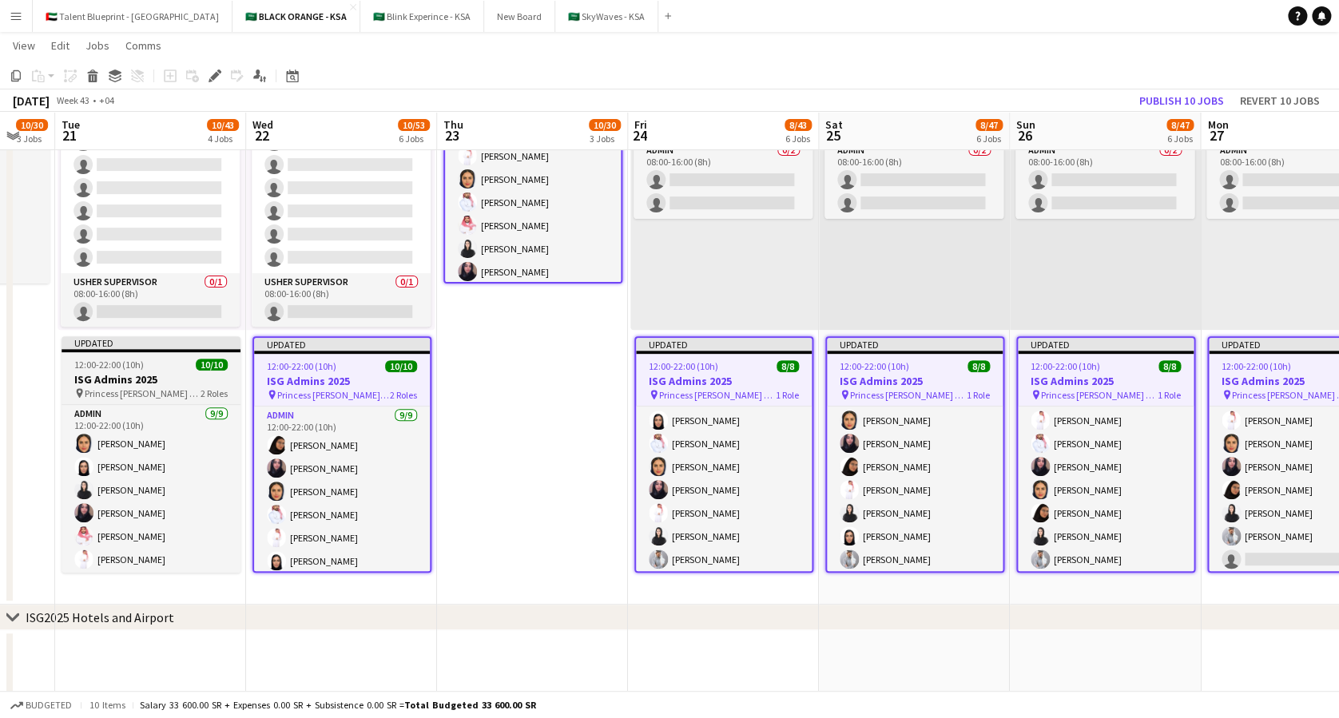
click at [153, 367] on div "12:00-22:00 (10h) 10/10" at bounding box center [151, 365] width 179 height 12
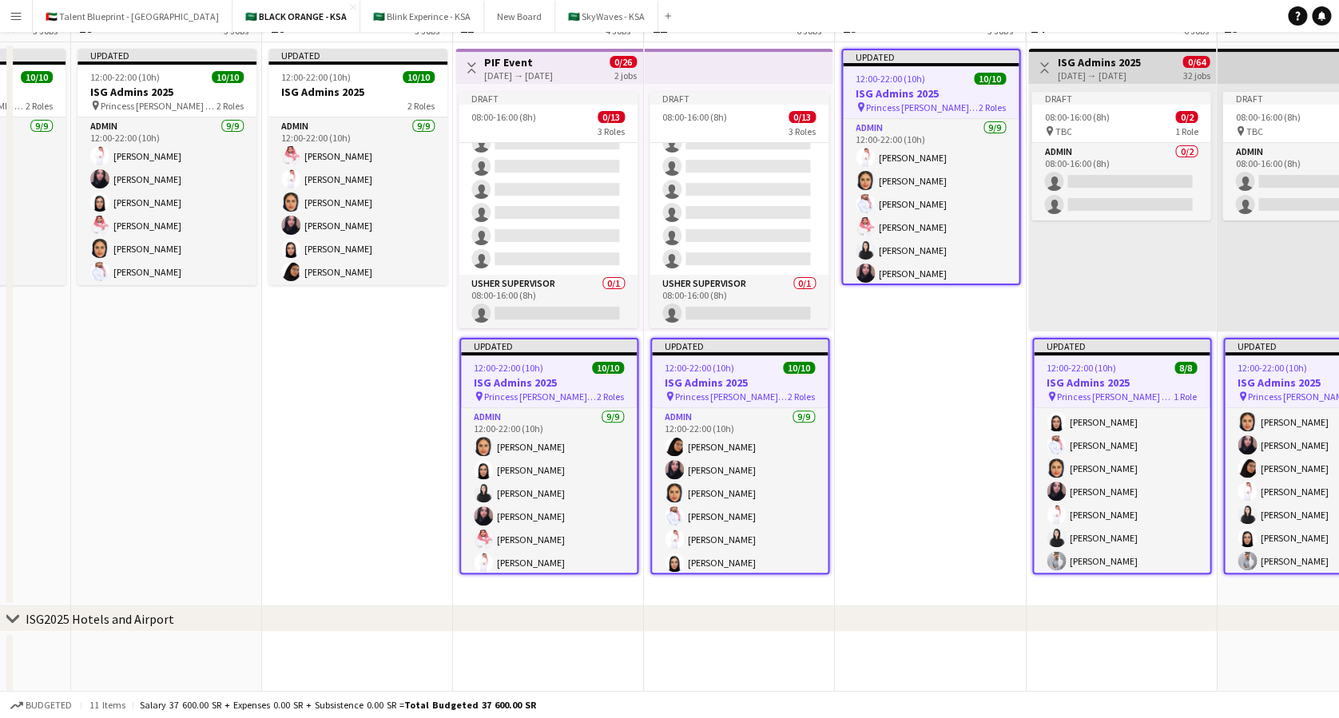
scroll to position [0, 0]
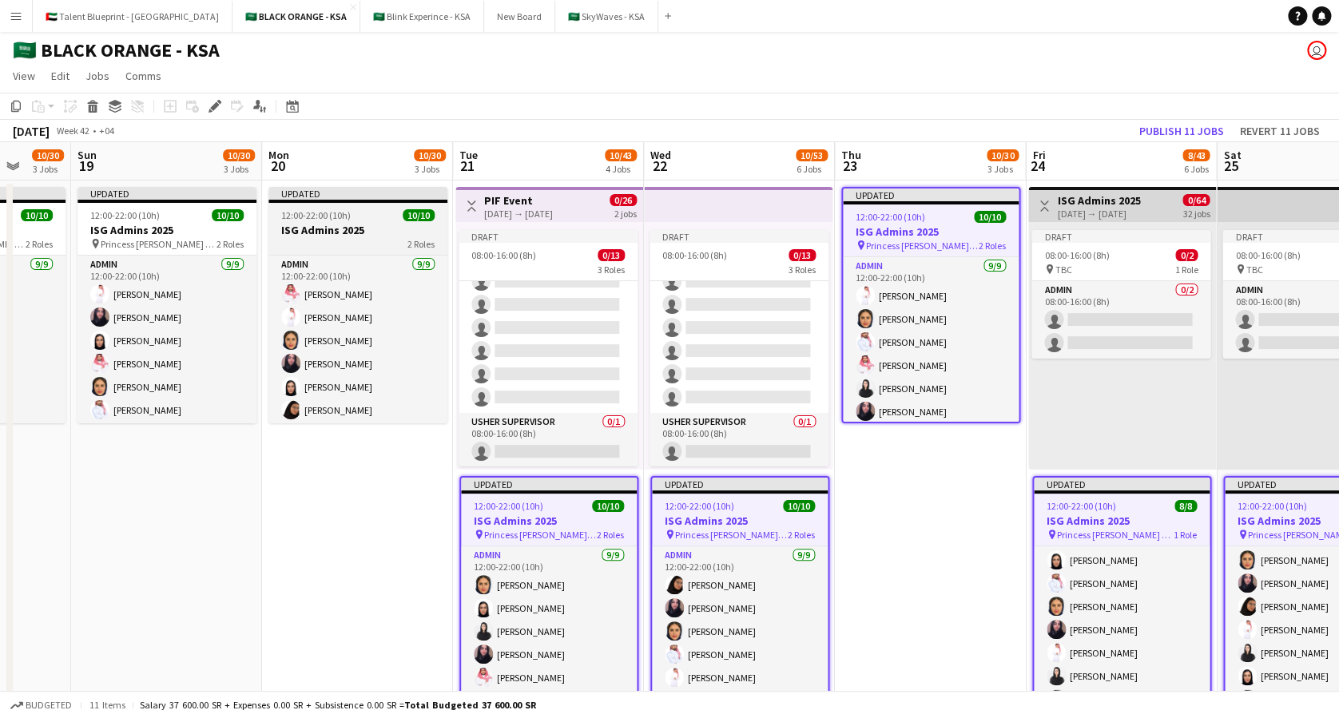
click at [343, 232] on h3 "ISG Admins 2025" at bounding box center [357, 230] width 179 height 14
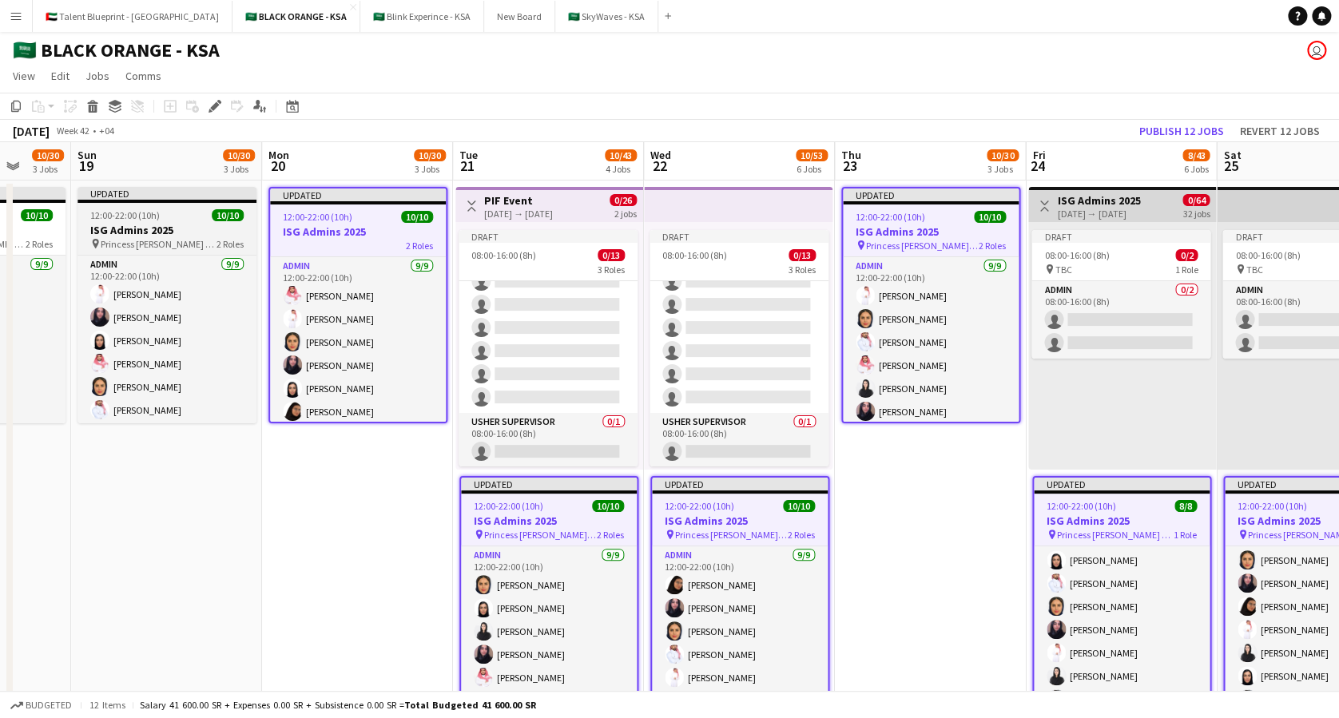
click at [173, 211] on div "12:00-22:00 (10h) 10/10" at bounding box center [166, 215] width 179 height 12
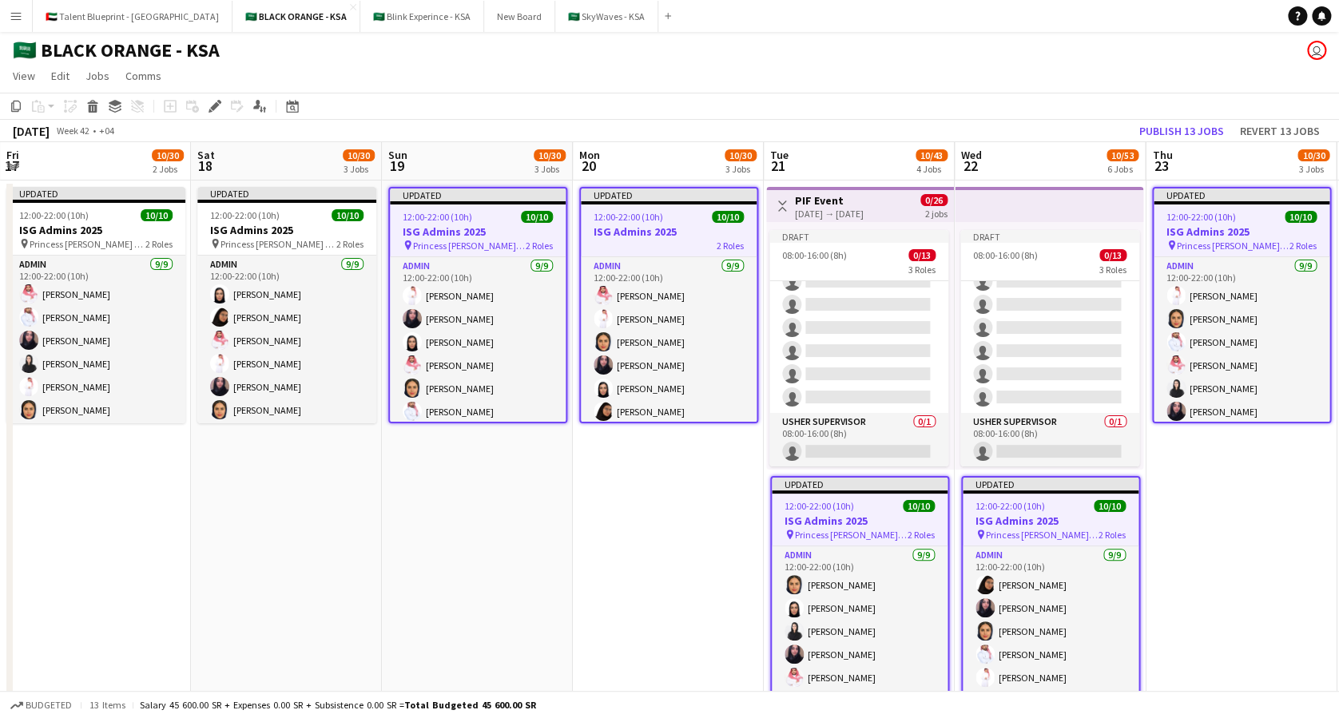
scroll to position [0, 377]
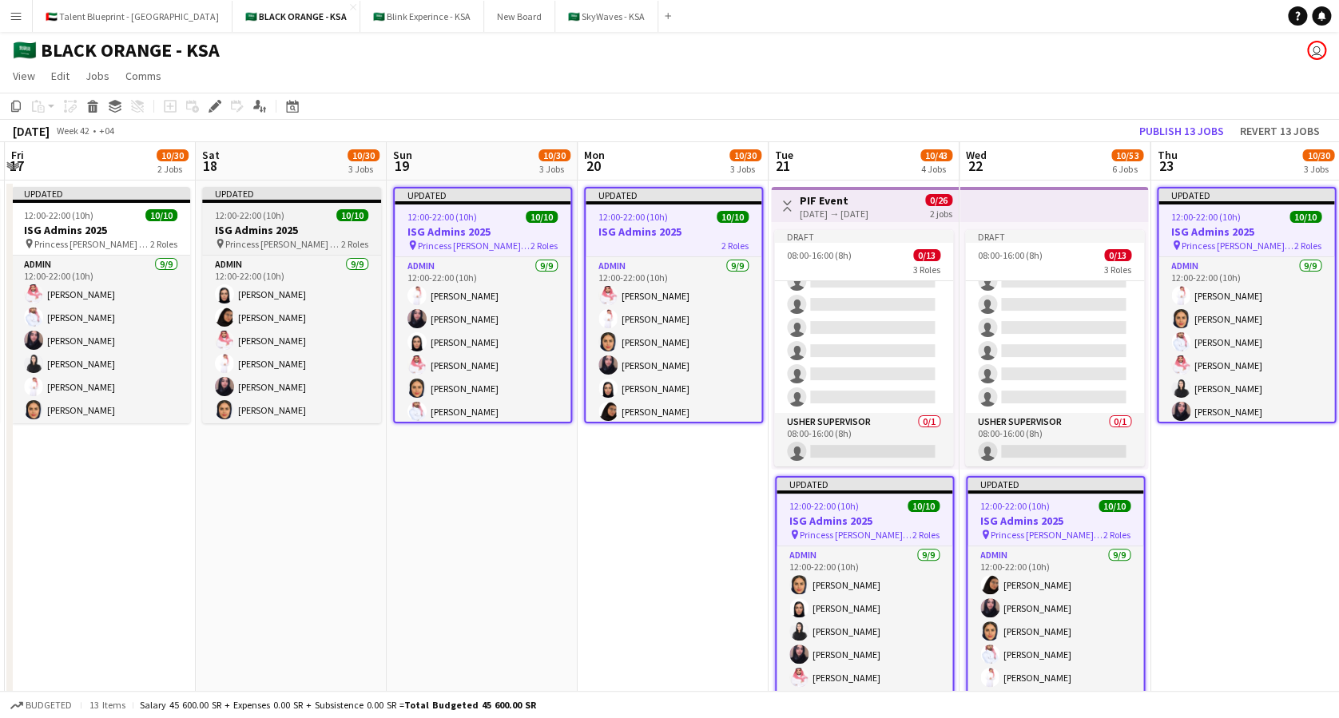
click at [243, 225] on h3 "ISG Admins 2025" at bounding box center [291, 230] width 179 height 14
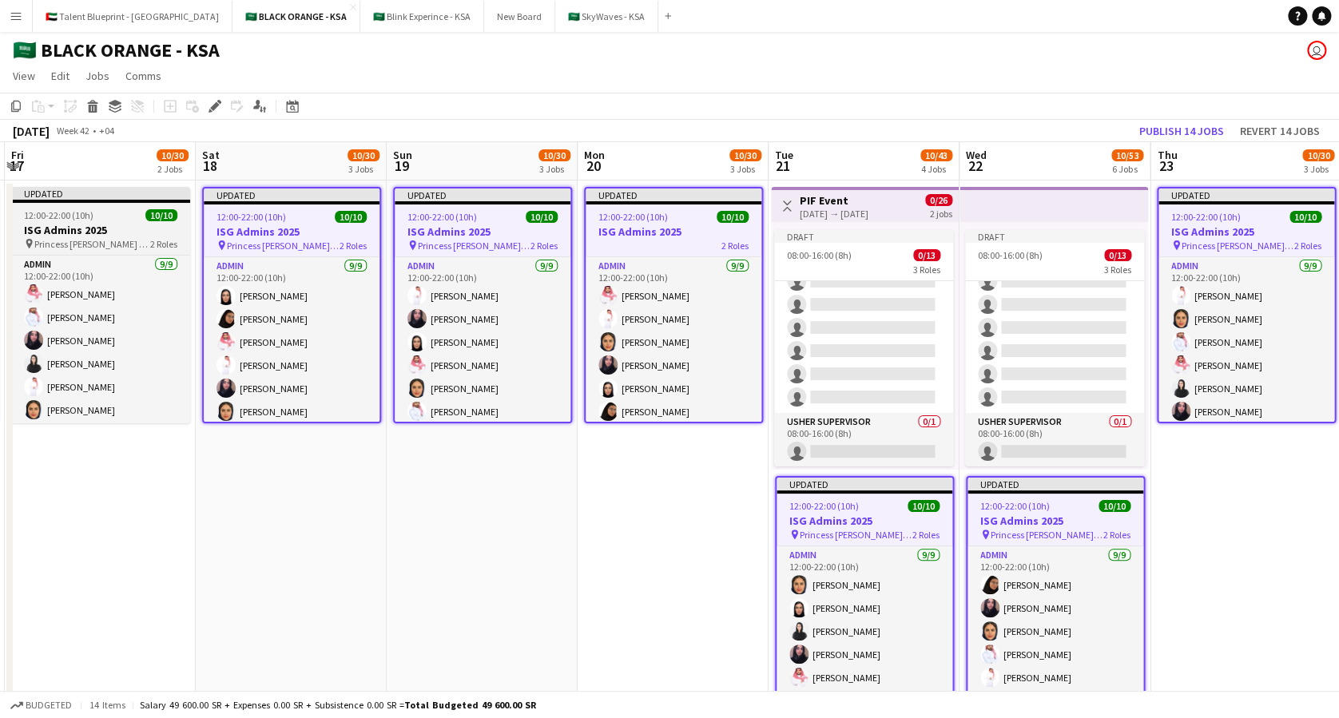
click at [89, 223] on h3 "ISG Admins 2025" at bounding box center [100, 230] width 179 height 14
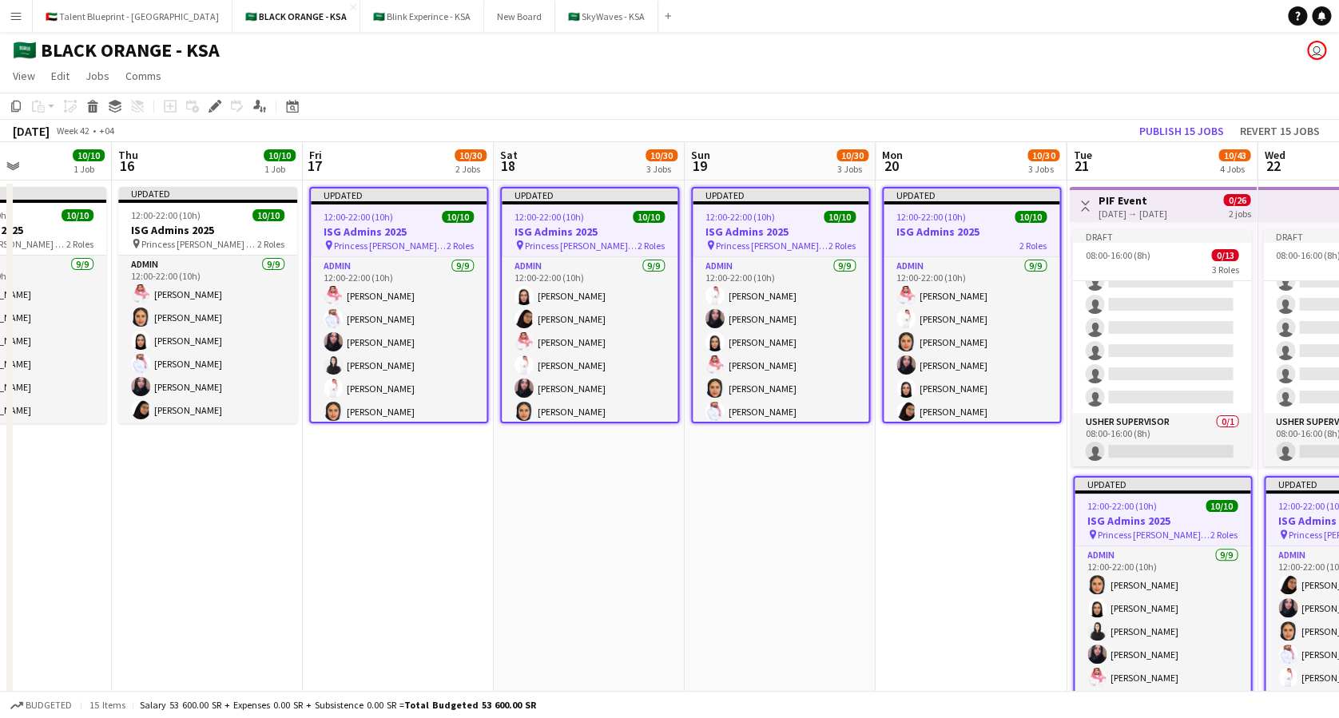
scroll to position [0, 460]
click at [181, 240] on span "Princess [PERSON_NAME] University" at bounding box center [200, 244] width 116 height 12
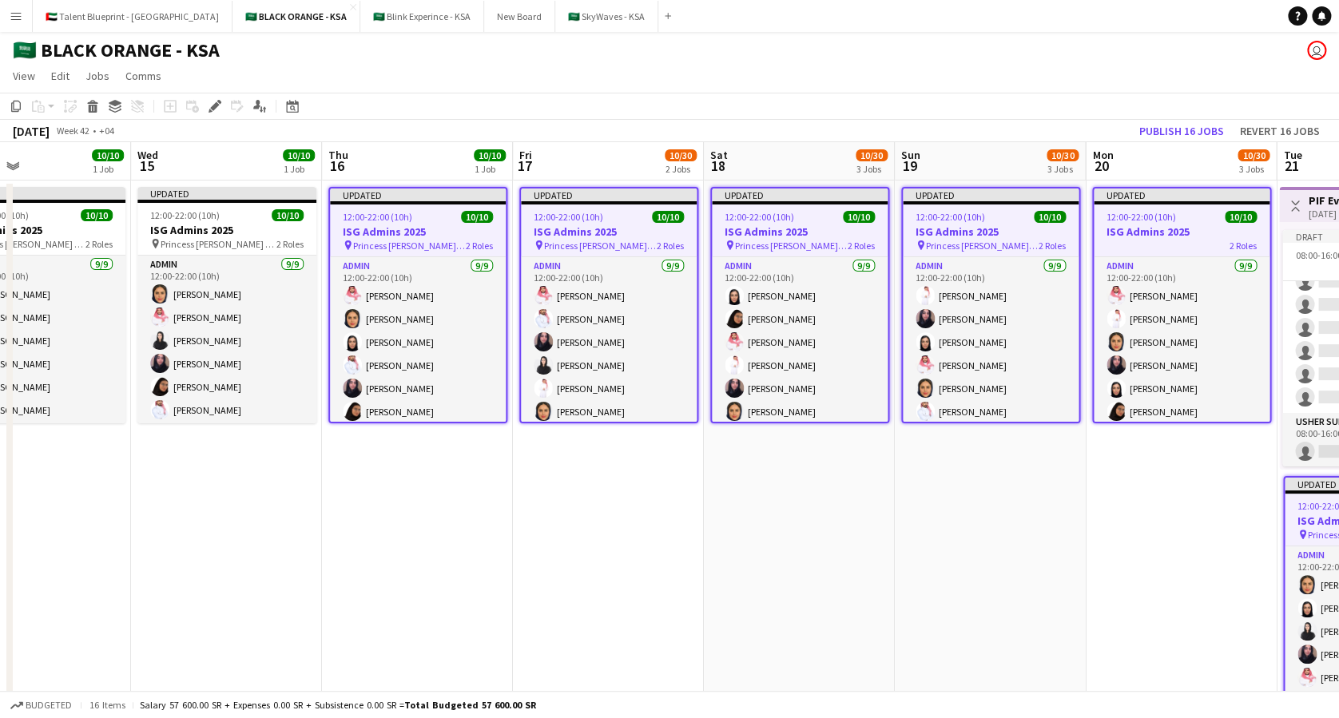
click at [181, 240] on span "Princess [PERSON_NAME] University" at bounding box center [219, 244] width 116 height 12
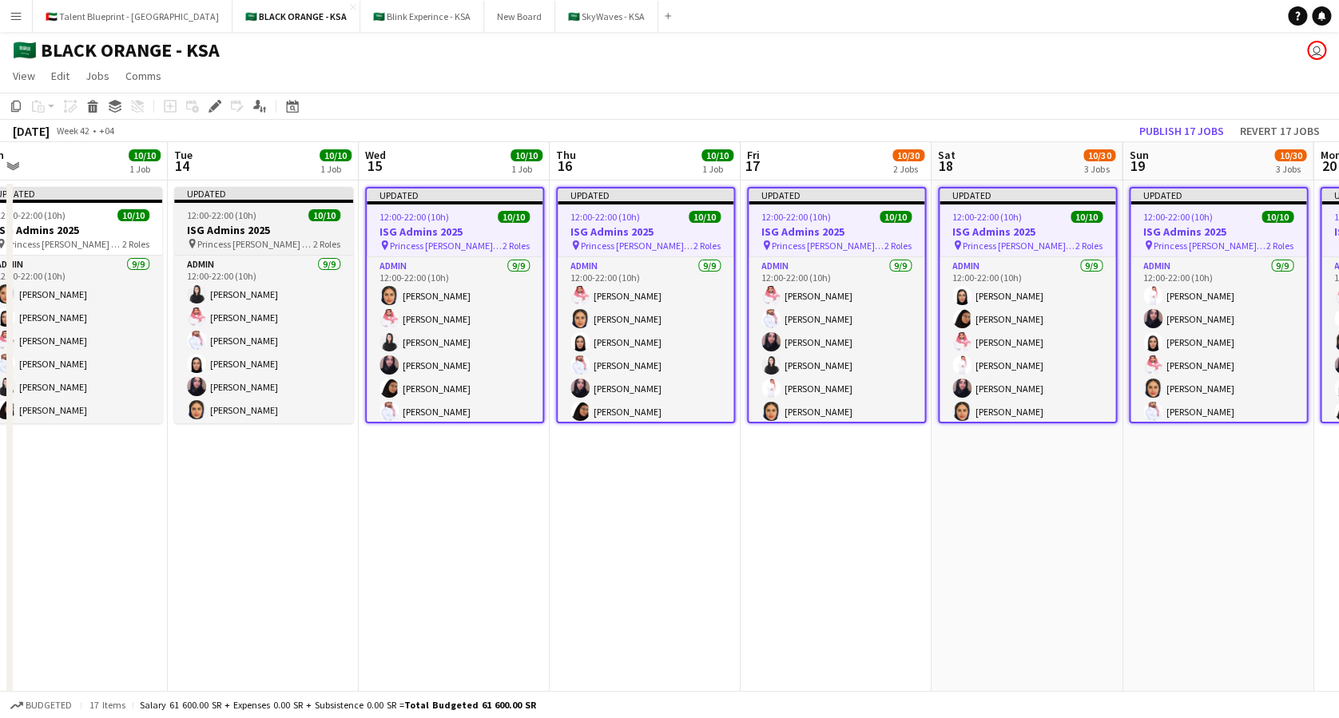
click at [222, 230] on h3 "ISG Admins 2025" at bounding box center [263, 230] width 179 height 14
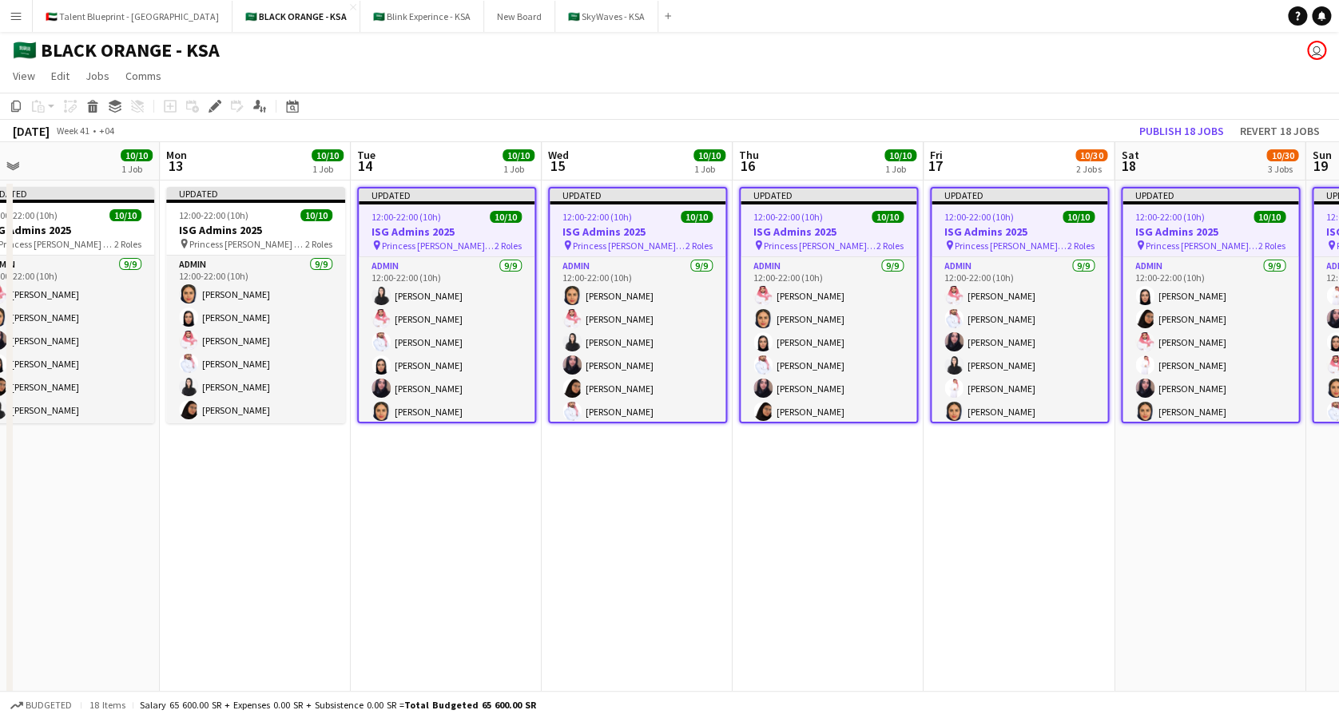
click at [222, 230] on h3 "ISG Admins 2025" at bounding box center [255, 230] width 179 height 14
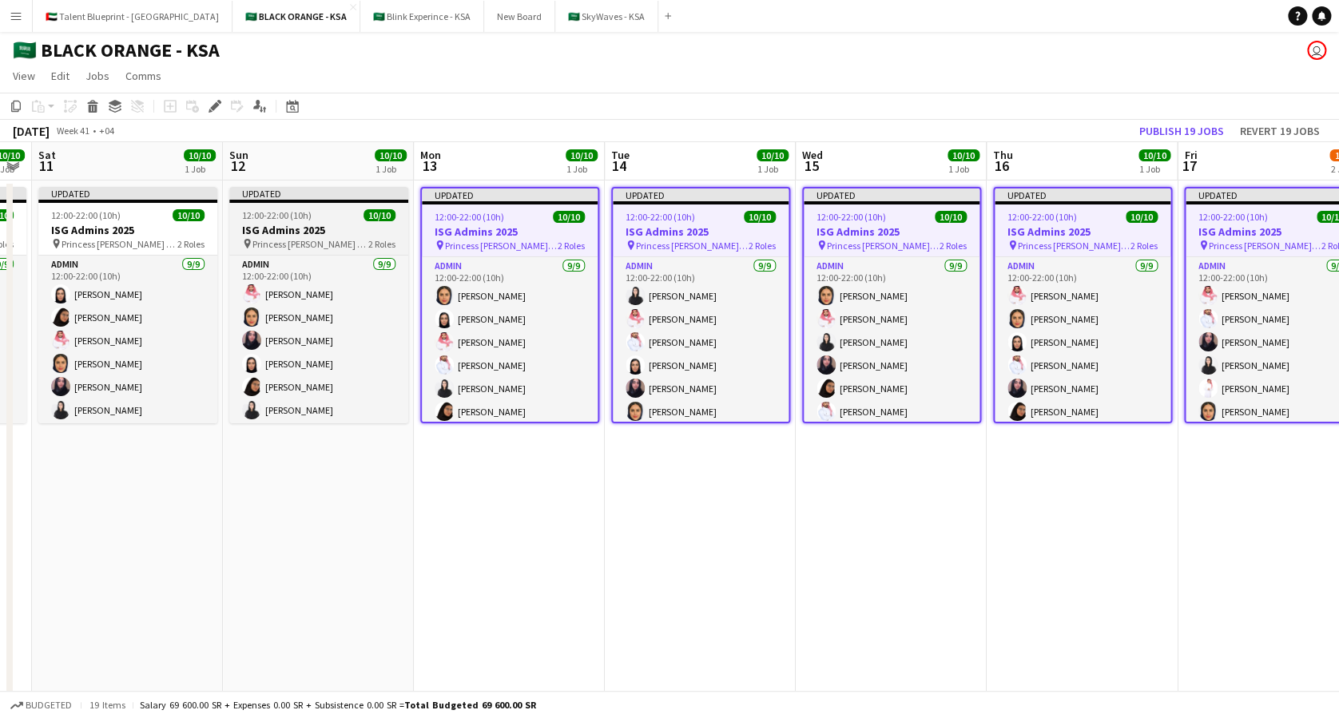
click at [280, 228] on h3 "ISG Admins 2025" at bounding box center [318, 230] width 179 height 14
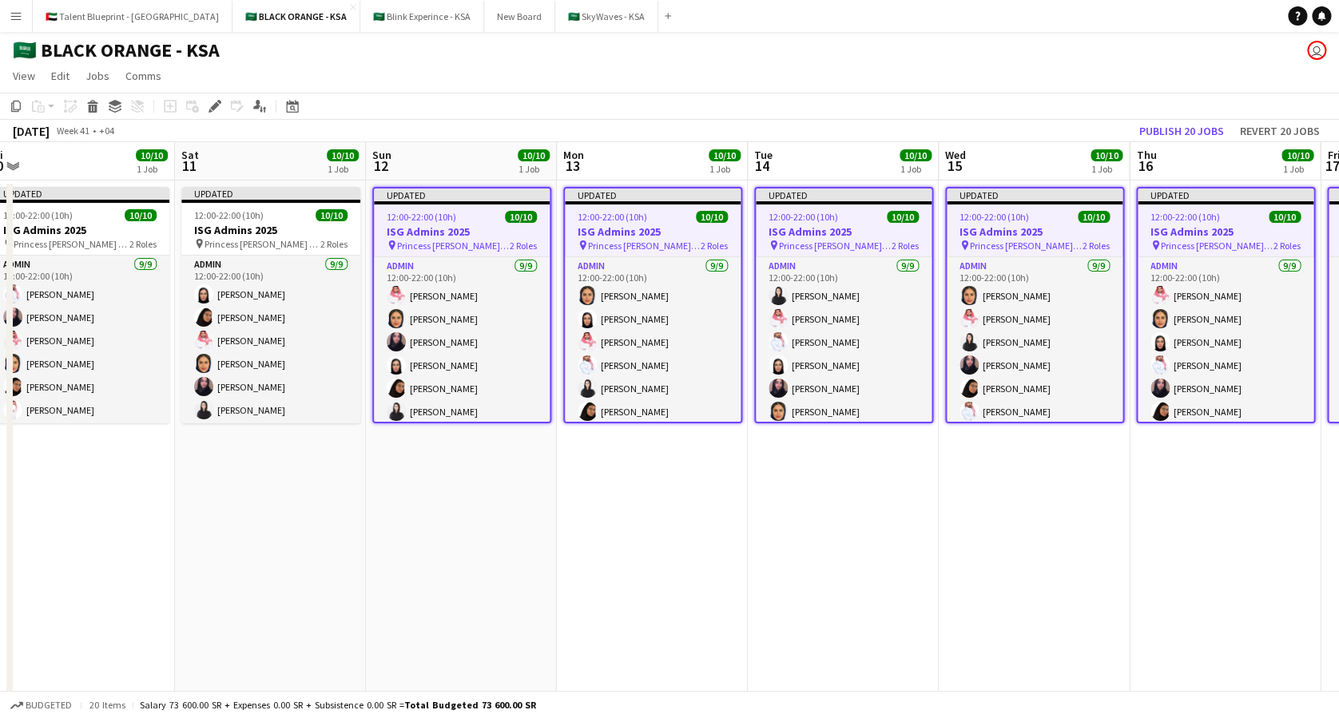
click at [280, 228] on h3 "ISG Admins 2025" at bounding box center [270, 230] width 179 height 14
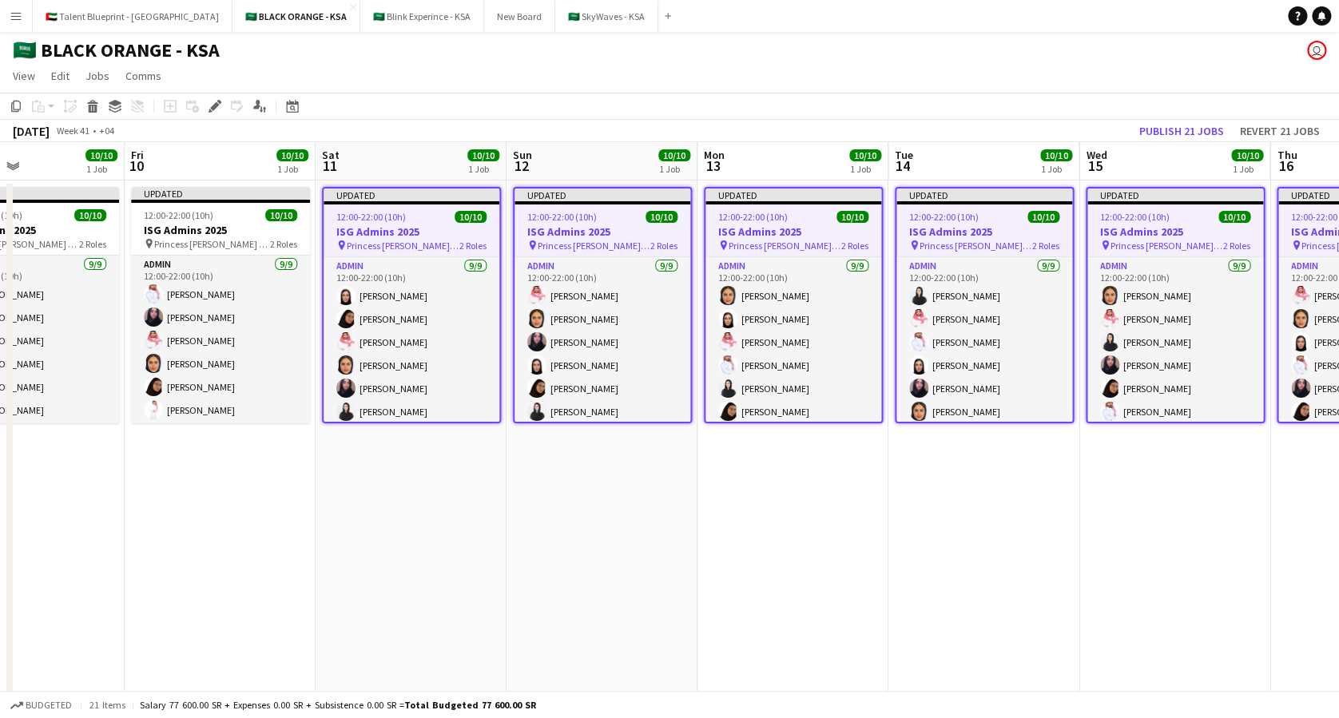
click at [280, 228] on h3 "ISG Admins 2025" at bounding box center [220, 230] width 179 height 14
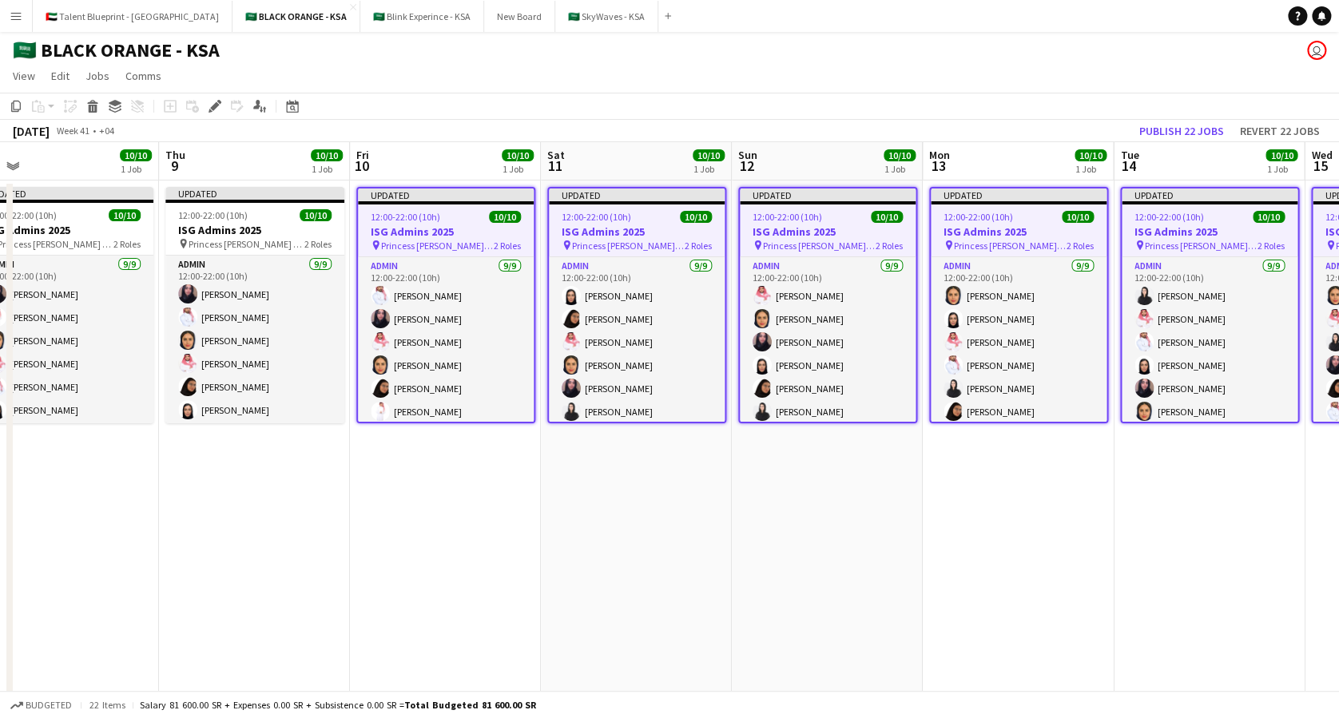
click at [280, 228] on h3 "ISG Admins 2025" at bounding box center [254, 230] width 179 height 14
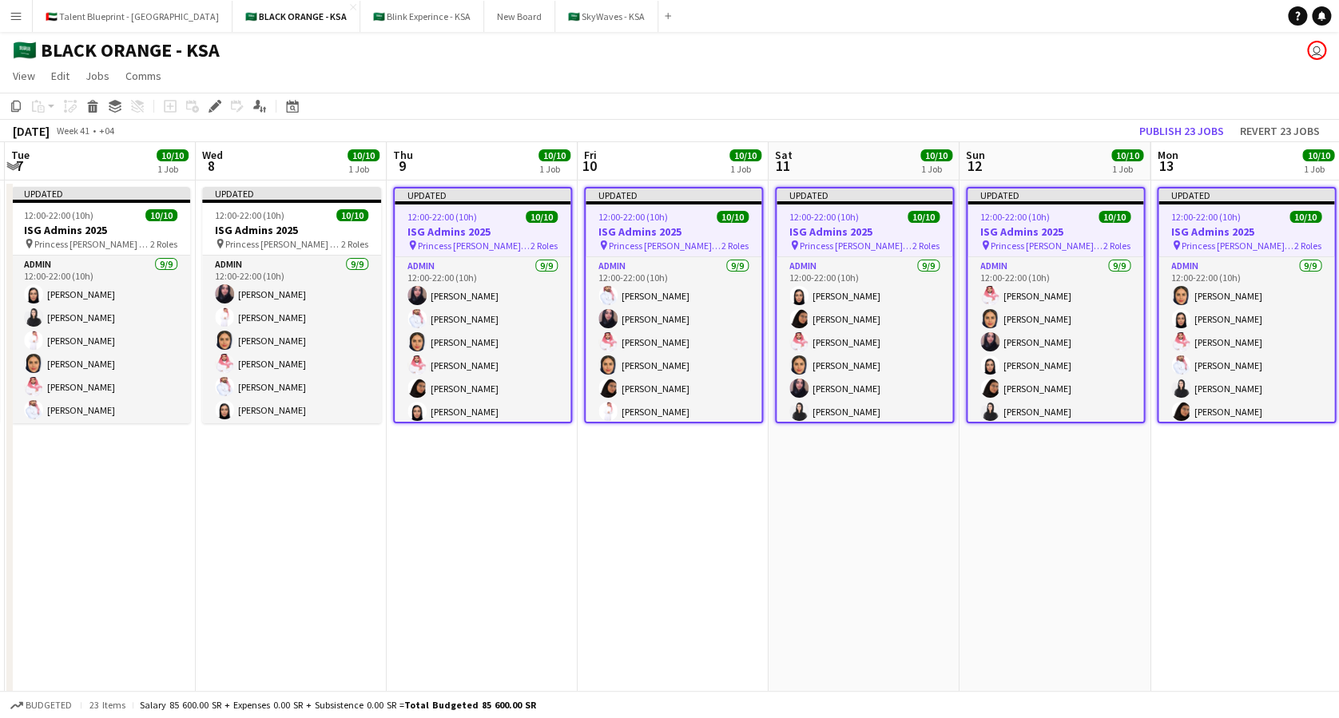
click at [280, 228] on h3 "ISG Admins 2025" at bounding box center [291, 230] width 179 height 14
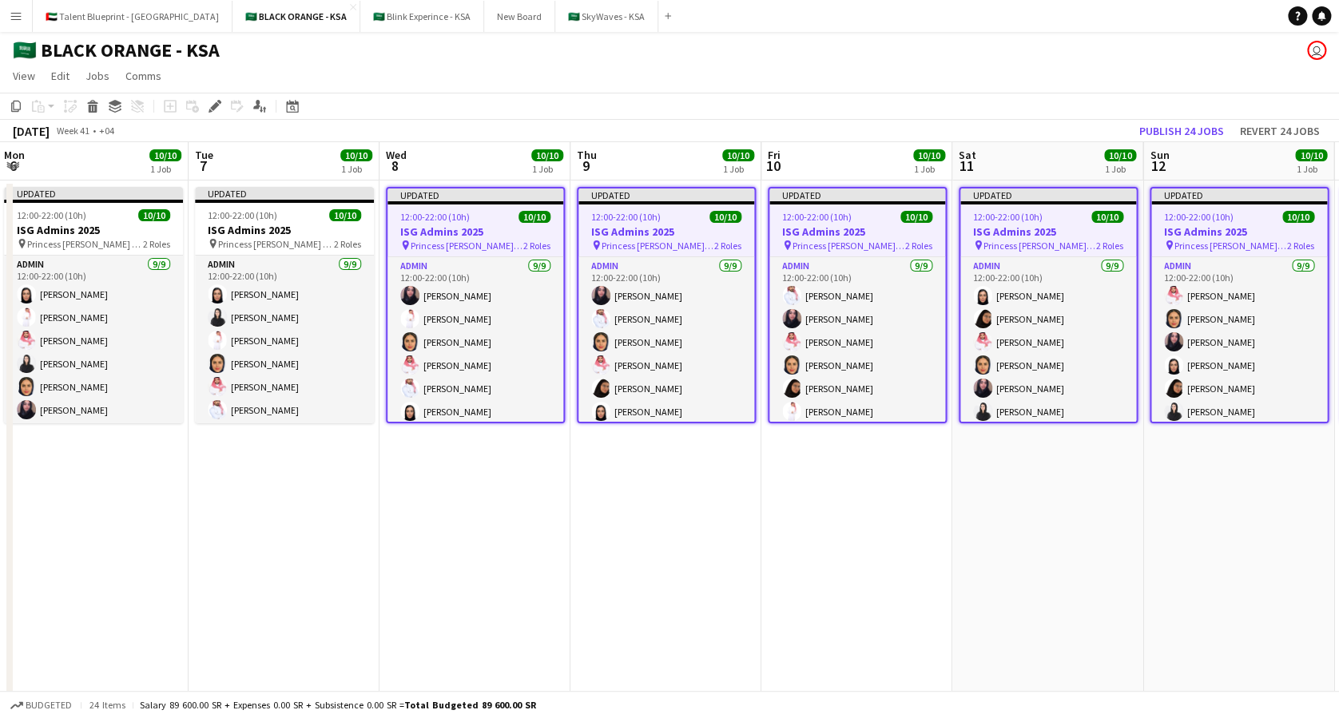
click at [280, 228] on h3 "ISG Admins 2025" at bounding box center [284, 230] width 179 height 14
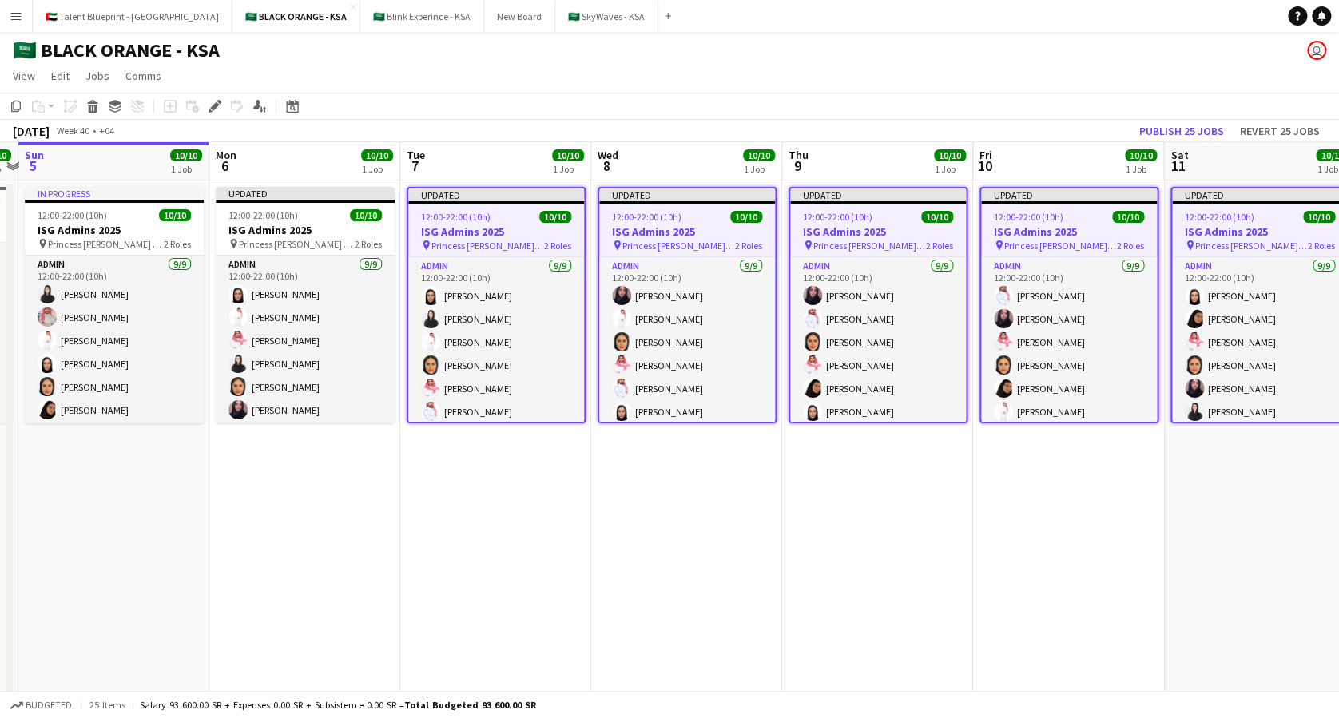
click at [280, 228] on h3 "ISG Admins 2025" at bounding box center [305, 230] width 179 height 14
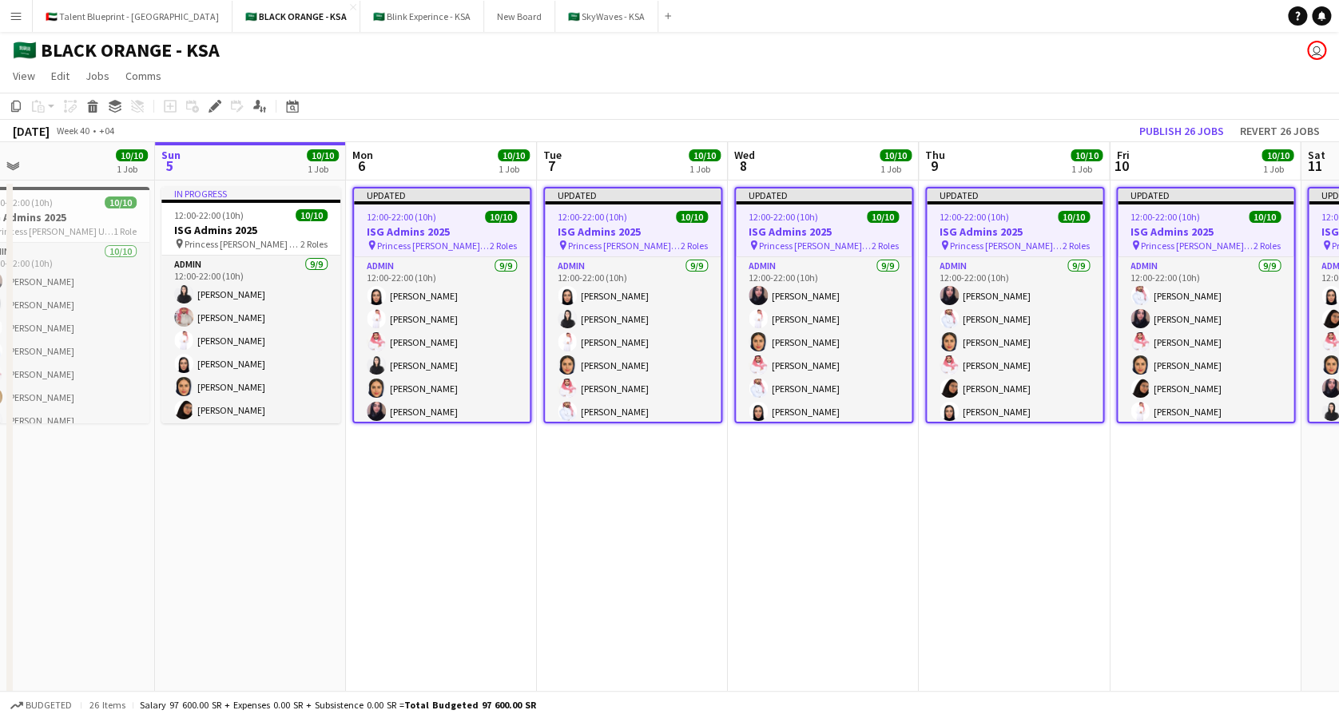
click at [280, 228] on h3 "ISG Admins 2025" at bounding box center [250, 230] width 179 height 14
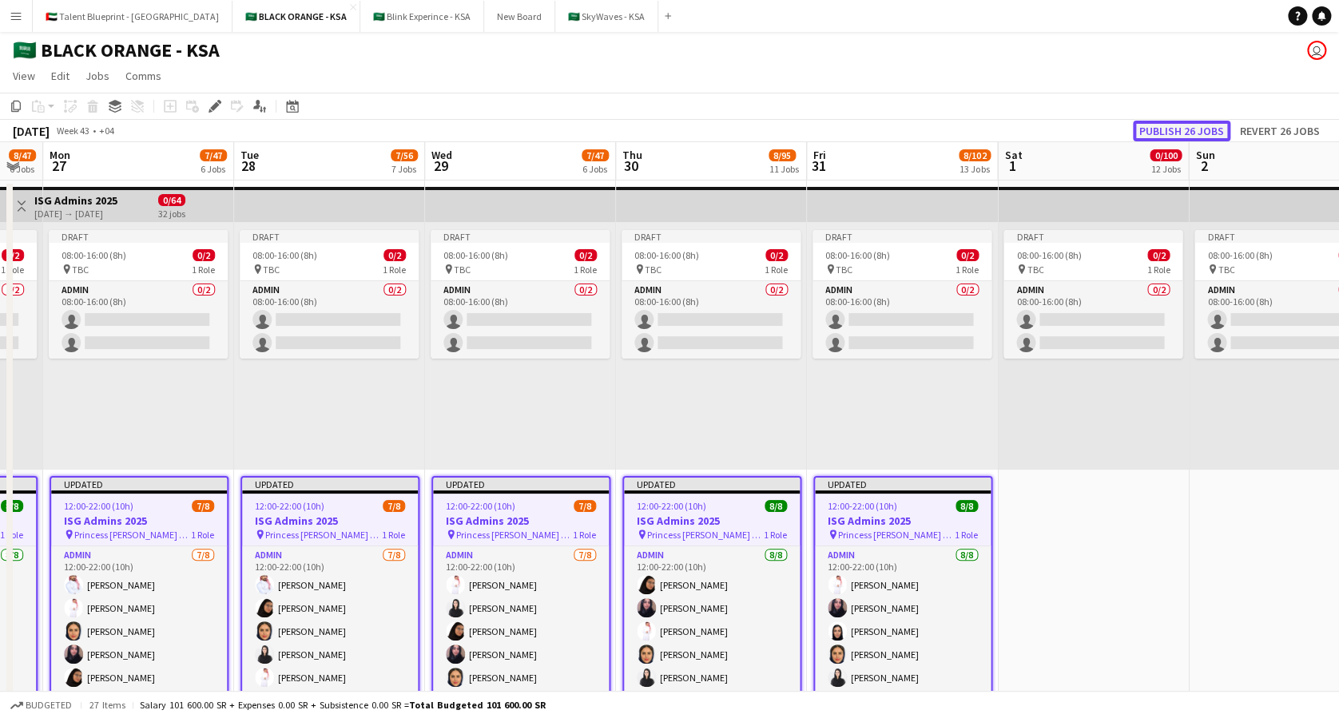
click at [1176, 125] on button "Publish 26 jobs" at bounding box center [1181, 131] width 97 height 21
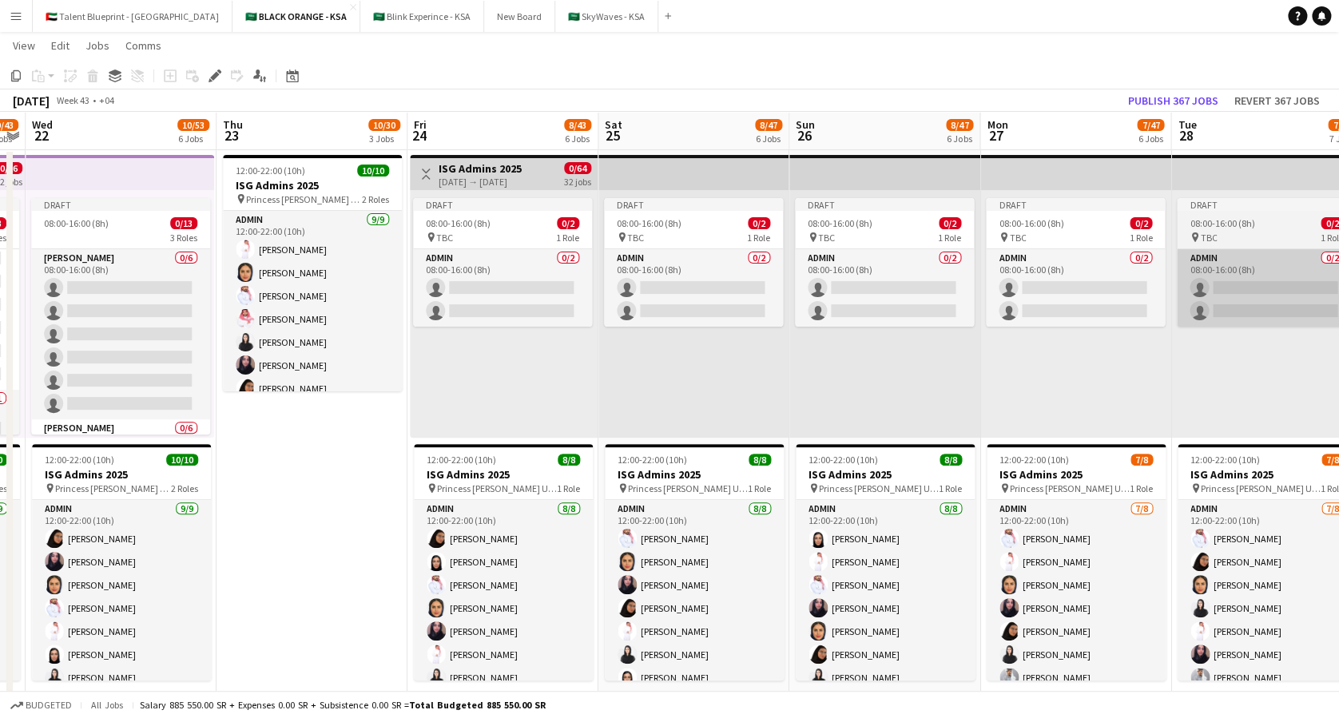
scroll to position [0, 547]
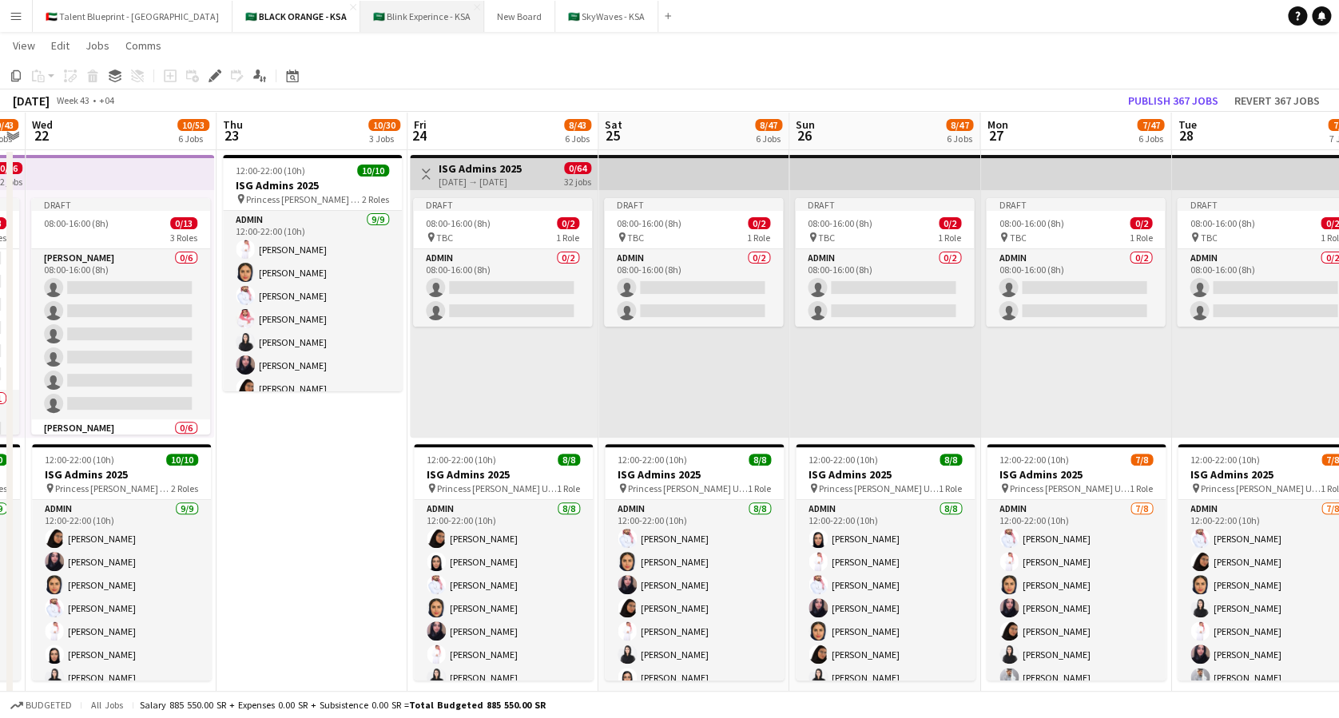
click at [360, 24] on button "🇸🇦 Blink Experince - KSA Close" at bounding box center [422, 16] width 124 height 31
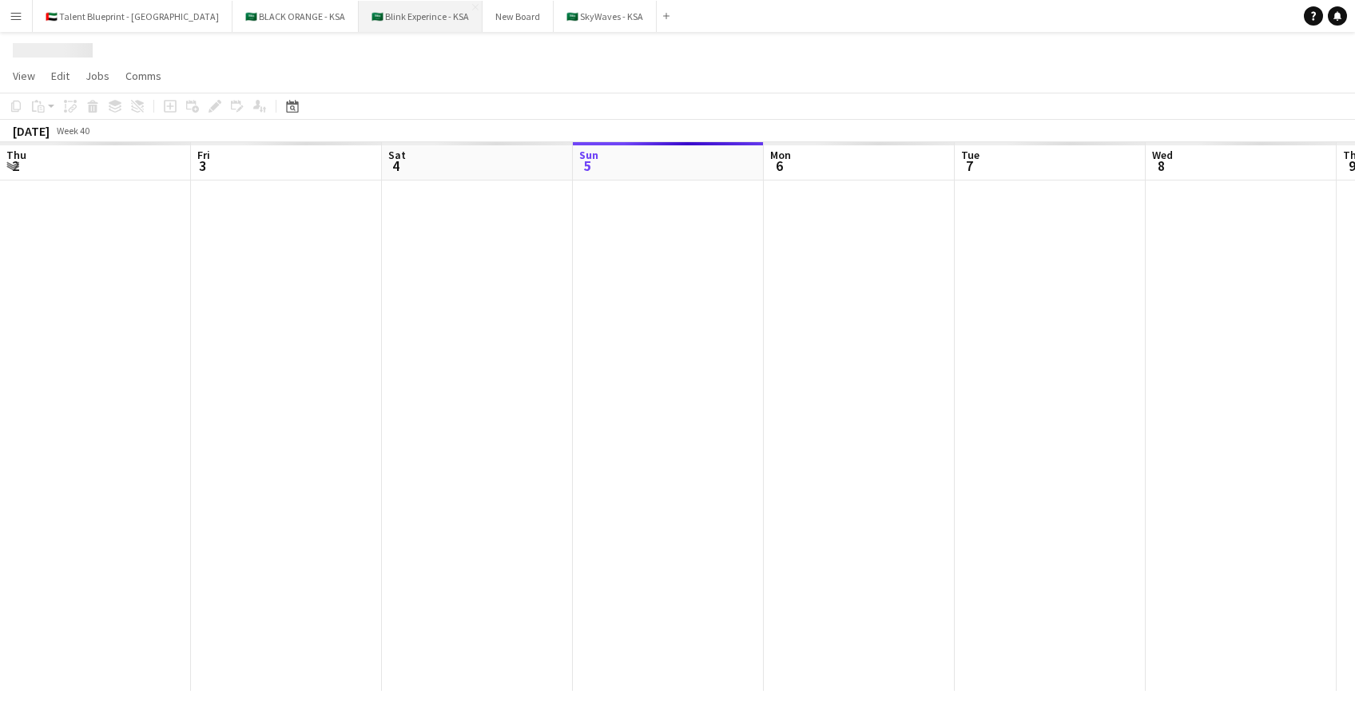
scroll to position [0, 382]
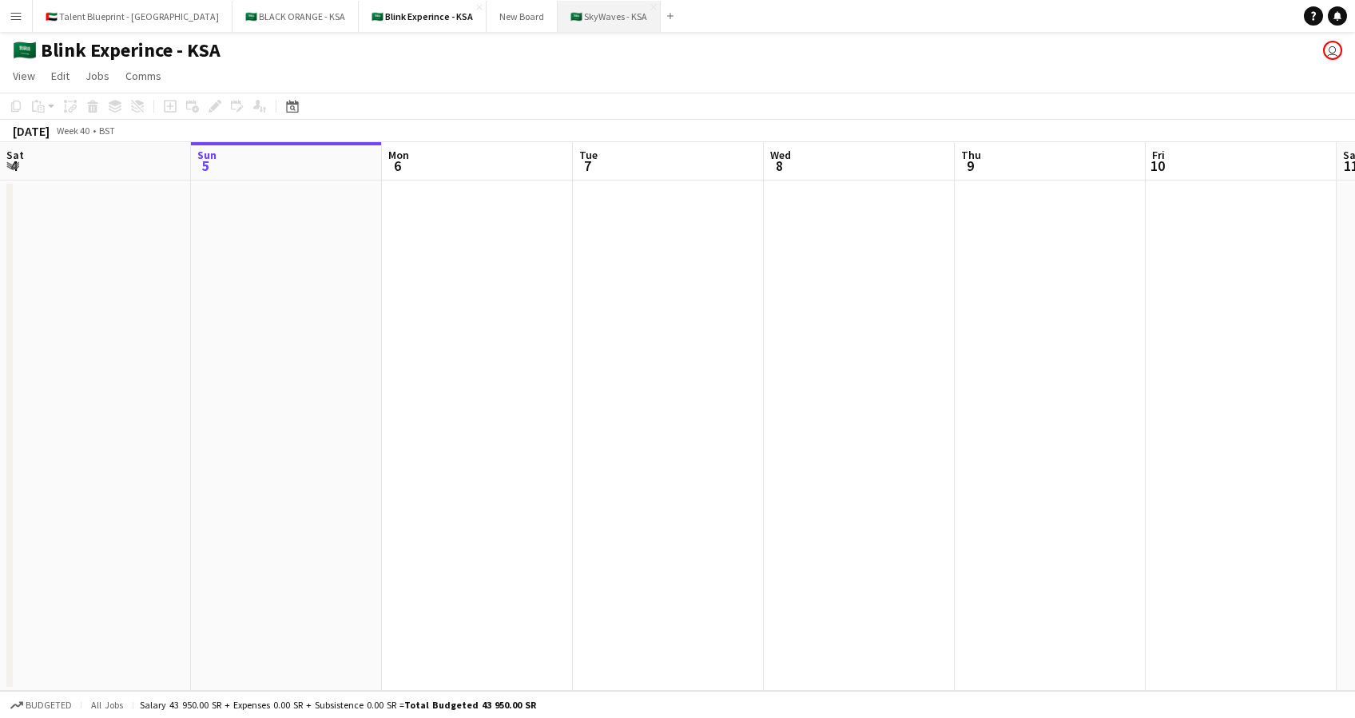
click at [558, 14] on button "🇸🇦 SkyWaves - KSA Close" at bounding box center [609, 16] width 103 height 31
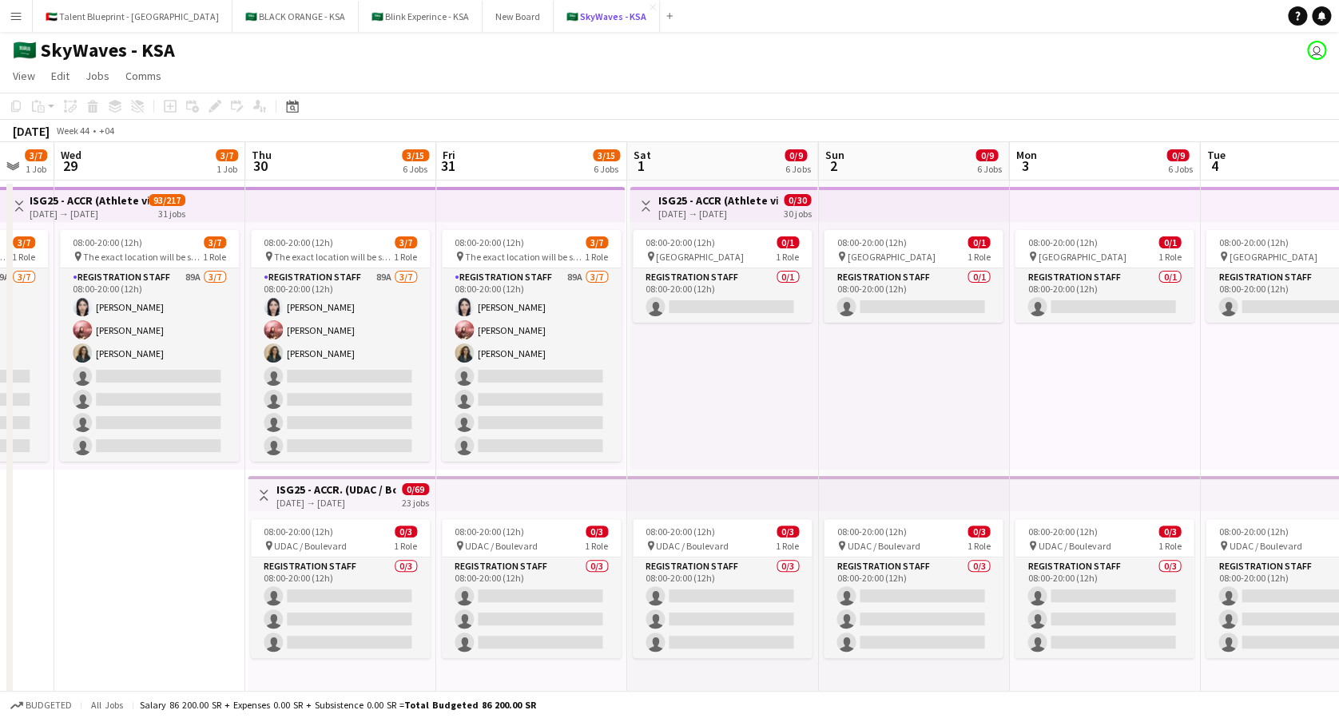
scroll to position [0, 711]
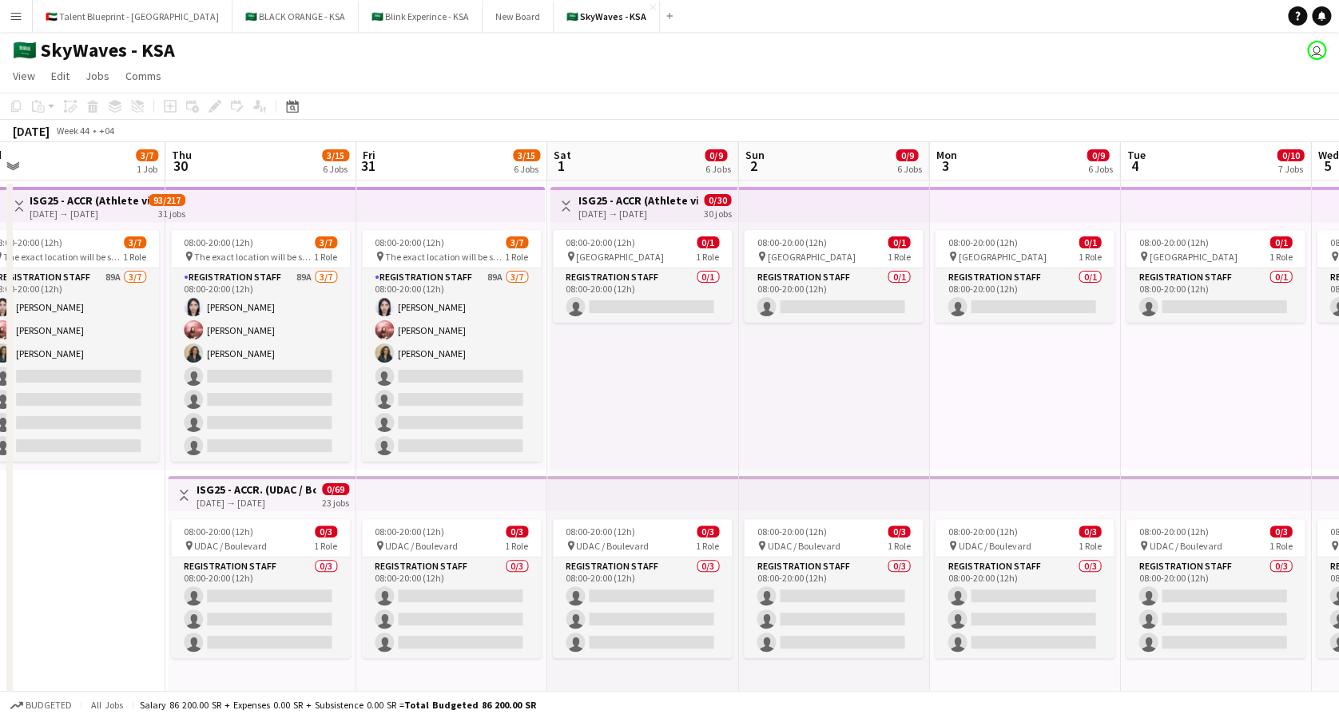
drag, startPoint x: 643, startPoint y: 166, endPoint x: 564, endPoint y: 175, distance: 79.6
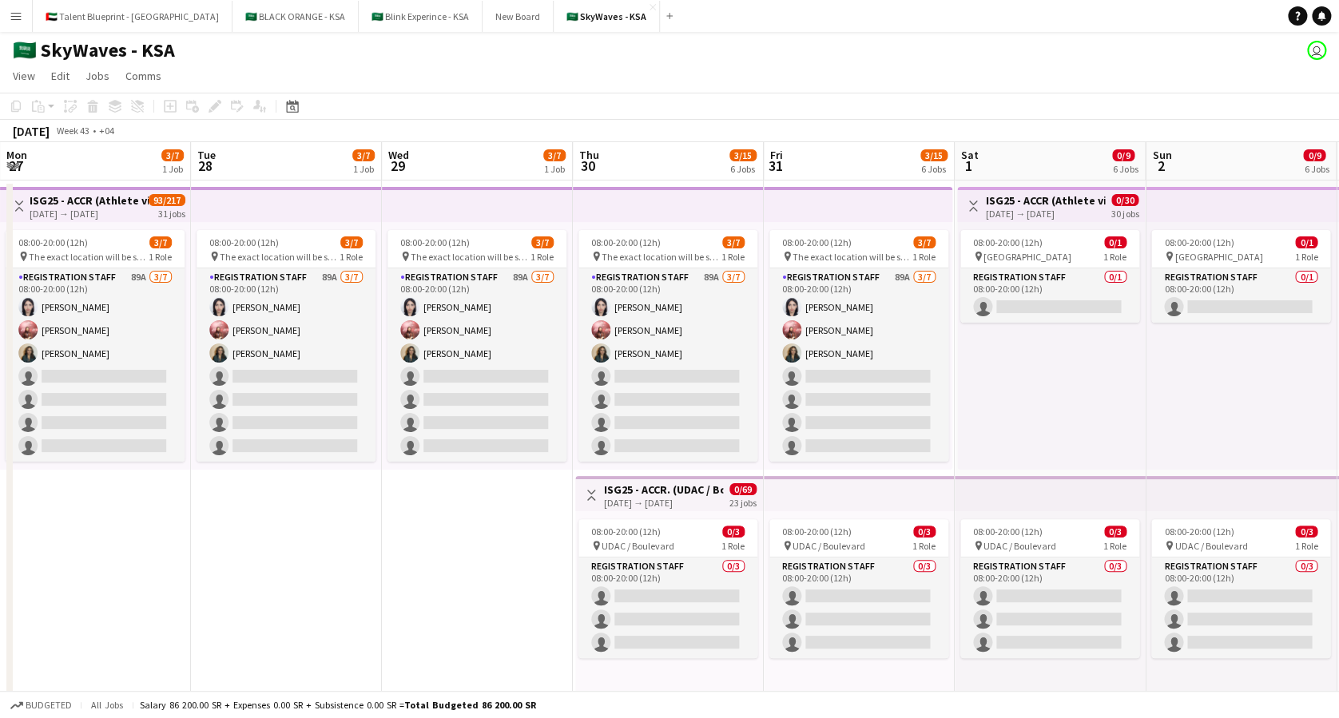
scroll to position [0, 366]
